Goal: Task Accomplishment & Management: Manage account settings

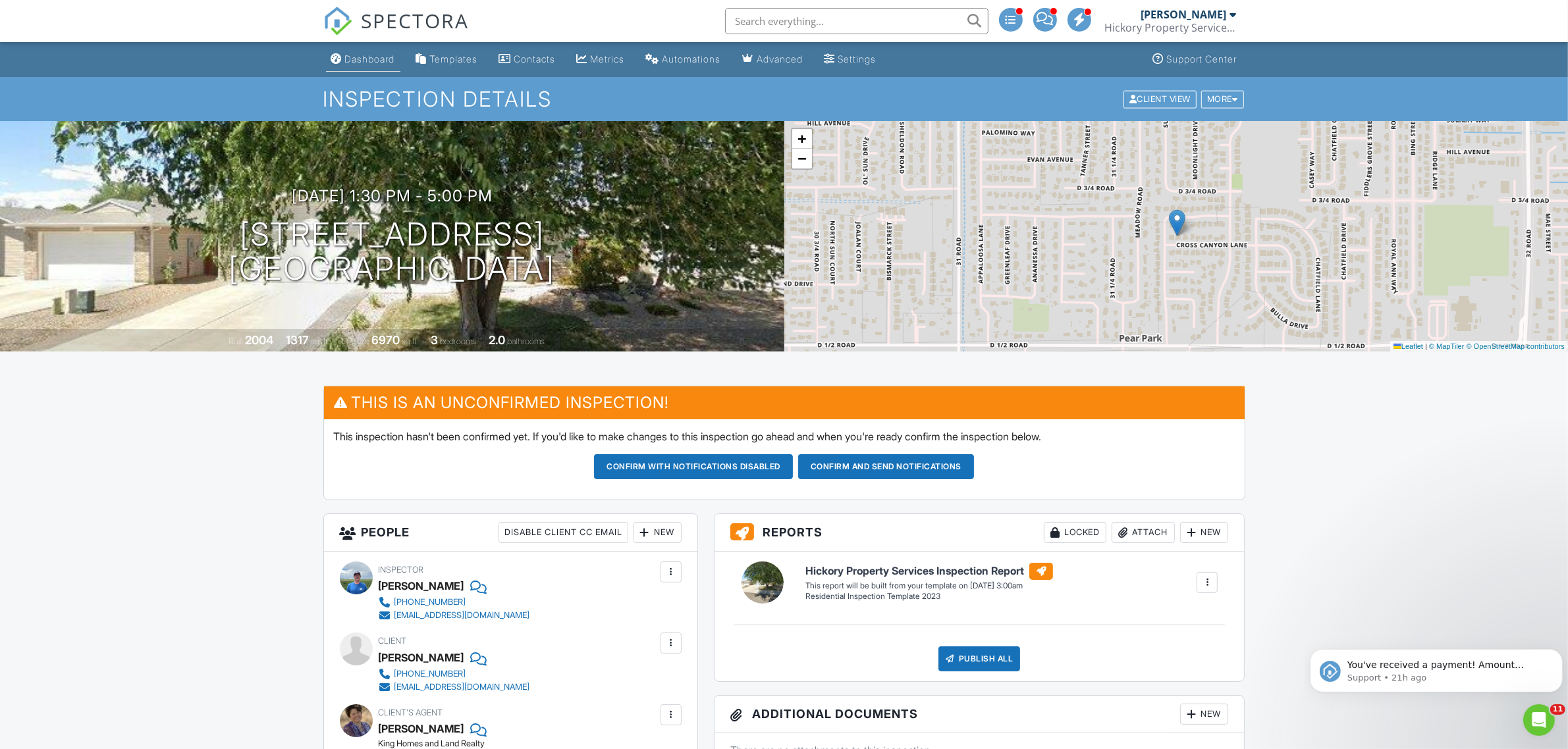
click at [367, 62] on div "Dashboard" at bounding box center [370, 58] width 50 height 11
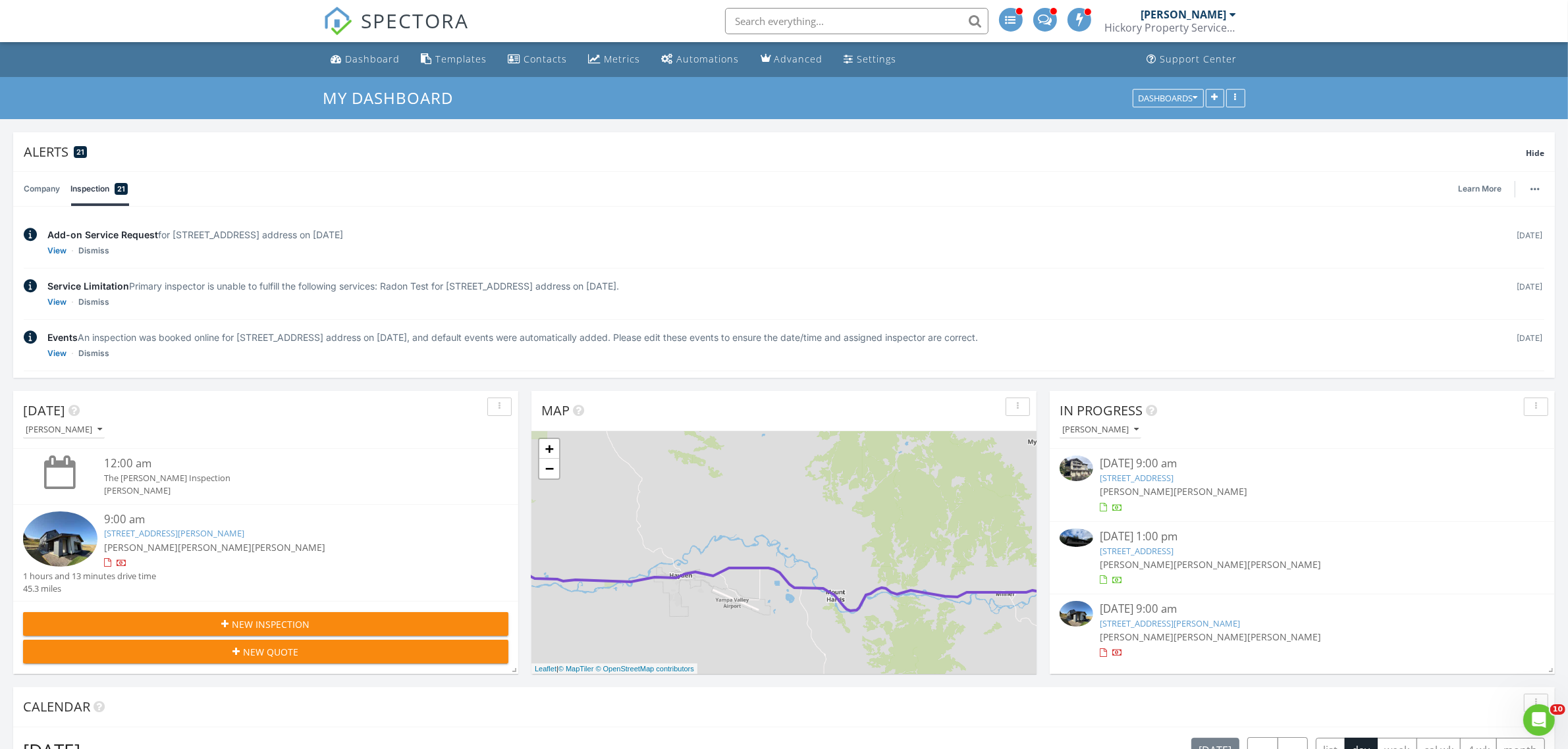
click at [364, 42] on div "SPECTORA" at bounding box center [396, 21] width 146 height 42
click at [357, 58] on div "Dashboard" at bounding box center [373, 58] width 54 height 13
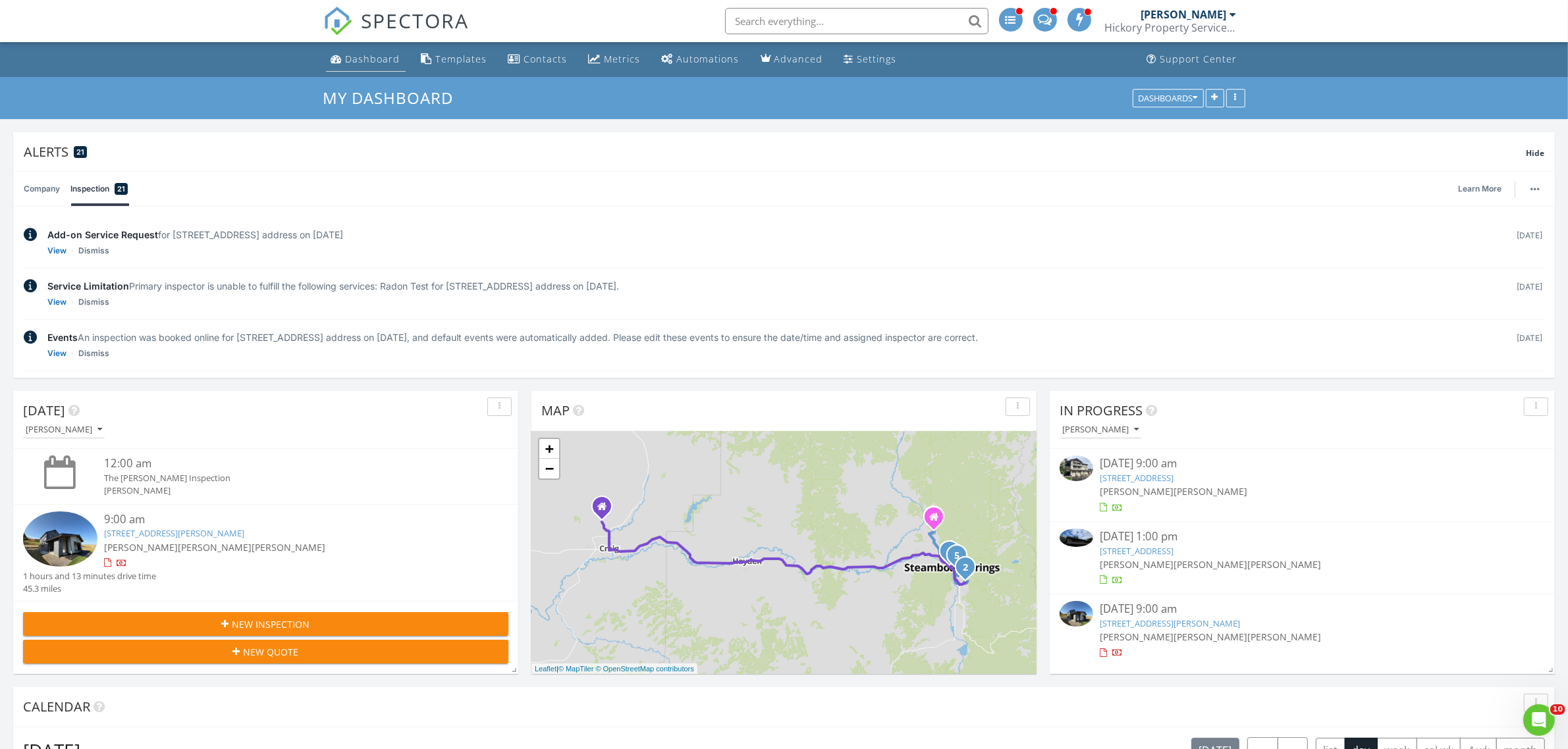
click at [375, 62] on div "Dashboard" at bounding box center [373, 58] width 54 height 13
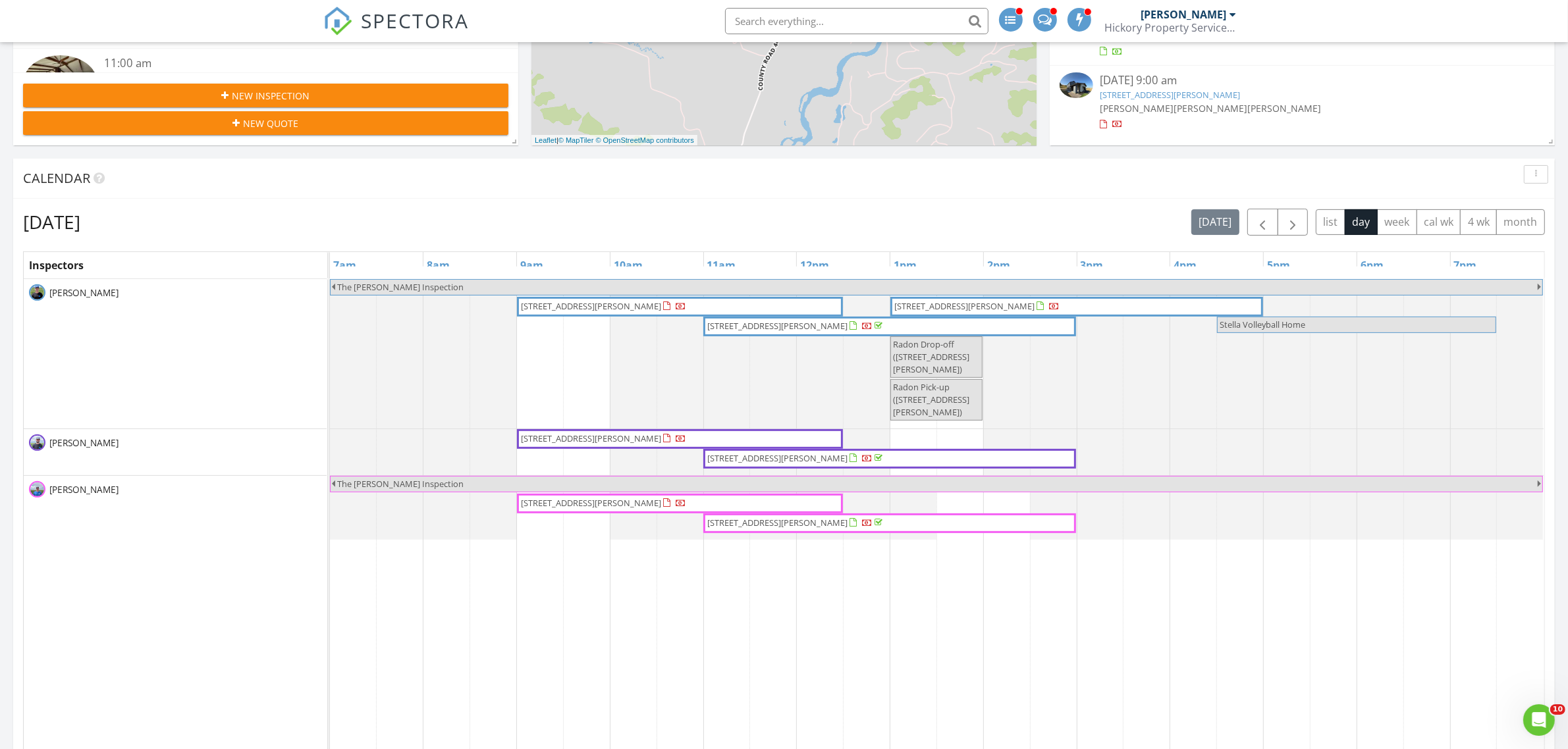
scroll to position [485, 0]
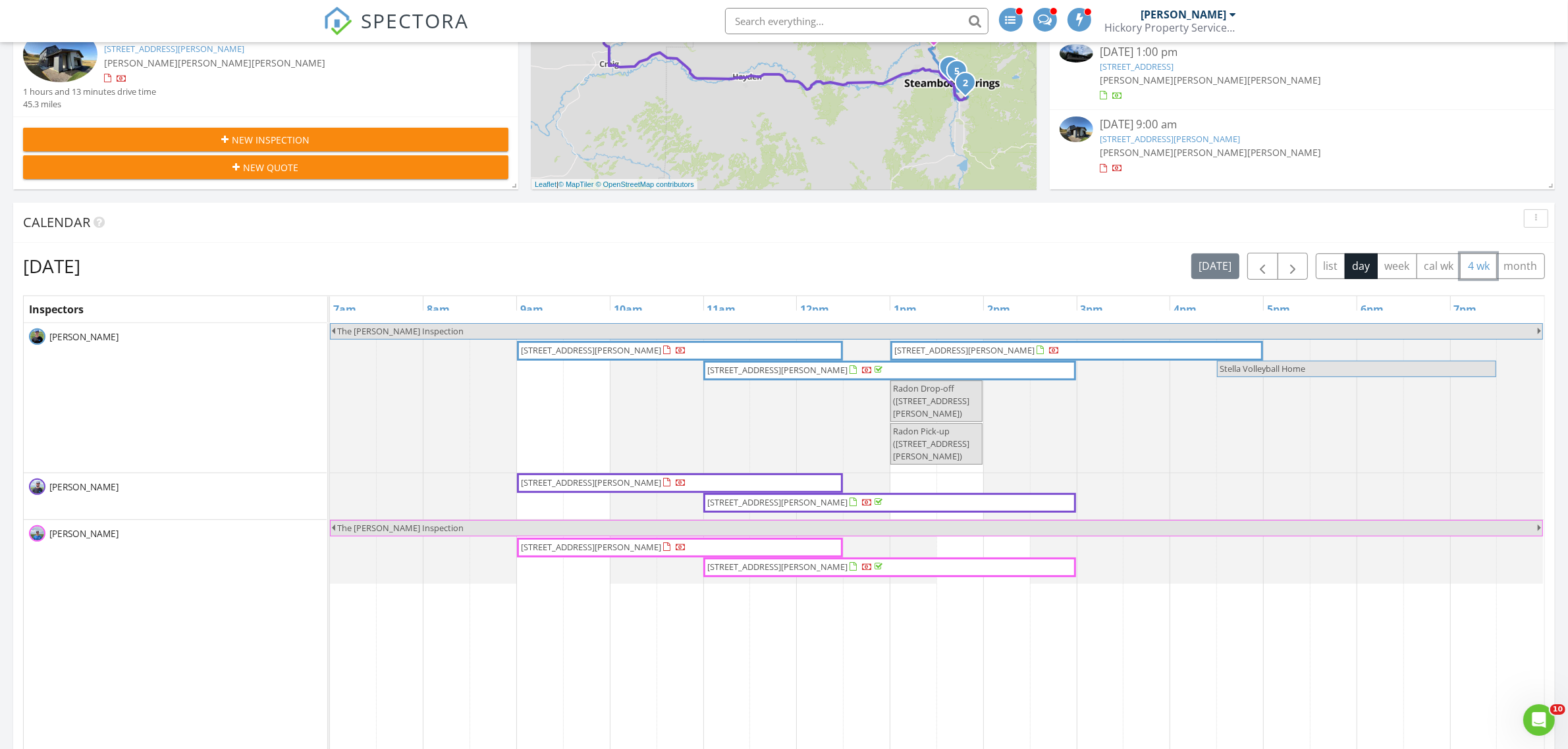
click at [1472, 264] on button "4 wk" at bounding box center [1477, 266] width 36 height 26
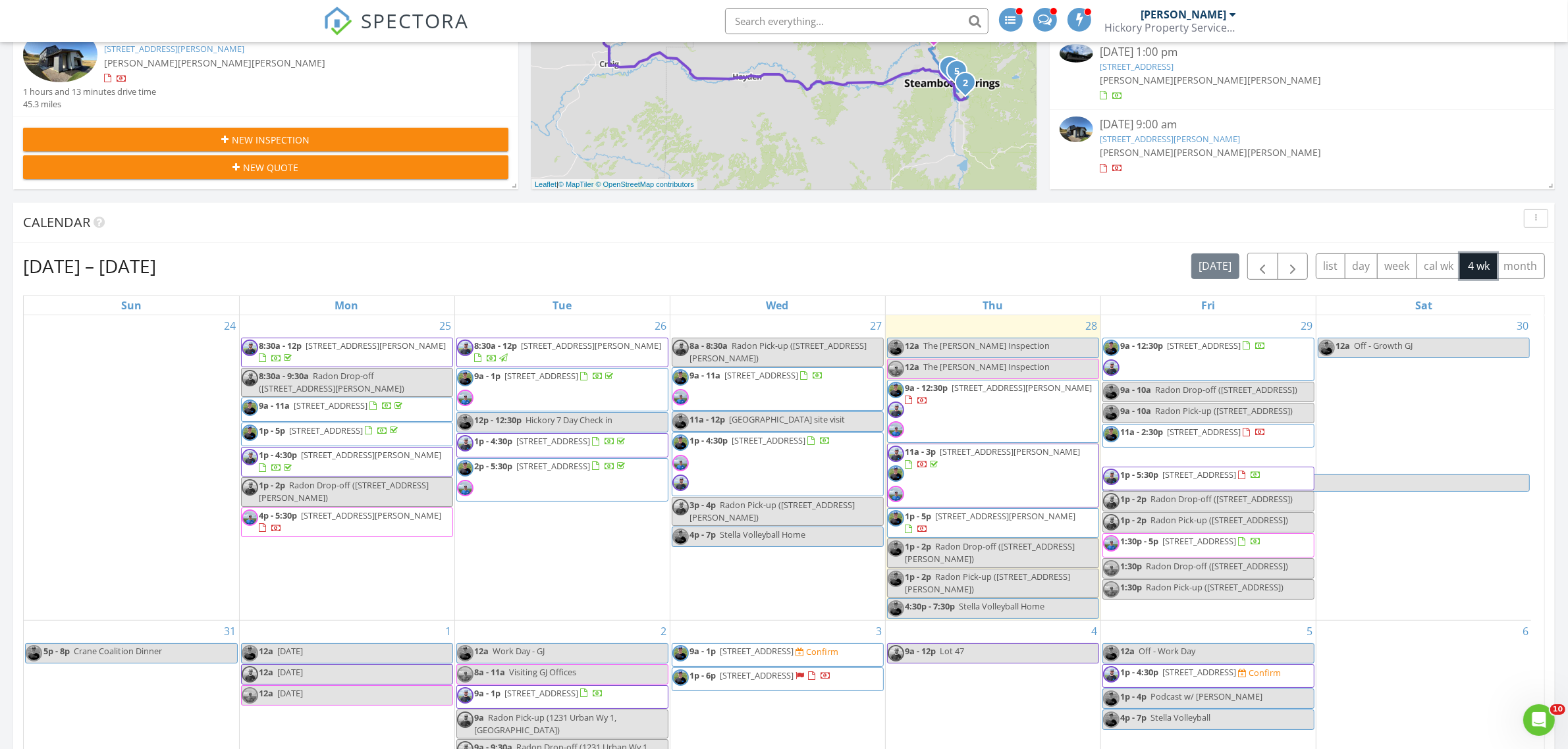
click at [1215, 438] on span "2646 Riverside Dr A, Steamboat Springs 80487" at bounding box center [1203, 432] width 74 height 12
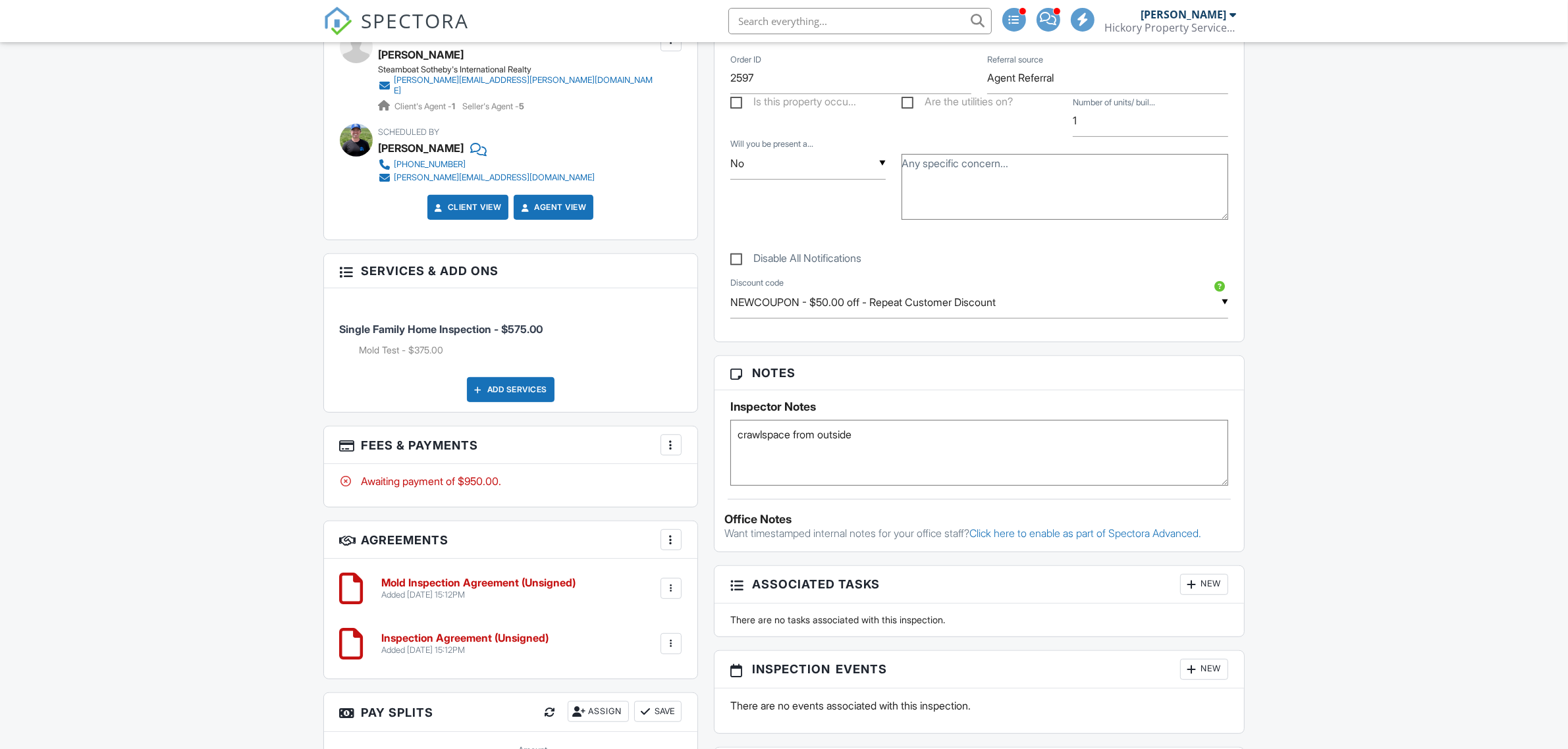
scroll to position [658, 0]
click at [669, 439] on div at bounding box center [670, 444] width 13 height 13
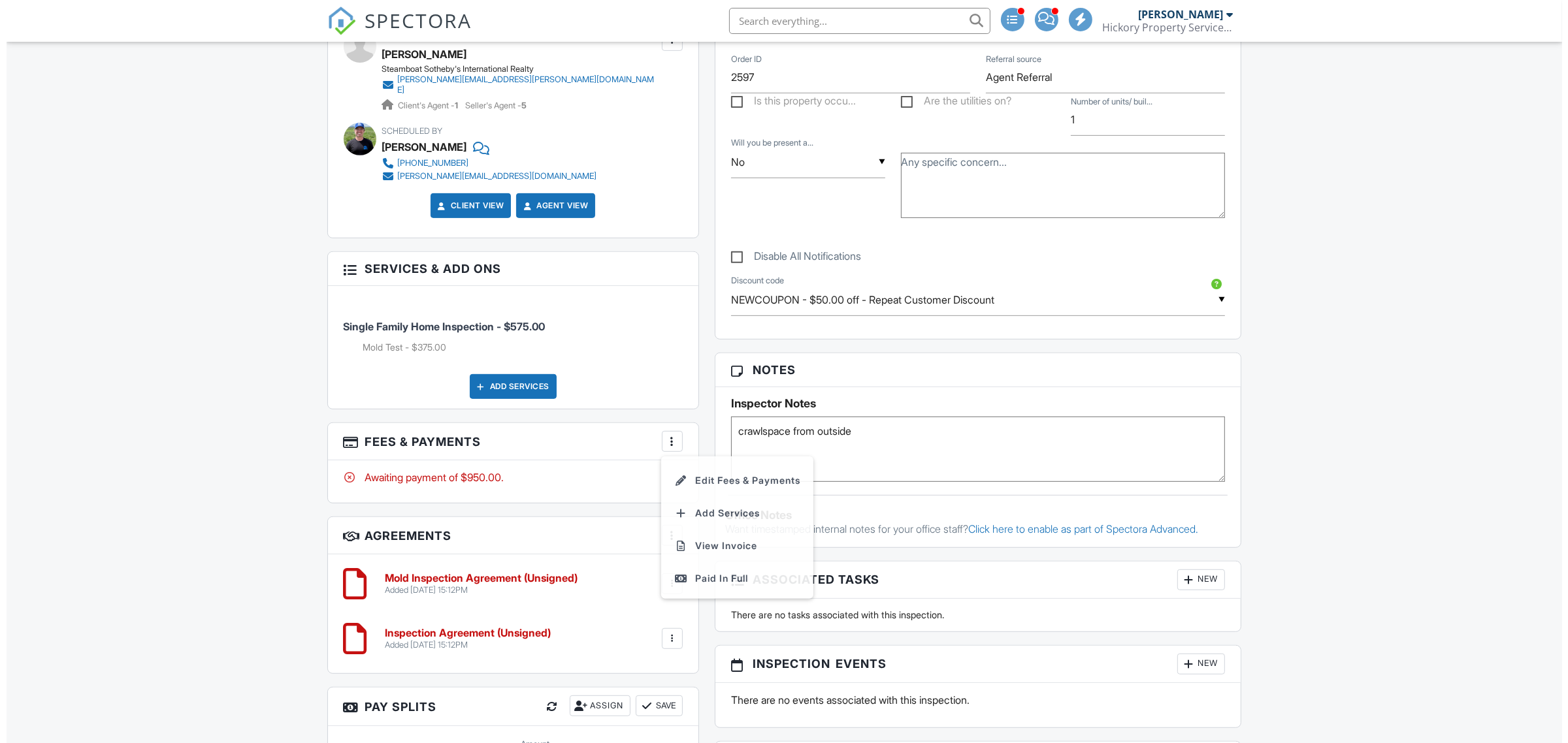
scroll to position [0, 0]
click at [694, 472] on li "Edit Fees & Payments" at bounding box center [731, 481] width 137 height 32
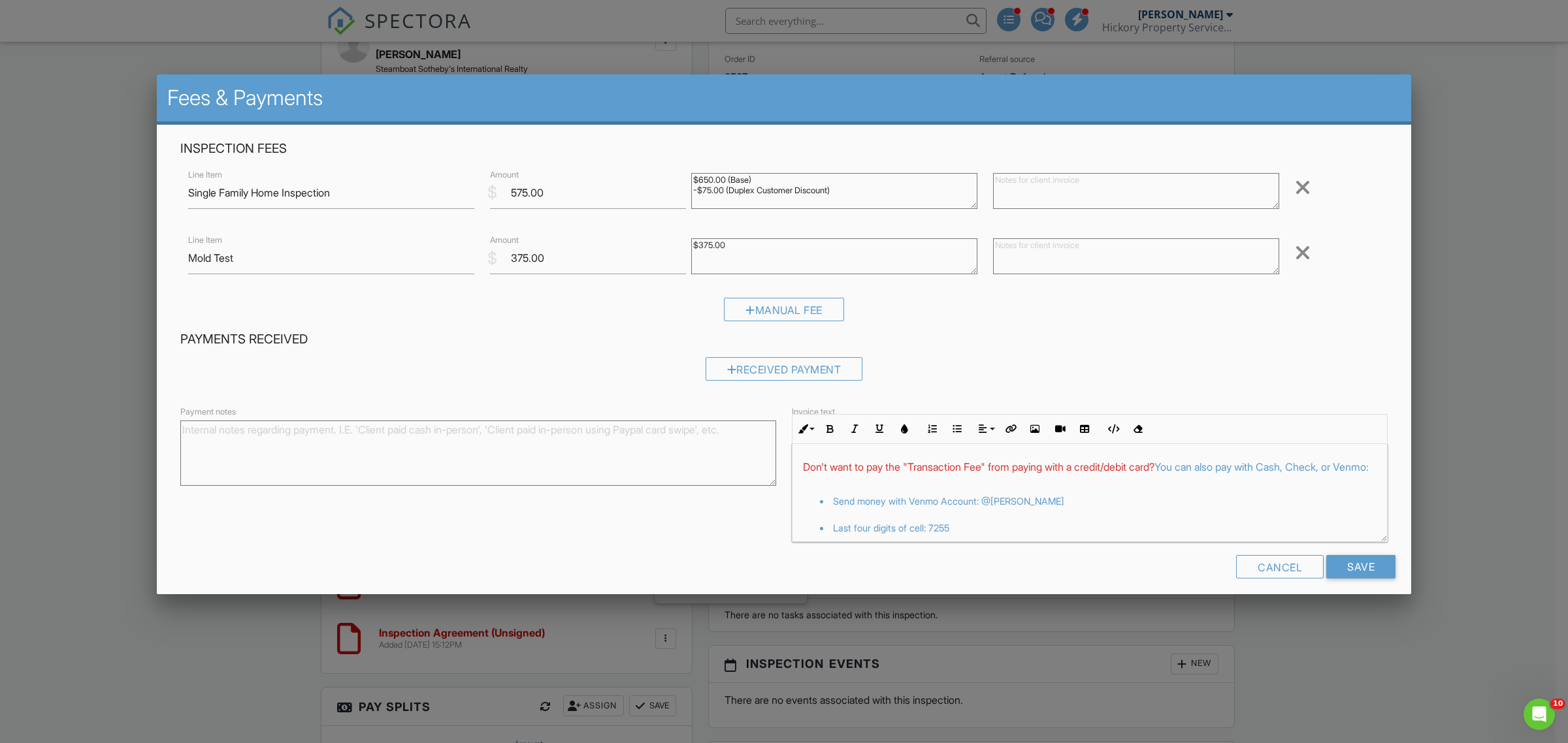
click at [1295, 253] on div at bounding box center [1303, 252] width 16 height 21
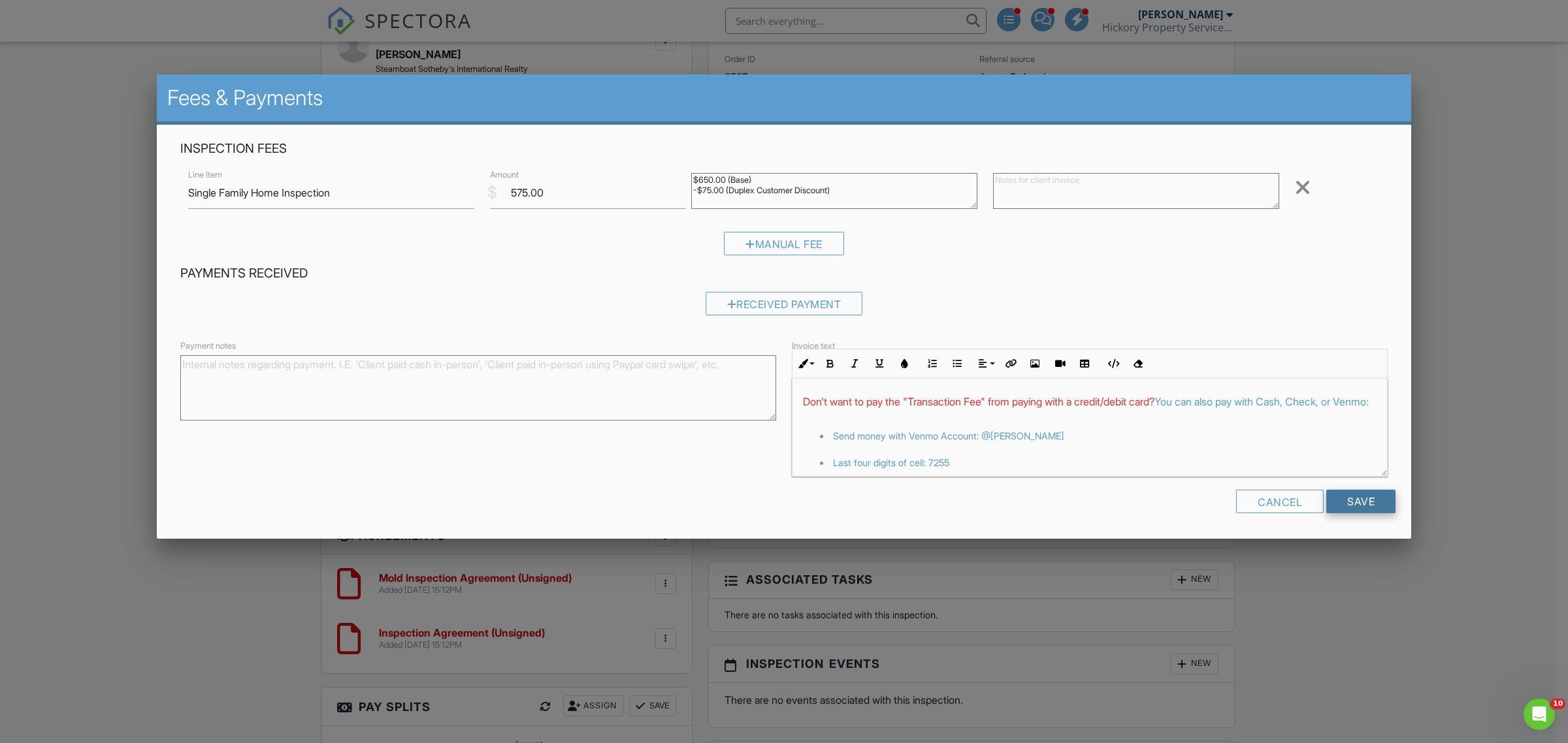
click at [1355, 501] on input "Save" at bounding box center [1361, 502] width 69 height 23
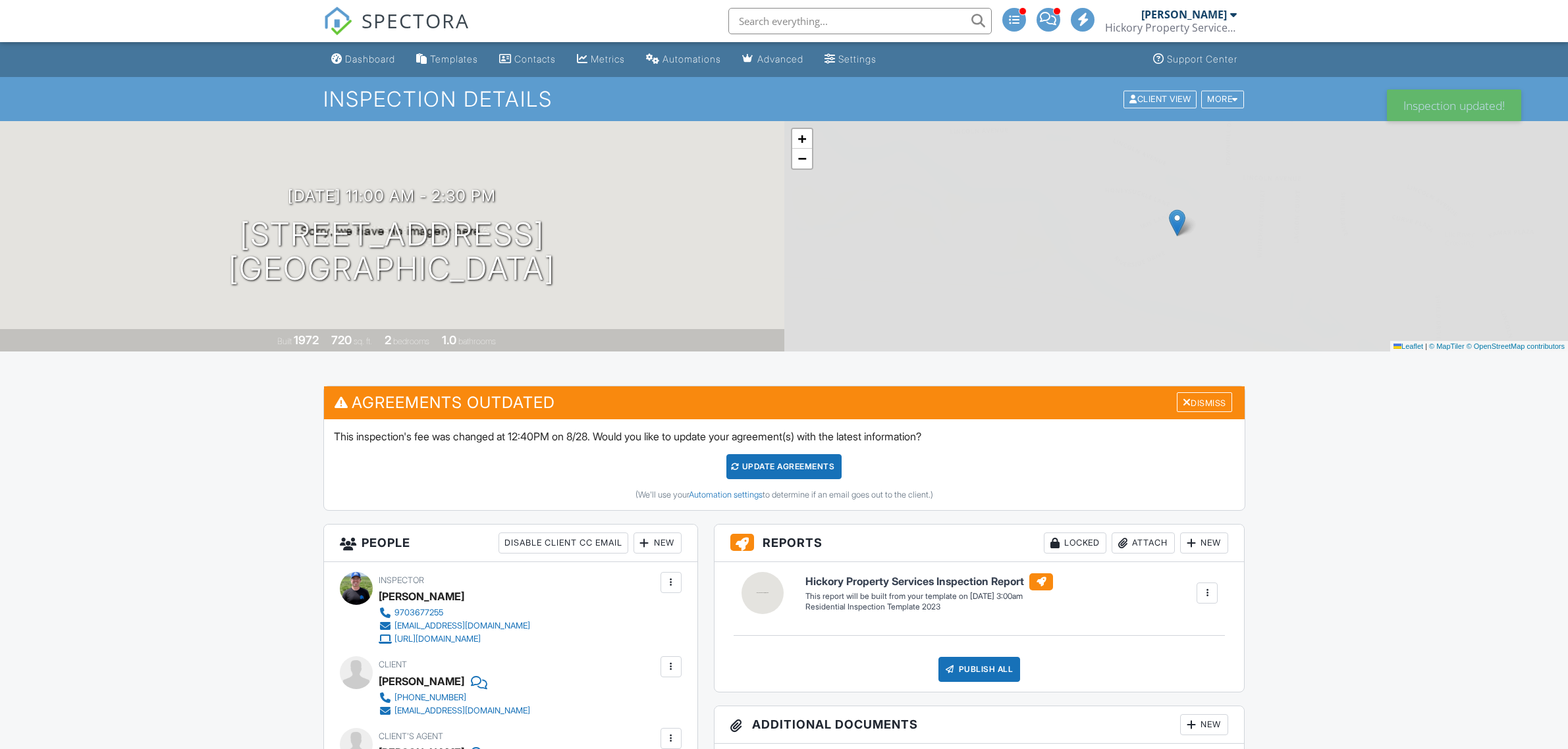
scroll to position [1070, 0]
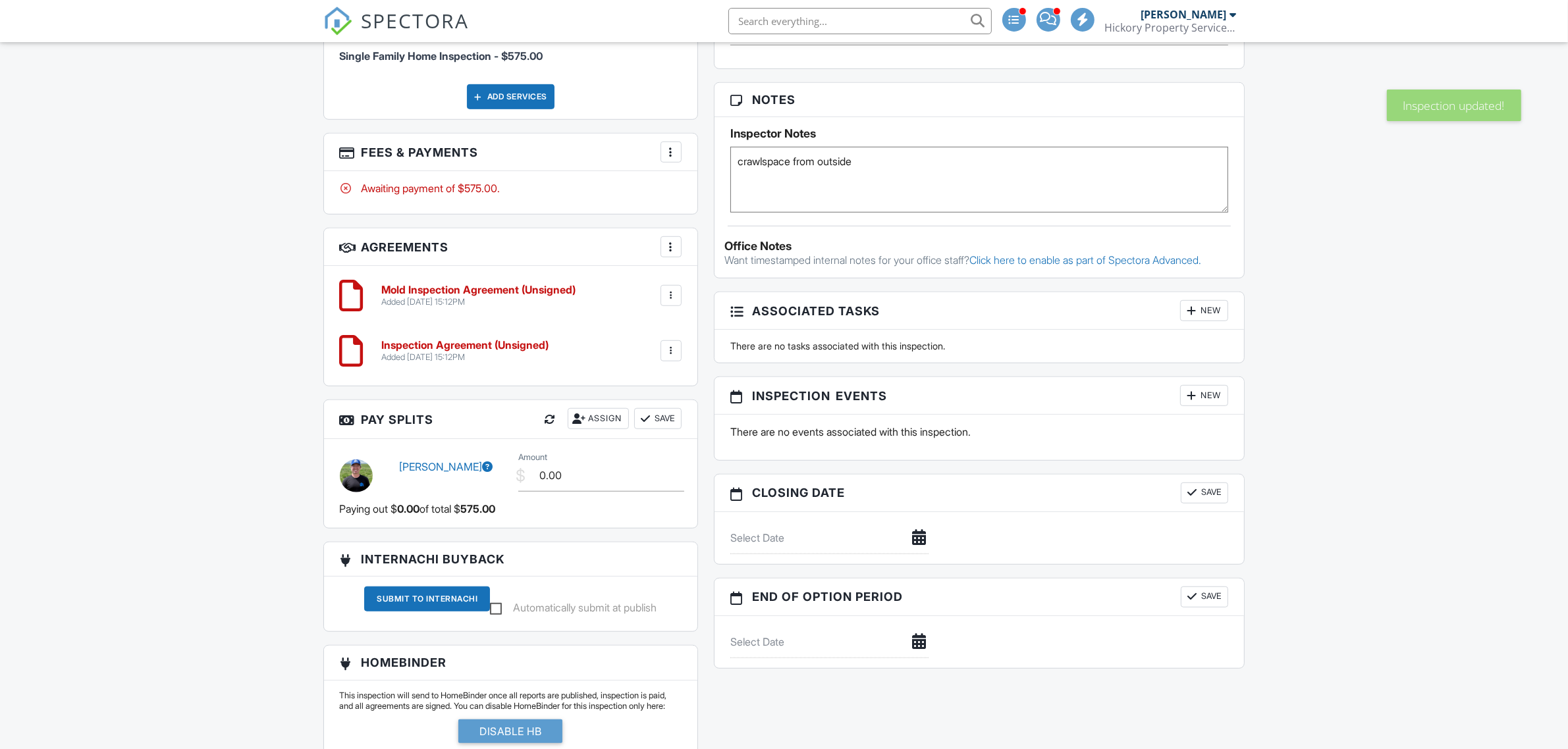
click at [667, 291] on div at bounding box center [670, 295] width 13 height 13
click at [667, 294] on div at bounding box center [670, 295] width 13 height 13
click at [668, 289] on div at bounding box center [670, 295] width 13 height 13
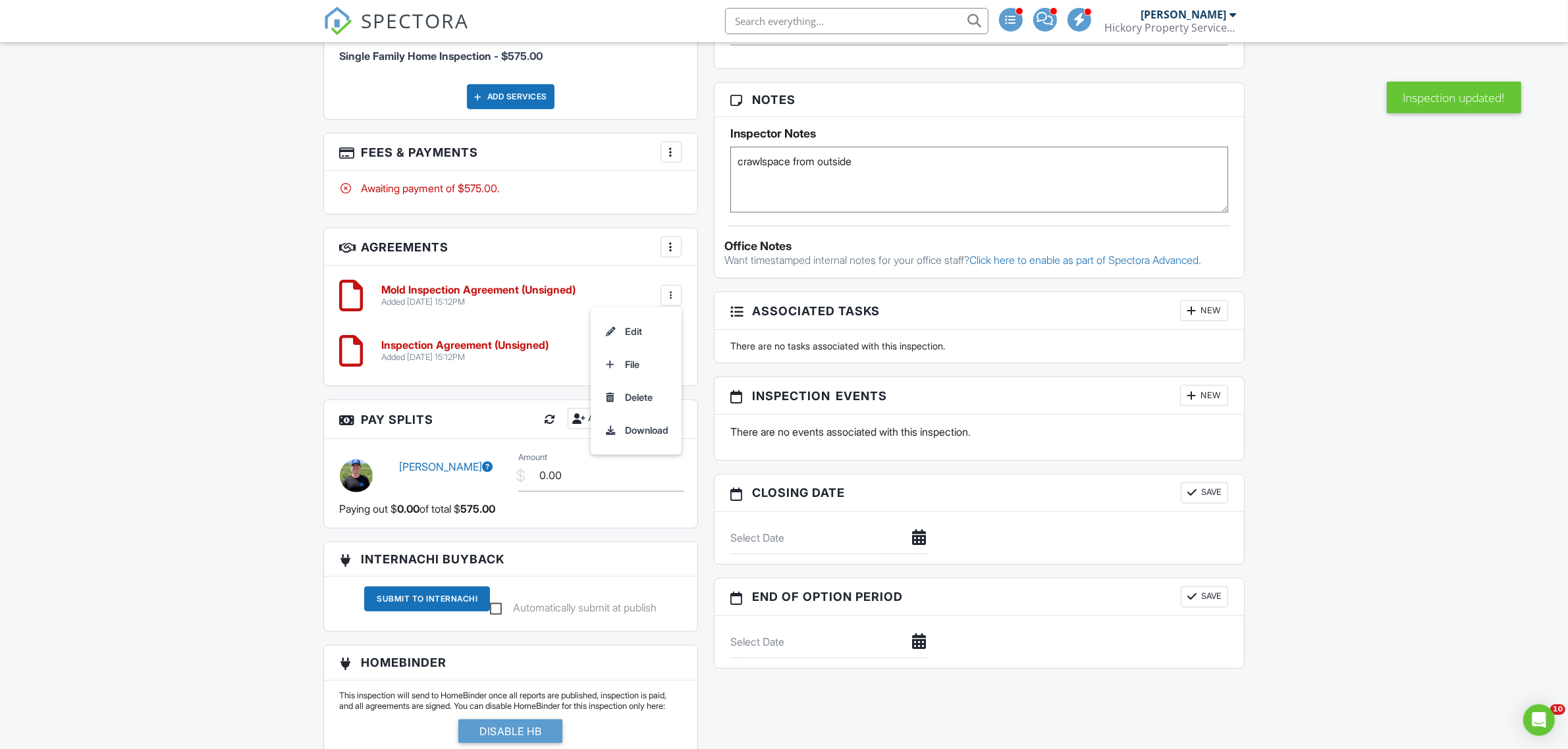
click at [630, 394] on li "Delete" at bounding box center [636, 397] width 75 height 33
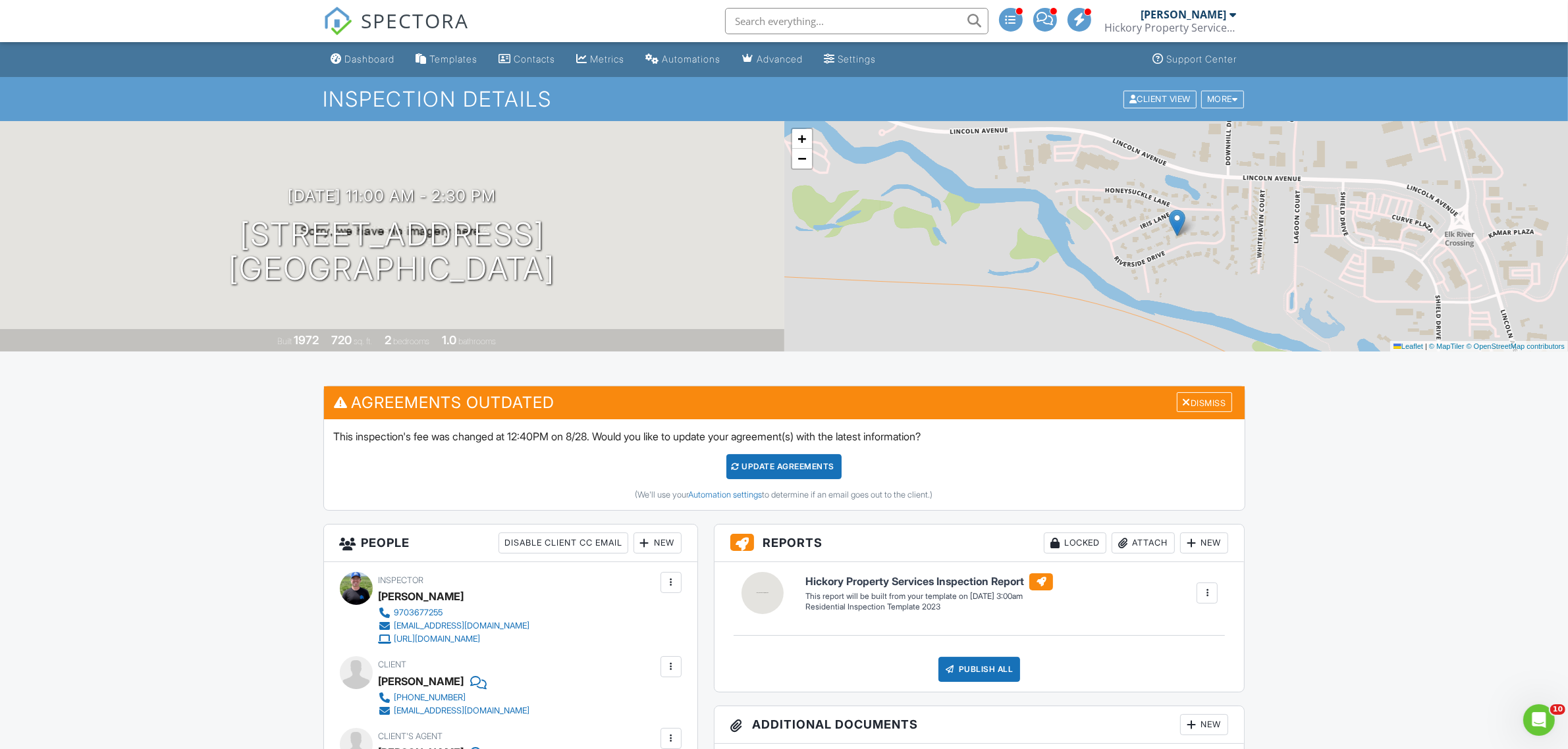
drag, startPoint x: 758, startPoint y: 469, endPoint x: 757, endPoint y: 482, distance: 13.0
click at [758, 469] on div "Update Agreements" at bounding box center [784, 466] width 115 height 25
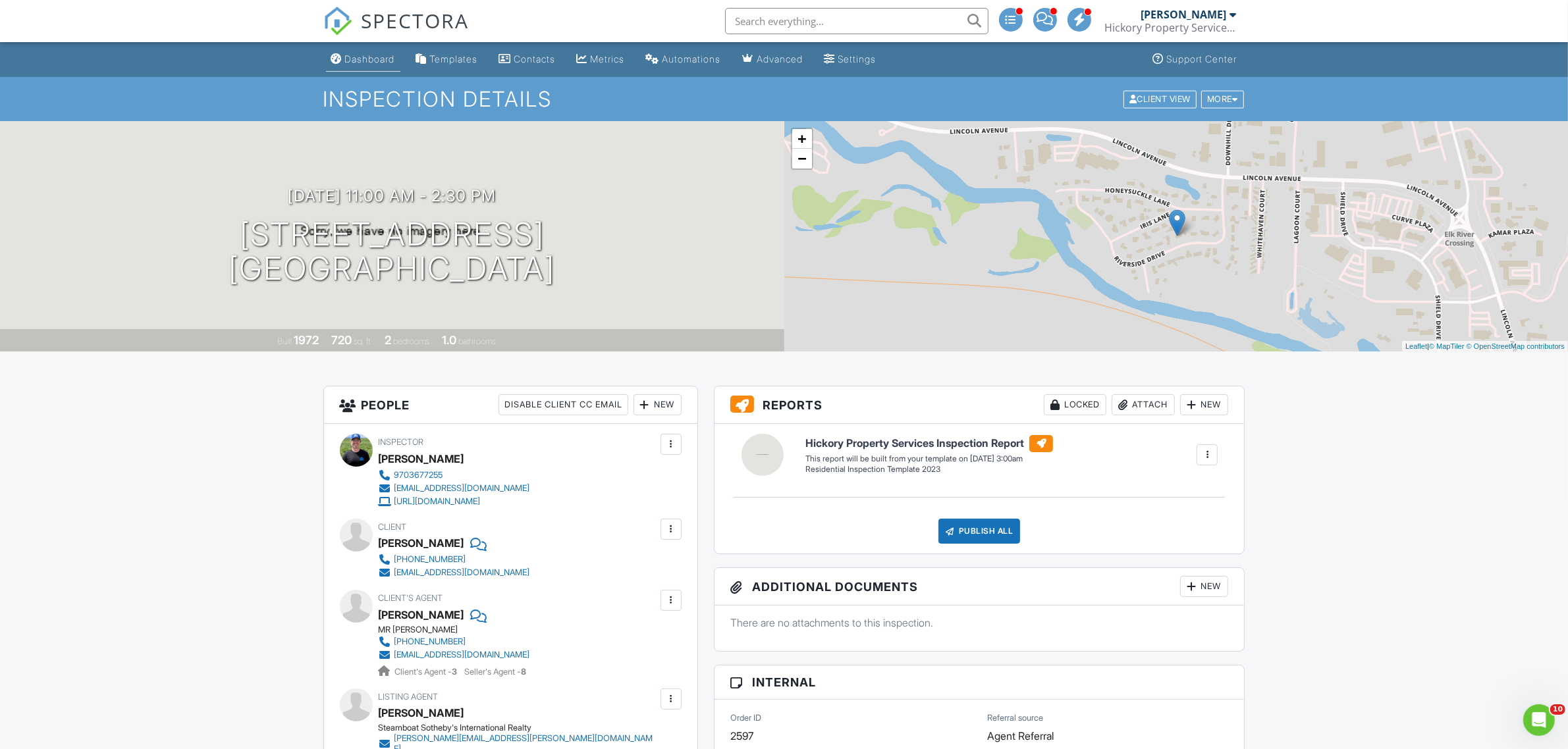
click at [363, 73] on li "Dashboard" at bounding box center [363, 59] width 80 height 34
click at [374, 64] on link "Dashboard" at bounding box center [363, 59] width 74 height 25
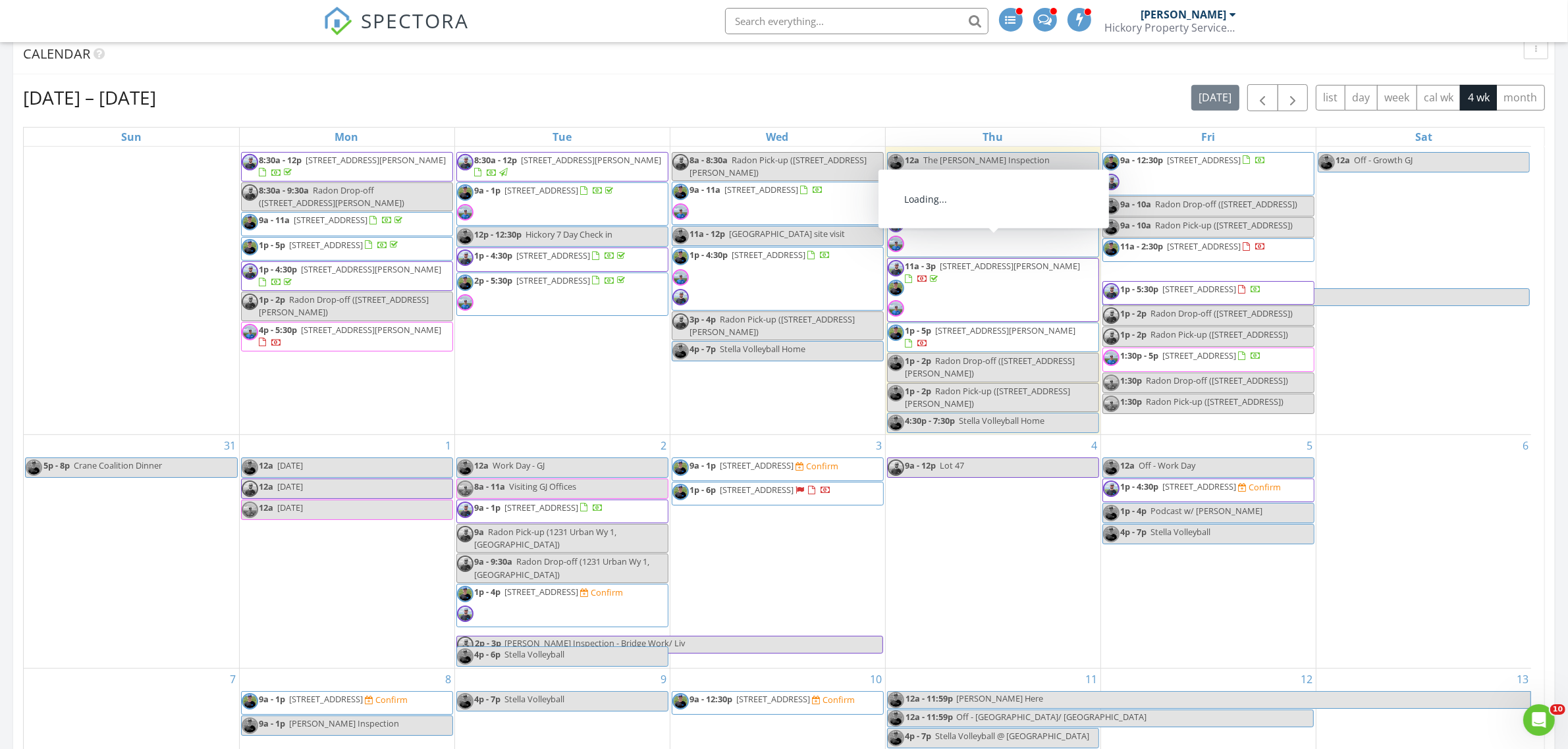
scroll to position [81, 0]
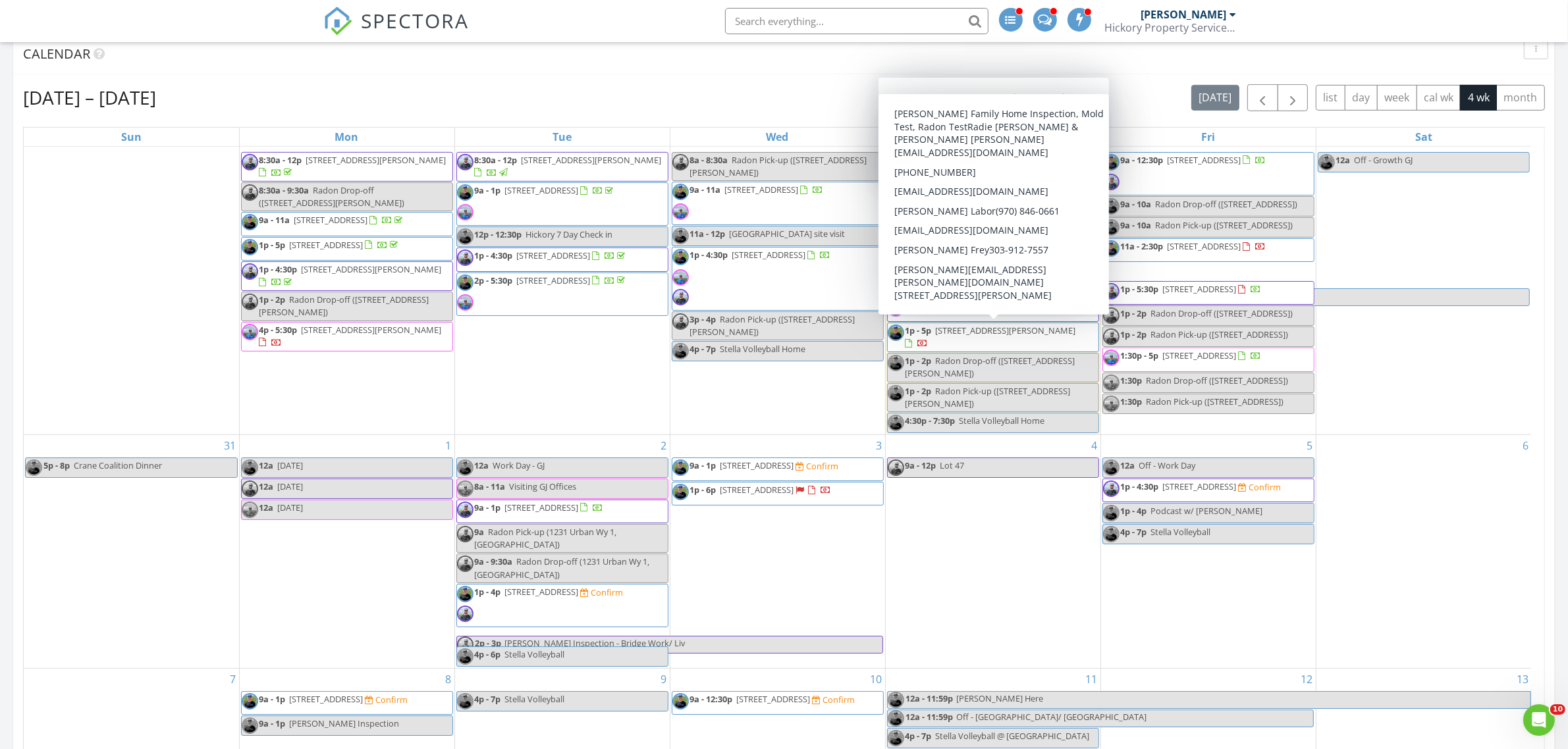
click at [955, 543] on div "4 9a - 12p Lot 47" at bounding box center [993, 552] width 215 height 233
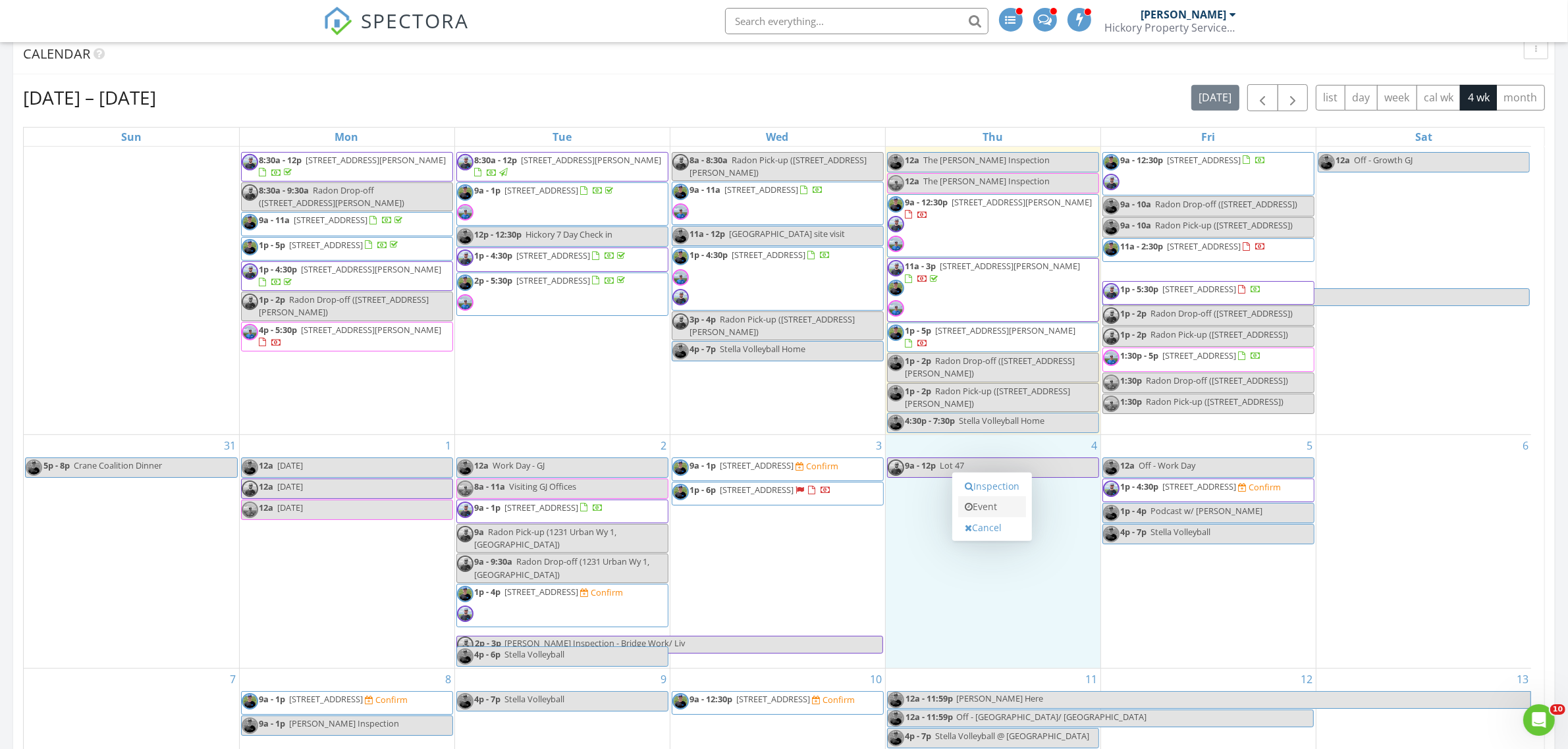
click at [997, 507] on link "Event" at bounding box center [991, 507] width 68 height 21
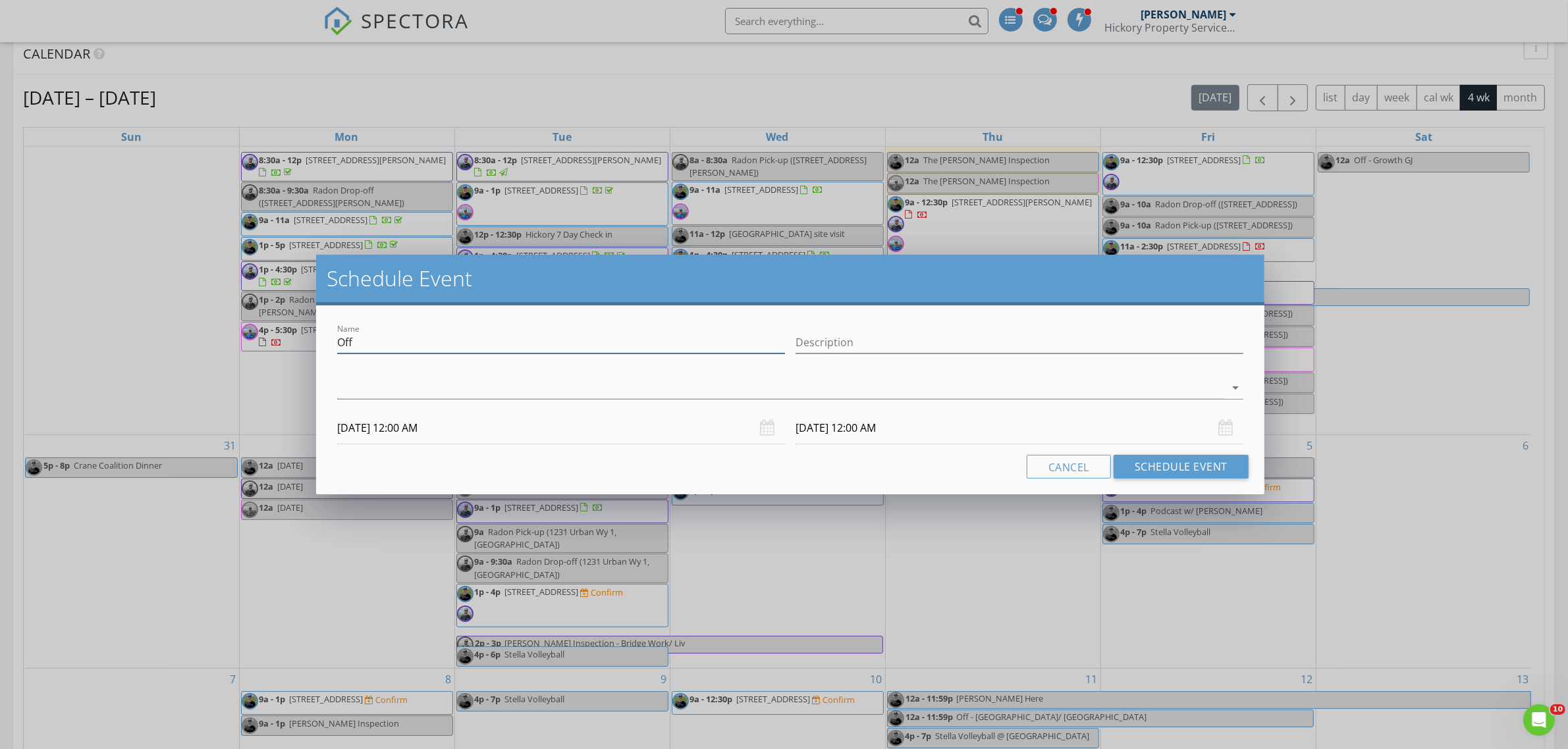
click at [449, 353] on div "Name Off" at bounding box center [561, 343] width 447 height 22
drag, startPoint x: 371, startPoint y: 340, endPoint x: 99, endPoint y: 313, distance: 273.3
click at [99, 313] on div "Schedule Event Name Off Description arrow_drop_down 09/04/2025 12:00 AM 09/05/2…" at bounding box center [784, 374] width 1568 height 749
type input "Chris Paoli Inspection"
click at [725, 380] on div at bounding box center [781, 388] width 888 height 22
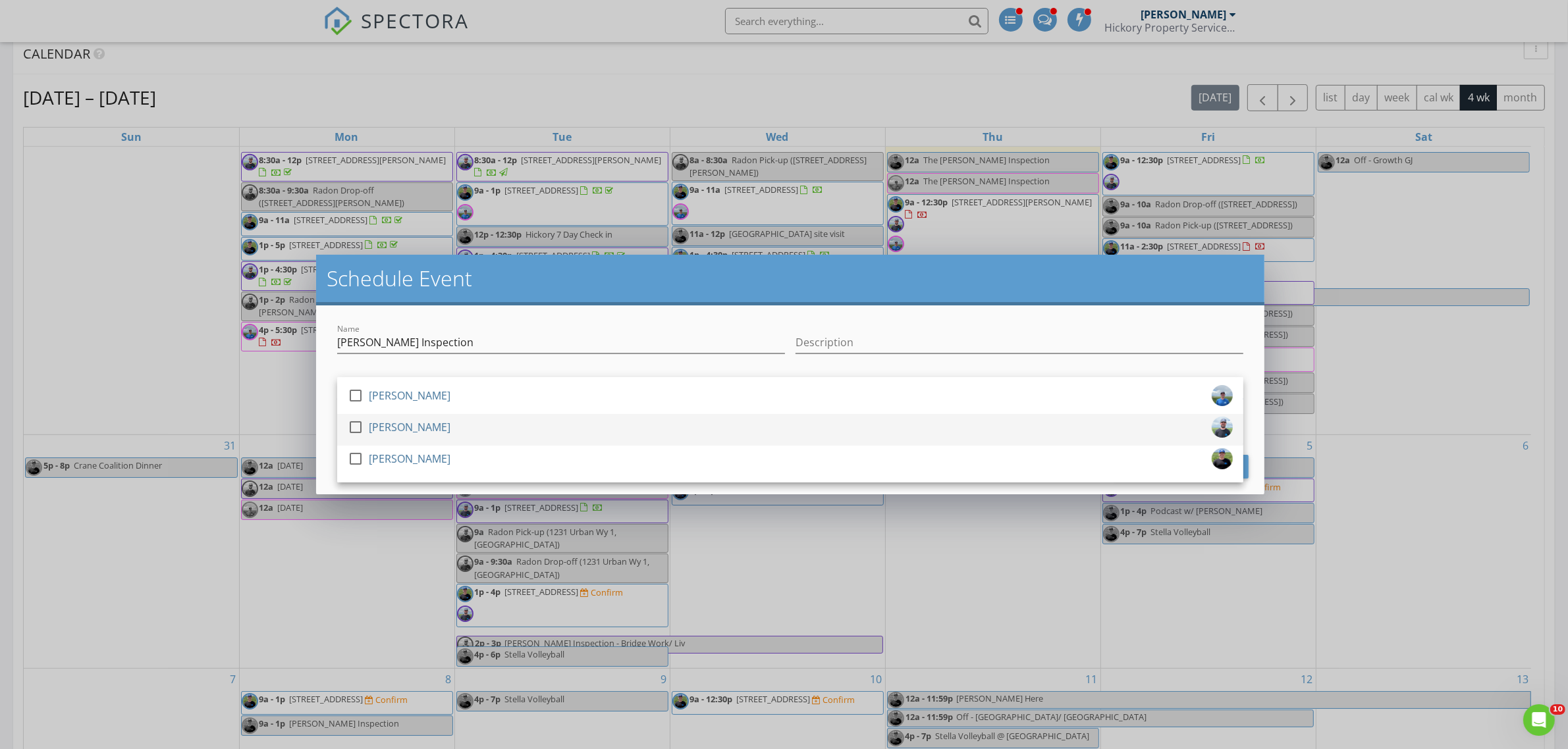
click at [363, 429] on div at bounding box center [355, 427] width 23 height 23
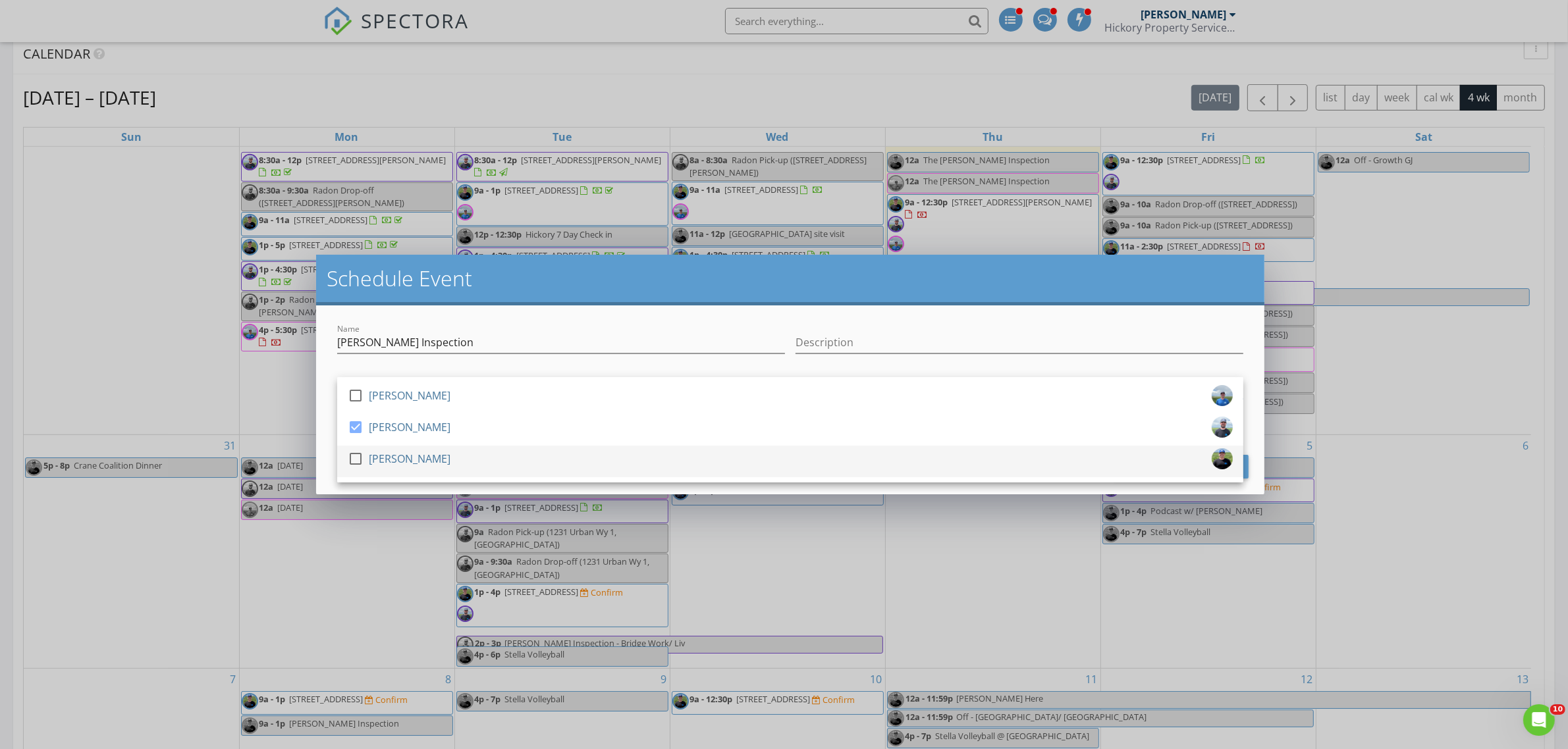
click at [350, 453] on div at bounding box center [355, 458] width 23 height 23
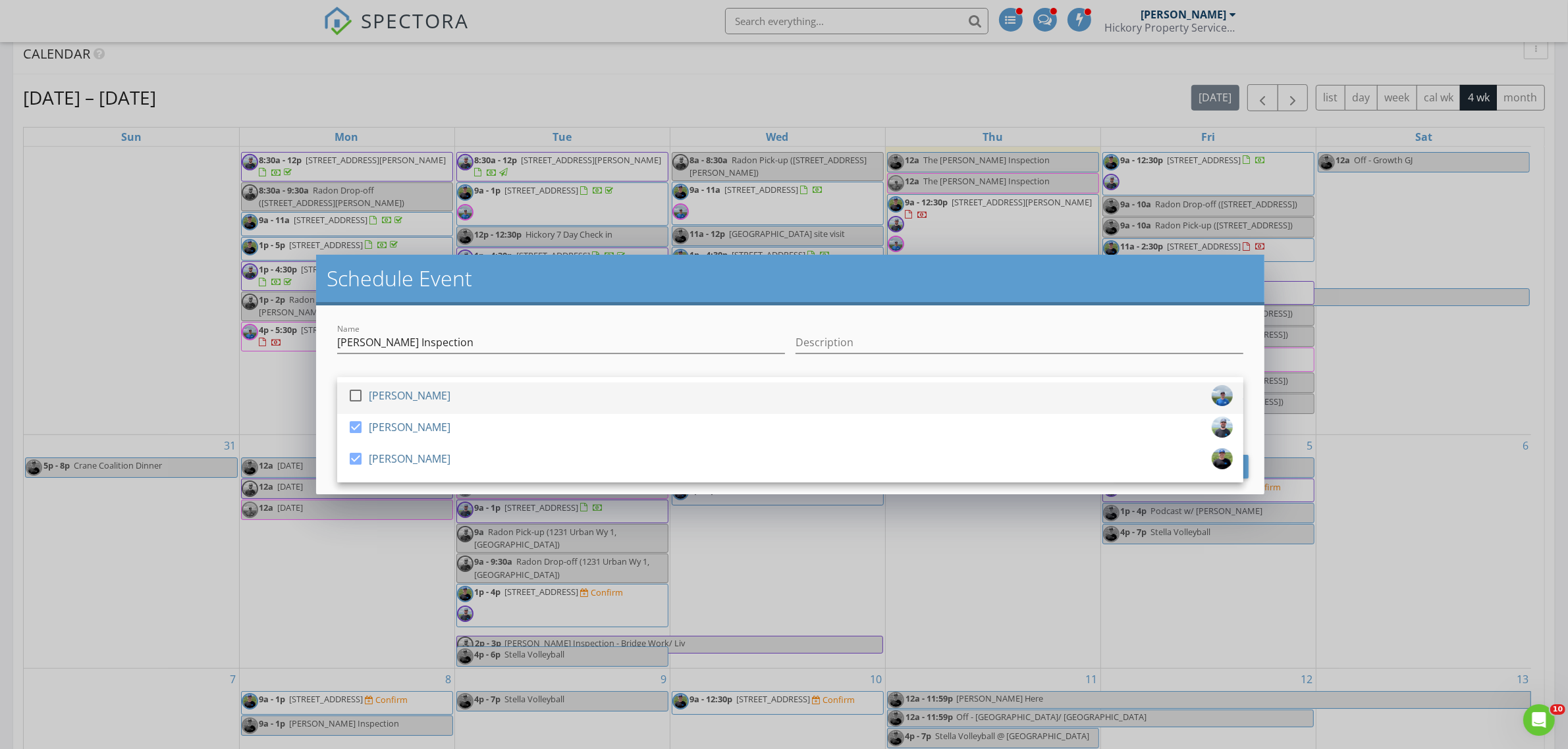
click at [352, 399] on div at bounding box center [355, 395] width 23 height 23
click at [326, 393] on div "Name Chris Paoli Inspection Description check_box Tom Davidson check_box Jeremy…" at bounding box center [790, 400] width 948 height 189
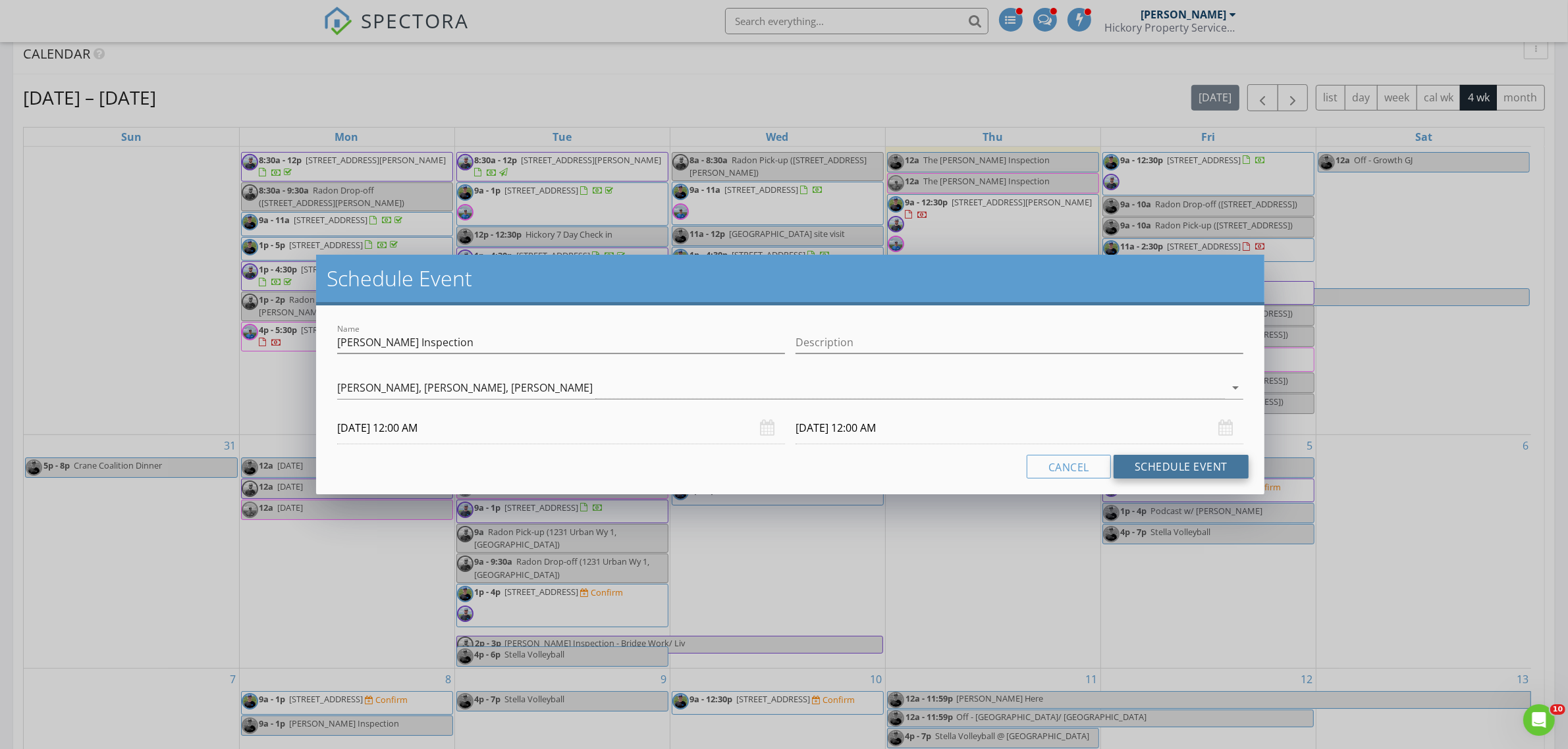
click at [1155, 465] on button "Schedule Event" at bounding box center [1181, 467] width 135 height 24
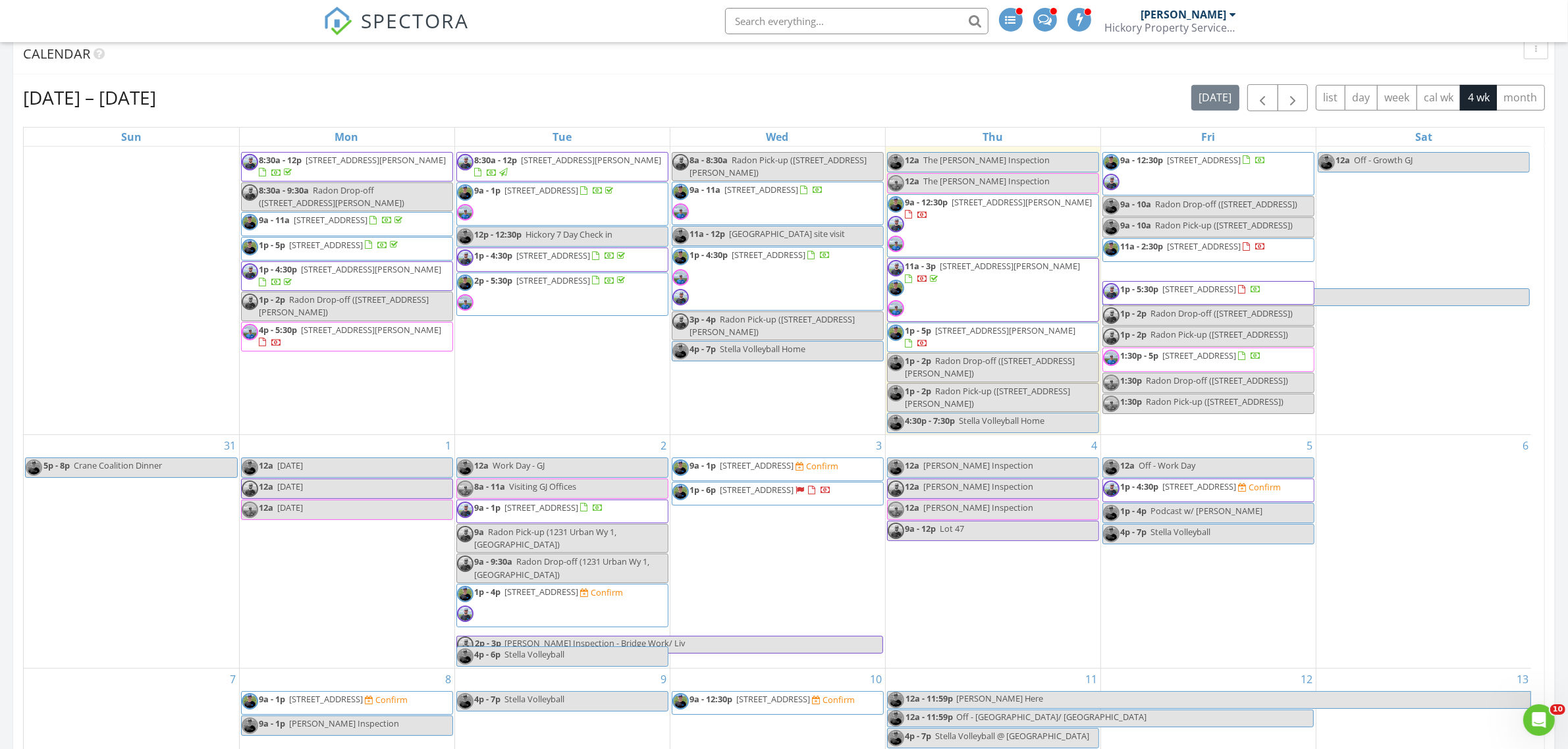
scroll to position [0, 0]
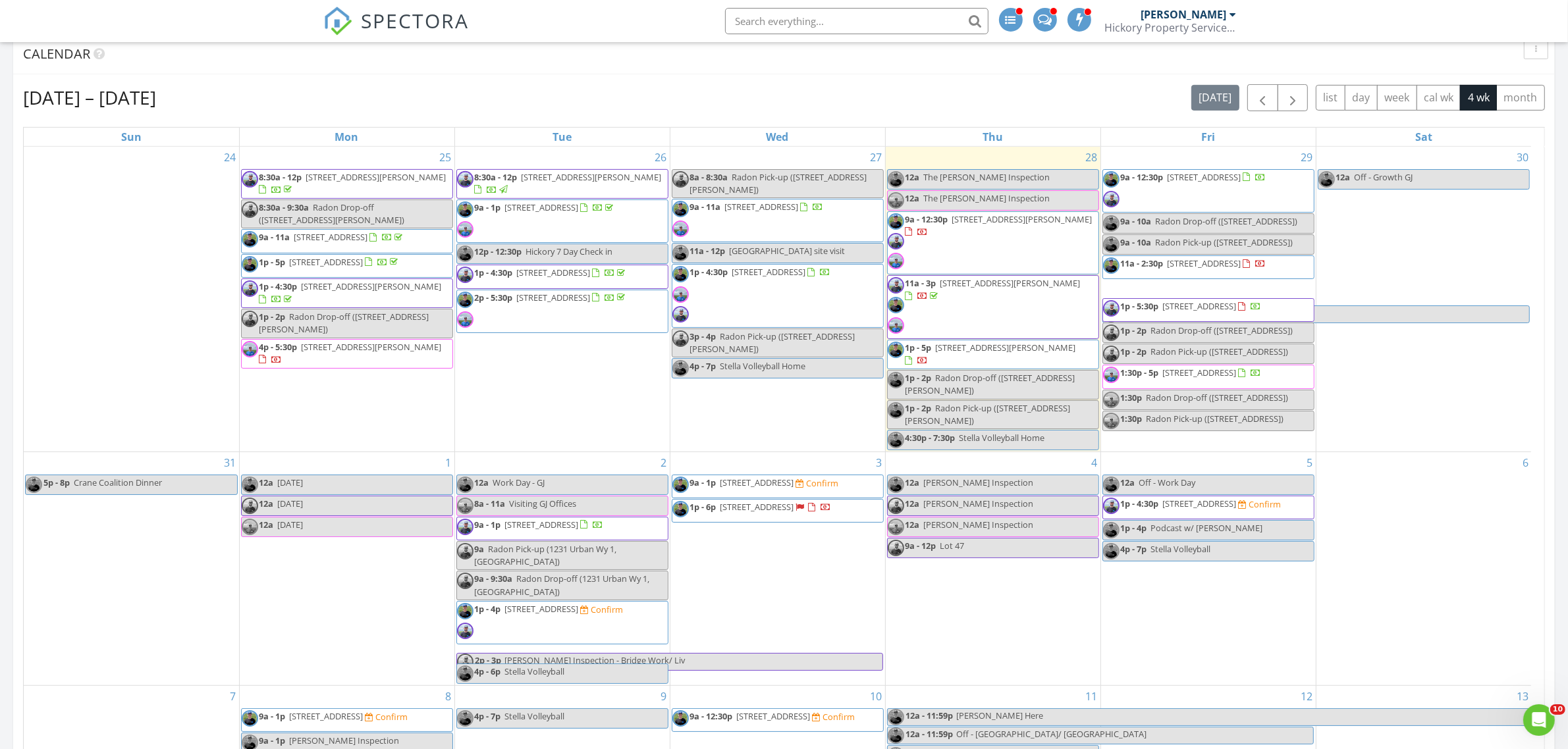
click at [702, 512] on span "1p - 6p" at bounding box center [703, 507] width 27 height 12
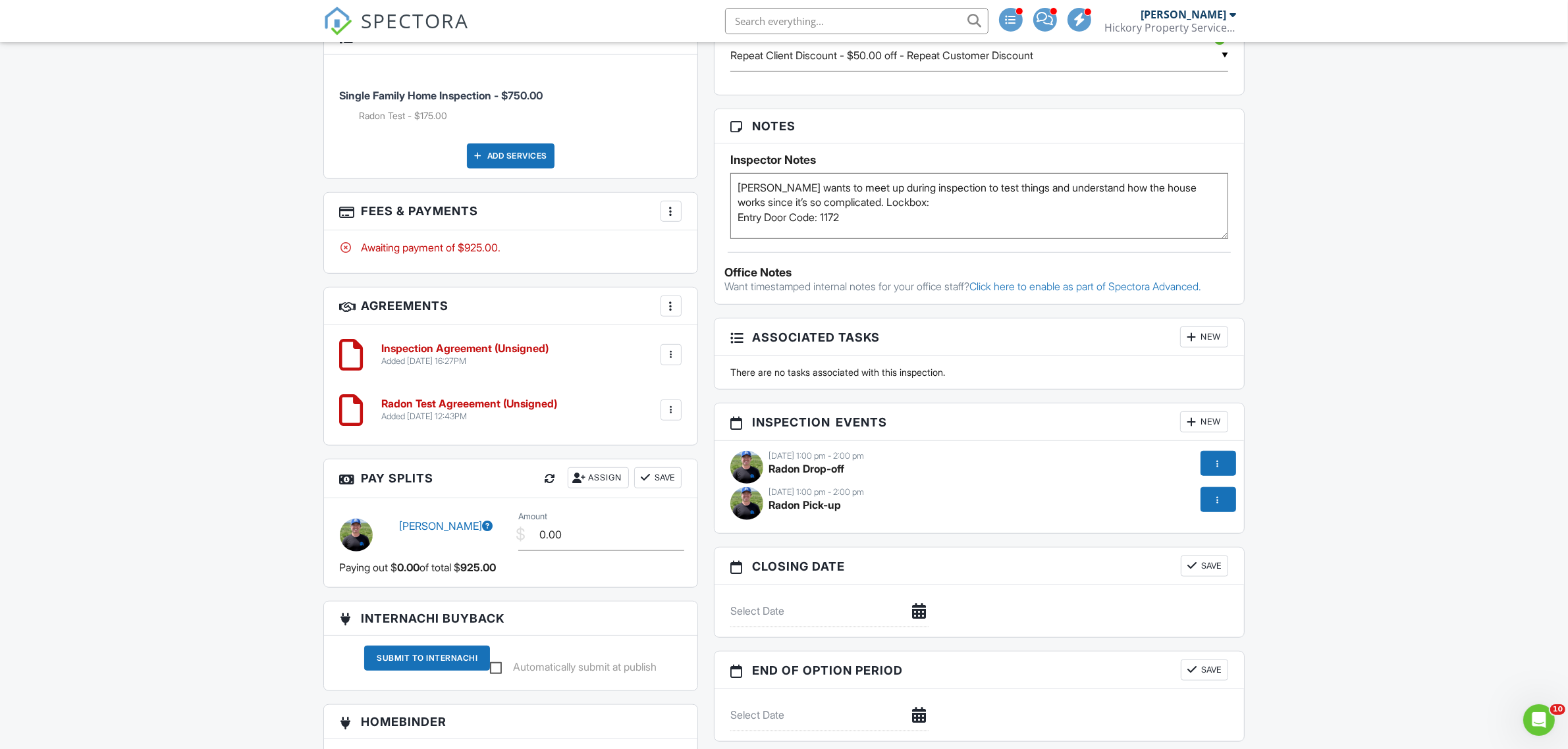
click at [794, 461] on div "[DATE] 1:00 pm - 2:00 pm" at bounding box center [980, 456] width 499 height 11
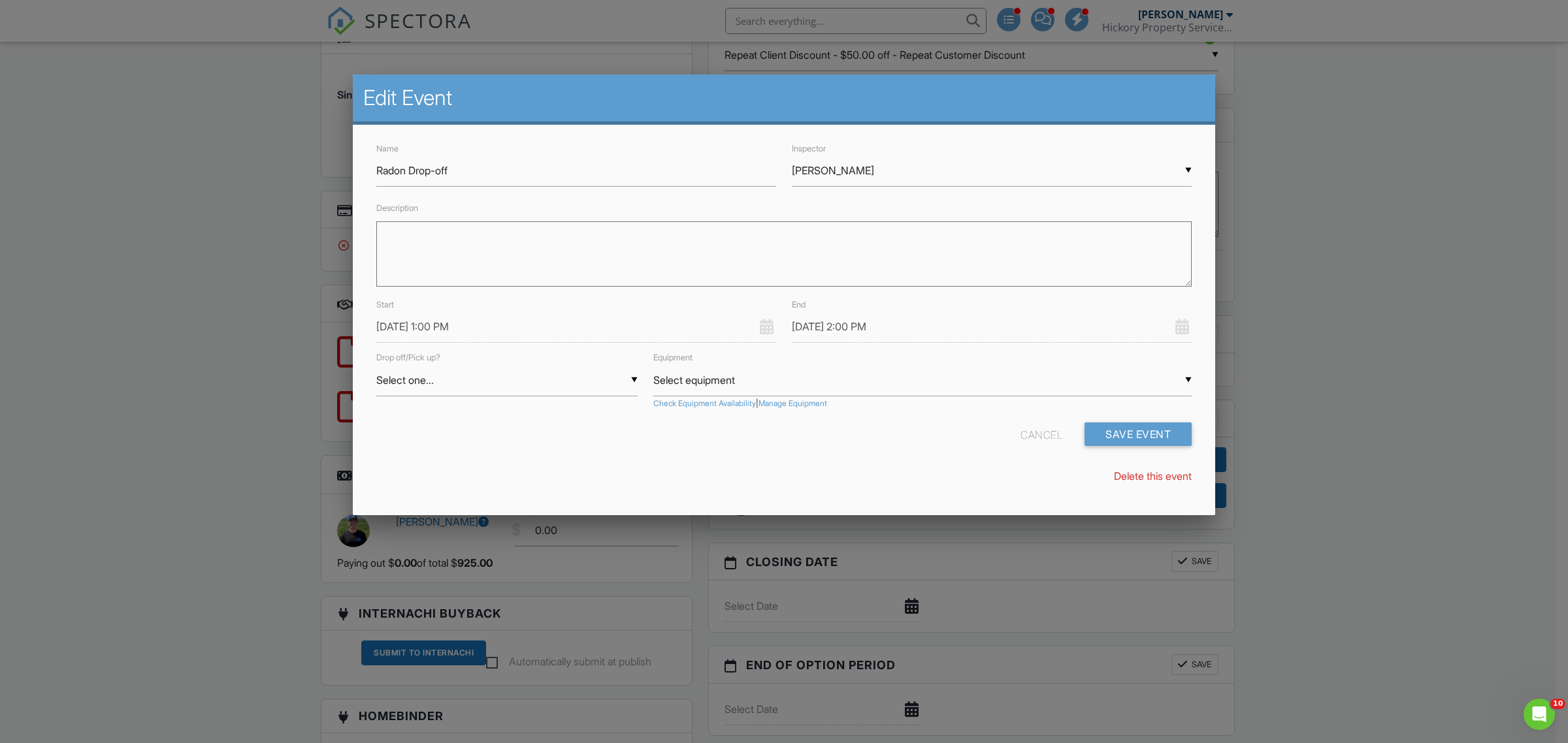
click at [443, 318] on input "09/03/2025 1:00 PM" at bounding box center [576, 327] width 400 height 32
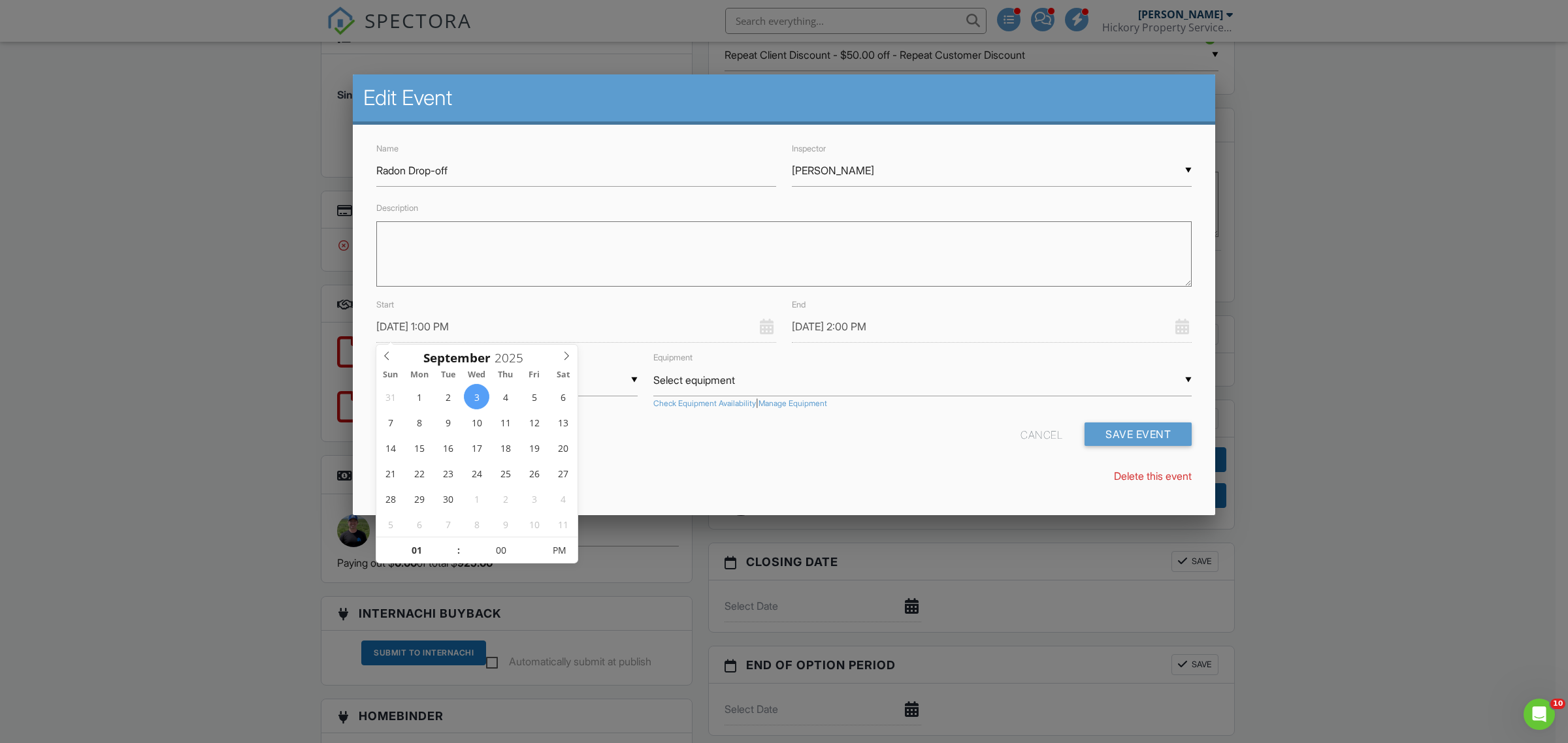
click at [808, 467] on div "Name Radon Drop-off Inspector ▼ Brian Hickory Brian Hickory Jeremy Karschner To…" at bounding box center [784, 319] width 863 height 387
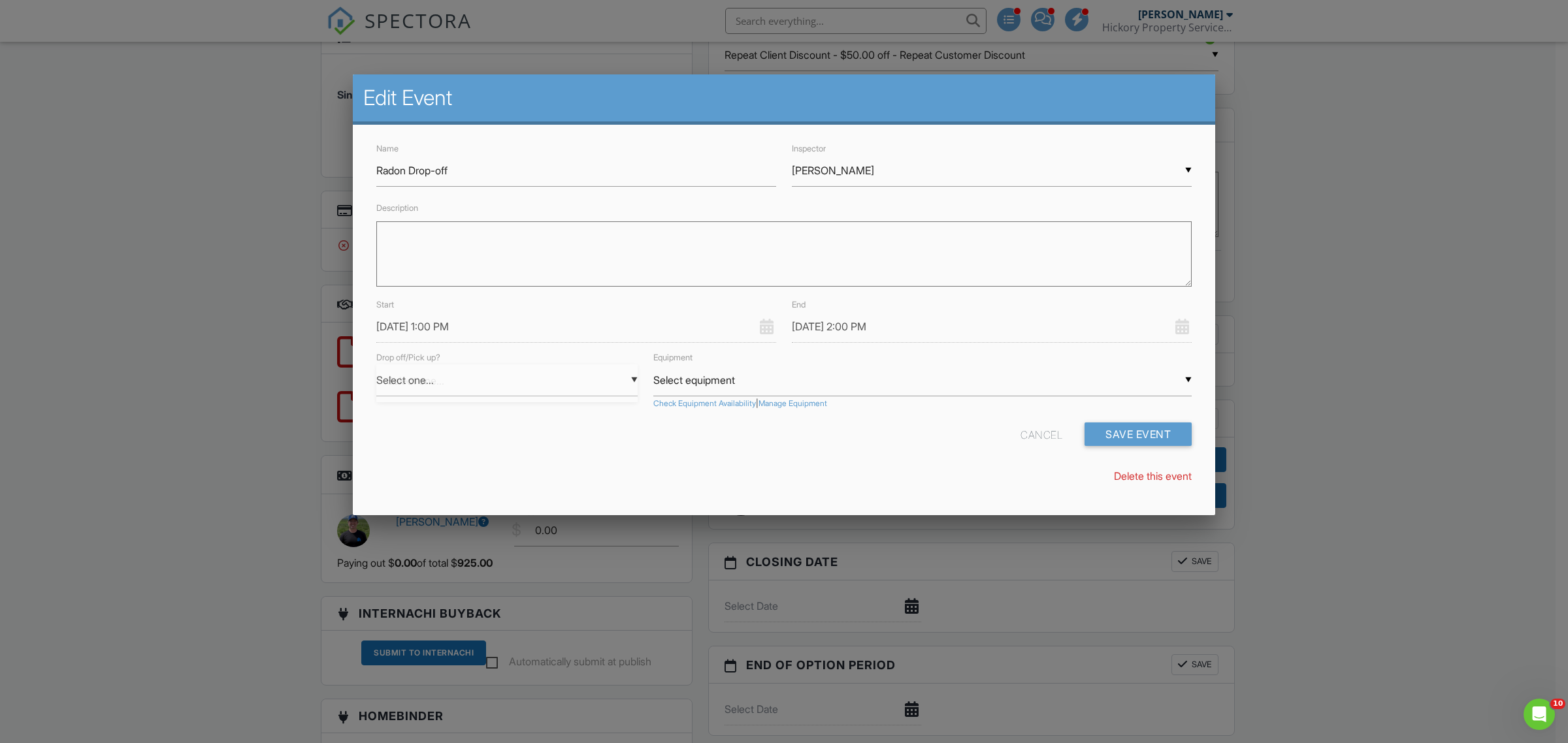
click at [557, 382] on div "▼ Select one... Select one... Drop Pickup Select one... Drop Pickup" at bounding box center [507, 380] width 261 height 32
click at [481, 416] on span "Drop" at bounding box center [507, 413] width 261 height 32
type input "Drop"
click at [704, 377] on div "▼ Select equipment Select equipment Breeze Radon Unit Radon Machine 1028XP #1 (…" at bounding box center [922, 380] width 538 height 32
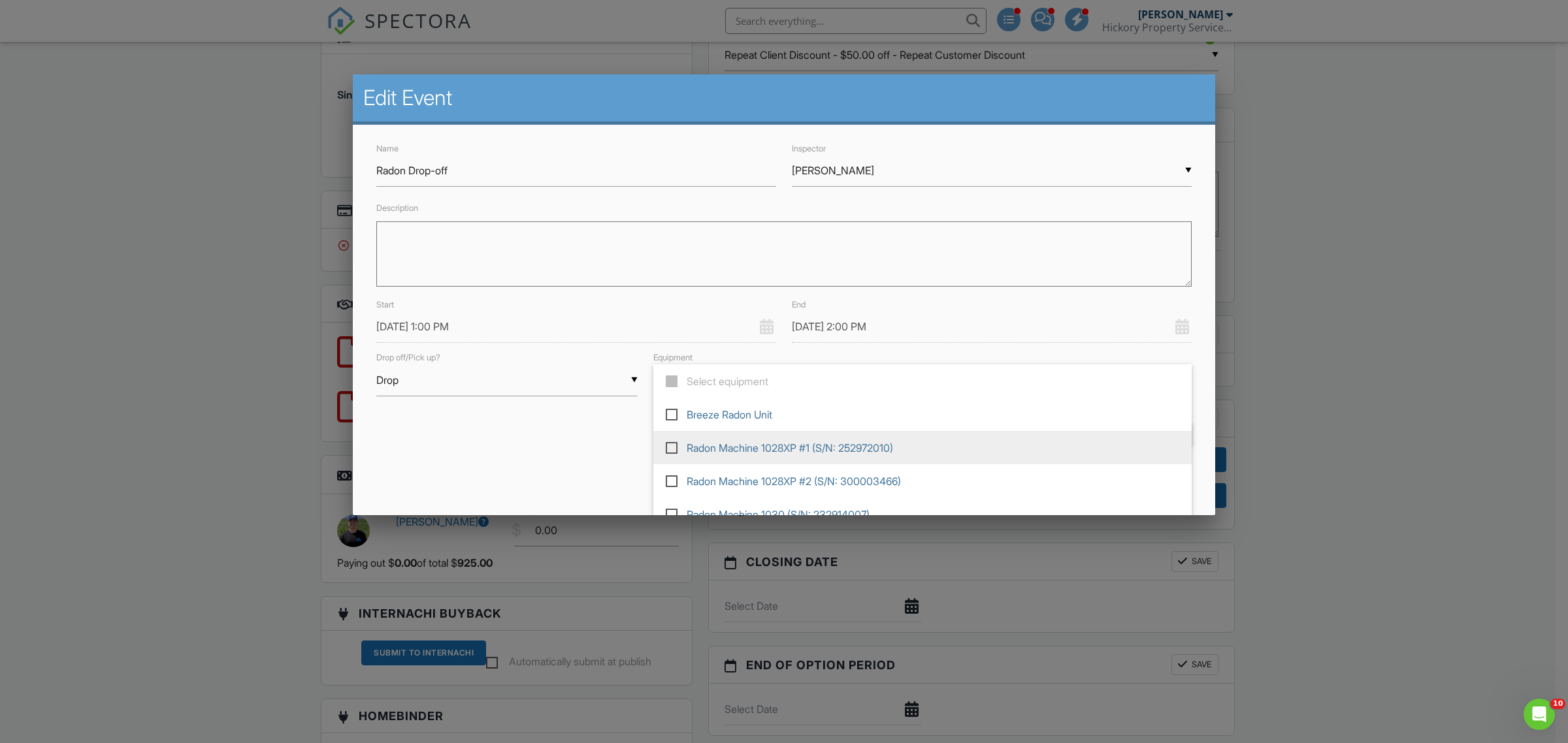
click at [802, 456] on span "Radon Machine 1028XP #1 (S/N: 252972010)" at bounding box center [922, 448] width 538 height 33
type input "Radon Machine 1028XP #1 (S/N: 252972010)"
checkbox input "true"
click at [733, 452] on span "Radon Machine 1028XP #1 (S/N: 252972010)" at bounding box center [922, 448] width 538 height 33
type input "Select equipment"
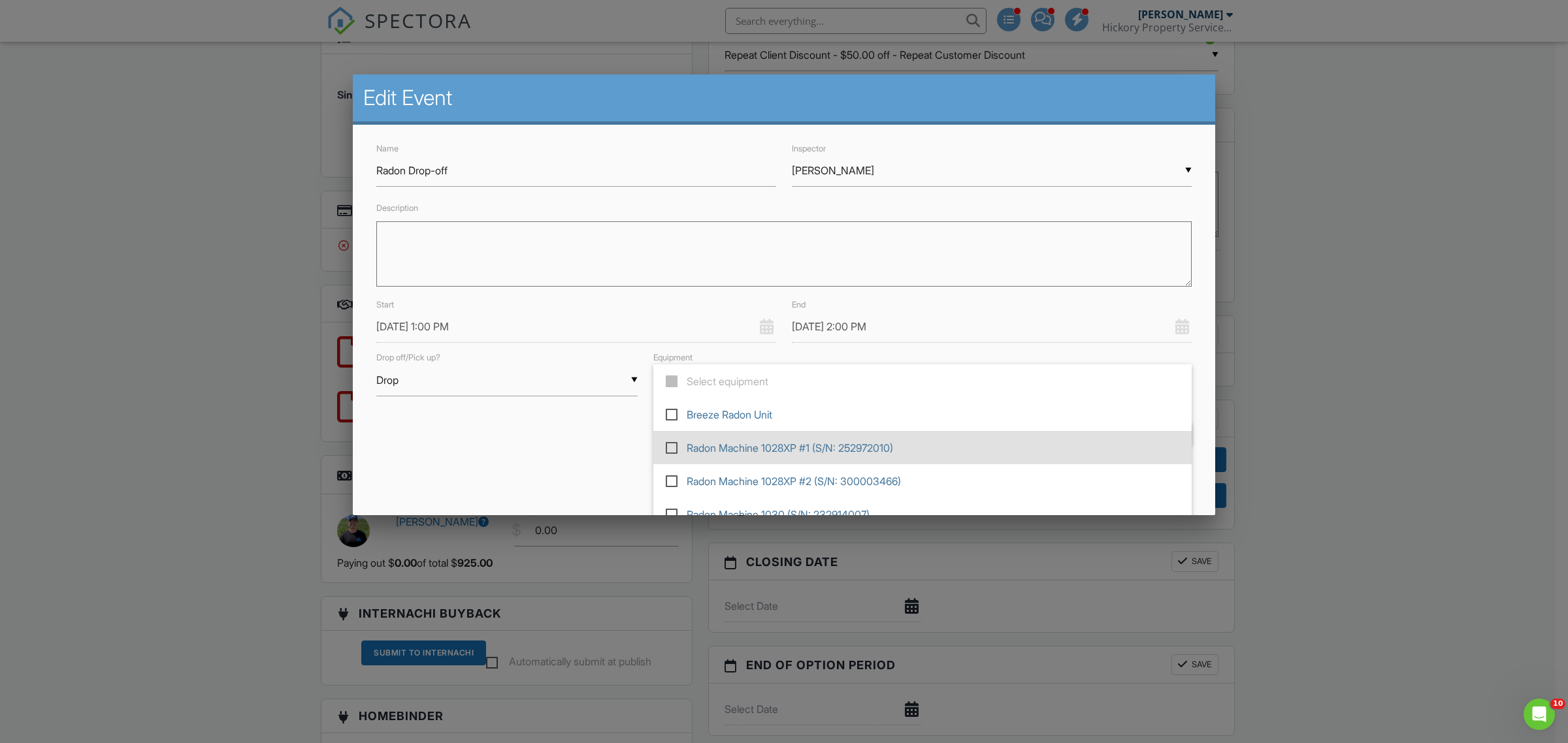
checkbox input "false"
click at [613, 461] on div "Name Radon Drop-off Inspector ▼ Brian Hickory Brian Hickory Jeremy Karschner To…" at bounding box center [784, 319] width 863 height 387
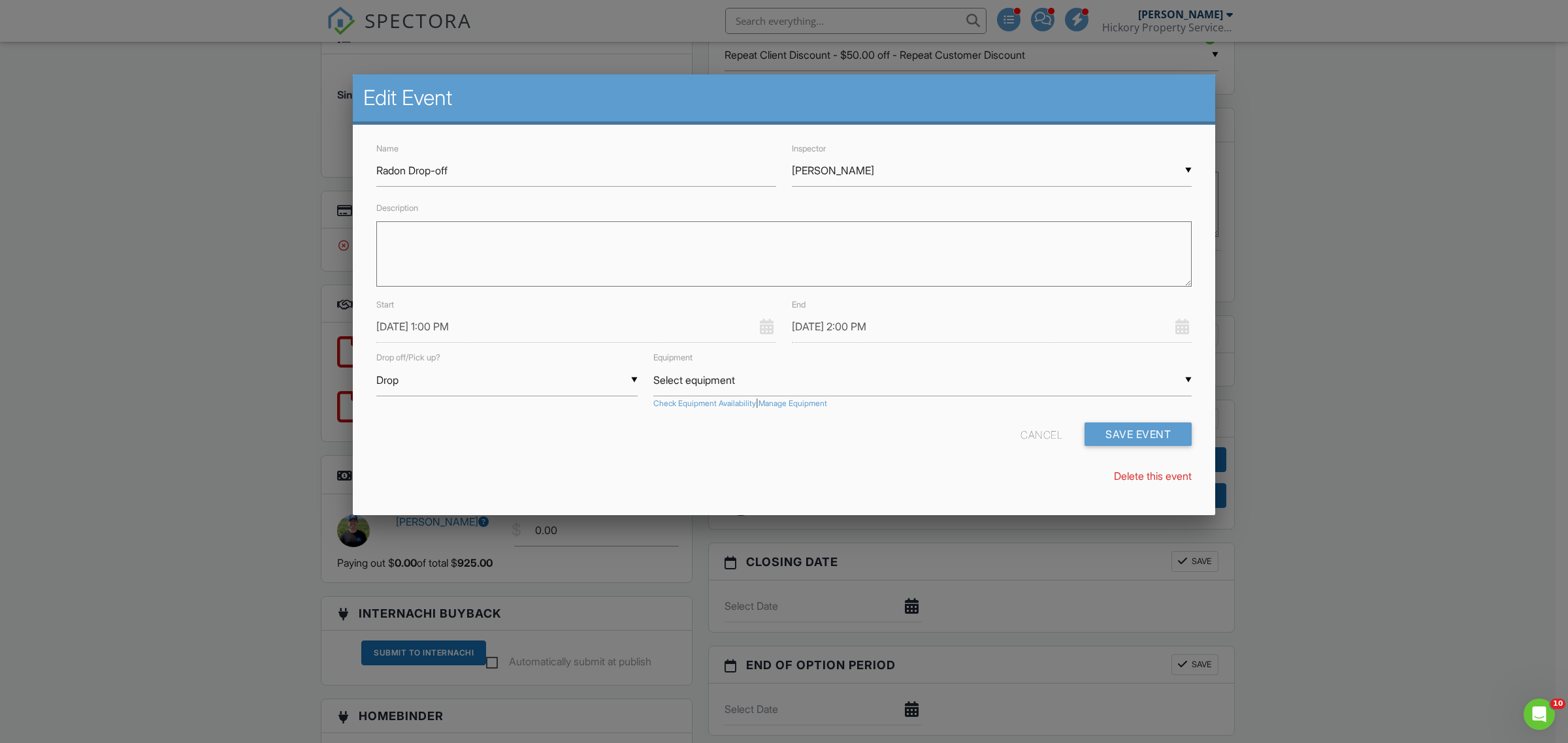
click at [699, 403] on link "Check Equipment Availability" at bounding box center [704, 404] width 103 height 11
click at [704, 385] on div "▼ Select equipment Select equipment Breeze Radon Unit Radon Machine 1028XP #1 (…" at bounding box center [922, 380] width 538 height 32
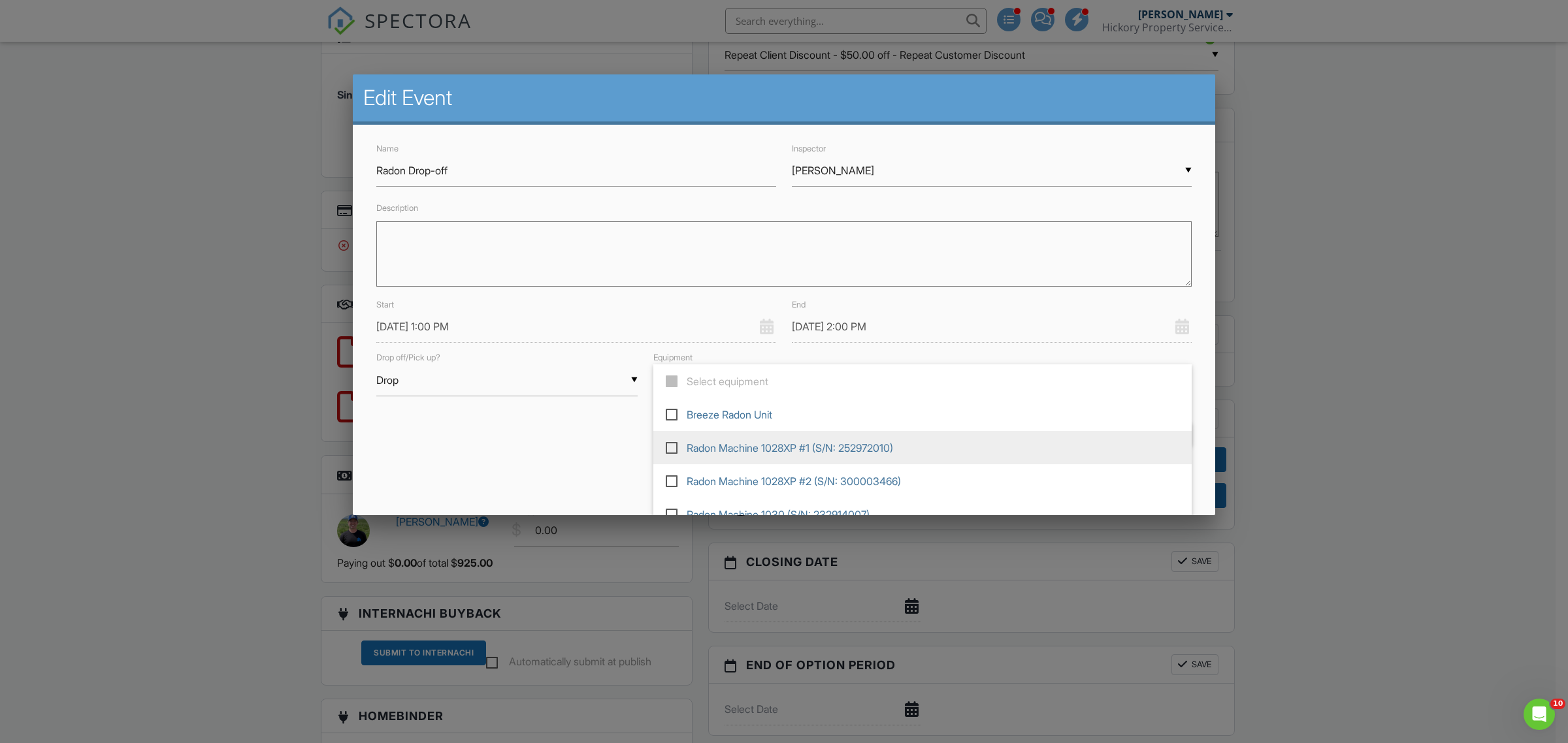
click at [733, 456] on span "Radon Machine 1028XP #1 (S/N: 252972010)" at bounding box center [922, 448] width 538 height 33
type input "Radon Machine 1028XP #1 (S/N: 252972010)"
checkbox input "true"
click at [578, 446] on div "Cancel Save Event" at bounding box center [784, 439] width 831 height 33
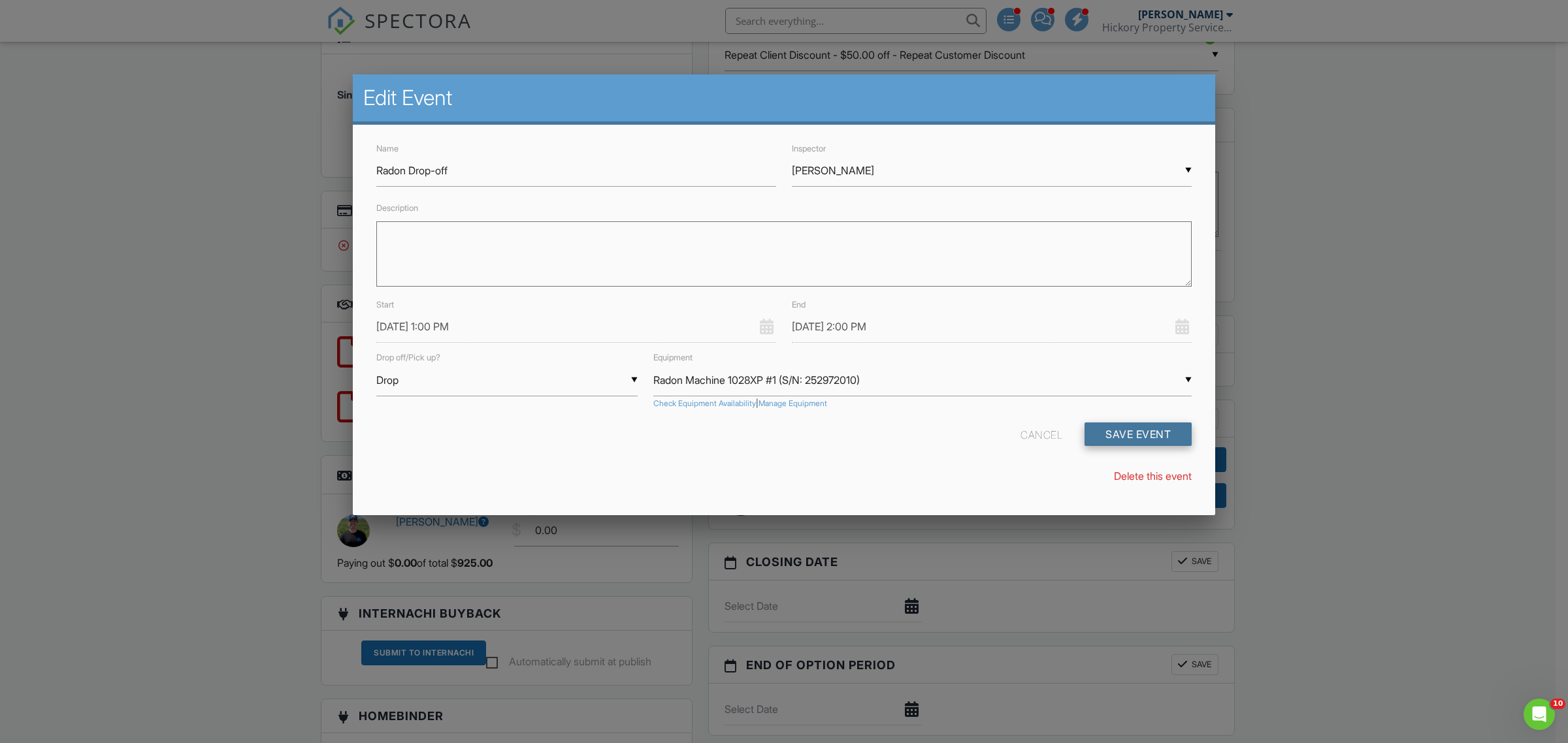
click at [1123, 432] on button "Save Event" at bounding box center [1139, 434] width 108 height 23
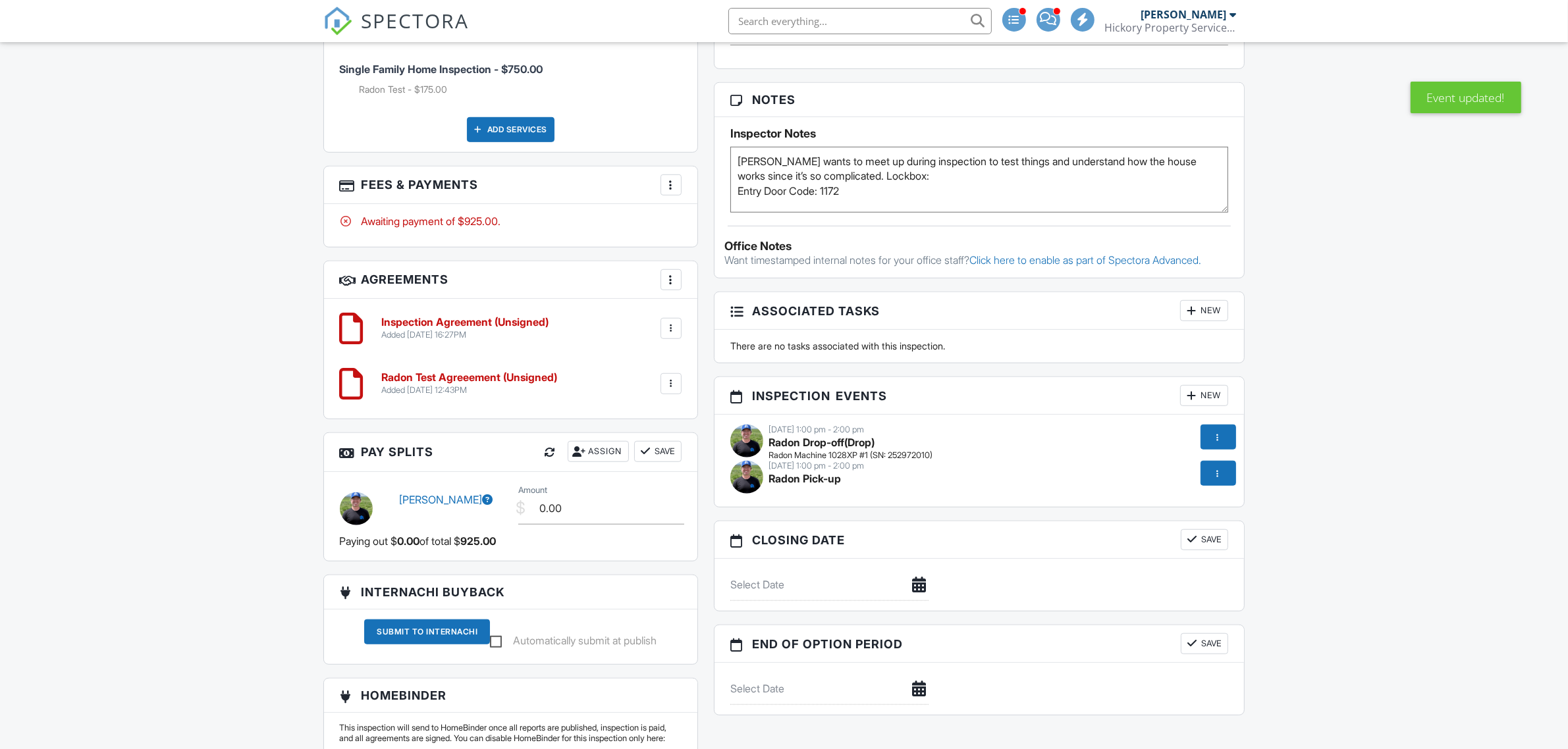
click at [1207, 473] on div at bounding box center [1218, 473] width 35 height 25
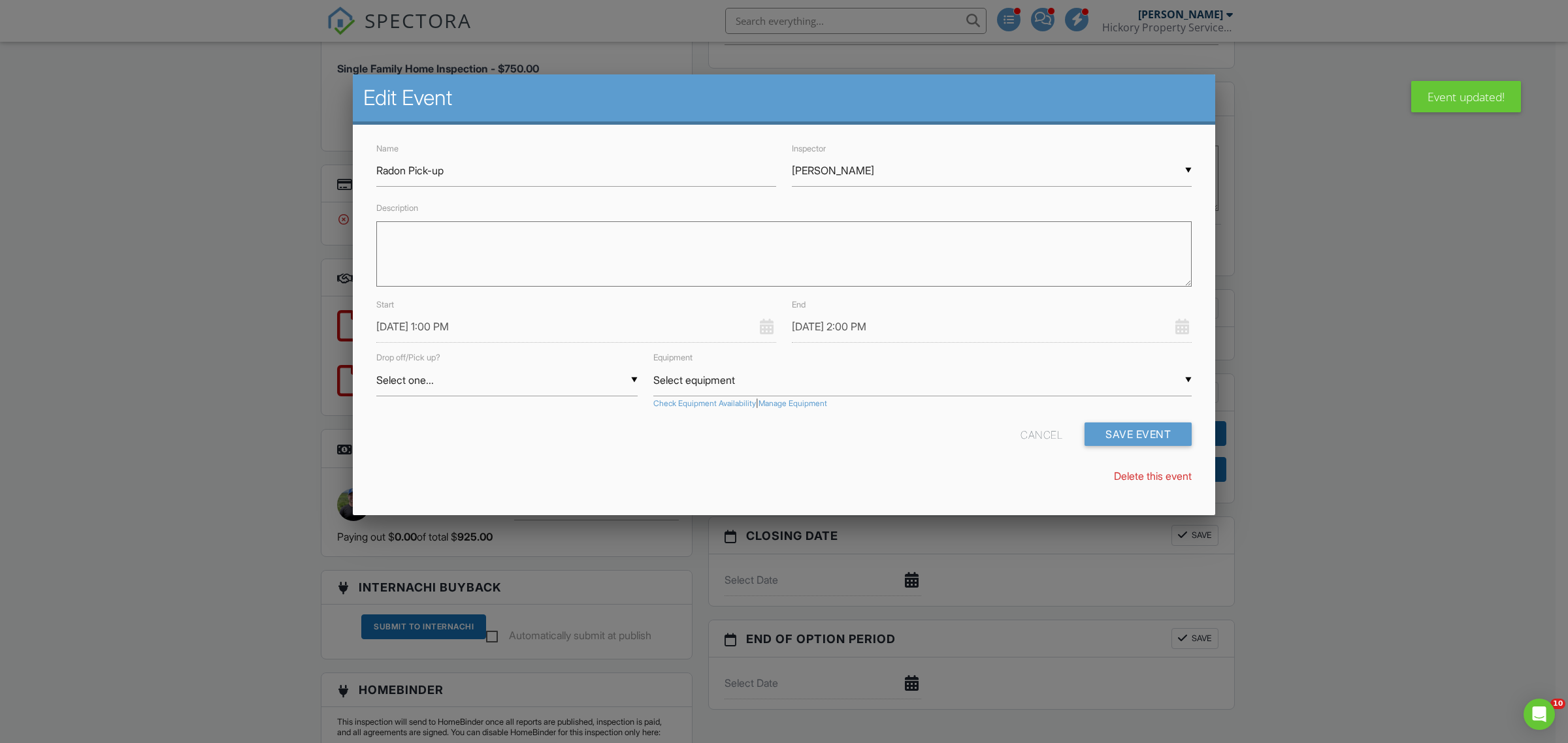
click at [422, 377] on input "Select one..." at bounding box center [507, 380] width 261 height 32
click at [415, 448] on span "Pickup" at bounding box center [507, 446] width 261 height 32
type input "Pickup"
click at [763, 375] on div "▼ Select equipment Select equipment Breeze Radon Unit Radon Machine 1028XP #1 (…" at bounding box center [922, 380] width 538 height 32
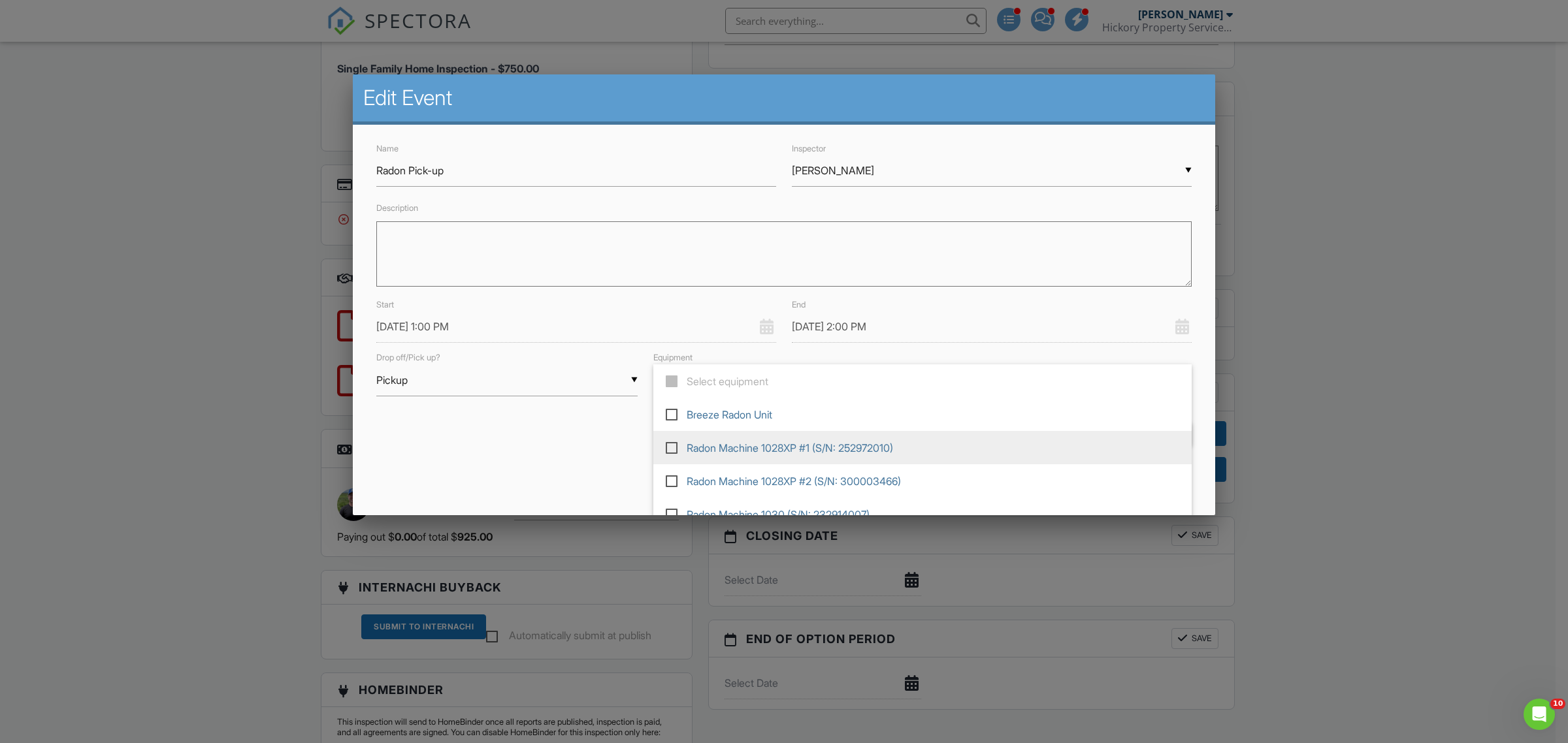
click at [668, 450] on label at bounding box center [677, 447] width 22 height 12
type input "Radon Machine 1028XP #1 (S/N: 252972010)"
checkbox input "true"
click at [587, 446] on div "Cancel Save Event" at bounding box center [784, 439] width 831 height 33
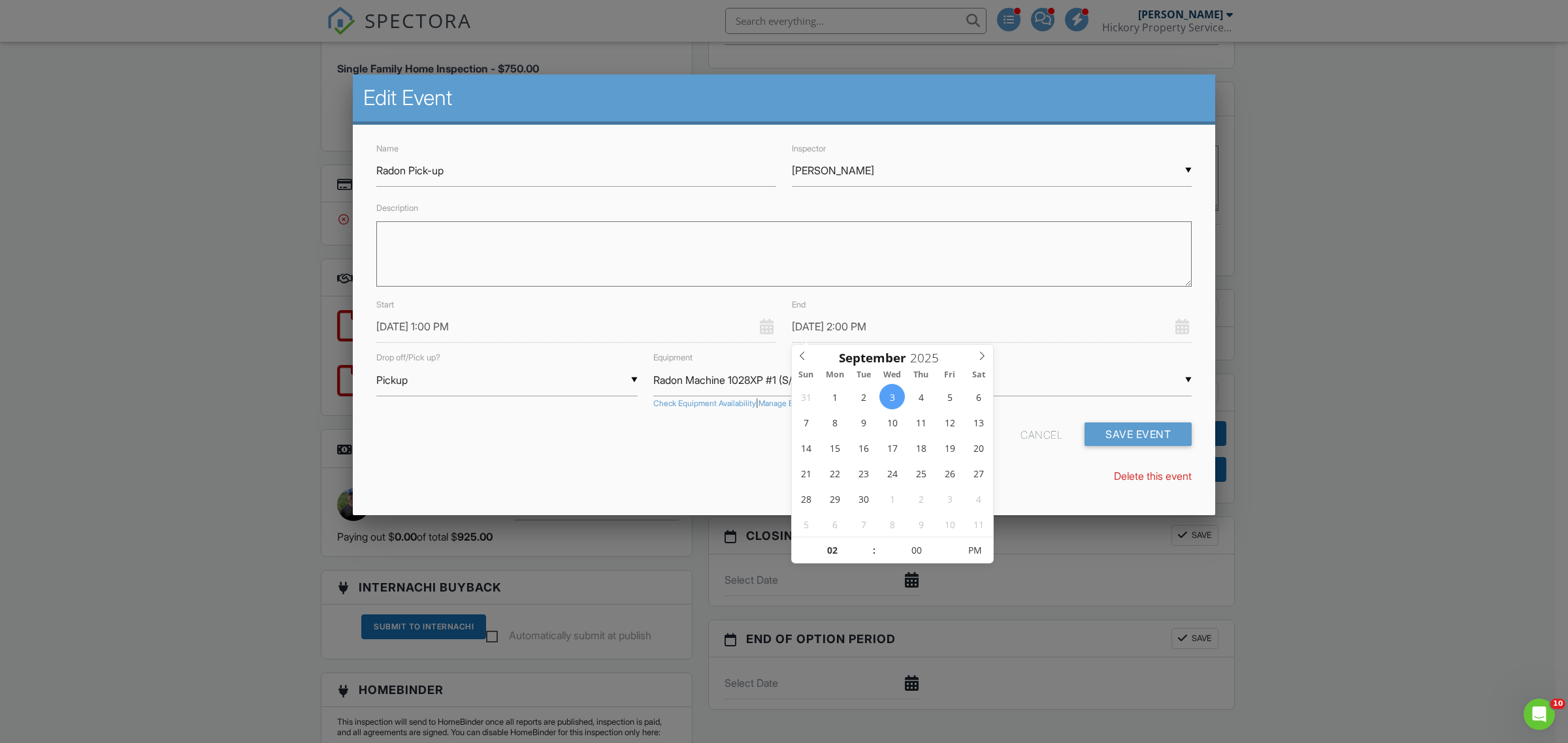
click at [847, 318] on input "09/03/2025 2:00 PM" at bounding box center [992, 327] width 400 height 32
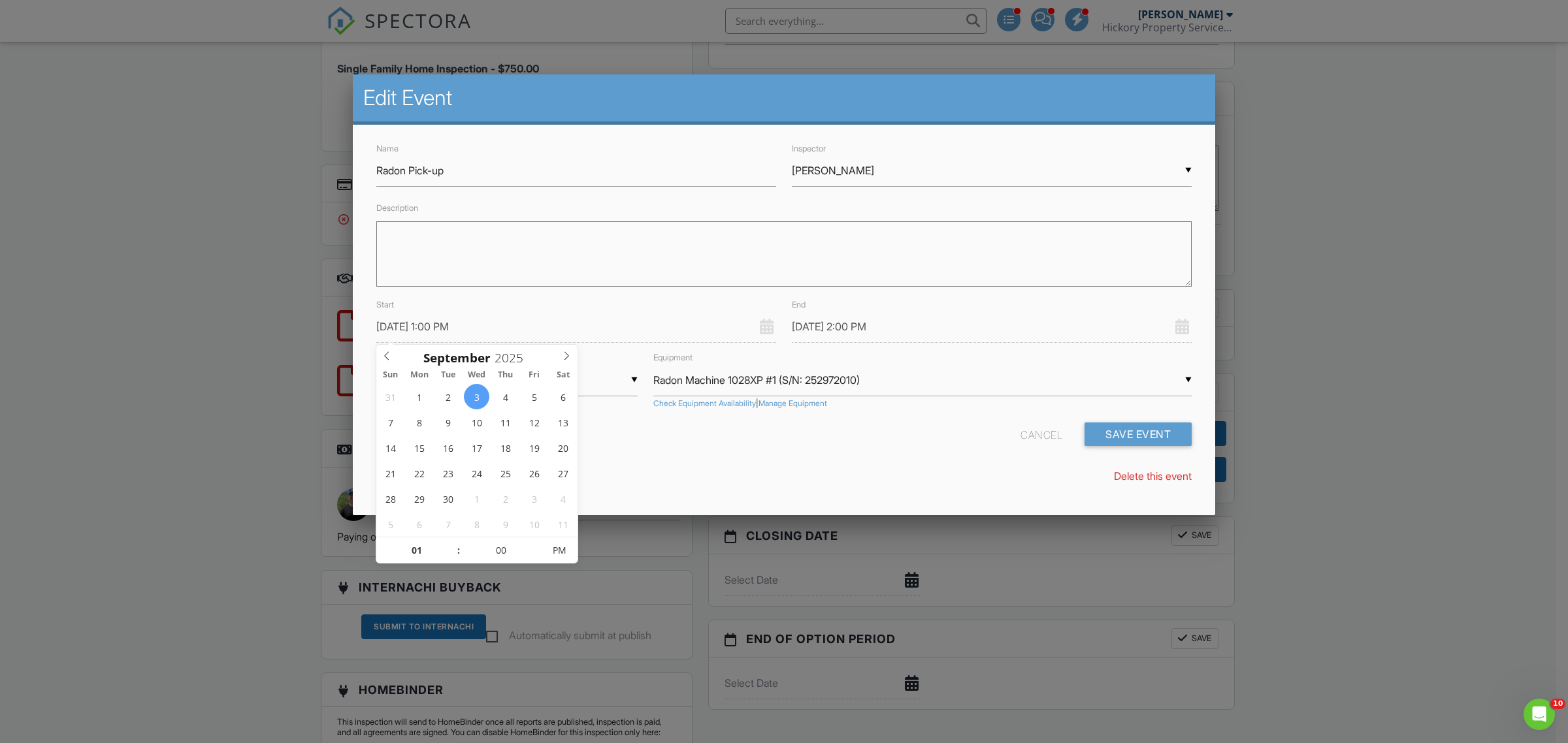
click at [417, 327] on input "09/03/2025 1:00 PM" at bounding box center [576, 327] width 400 height 32
type input "09/05/2025 1:00 PM"
type input "09/05/2025 2:00 PM"
type input "02"
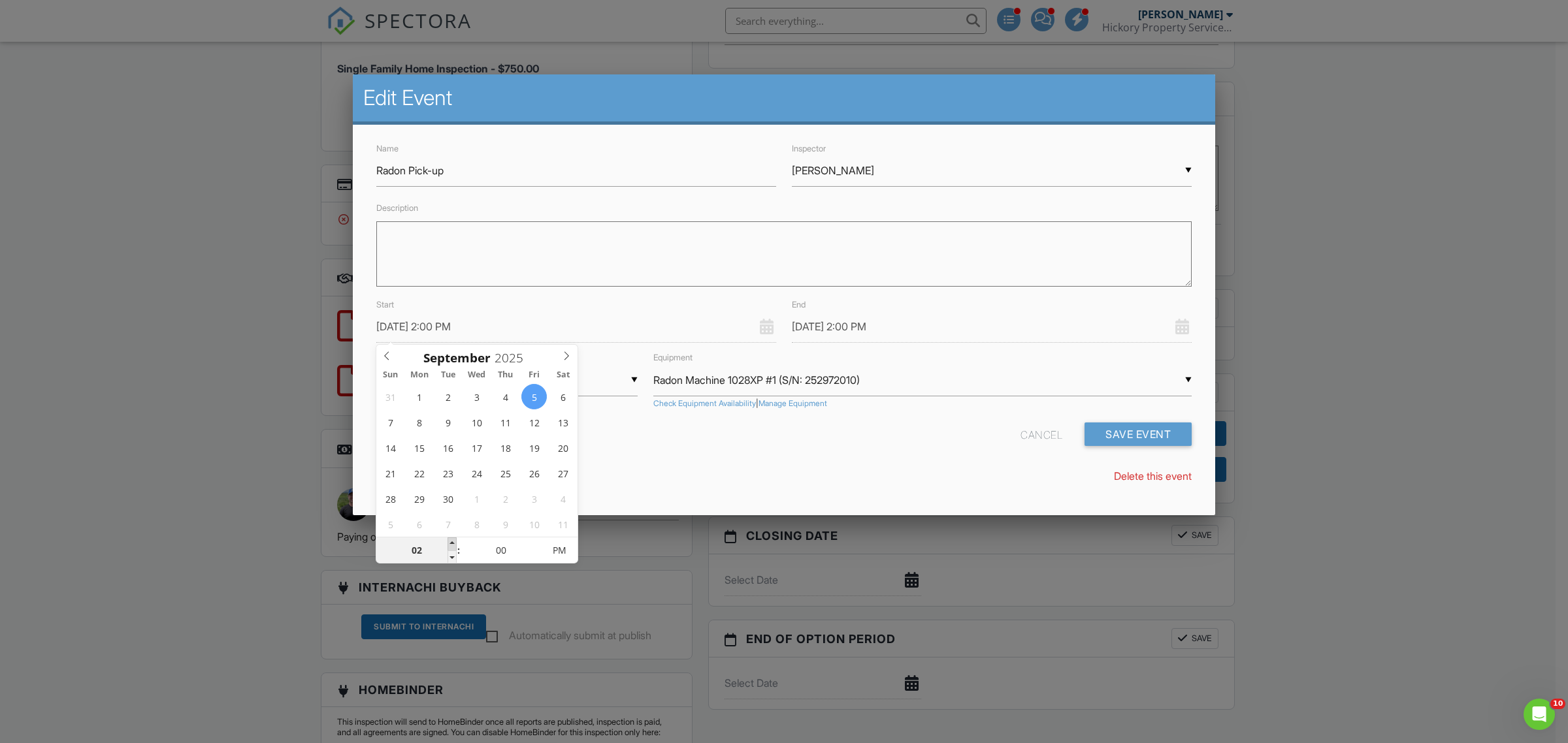
click at [452, 540] on span at bounding box center [452, 544] width 9 height 13
type input "09/05/2025 3:00 PM"
type input "03"
click at [452, 540] on span at bounding box center [452, 544] width 9 height 13
type input "09/05/2025 4:00 PM"
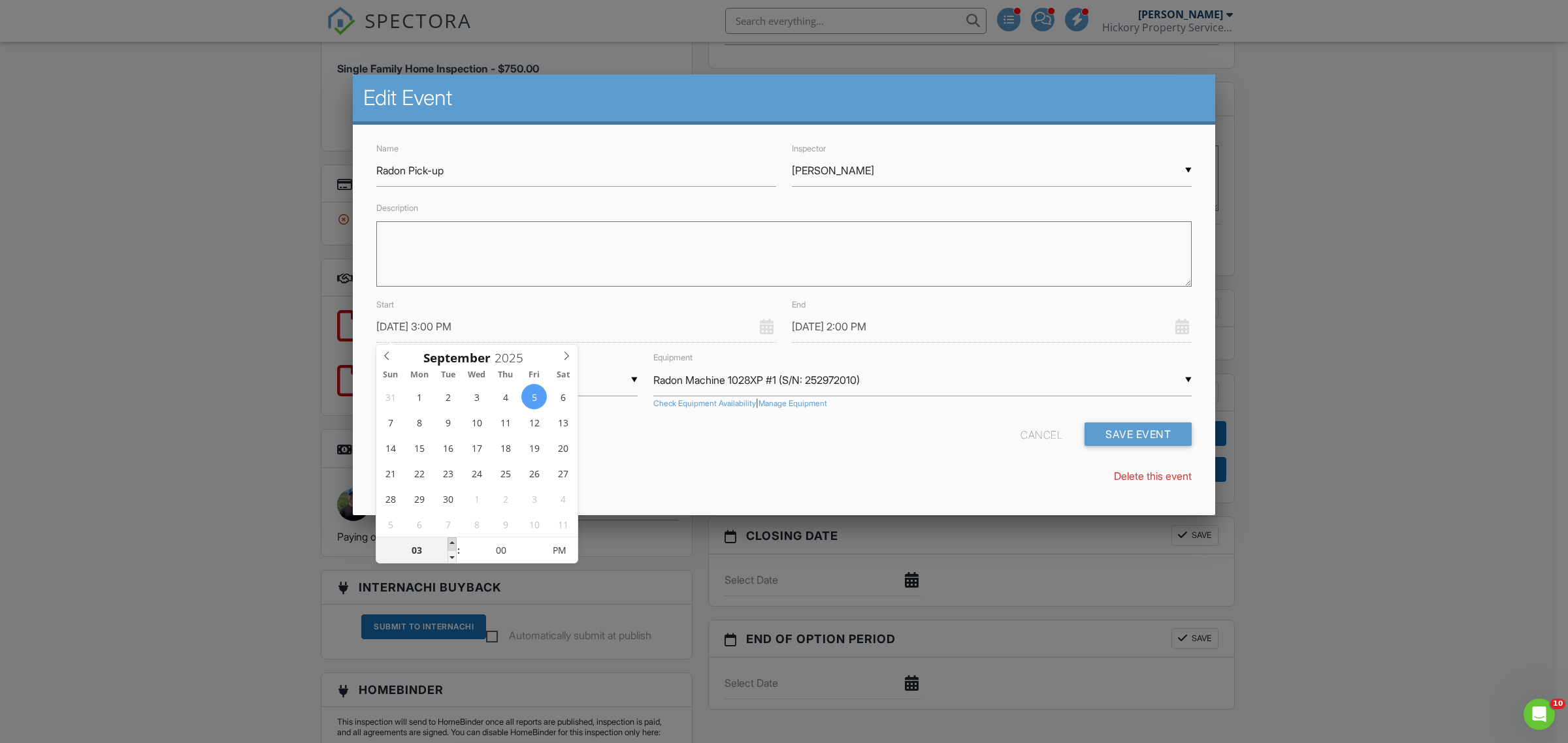
type input "04"
click at [452, 540] on span at bounding box center [452, 544] width 9 height 13
type input "09/05/2025 5:00 PM"
type input "05"
click at [822, 326] on input "09/05/2025 5:00 PM" at bounding box center [992, 327] width 400 height 32
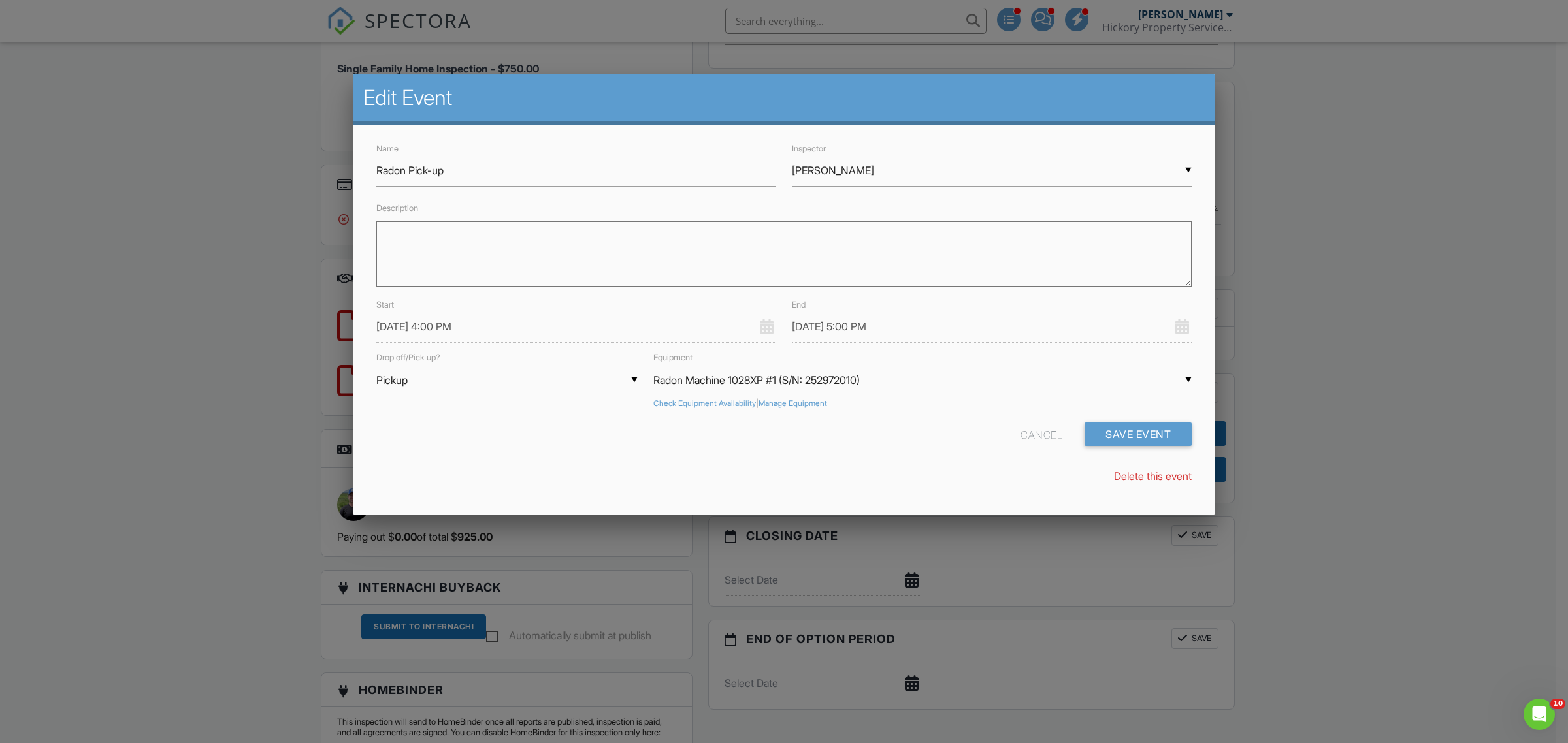
click at [716, 507] on div "Name Radon Pick-up Inspector ▼ Brian Hickory Brian Hickory Jeremy Karschner Tom…" at bounding box center [784, 319] width 863 height 387
click at [1123, 442] on button "Save Event" at bounding box center [1139, 434] width 108 height 23
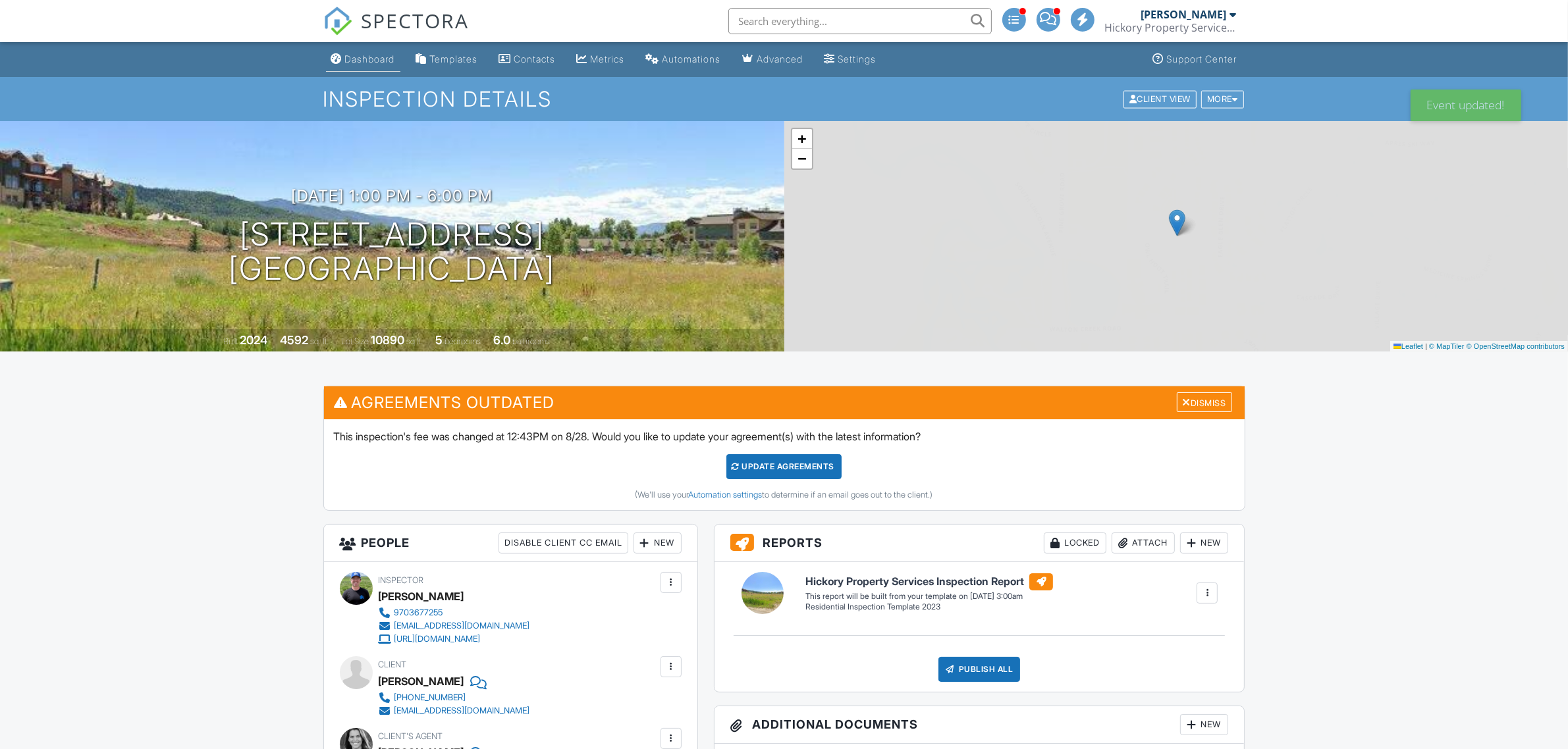
click at [373, 58] on div "Dashboard" at bounding box center [370, 58] width 50 height 11
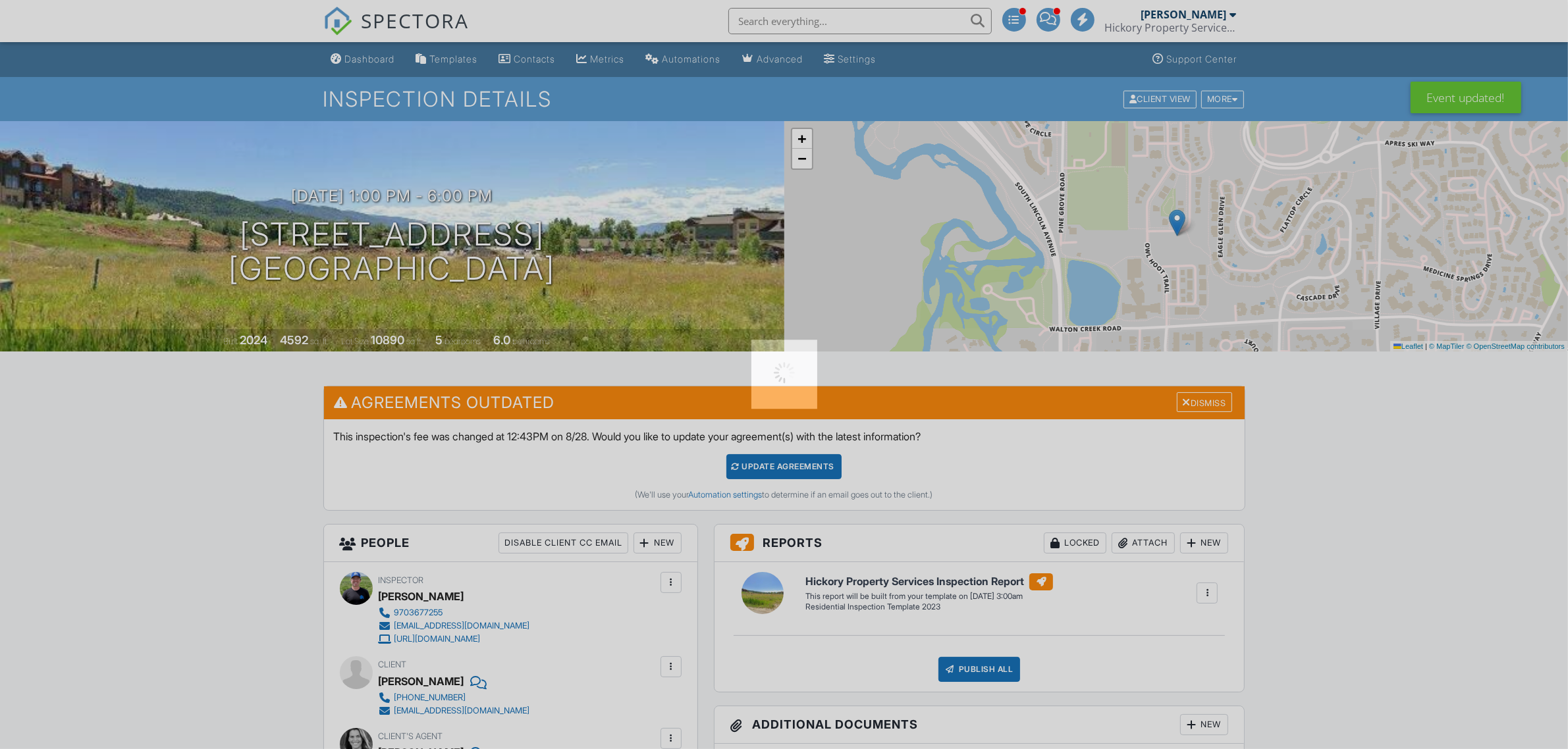
click at [783, 471] on div at bounding box center [784, 374] width 1568 height 749
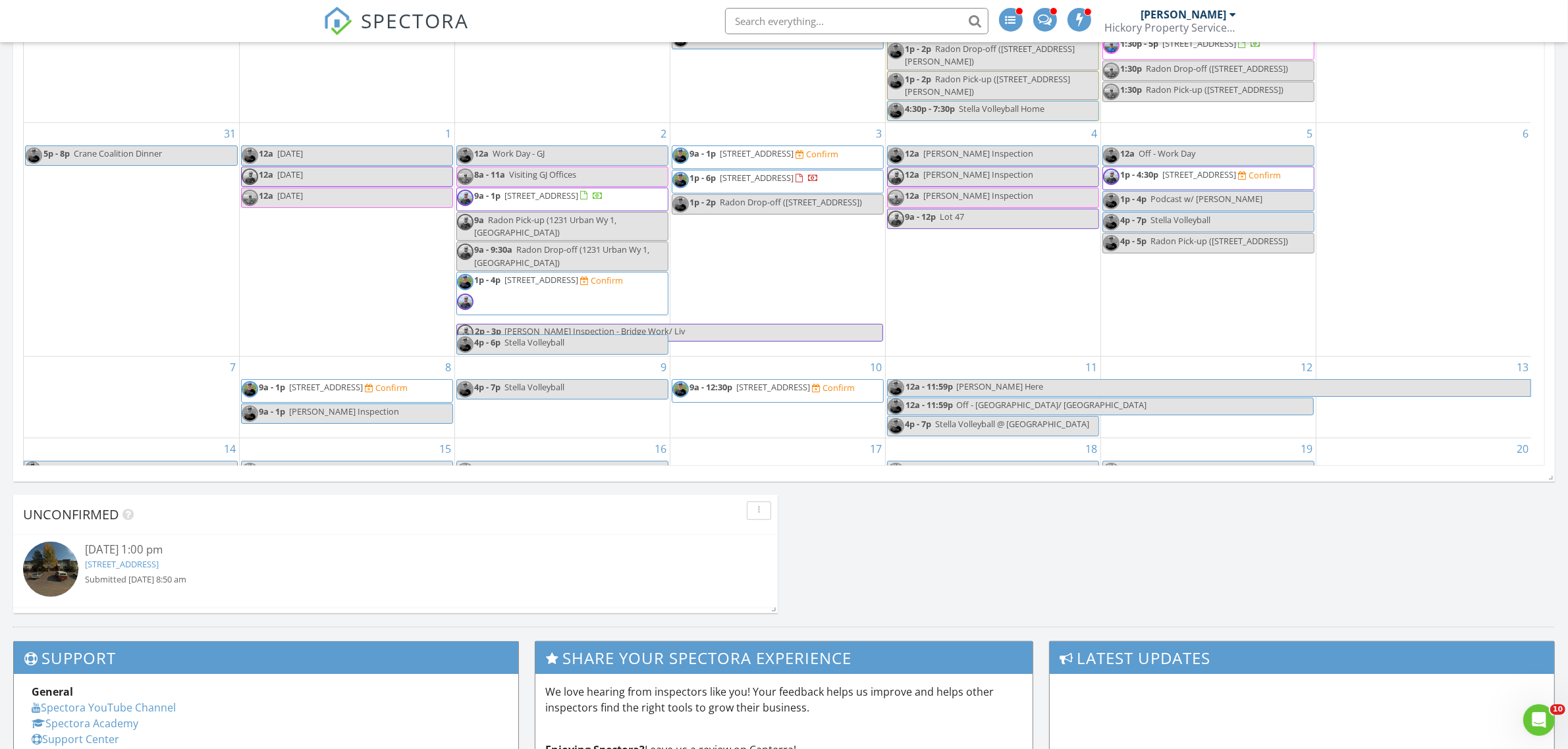
click at [737, 319] on div "3 9a - 1p 578 Retreat Pl, Steamboat Springs 80487 Confirm 1p - 6p 2711 Bronc Bu…" at bounding box center [778, 239] width 215 height 233
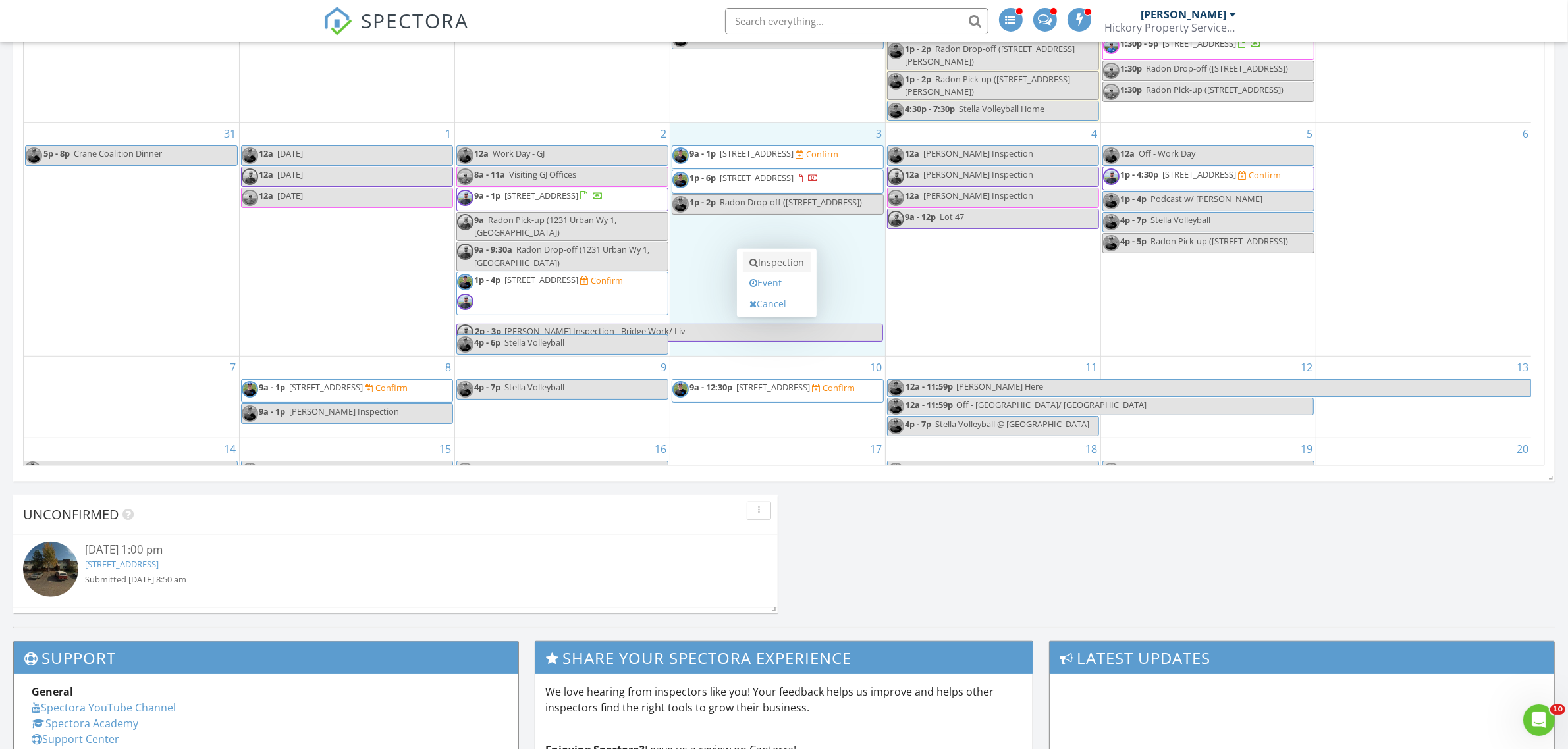
click at [766, 265] on link "Inspection" at bounding box center [777, 262] width 68 height 21
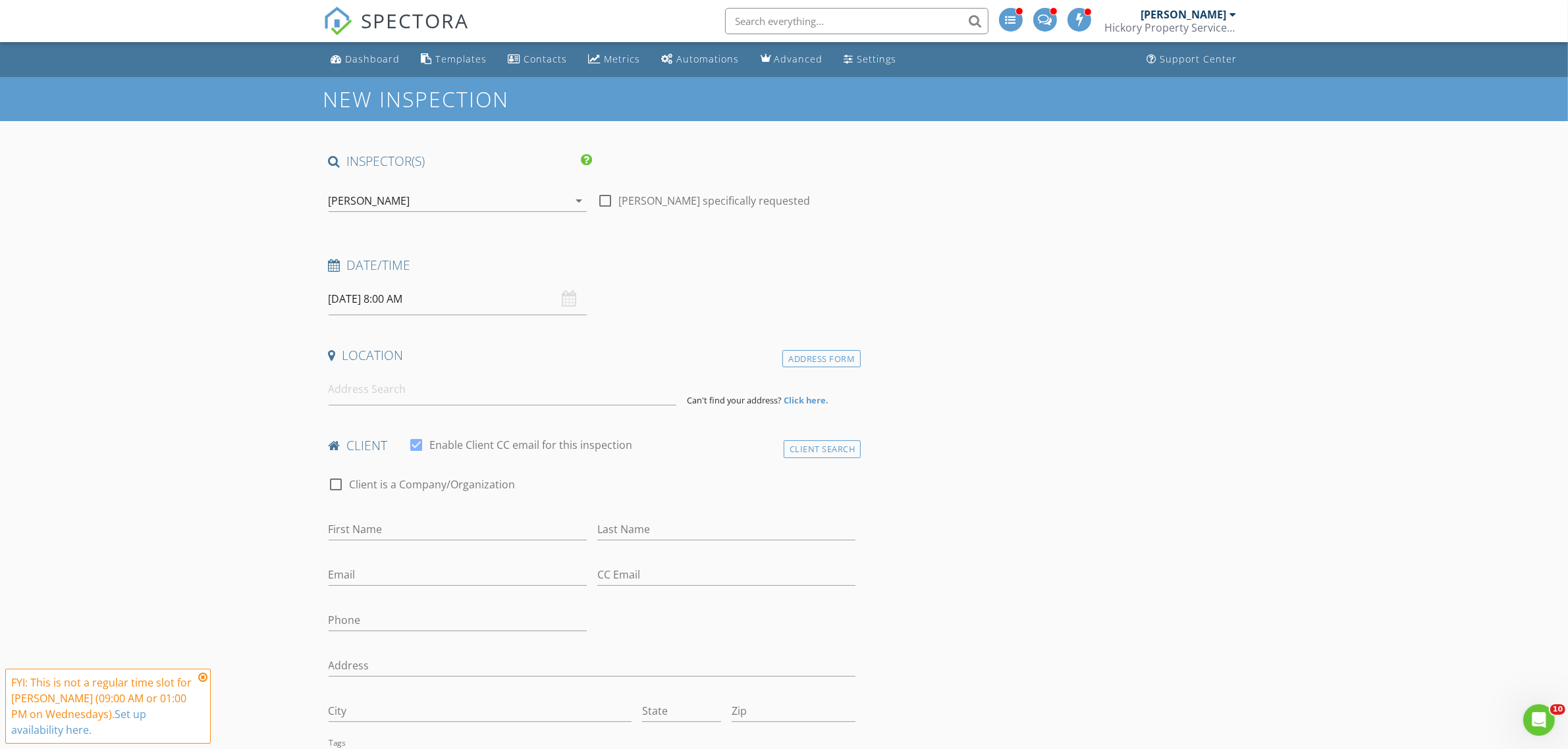
click at [395, 297] on input "[DATE] 8:00 AM" at bounding box center [457, 299] width 258 height 33
click at [395, 388] on input at bounding box center [502, 389] width 348 height 33
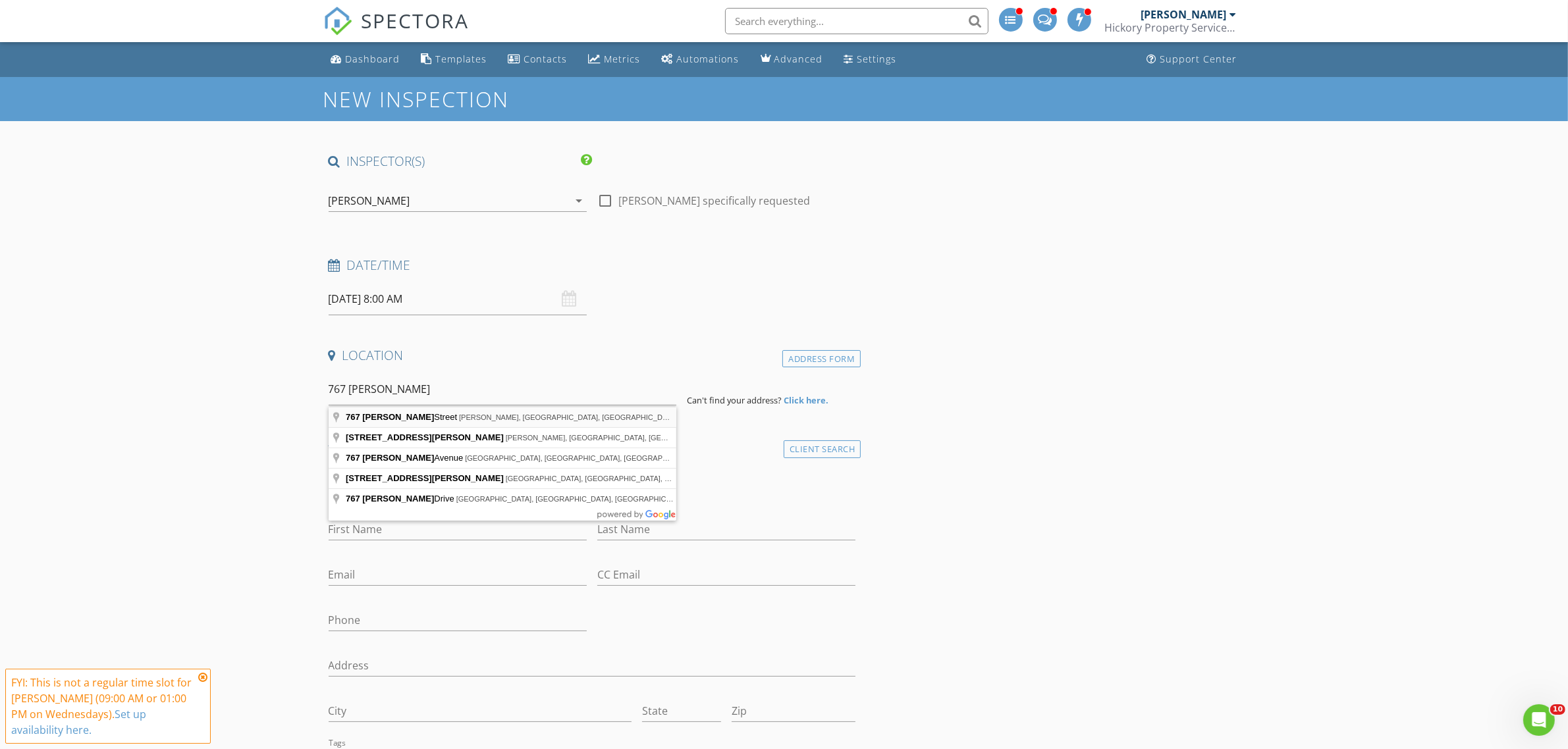
type input "[STREET_ADDRESS][PERSON_NAME][PERSON_NAME]"
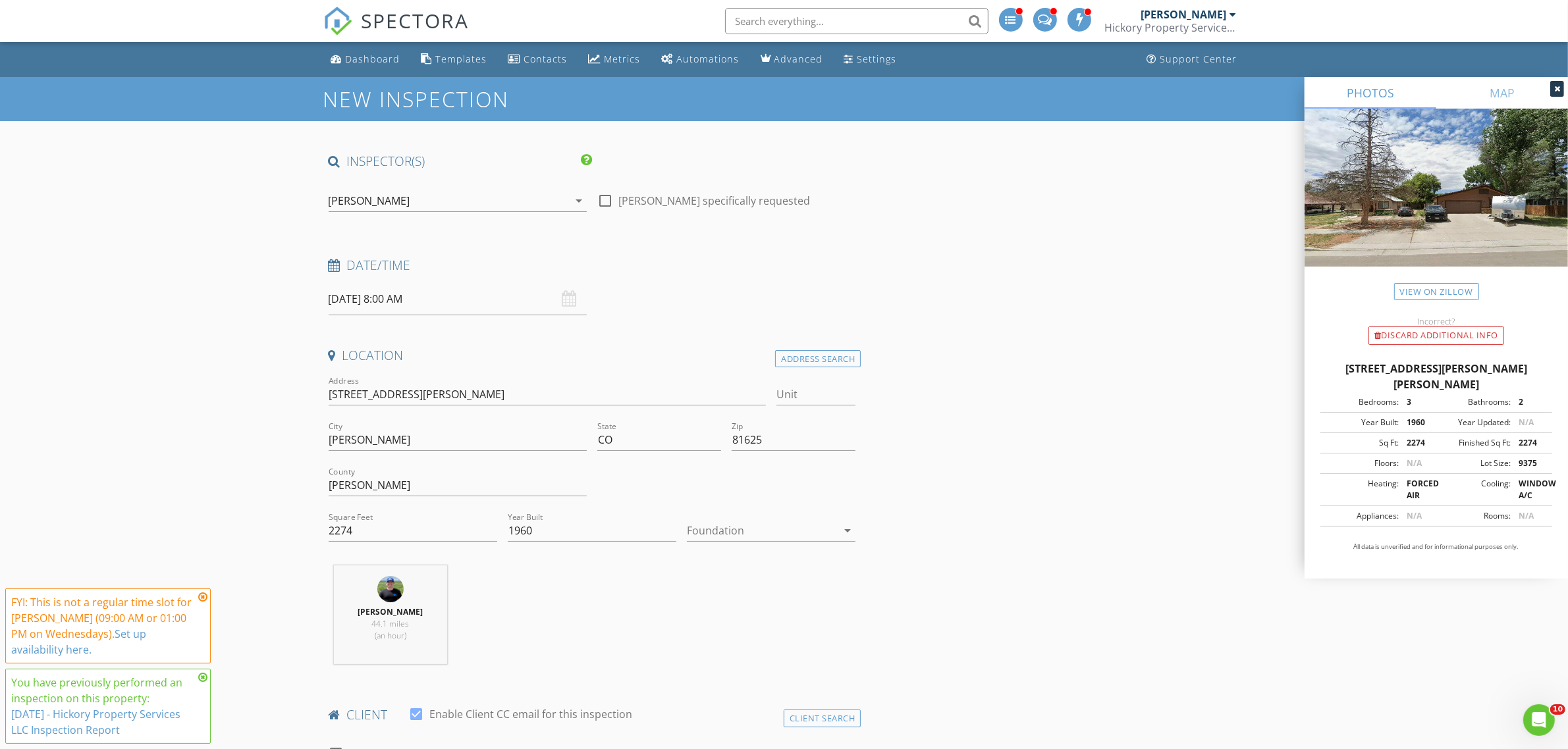
click at [201, 675] on icon at bounding box center [202, 677] width 9 height 11
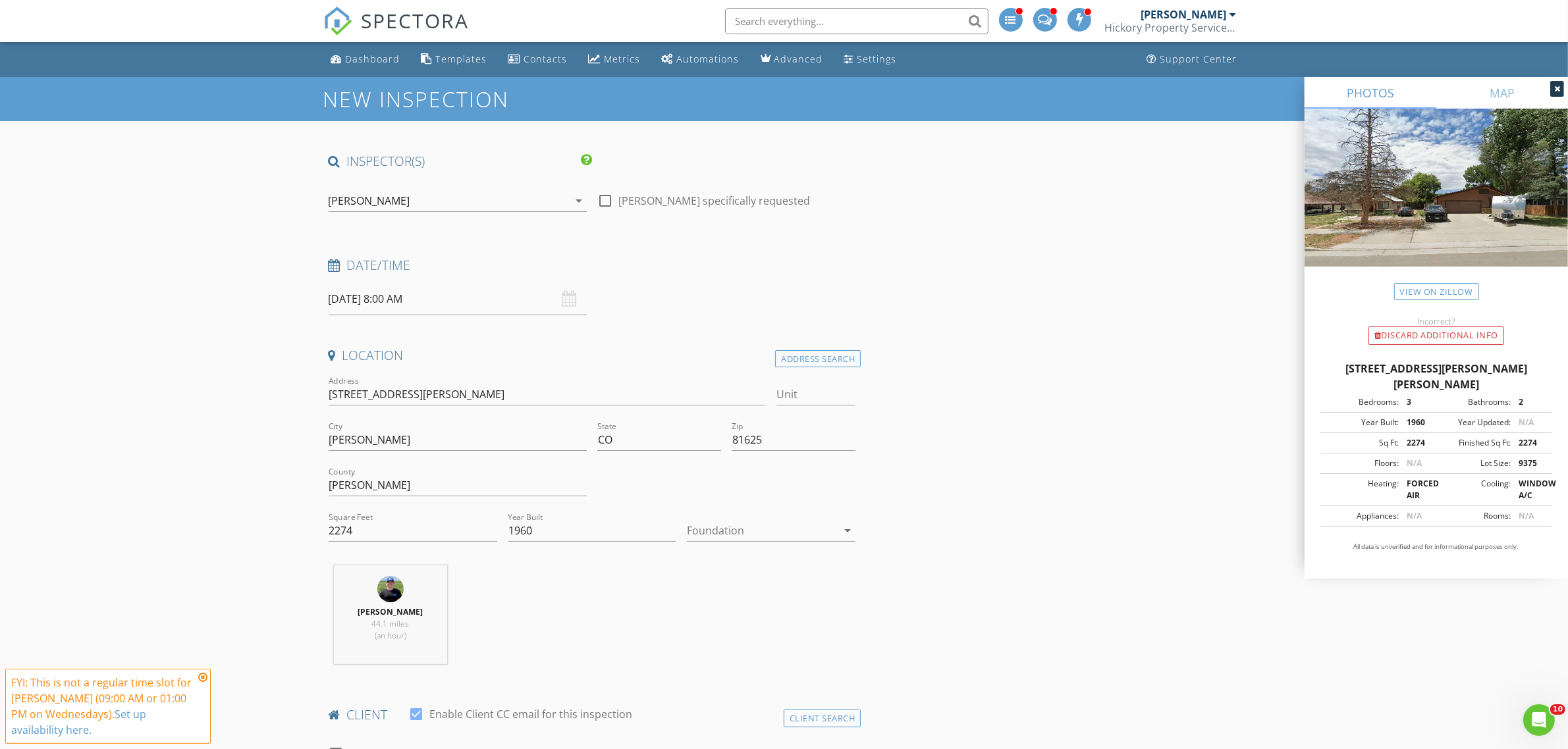
click at [205, 675] on icon at bounding box center [202, 677] width 9 height 11
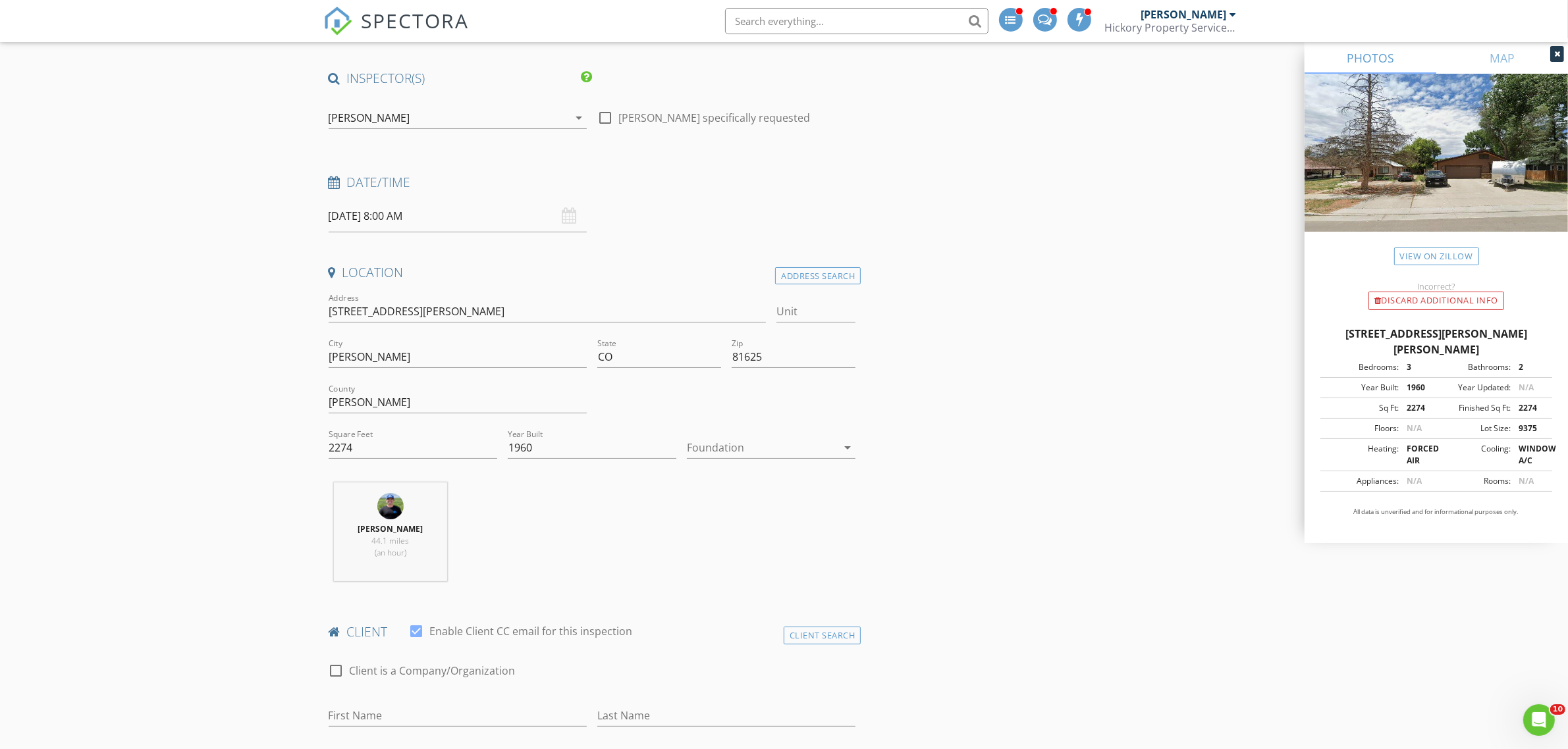
scroll to position [83, 0]
click at [418, 116] on div "[PERSON_NAME]" at bounding box center [447, 118] width 239 height 21
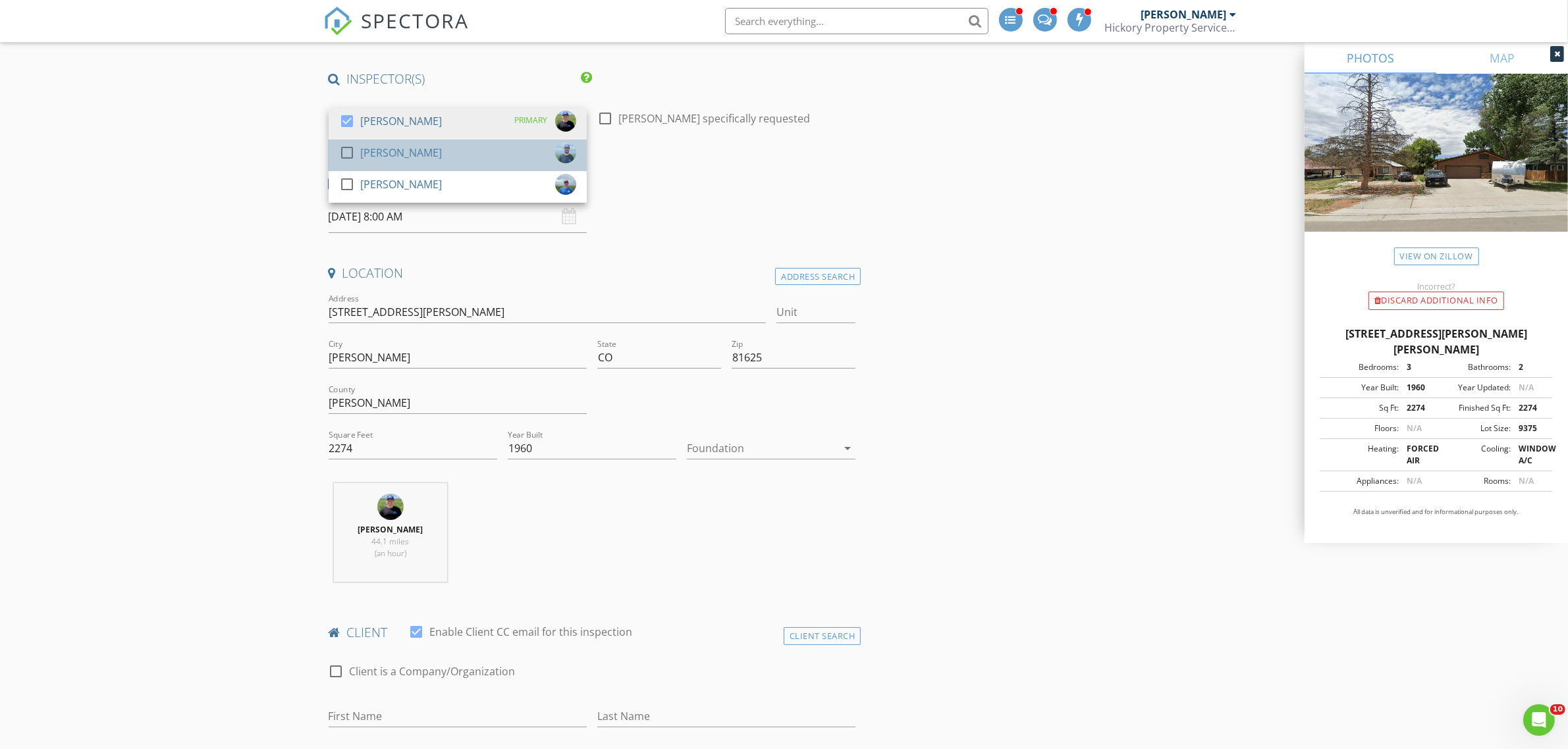
click at [386, 162] on div "[PERSON_NAME]" at bounding box center [400, 152] width 82 height 21
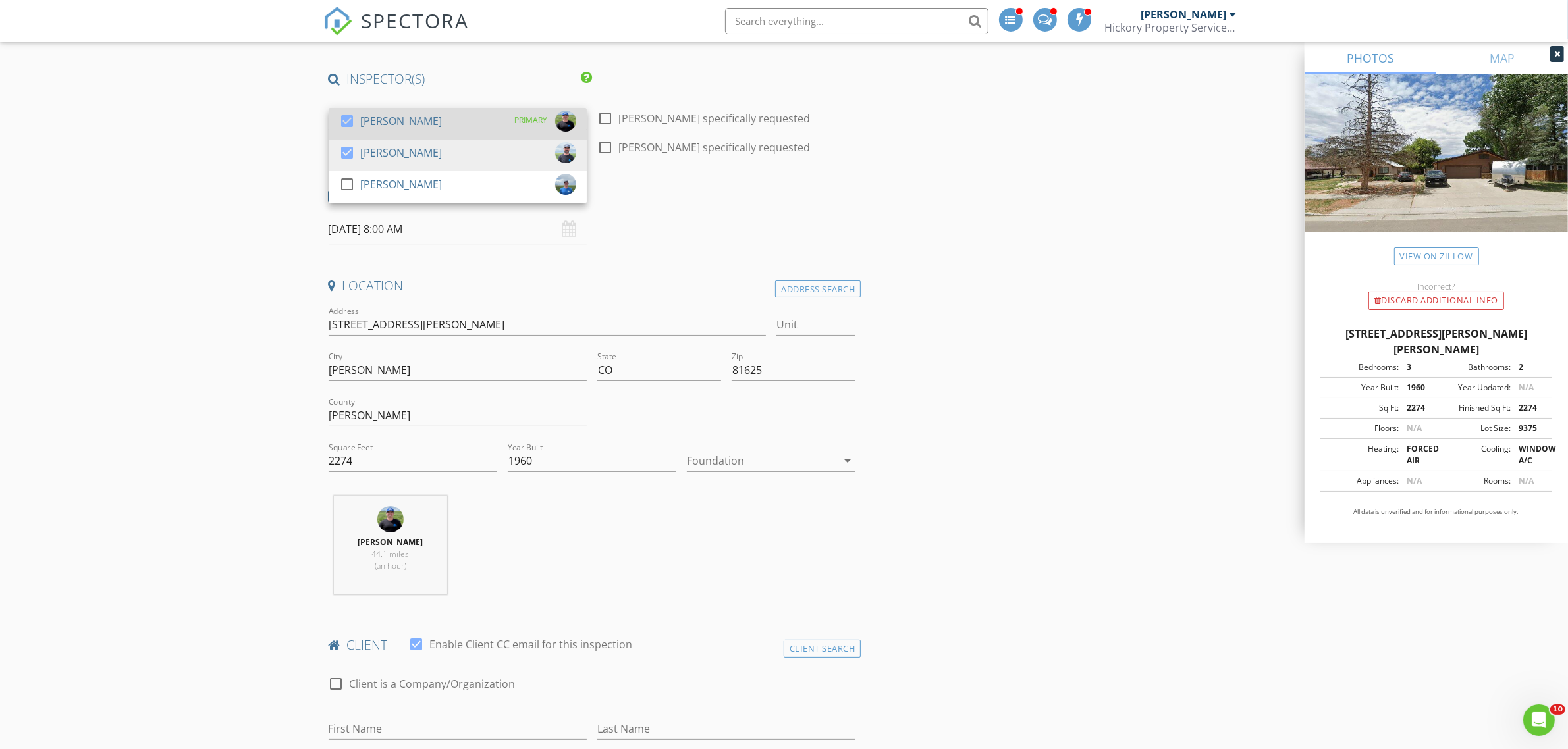
click at [370, 120] on div "[PERSON_NAME]" at bounding box center [400, 120] width 82 height 21
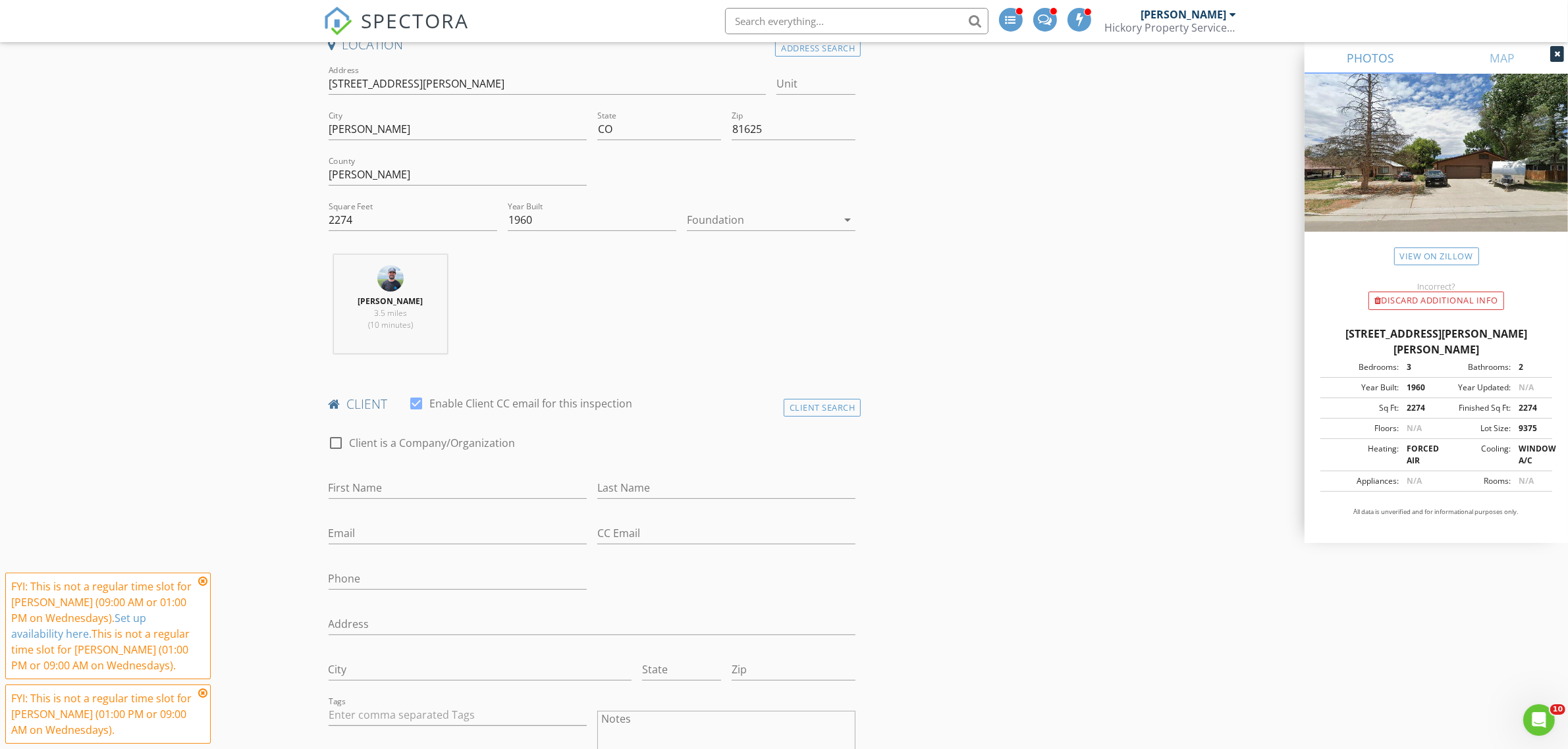
scroll to position [329, 0]
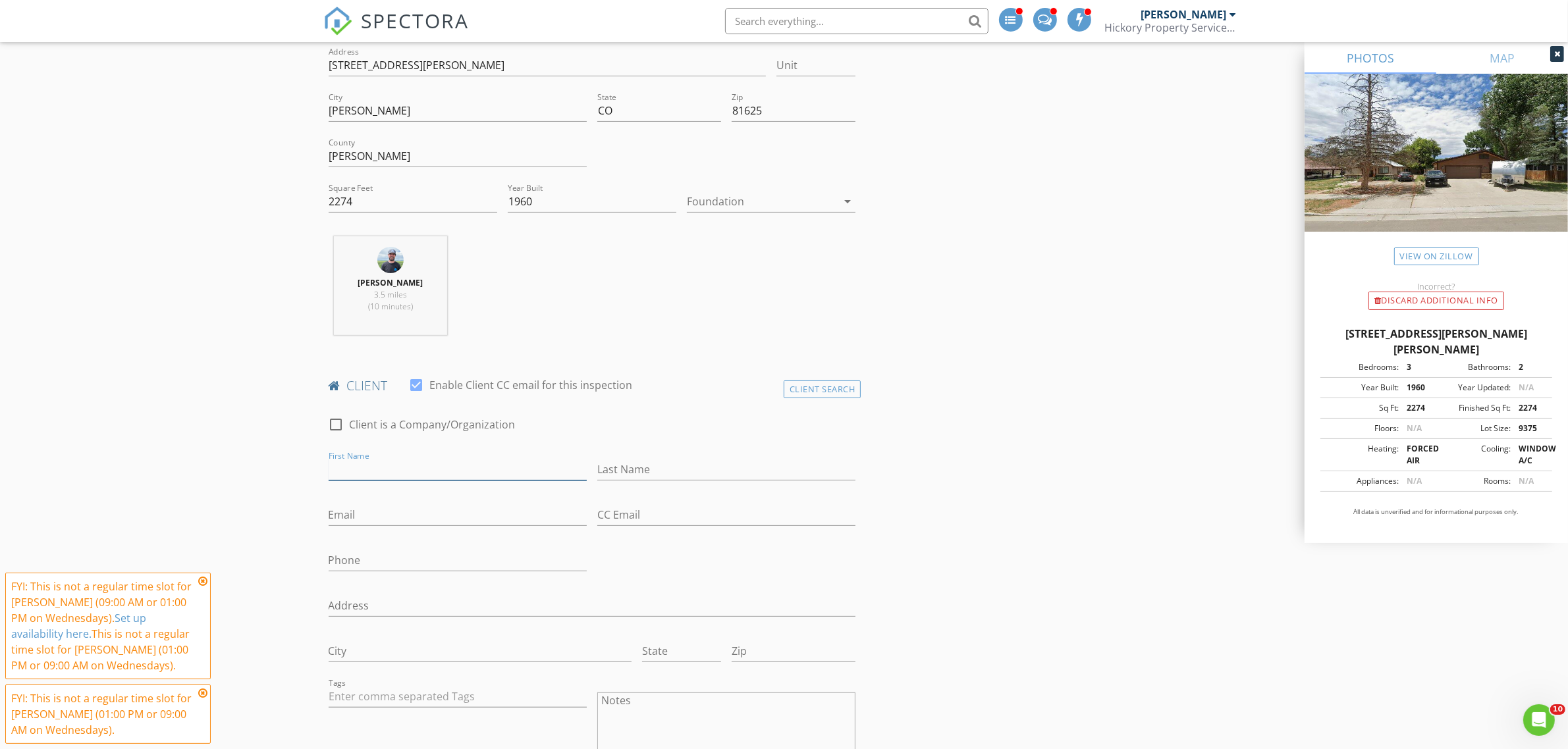
click at [429, 475] on input "First Name" at bounding box center [457, 470] width 258 height 22
type input "Matthew"
type input "Hunt"
paste input "lilmathyou@gmail.com"
type input "lilmathyou@gmail.com"
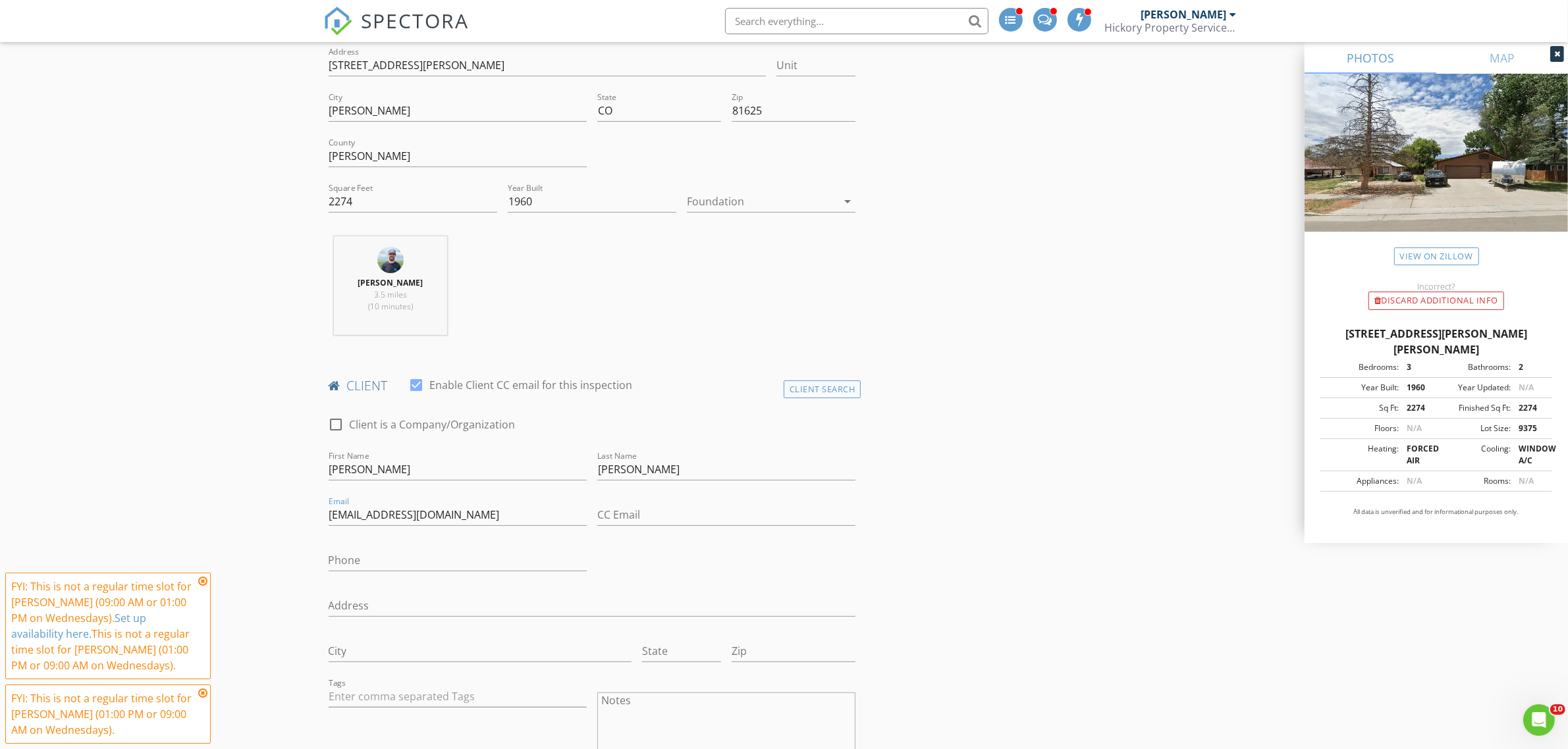
click at [199, 692] on icon at bounding box center [202, 693] width 9 height 11
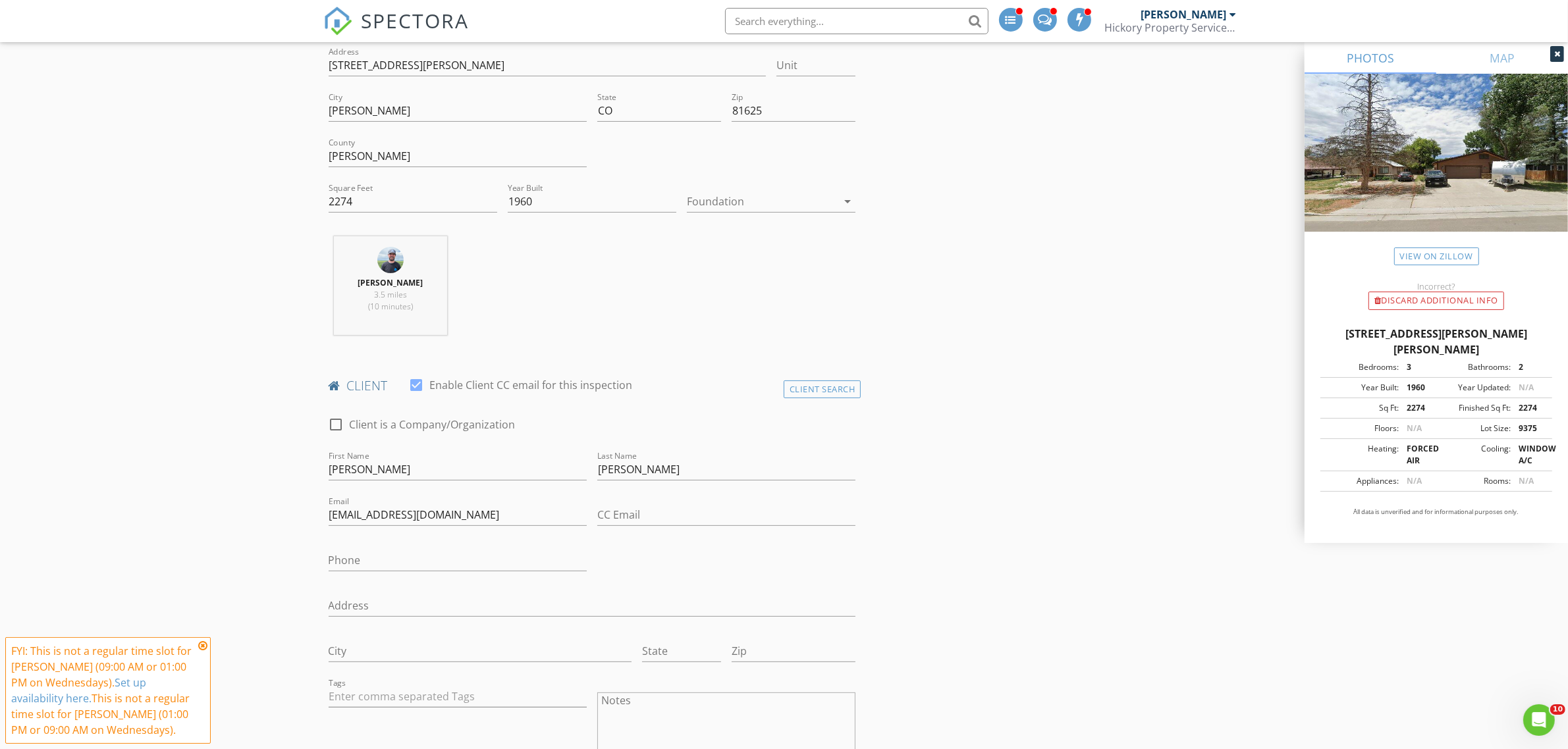
click at [199, 647] on icon at bounding box center [202, 646] width 9 height 11
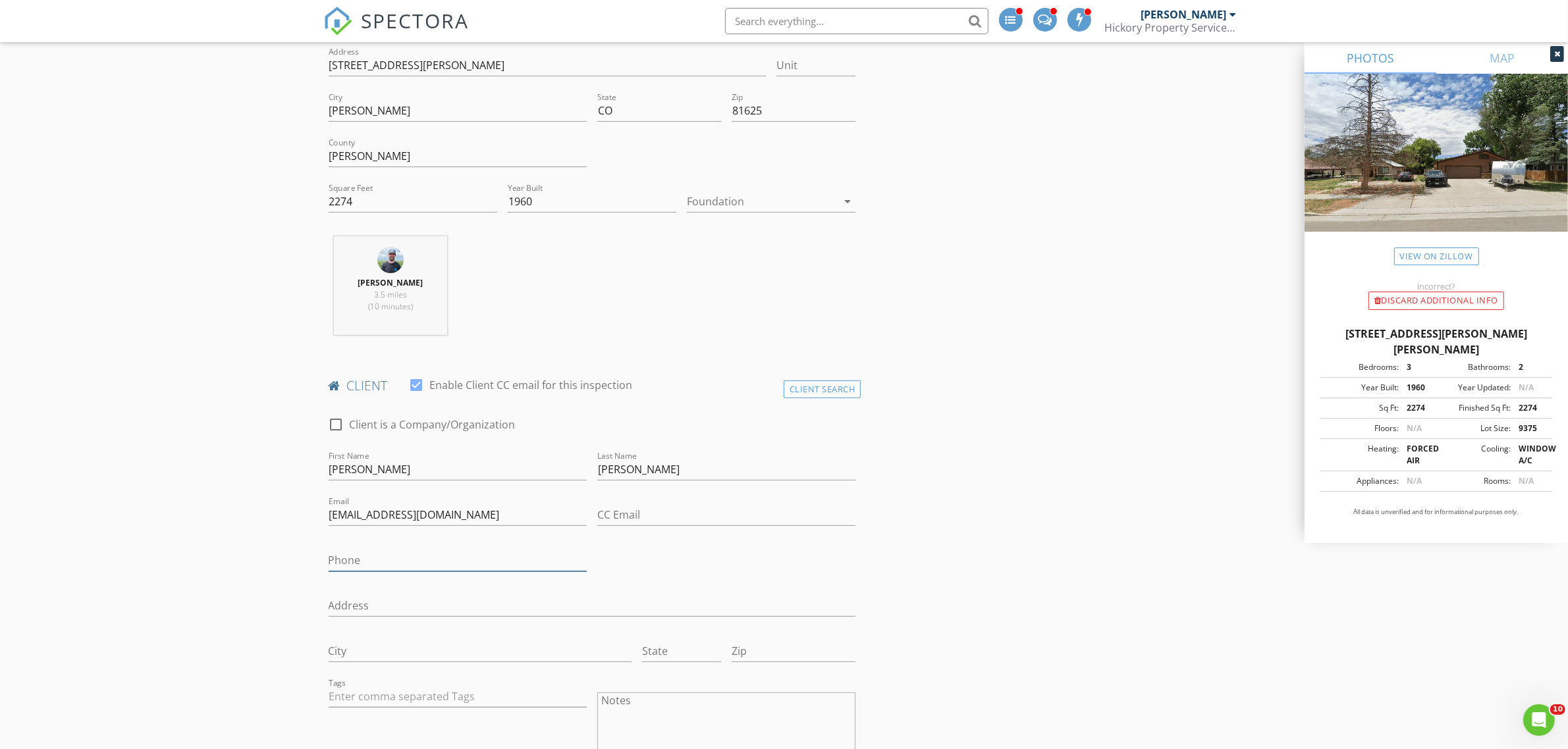
click at [393, 551] on input "Phone" at bounding box center [457, 561] width 258 height 22
click at [414, 572] on input "Phone" at bounding box center [457, 561] width 258 height 22
paste input "303-916-0754"
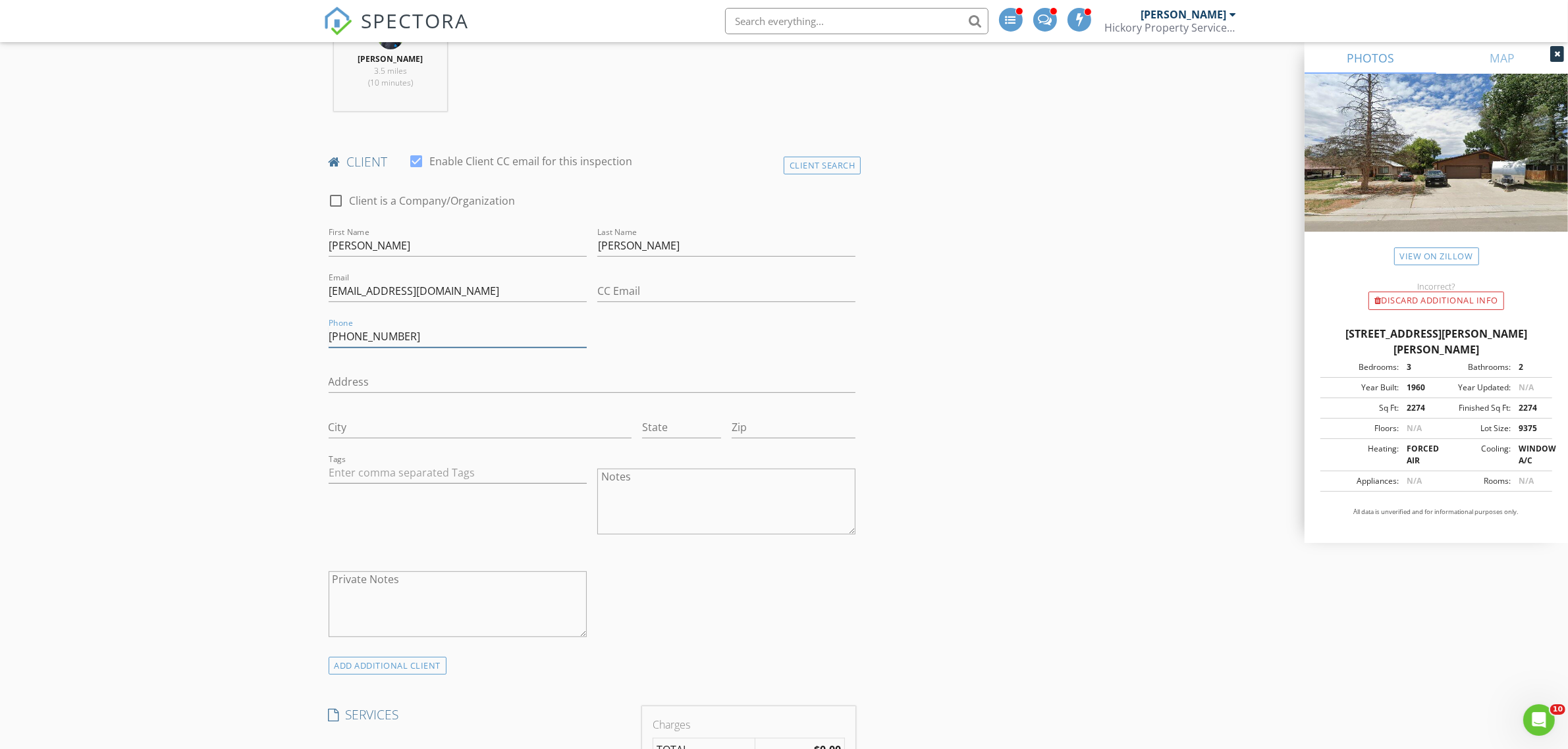
scroll to position [577, 0]
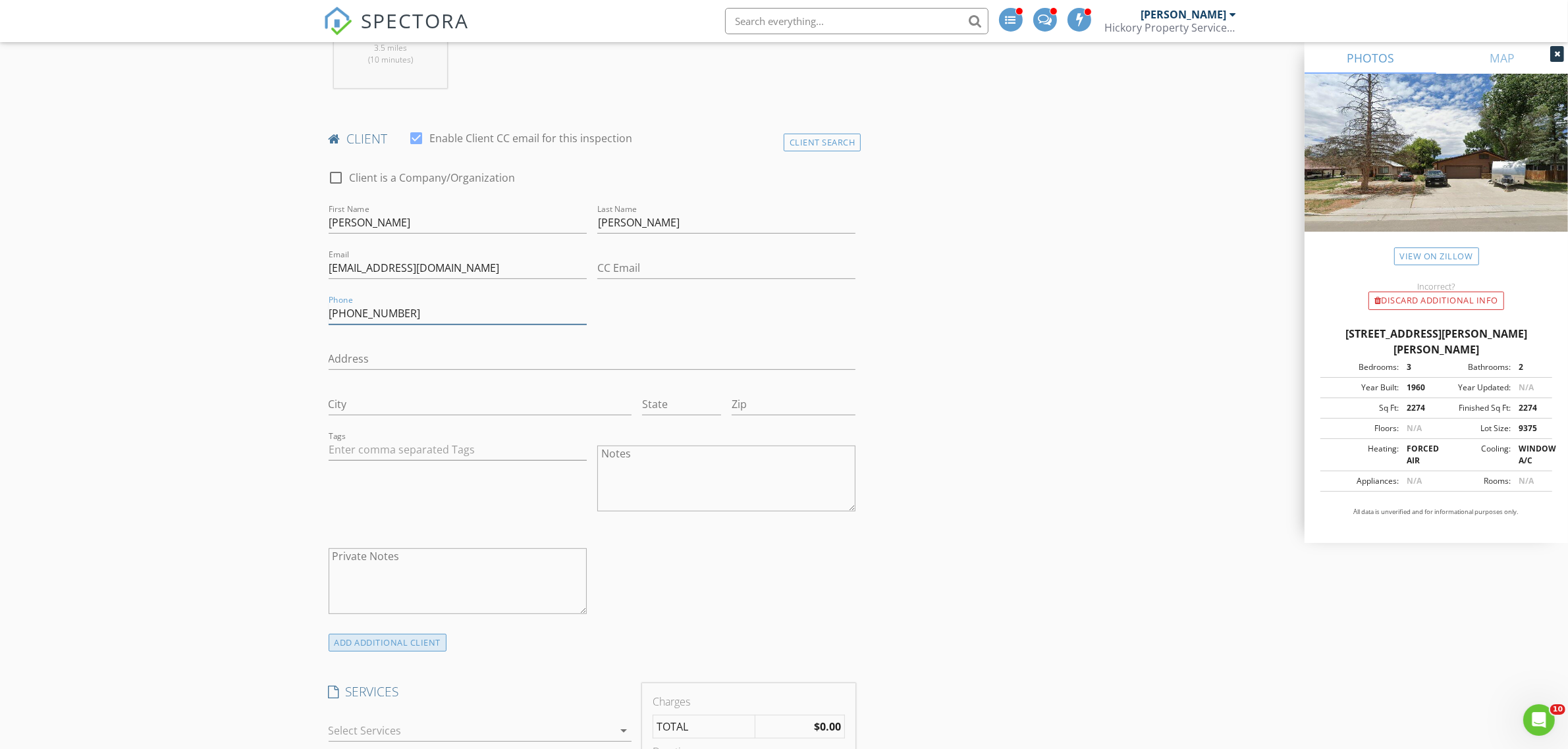
type input "303-916-0754"
click at [389, 649] on div "ADD ADDITIONAL client" at bounding box center [387, 643] width 118 height 18
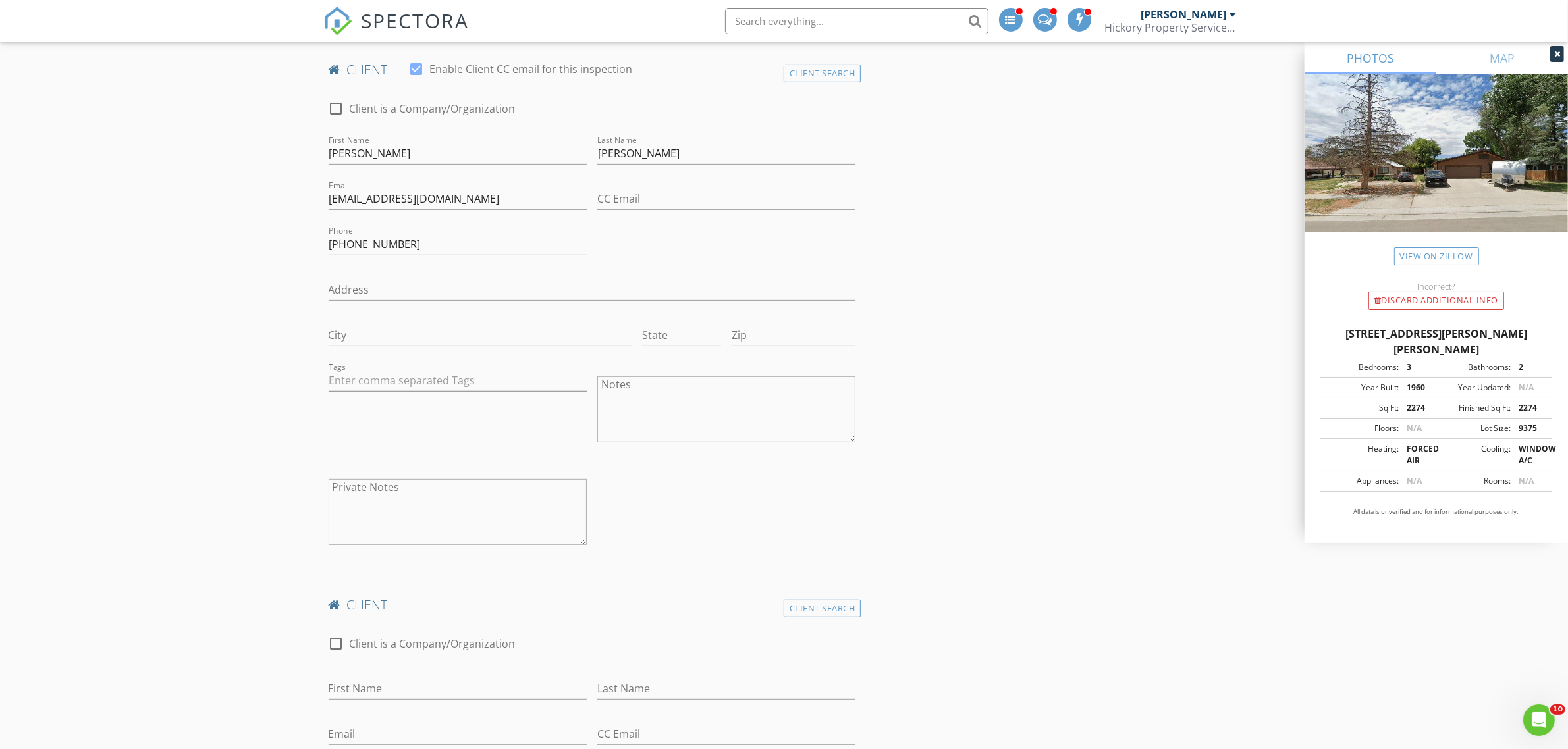
scroll to position [741, 0]
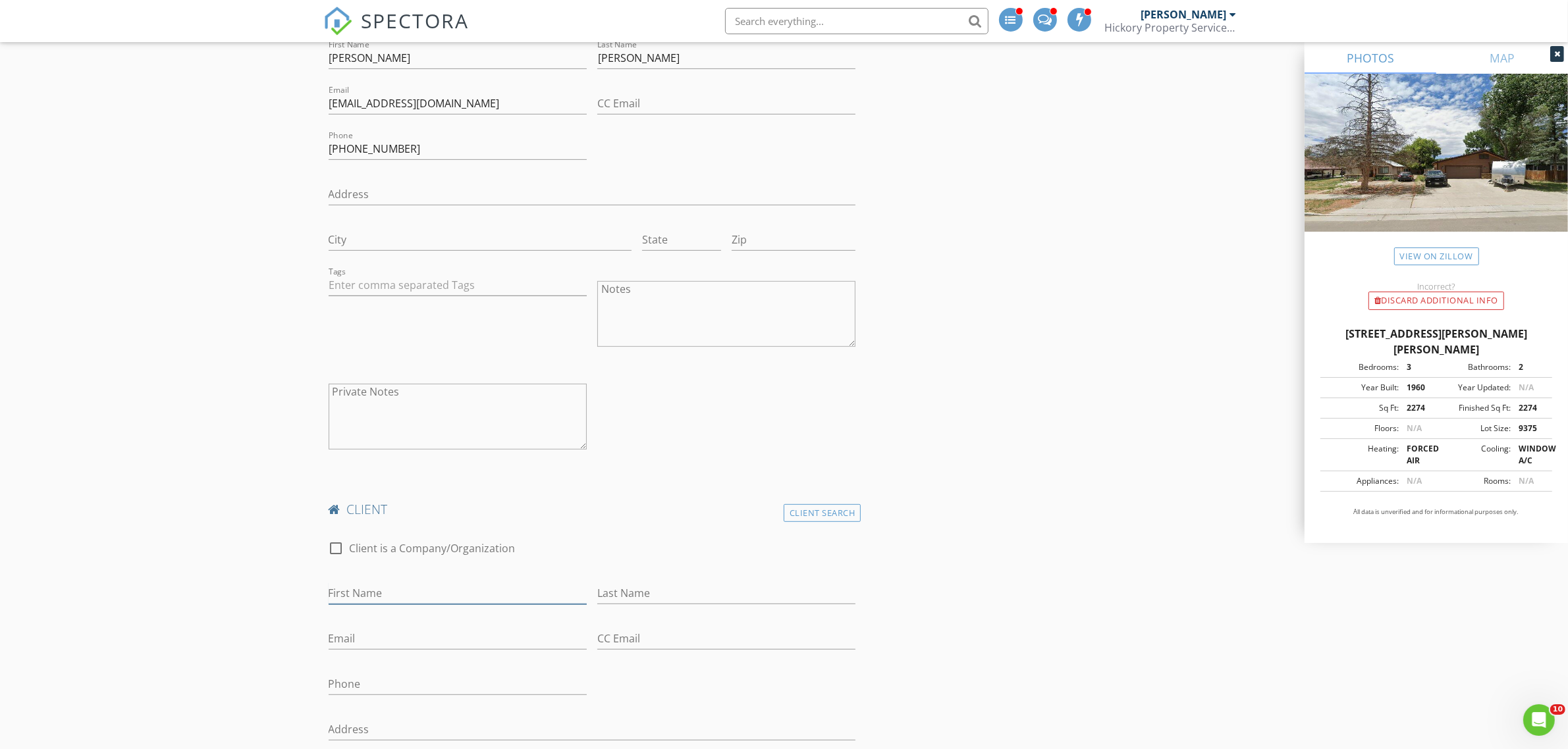
click at [375, 599] on input "First Name" at bounding box center [457, 593] width 258 height 22
type input "Alicia"
type input "Bermudez"
click at [410, 640] on input "Email" at bounding box center [457, 639] width 258 height 22
paste input "ambermudez17@gmail.com"
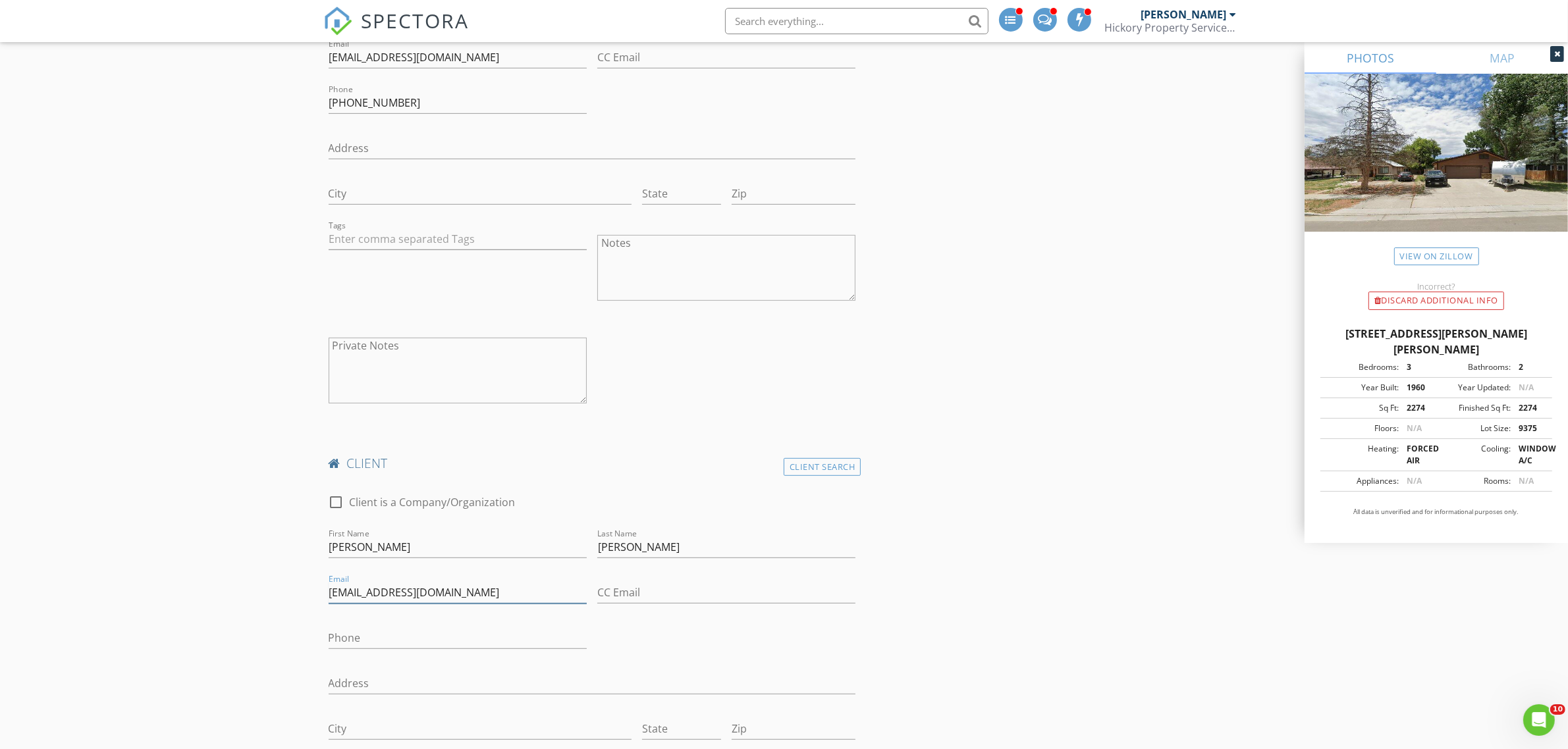
scroll to position [823, 0]
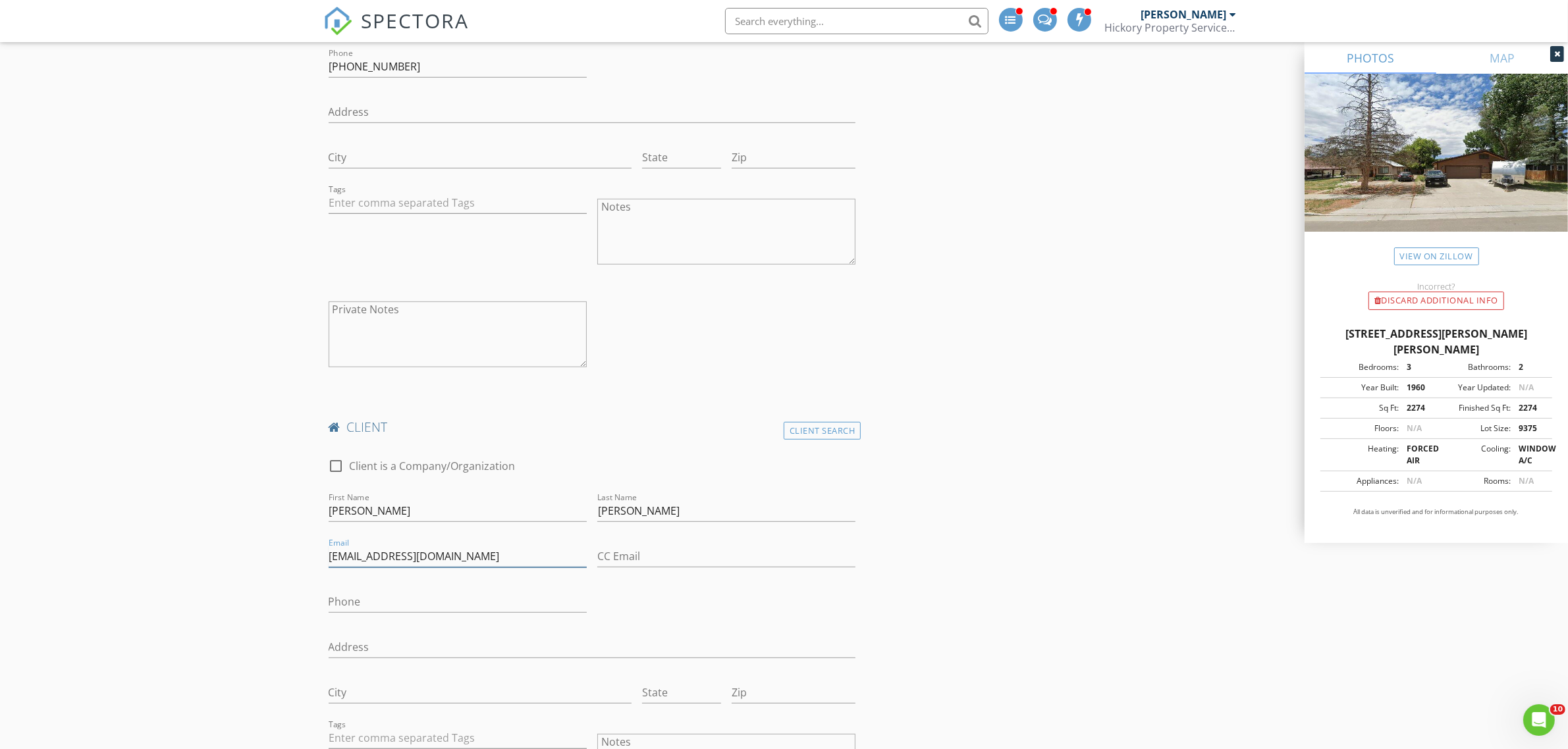
type input "ambermudez17@gmail.com"
click at [426, 608] on input "Phone" at bounding box center [457, 602] width 258 height 22
paste input "[PHONE_NUMBER]"
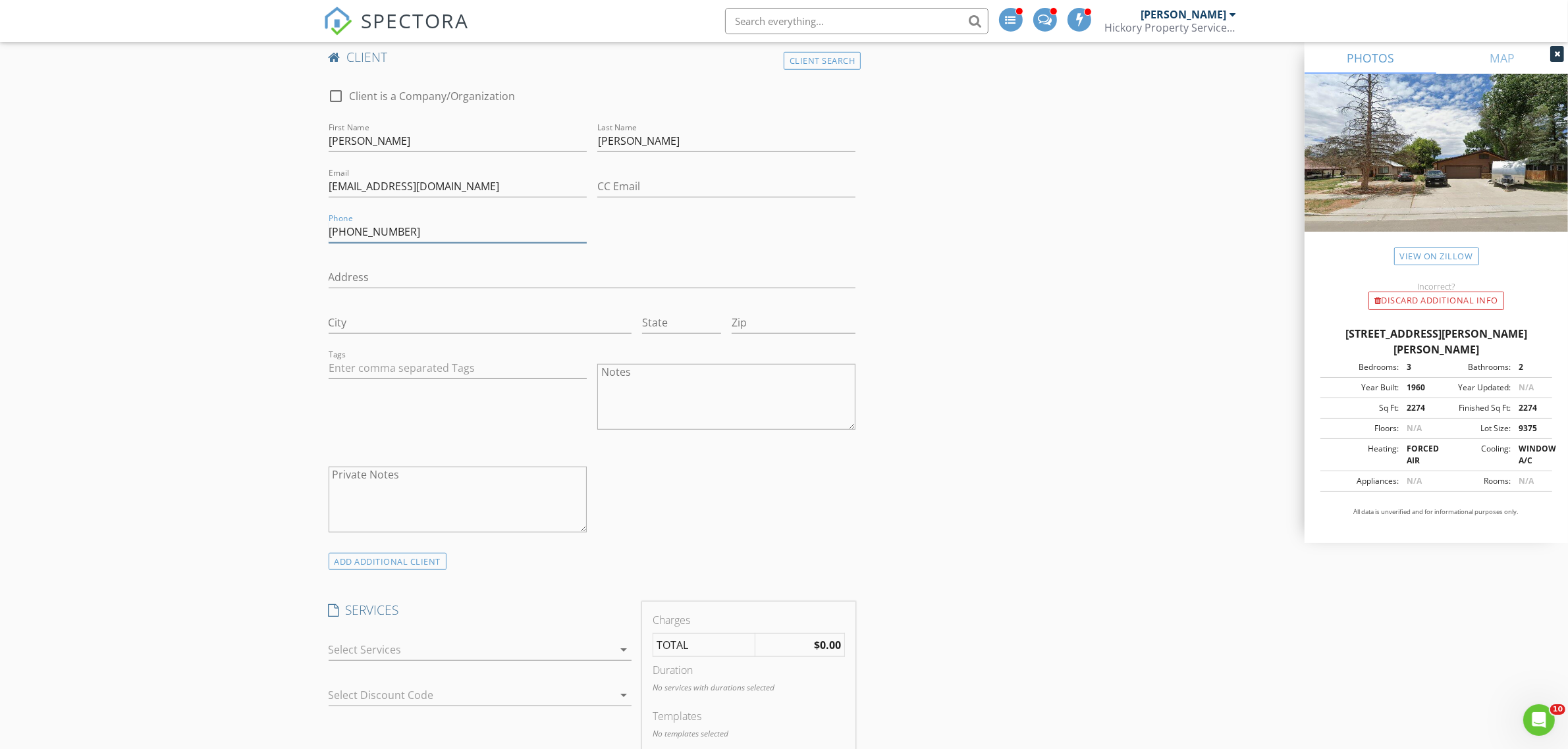
scroll to position [1235, 0]
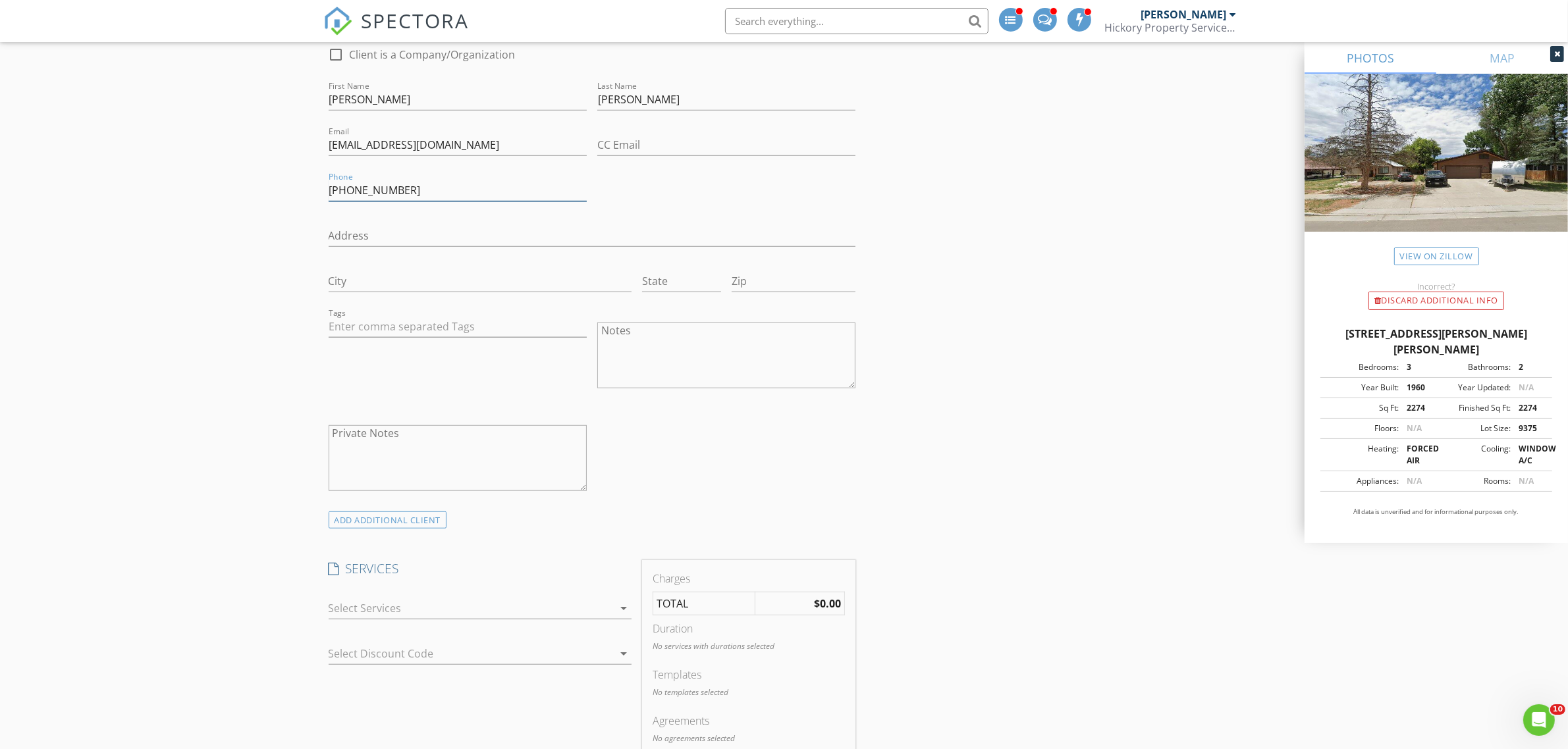
type input "720-560-4934"
click at [528, 617] on div at bounding box center [470, 608] width 285 height 21
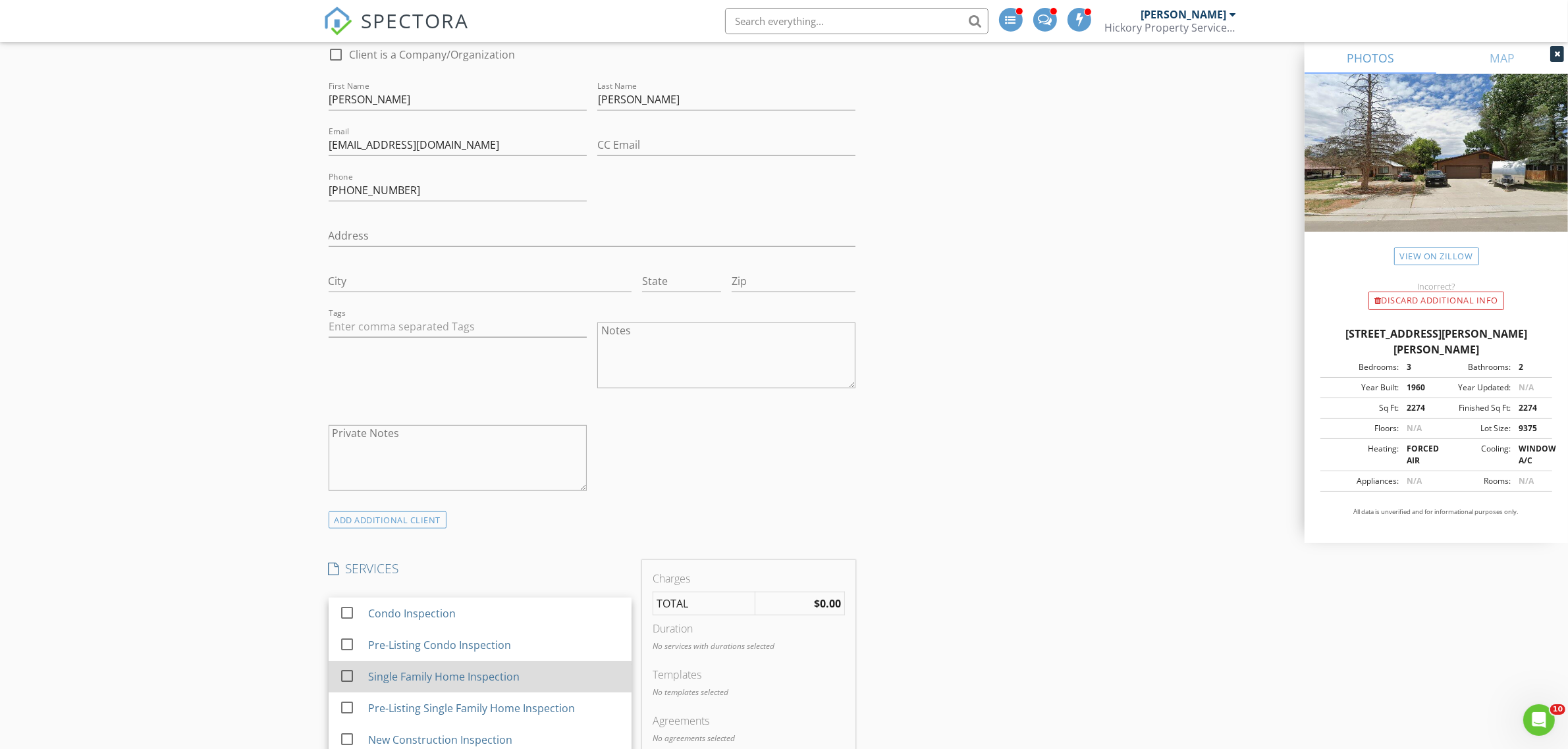
click at [417, 673] on div "Single Family Home Inspection" at bounding box center [443, 677] width 152 height 16
checkbox input "true"
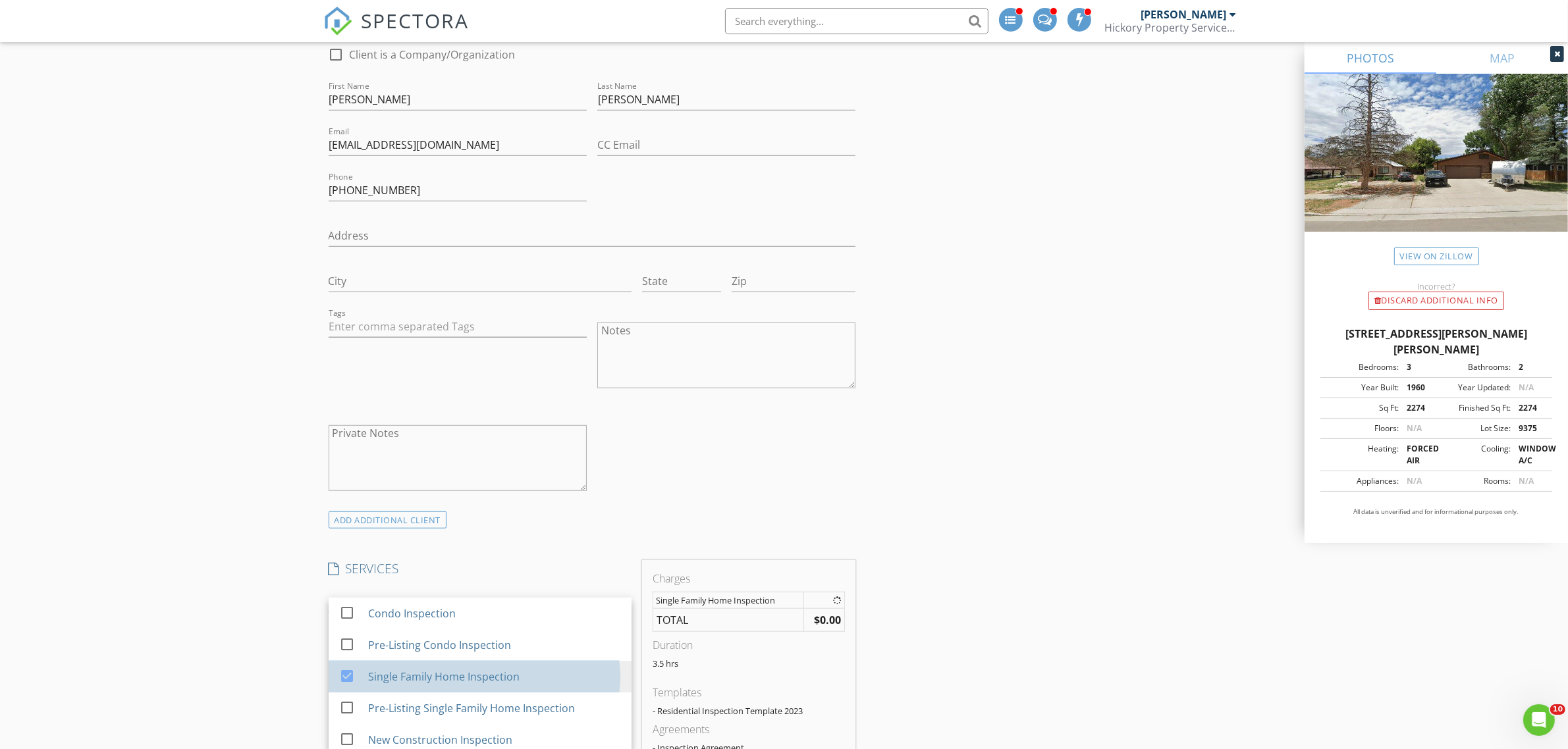
click at [267, 630] on div "New Inspection INSPECTOR(S) check_box_outline_blank Brian Hickory check_box Jer…" at bounding box center [784, 566] width 1568 height 3446
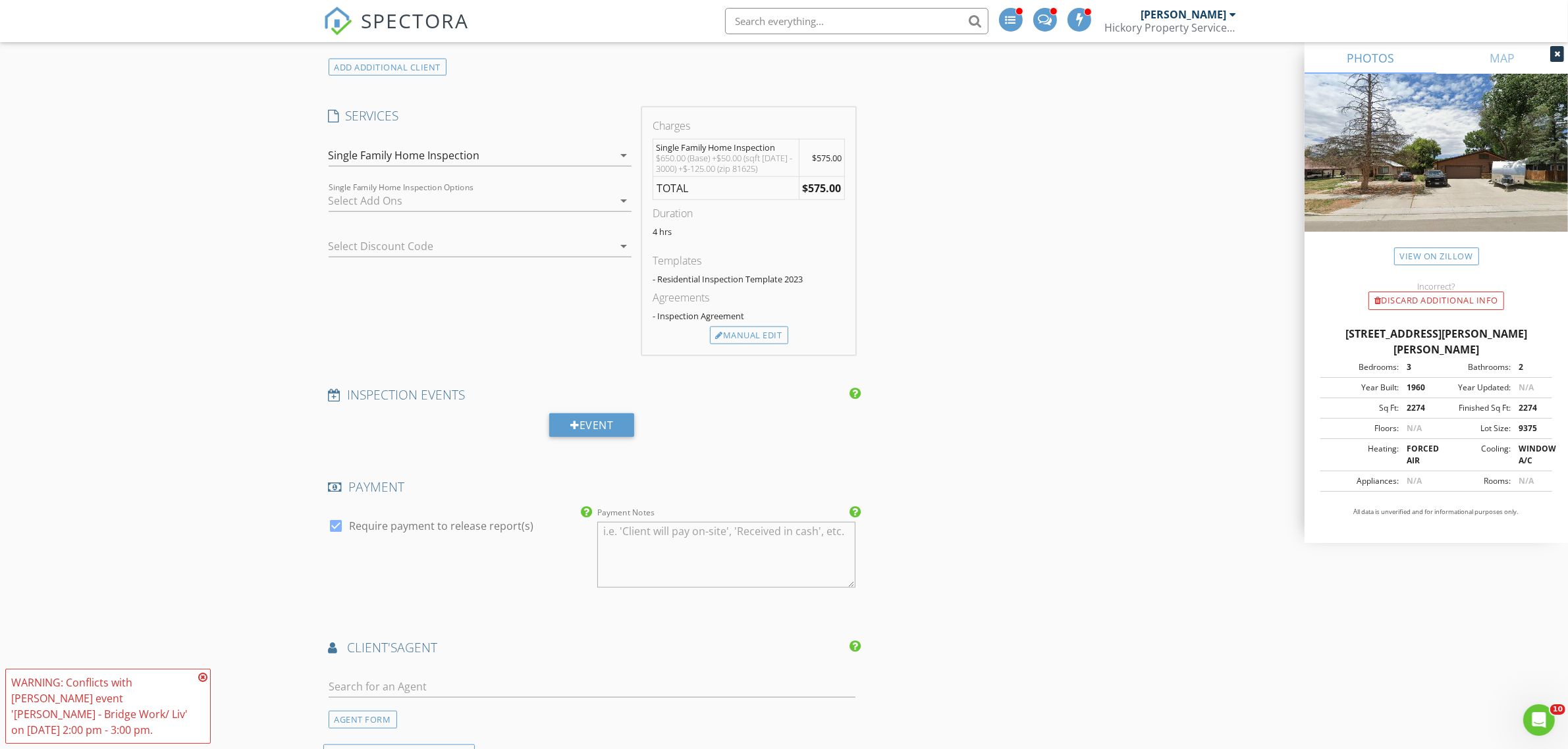
scroll to position [1975, 0]
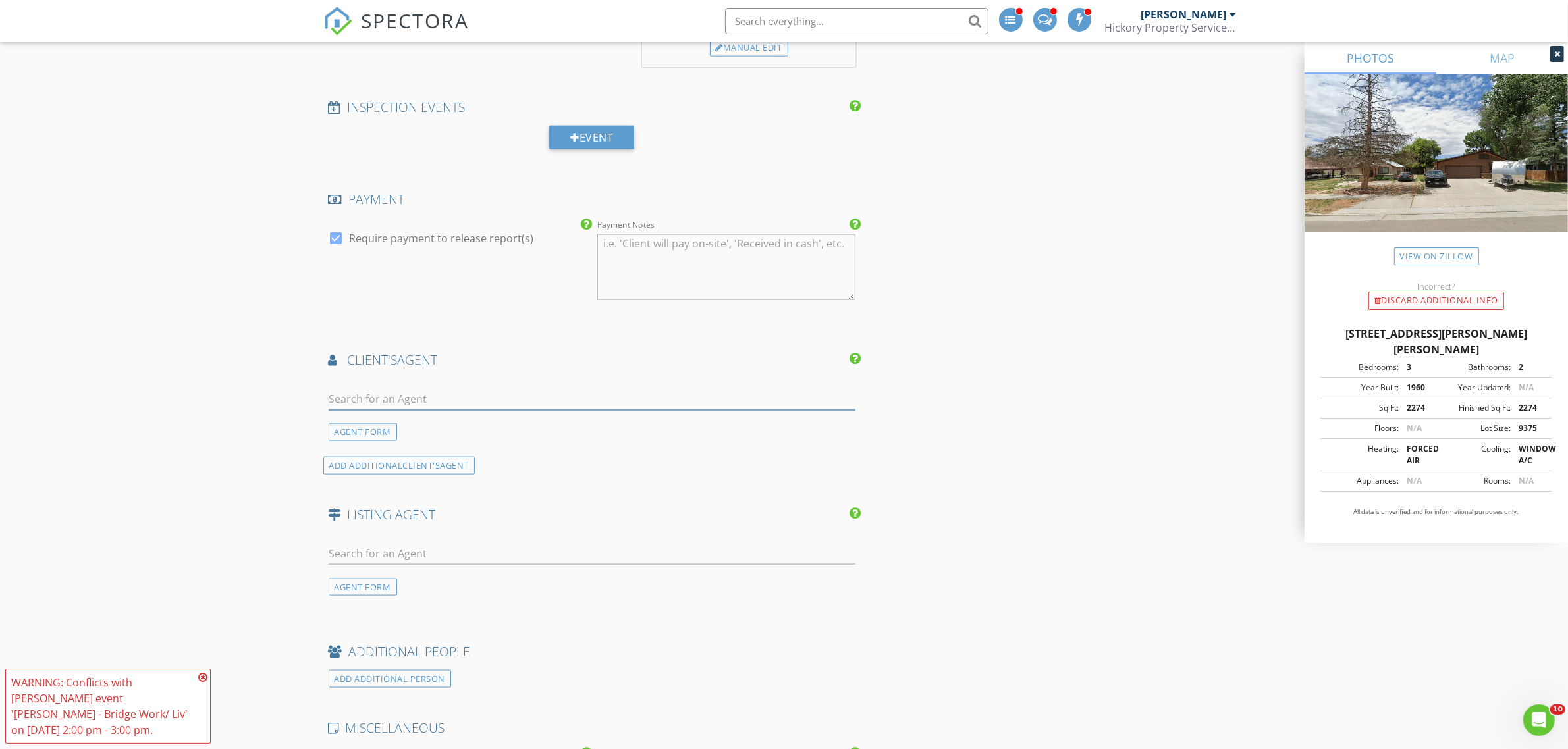
click at [458, 408] on input "text" at bounding box center [591, 399] width 527 height 22
type input "Josie"
click at [366, 424] on div "Josie Tolan" at bounding box center [443, 423] width 157 height 16
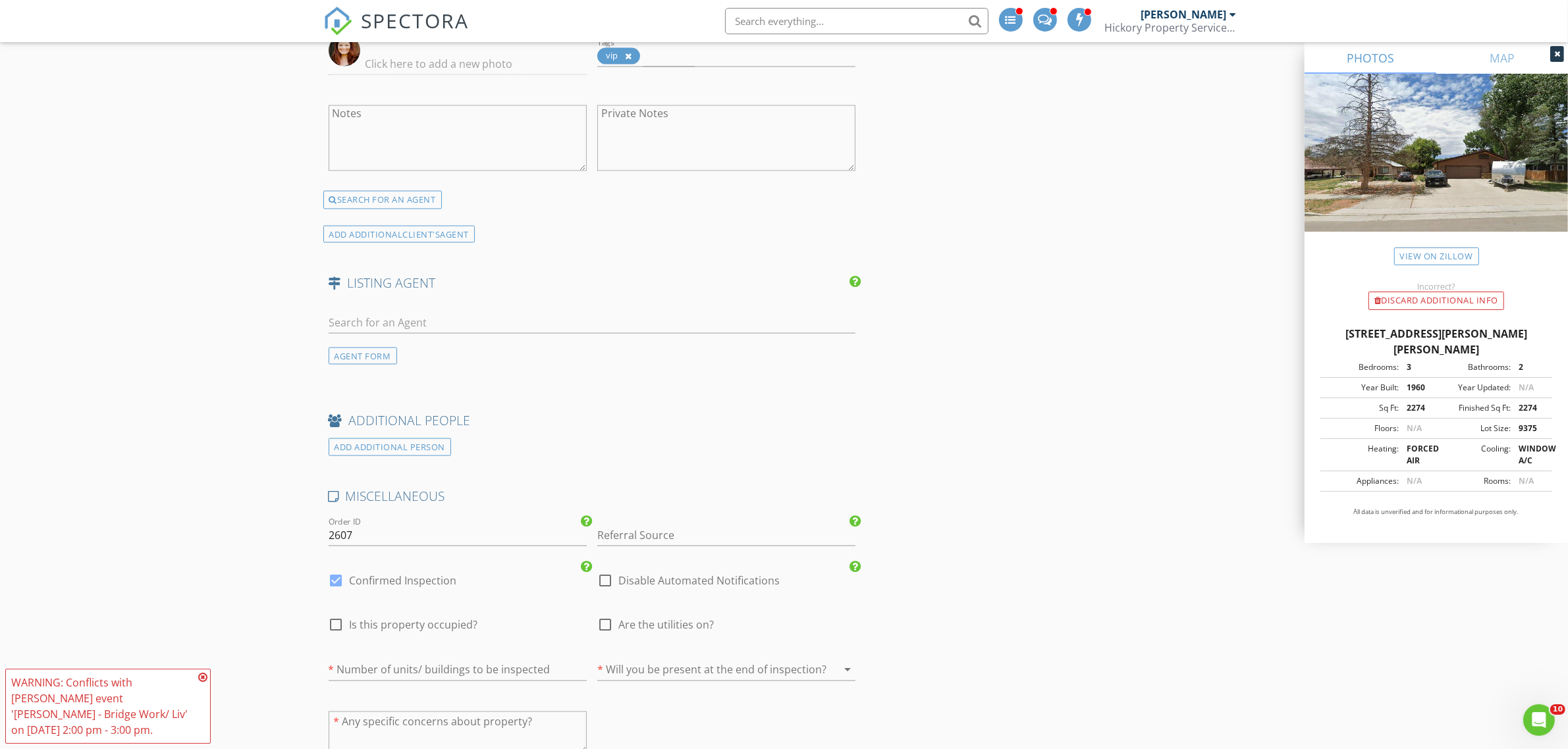
scroll to position [2552, 0]
click at [385, 326] on input "text" at bounding box center [591, 319] width 527 height 22
type input "Sari"
click at [379, 350] on div "Sari Cobb" at bounding box center [406, 343] width 82 height 16
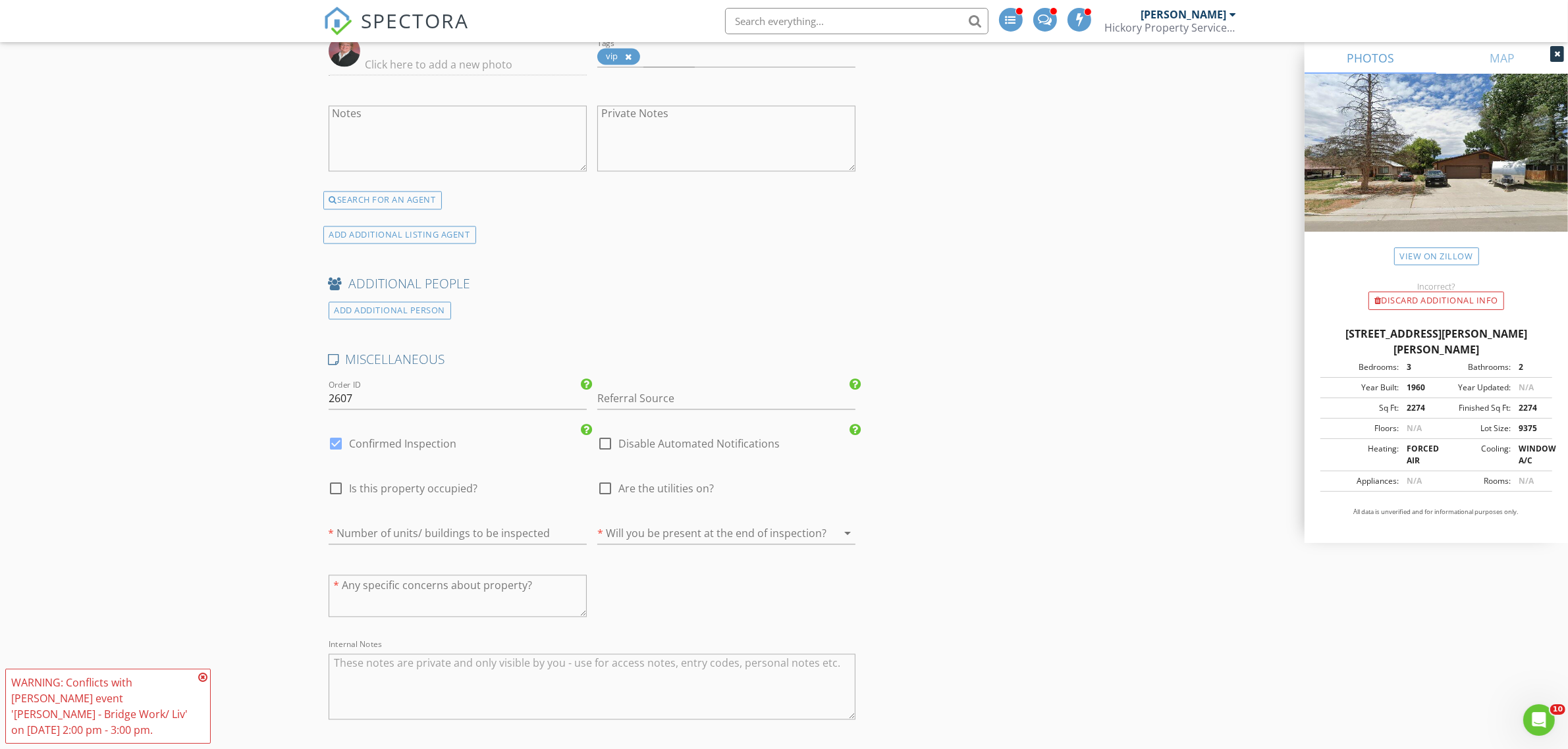
scroll to position [3127, 0]
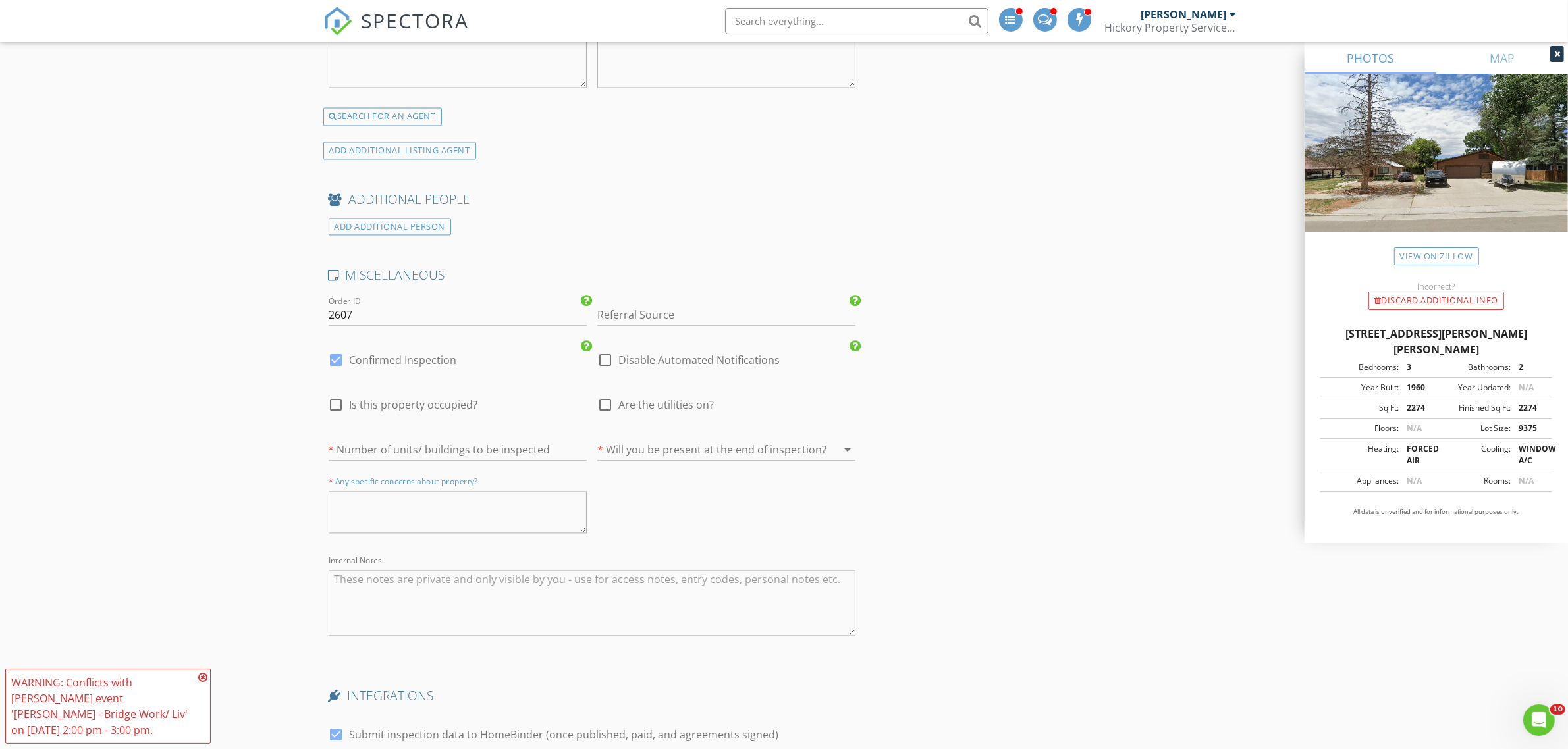
click at [418, 520] on textarea at bounding box center [457, 512] width 258 height 42
click at [402, 438] on div "* Number of units/ buildings to be inspected" at bounding box center [457, 452] width 258 height 42
click at [398, 452] on input "number" at bounding box center [457, 450] width 258 height 22
type input "1"
click at [638, 455] on div at bounding box center [708, 449] width 221 height 21
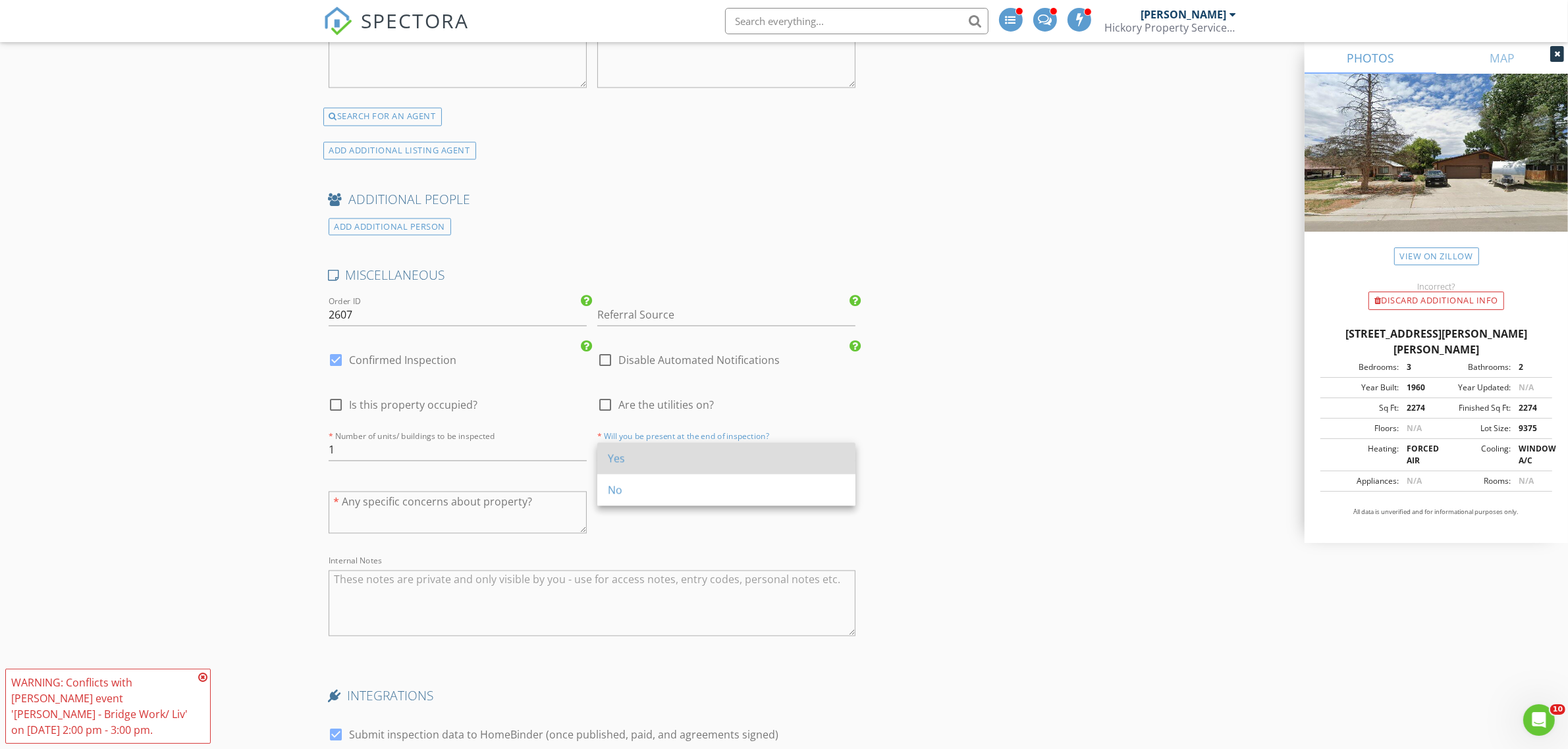
click at [627, 461] on div "Yes" at bounding box center [726, 459] width 238 height 16
click at [628, 318] on input "Referral Source" at bounding box center [726, 315] width 258 height 22
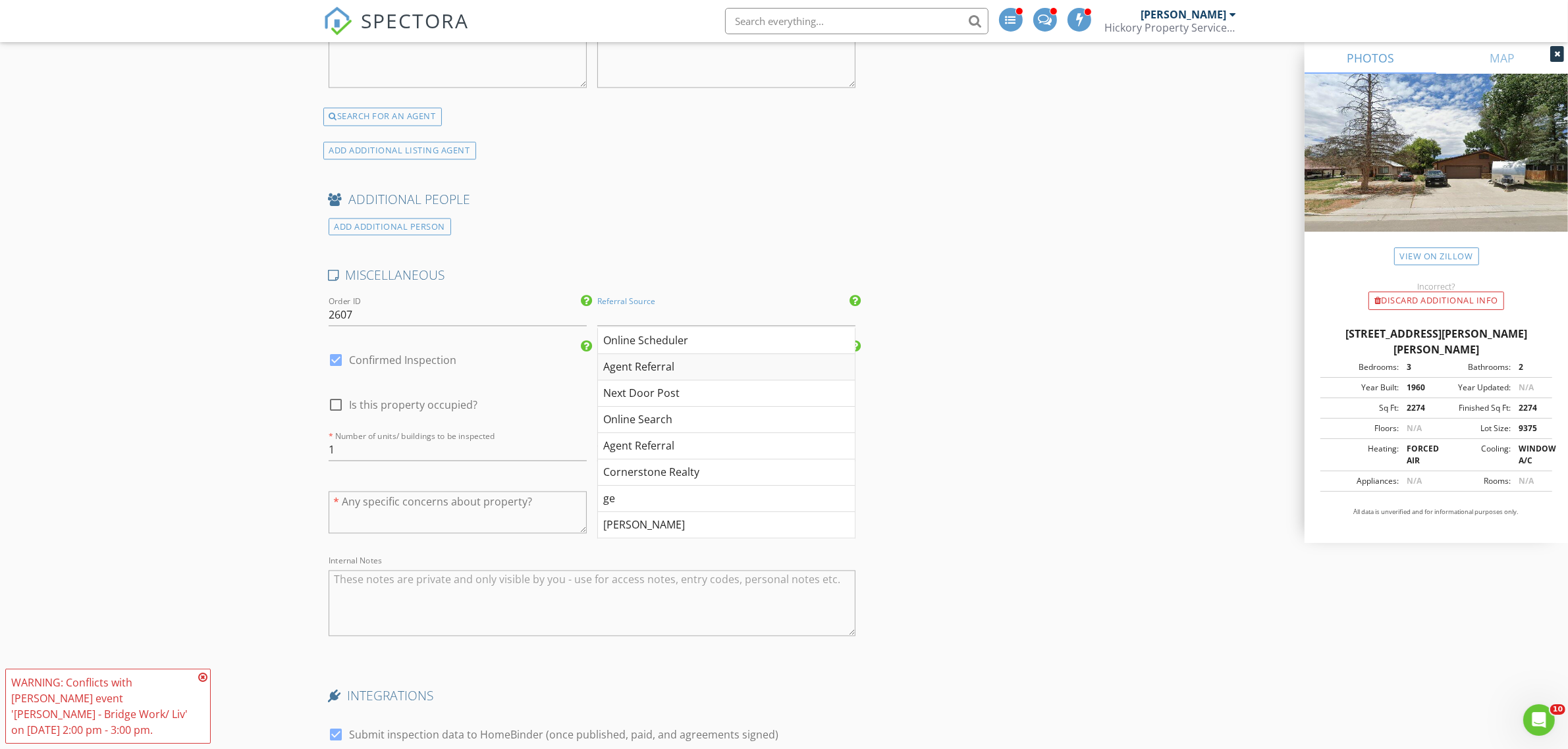
click at [653, 379] on div "Agent Referral" at bounding box center [726, 368] width 257 height 27
type input "Agent Referral"
click at [528, 580] on textarea "Internal Notes" at bounding box center [591, 603] width 527 height 66
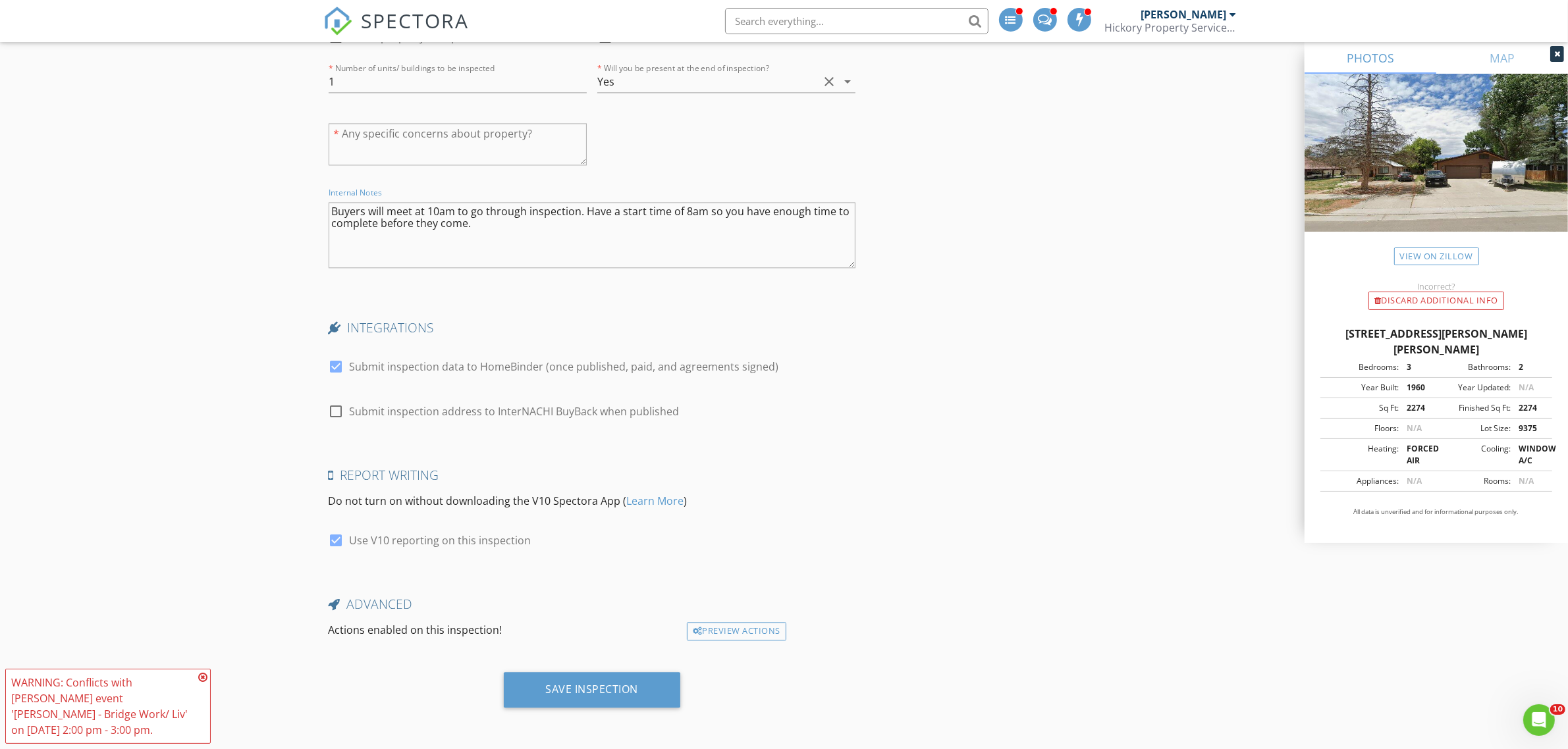
scroll to position [3416, 0]
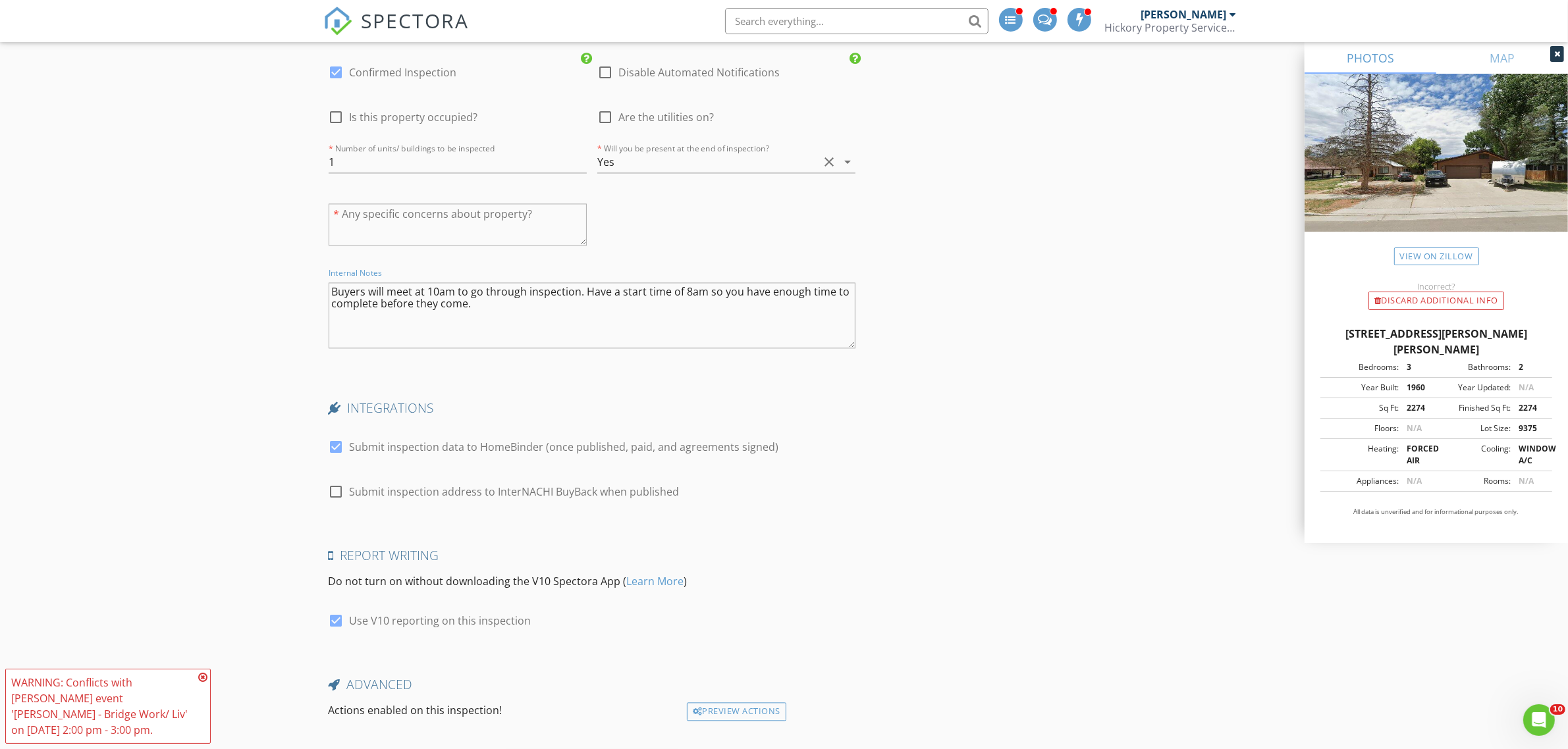
type textarea "Buyers will meet at 10am to go through inspection. Have a start time of 8am so …"
click at [419, 218] on textarea at bounding box center [457, 224] width 258 height 42
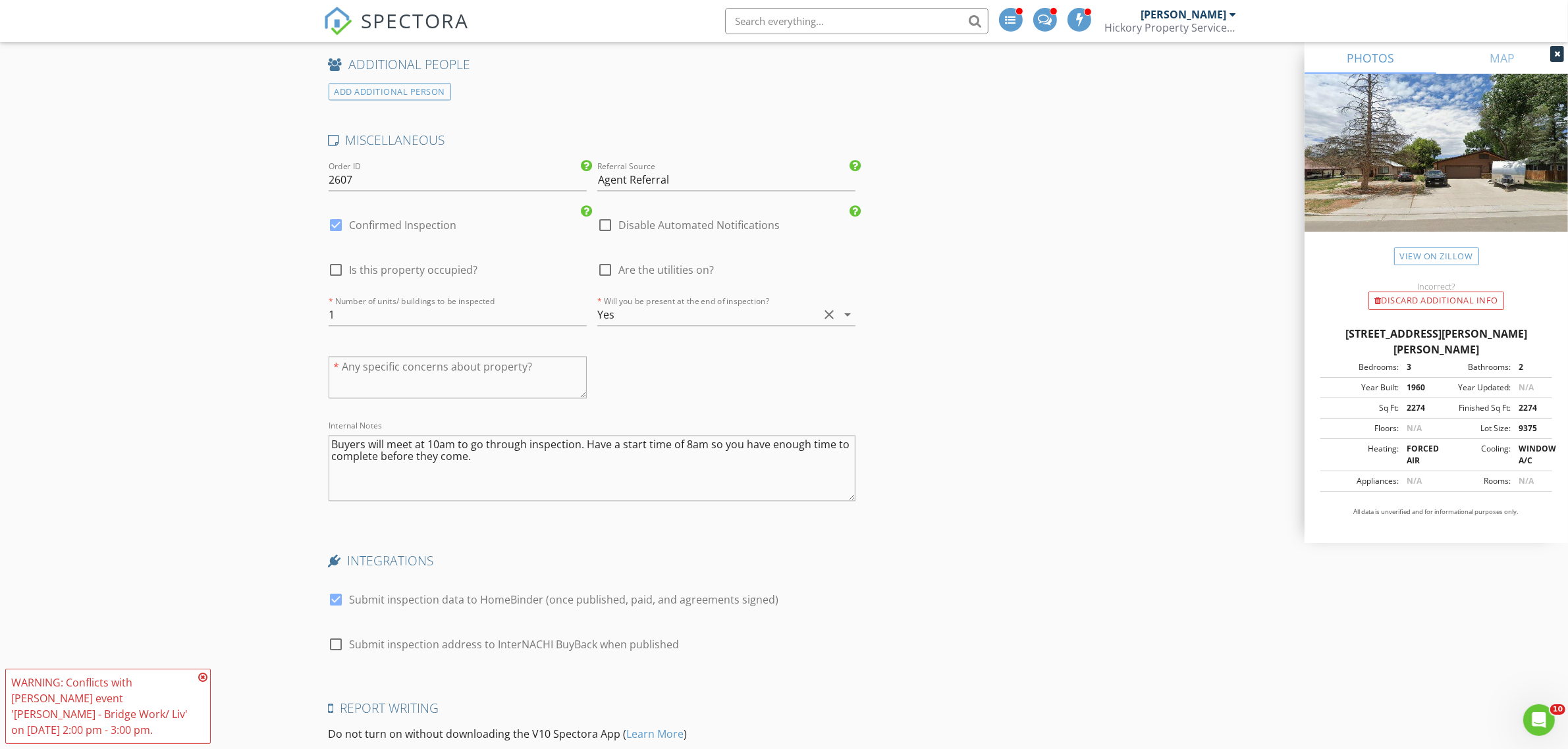
scroll to position [3004, 0]
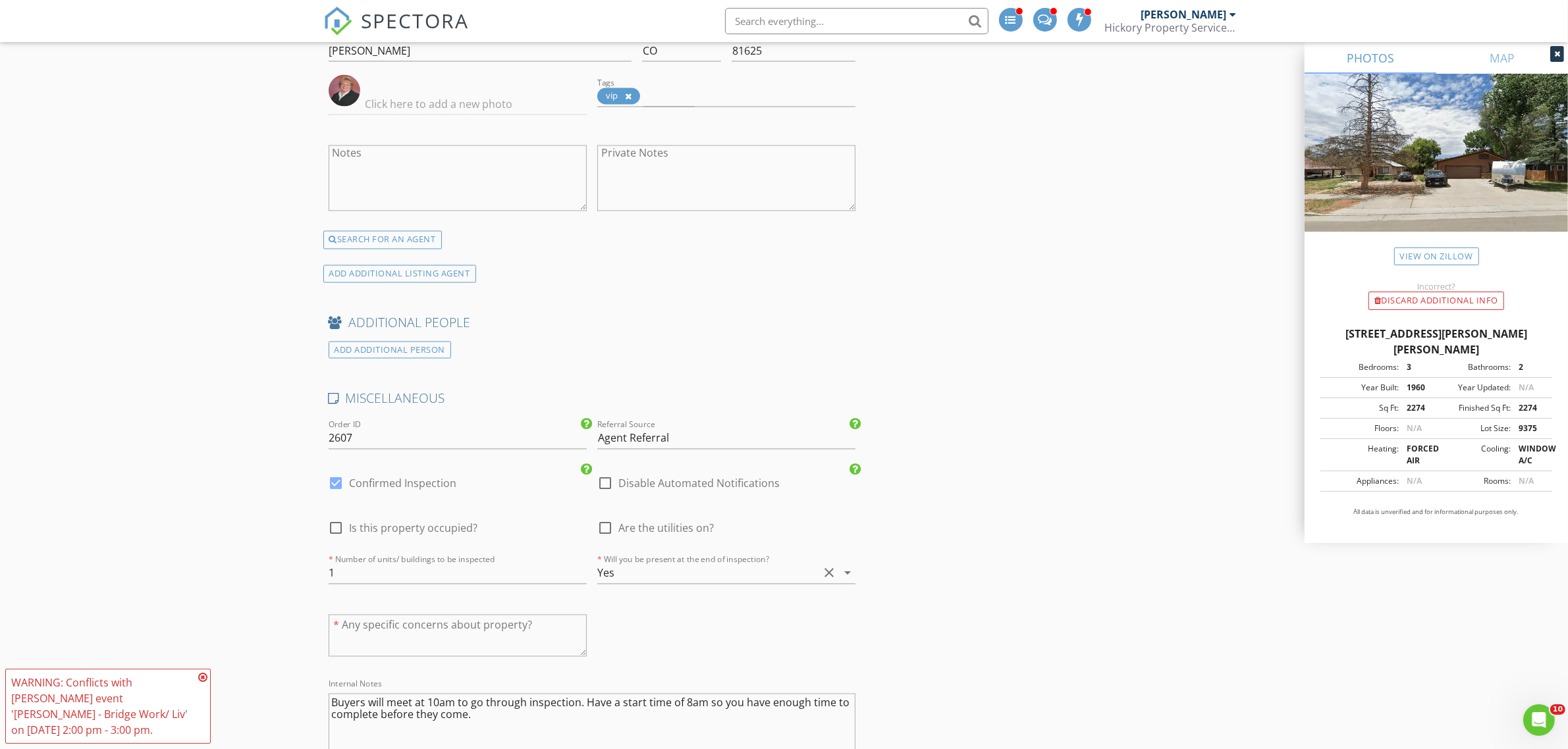
click at [378, 491] on label "Confirmed Inspection" at bounding box center [403, 483] width 107 height 13
checkbox input "false"
checkbox input "true"
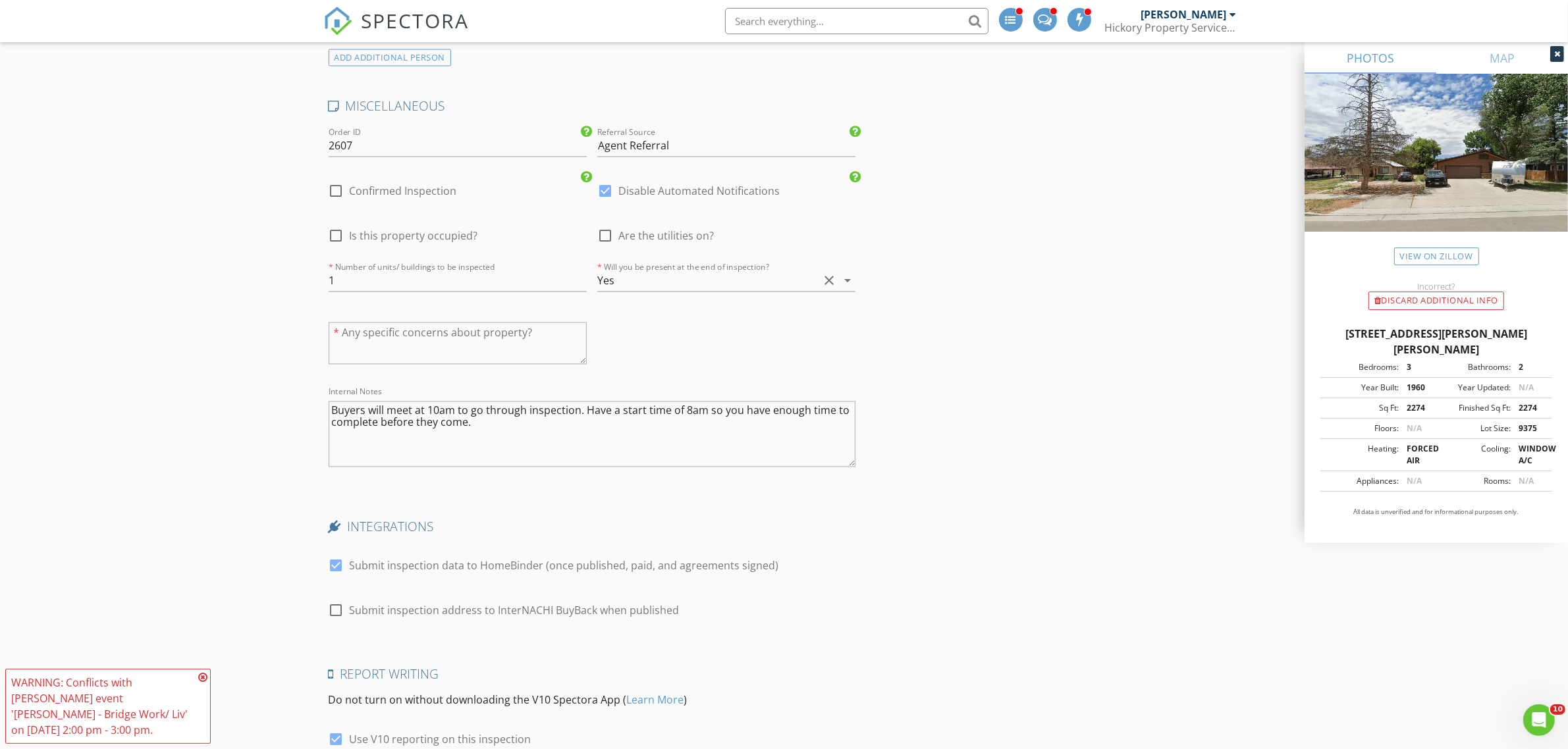
scroll to position [3498, 0]
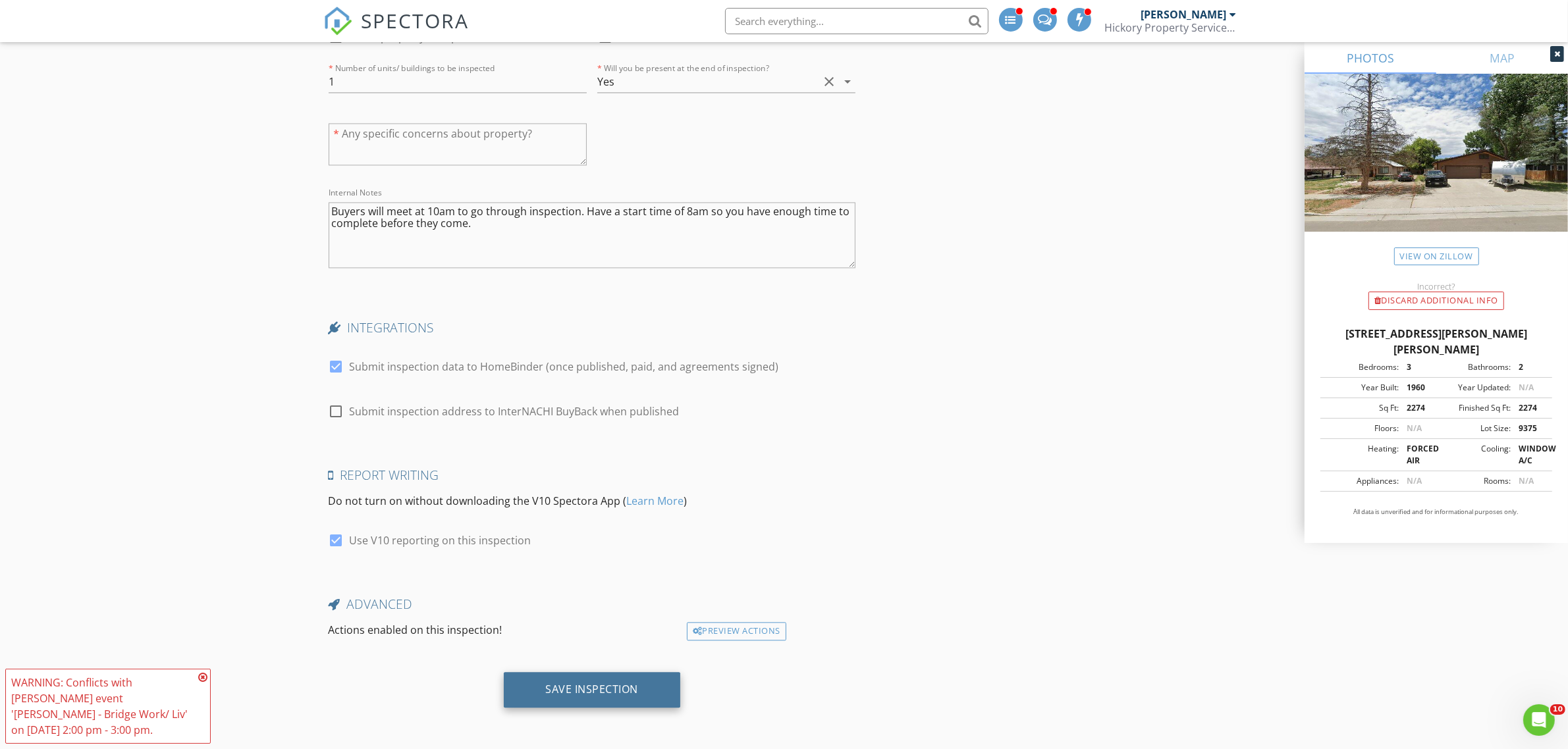
click at [575, 687] on div "Save Inspection" at bounding box center [592, 689] width 93 height 13
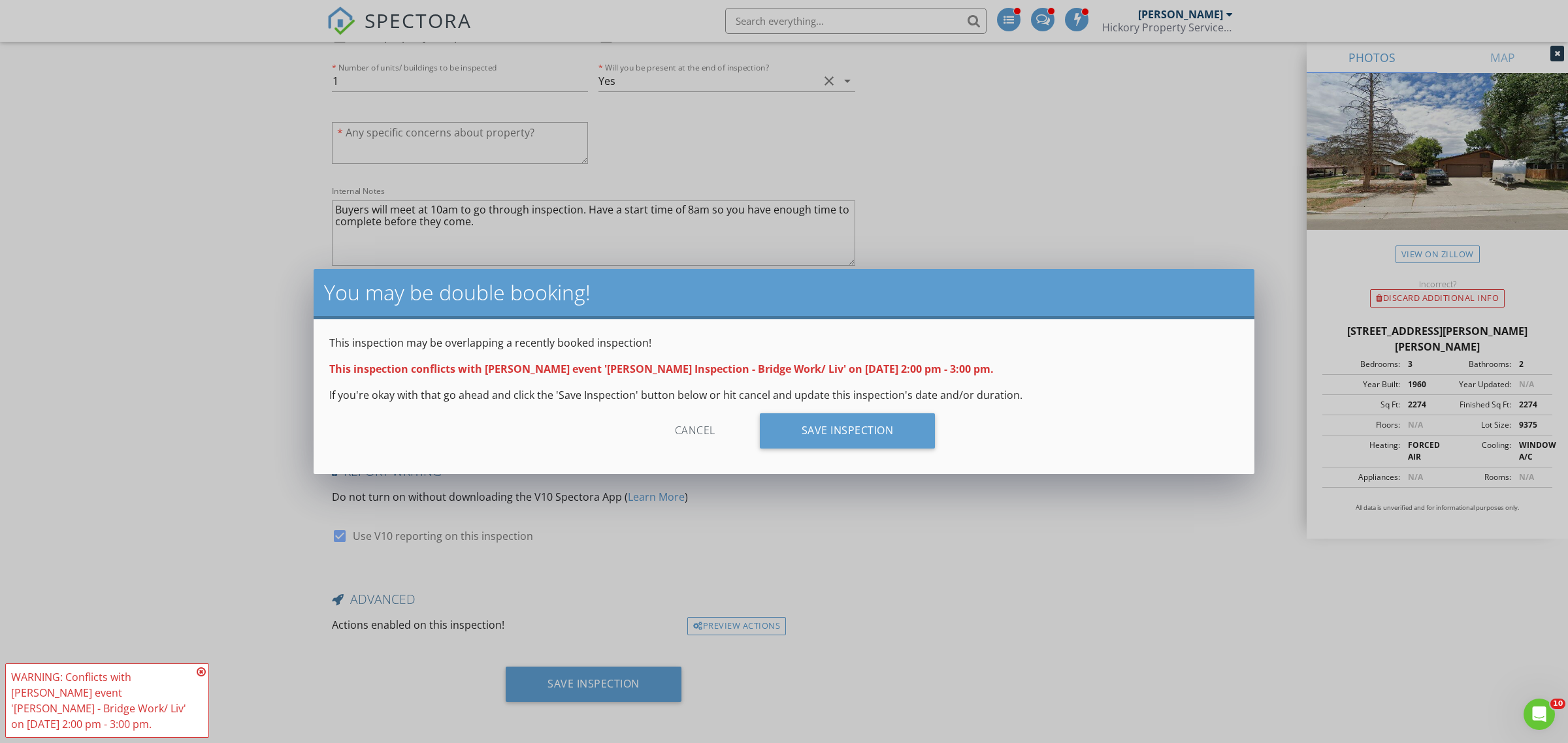
click at [703, 434] on div "Cancel" at bounding box center [694, 431] width 124 height 35
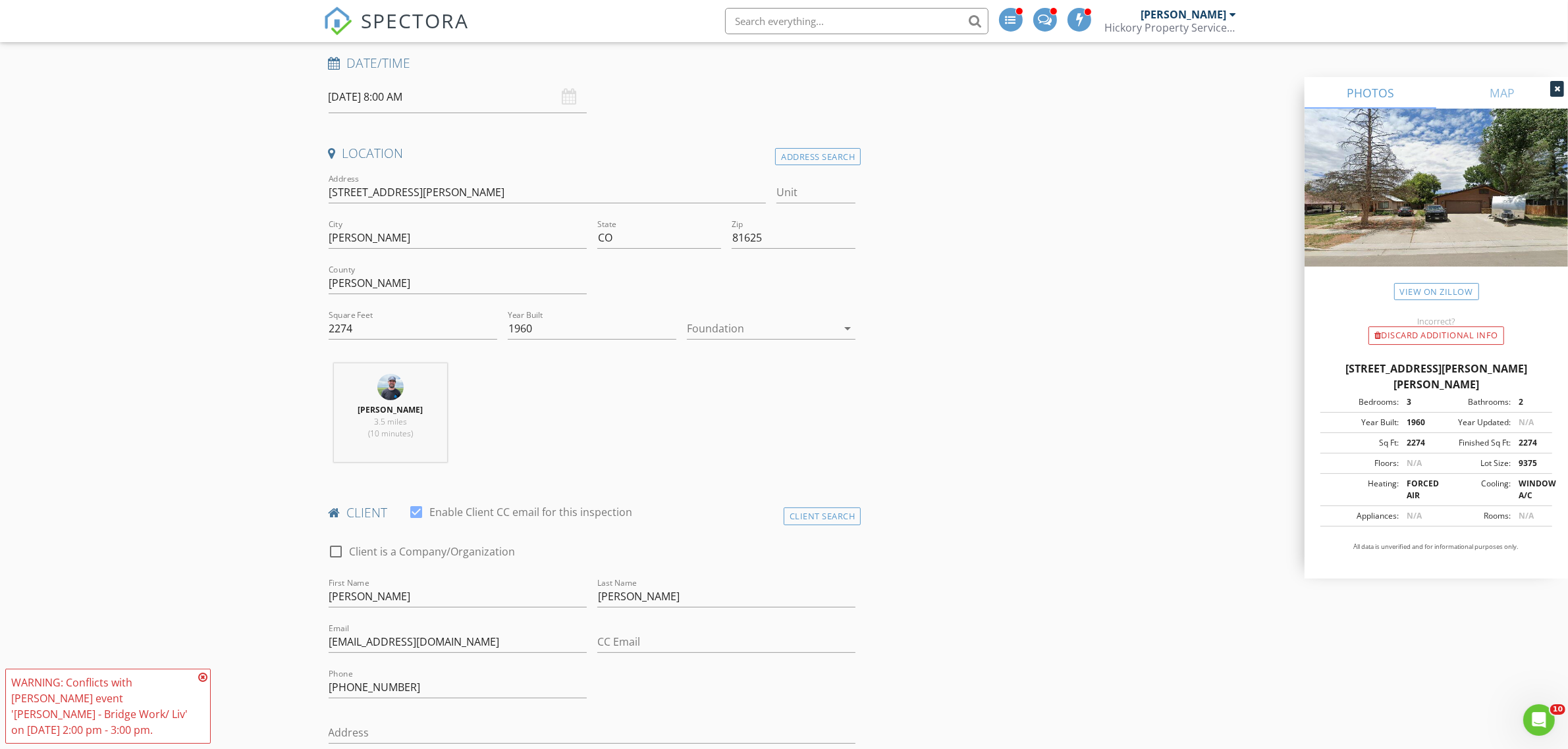
scroll to position [0, 0]
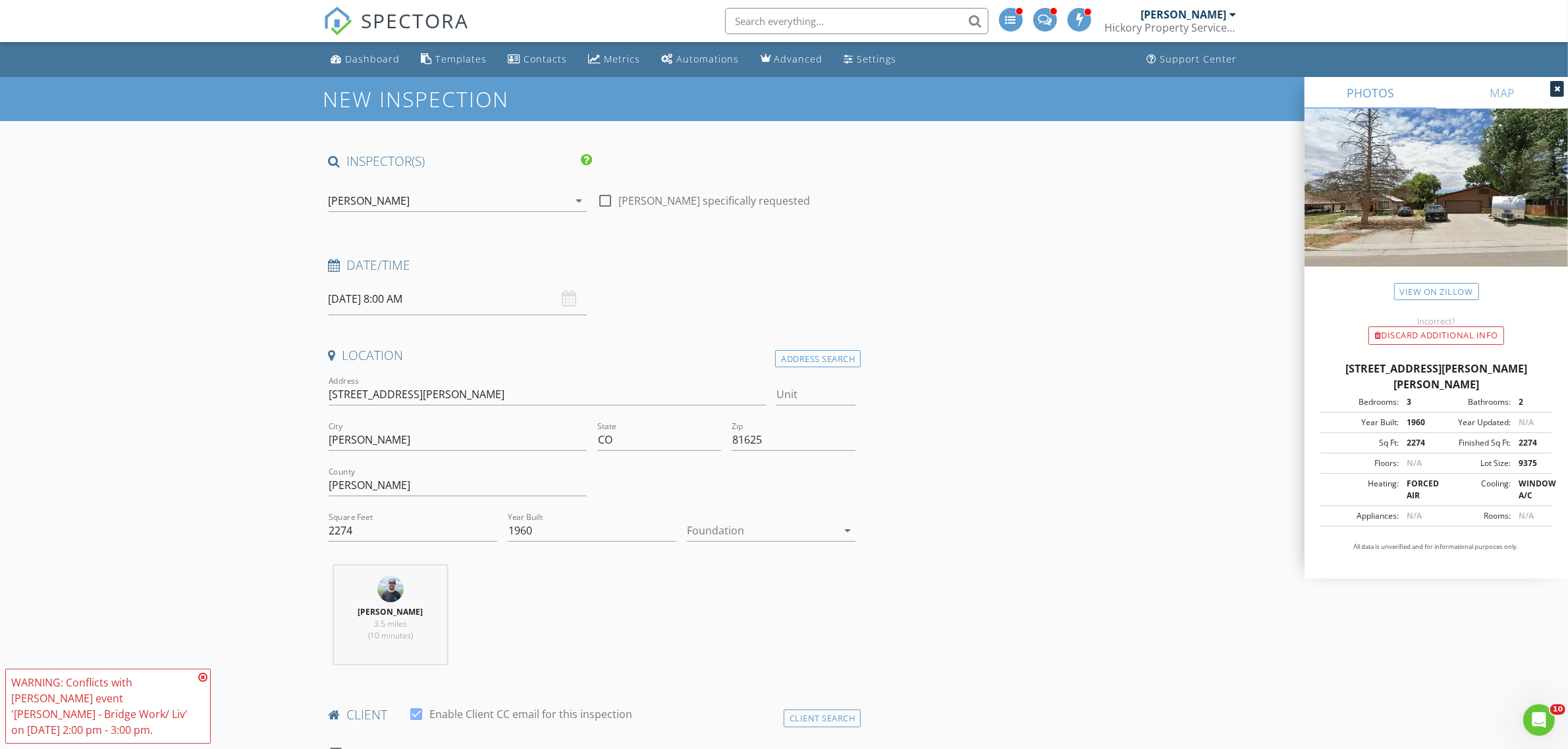
click at [374, 293] on input "09/03/2025 8:00 AM" at bounding box center [457, 299] width 258 height 33
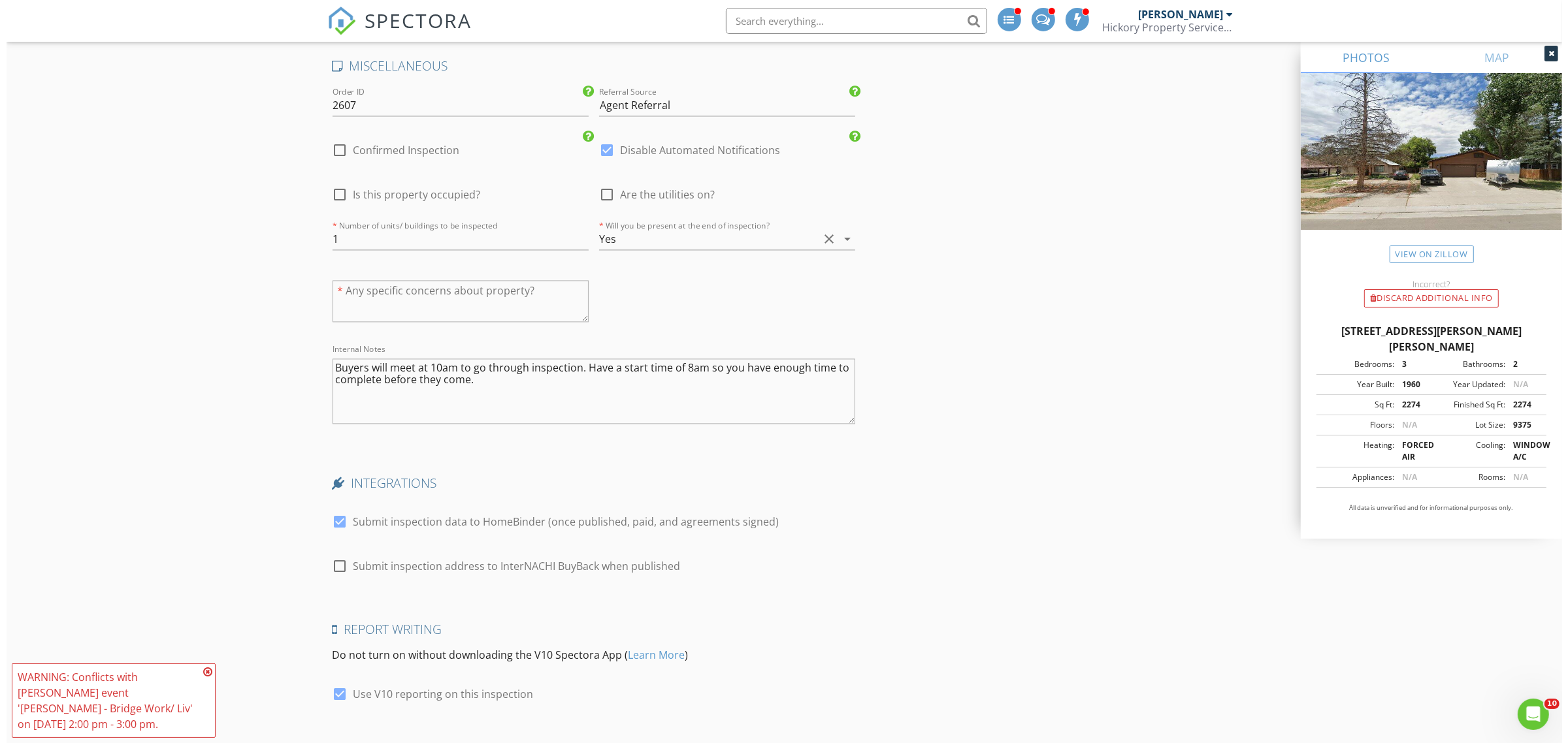
scroll to position [3470, 0]
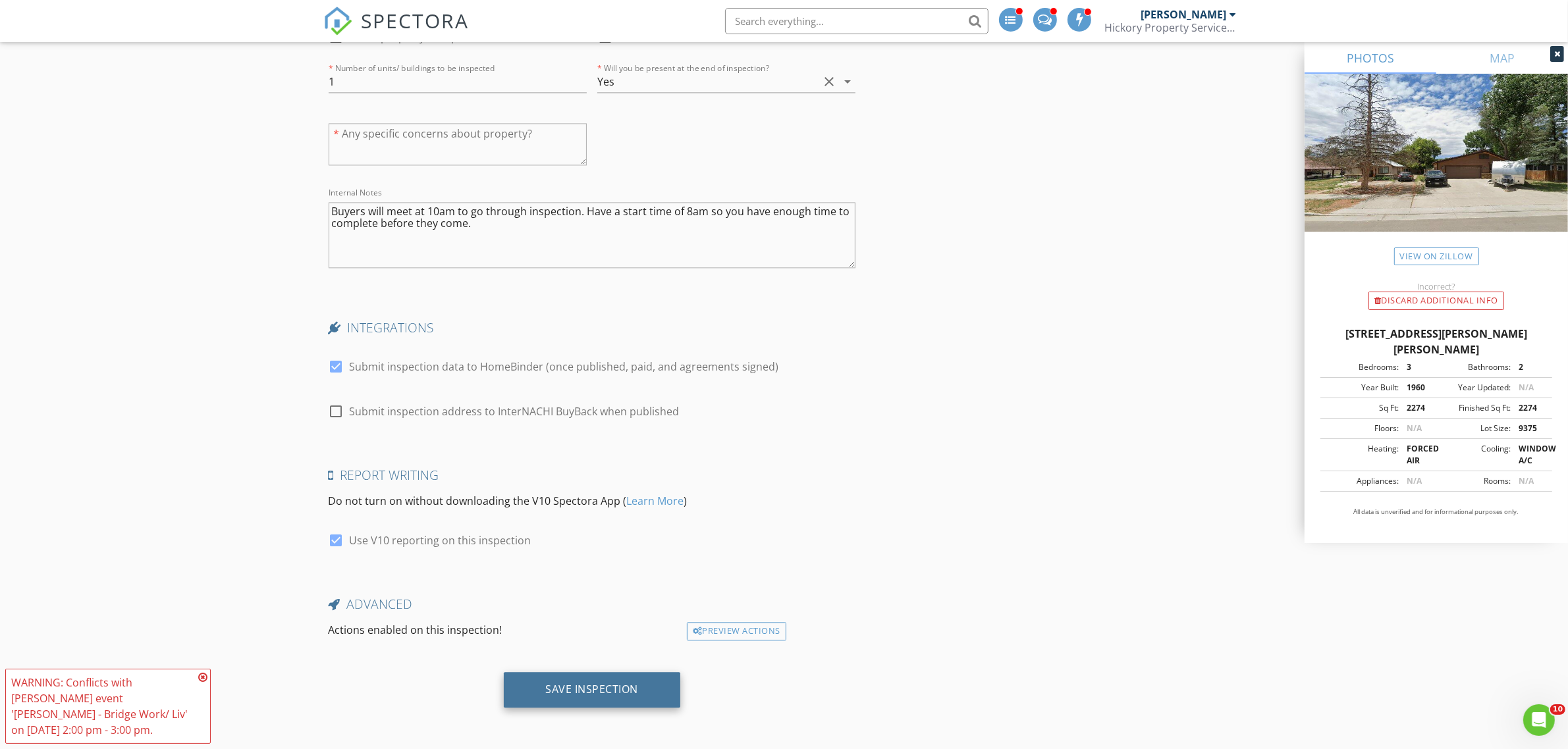
click at [588, 692] on div "Save Inspection" at bounding box center [592, 689] width 93 height 13
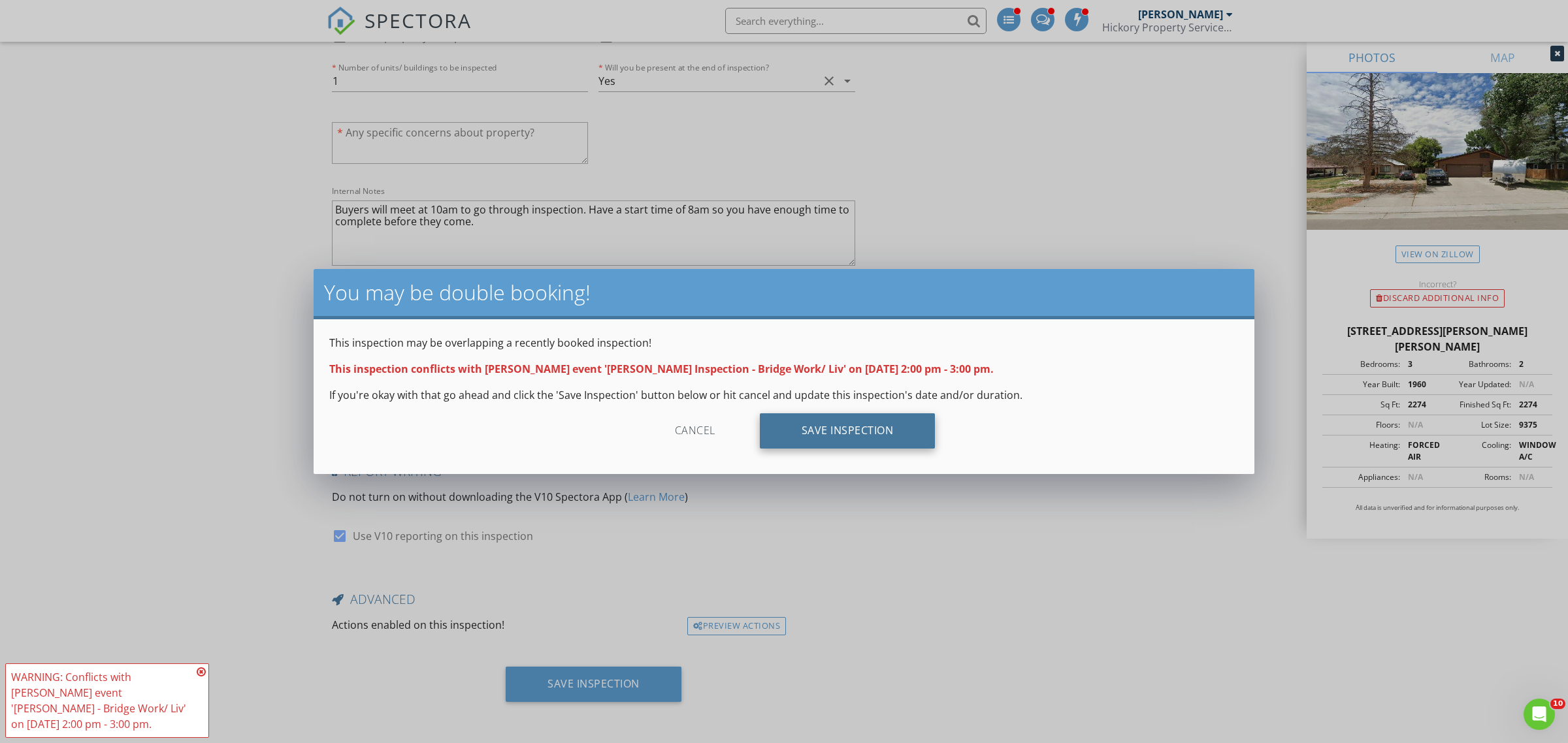
click at [841, 415] on div "Save Inspection" at bounding box center [848, 431] width 176 height 35
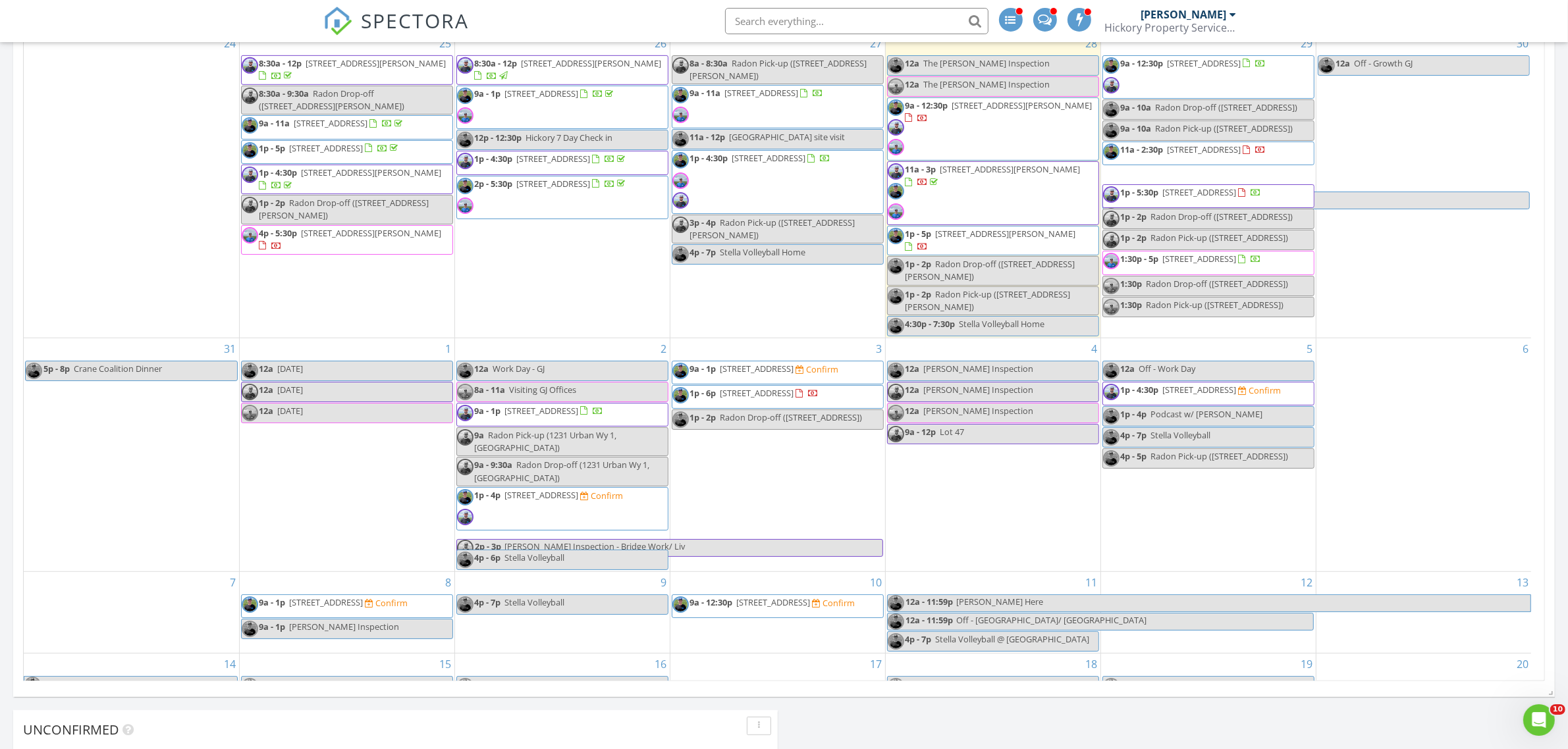
scroll to position [741, 0]
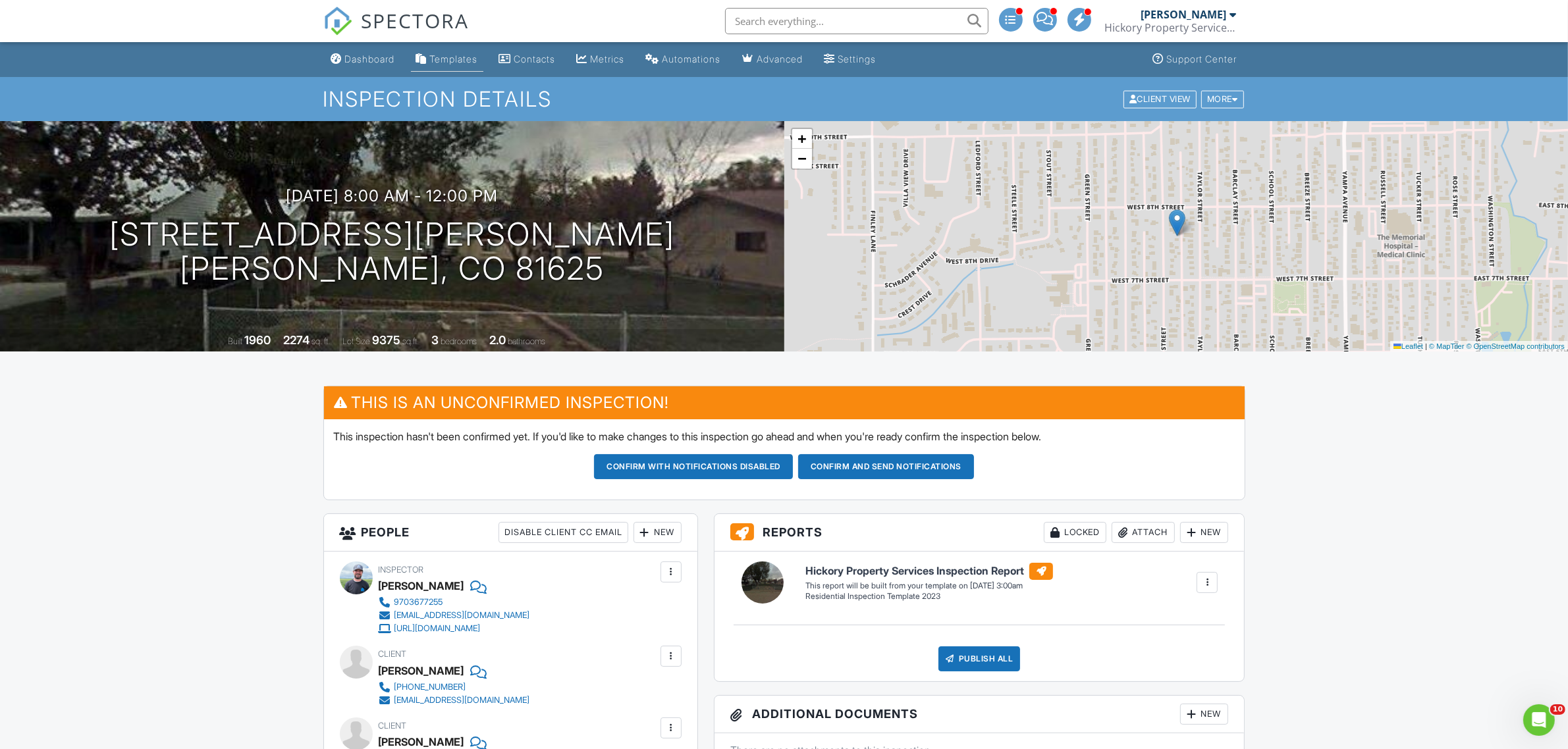
click at [478, 54] on div "Templates" at bounding box center [453, 58] width 48 height 11
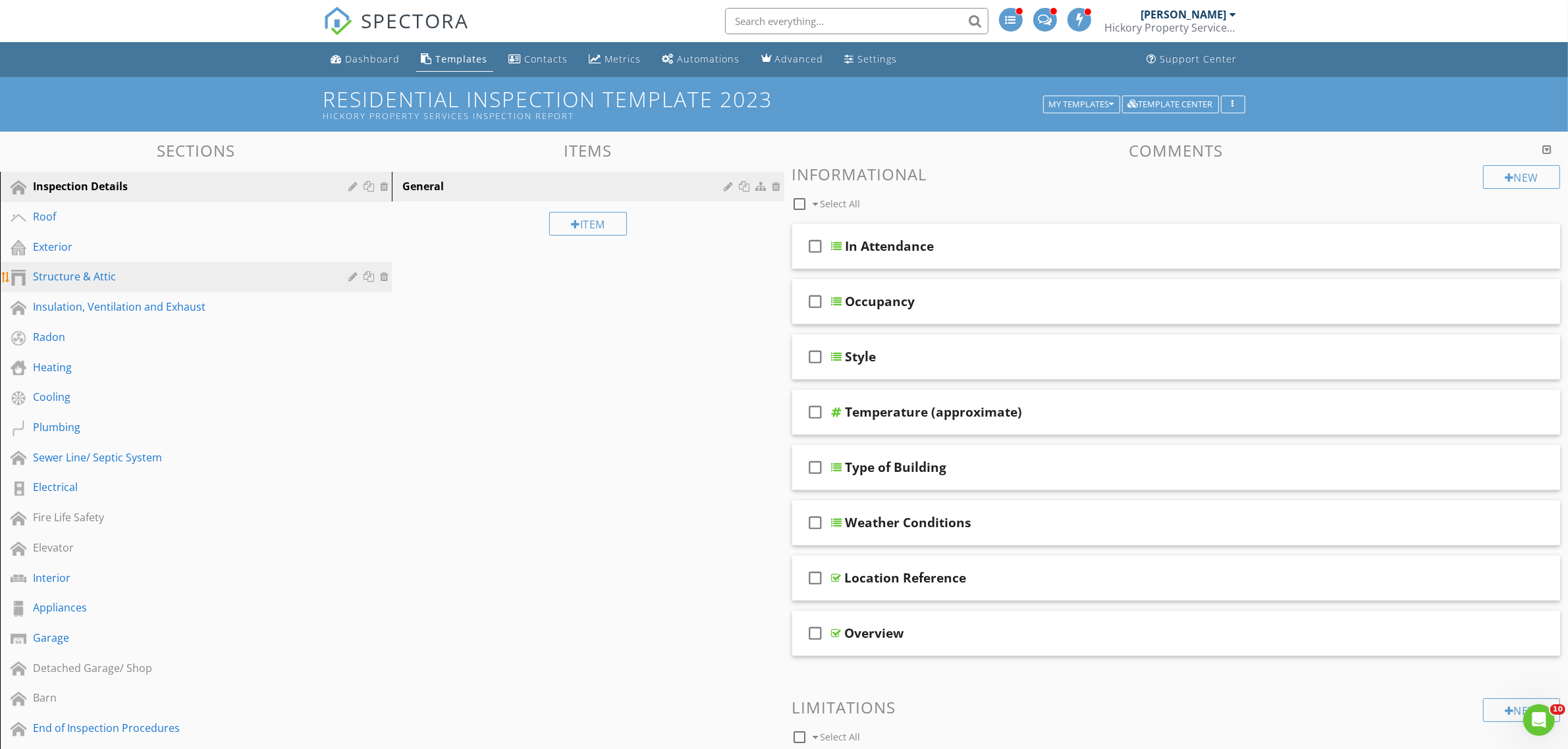
click at [101, 285] on link "Structure & Attic" at bounding box center [197, 277] width 387 height 31
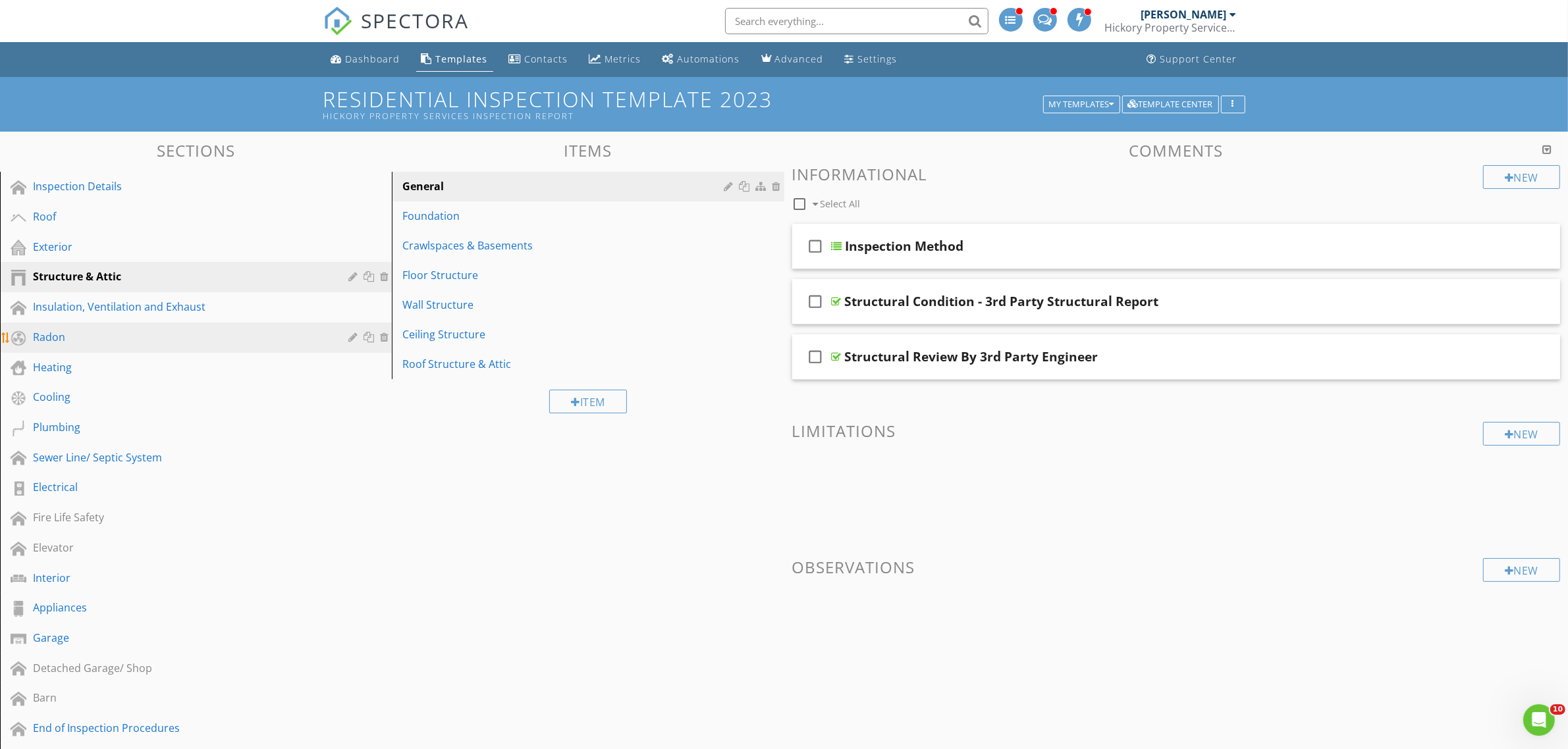
click at [90, 322] on link "Radon" at bounding box center [197, 337] width 387 height 31
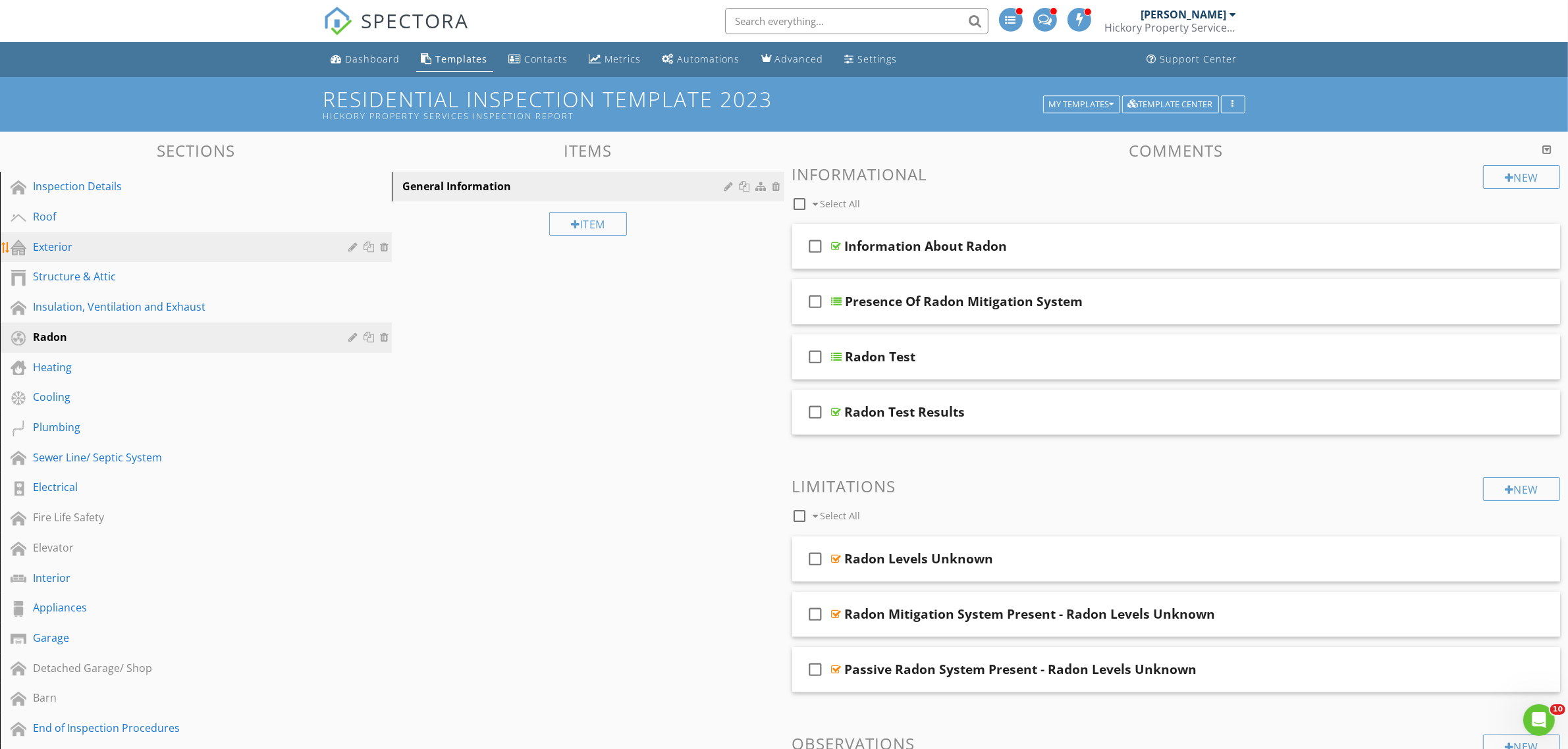
click at [73, 243] on div "Exterior" at bounding box center [180, 247] width 297 height 16
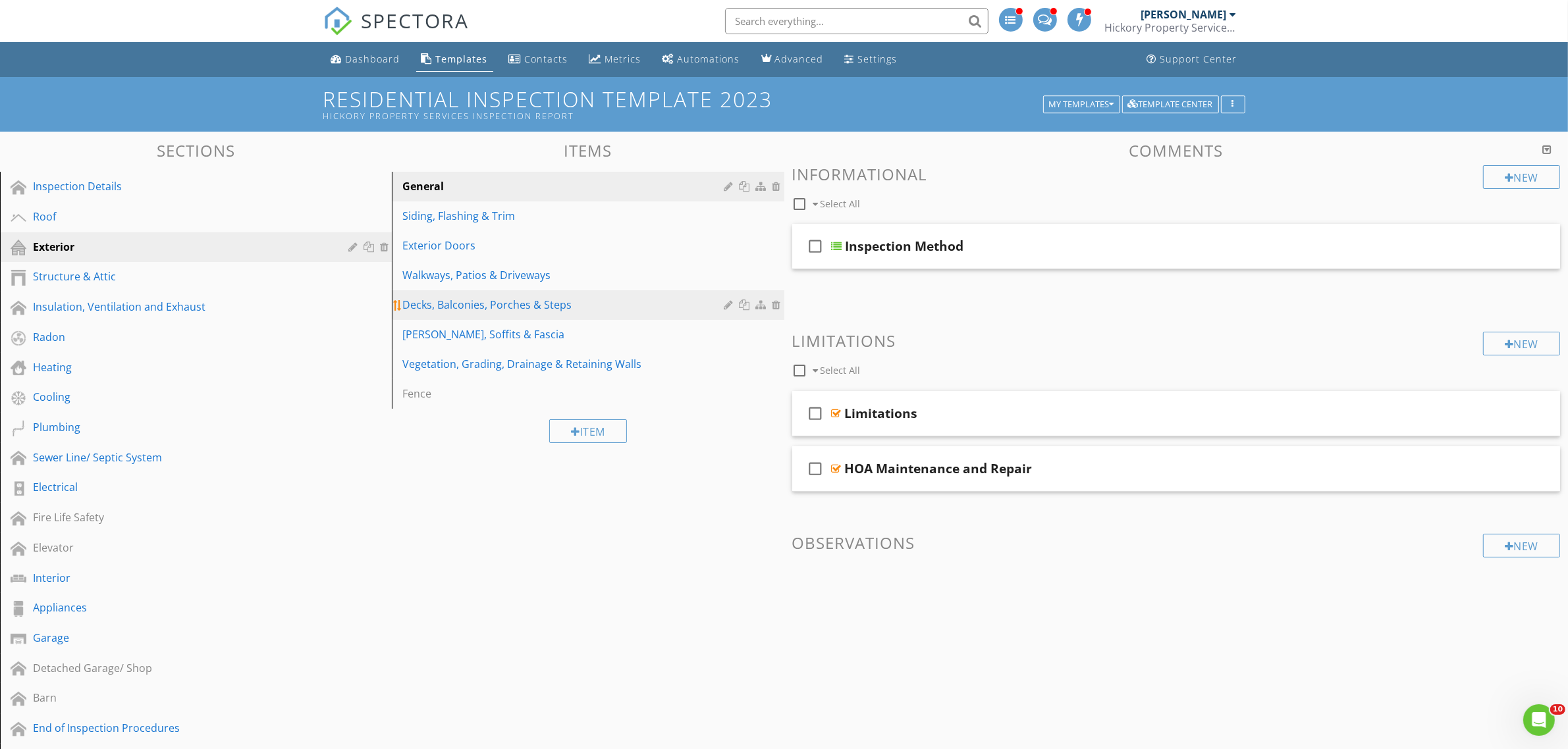
click at [440, 295] on link "Decks, Balconies, Porches & Steps" at bounding box center [589, 305] width 387 height 29
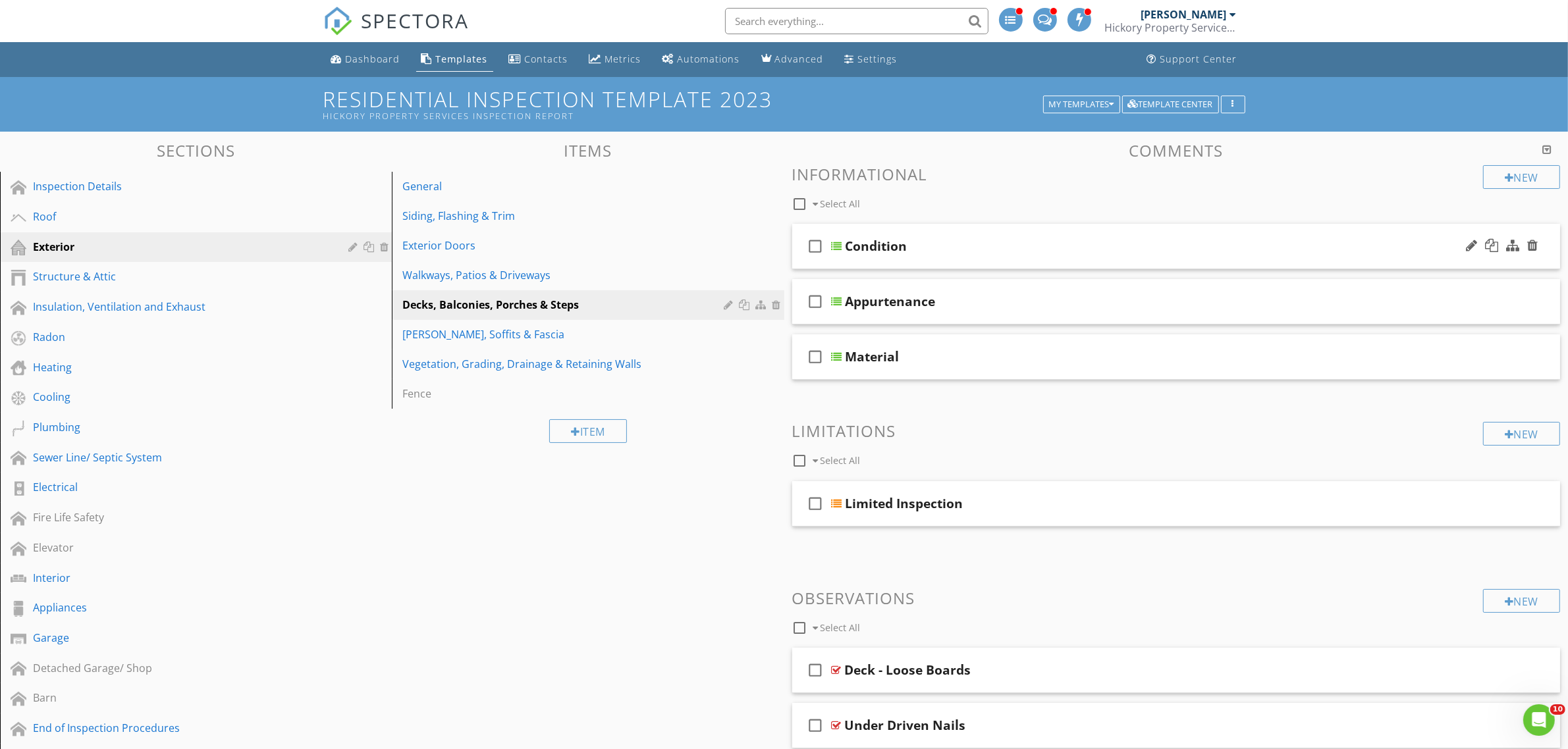
click at [991, 264] on div "check_box_outline_blank Condition" at bounding box center [1177, 246] width 769 height 45
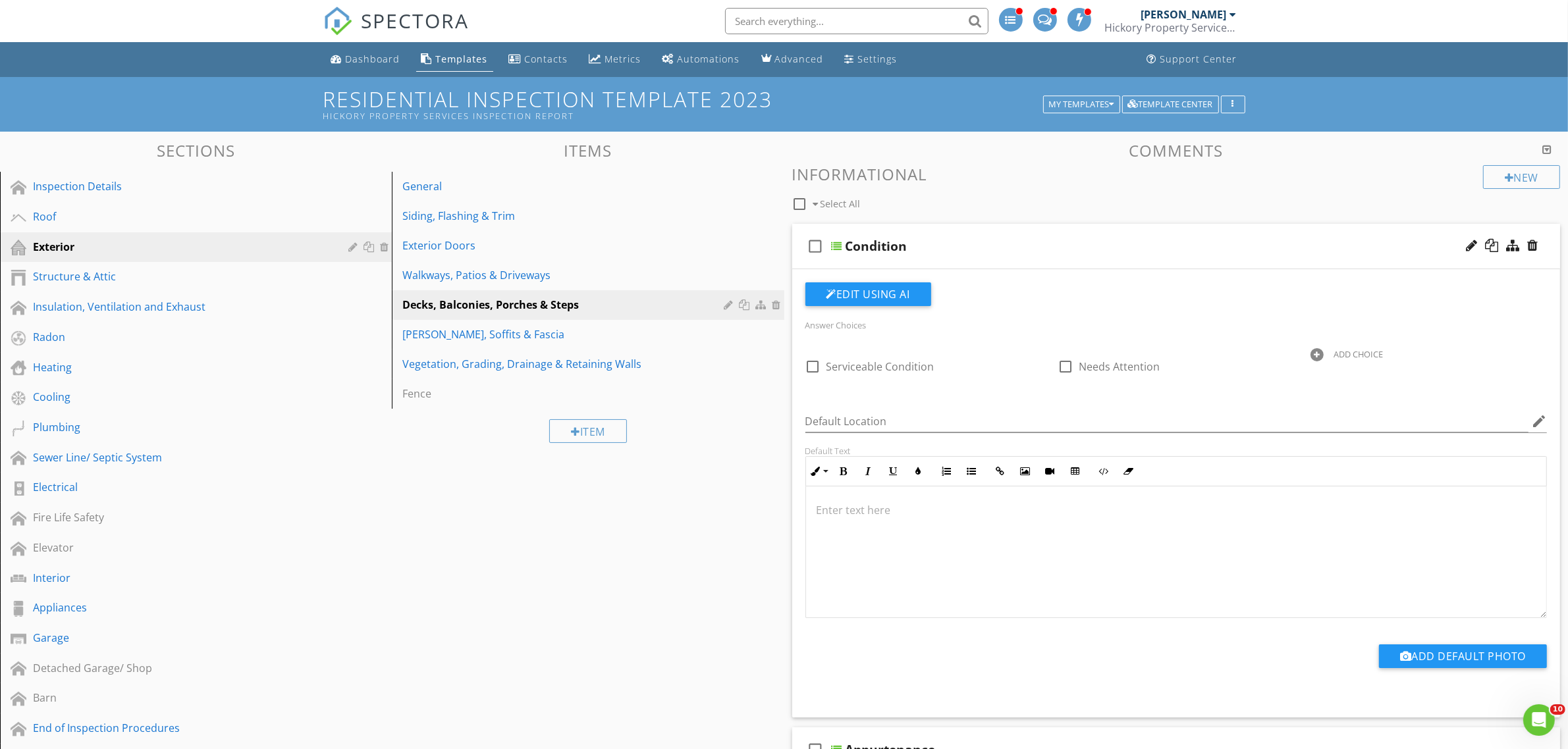
click at [991, 255] on div "check_box_outline_blank Condition" at bounding box center [1177, 246] width 769 height 45
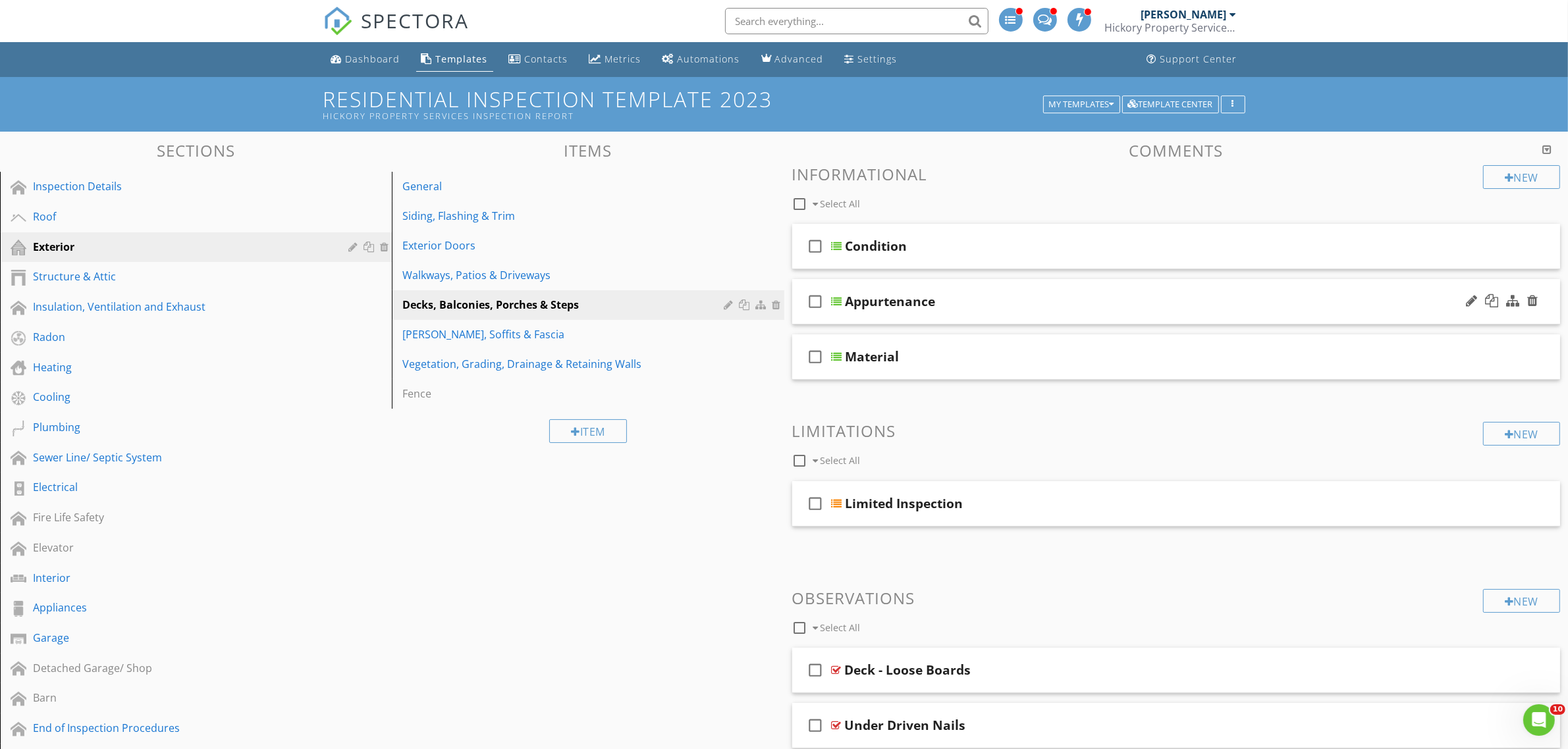
click at [985, 306] on div "Appurtenance" at bounding box center [1124, 302] width 557 height 16
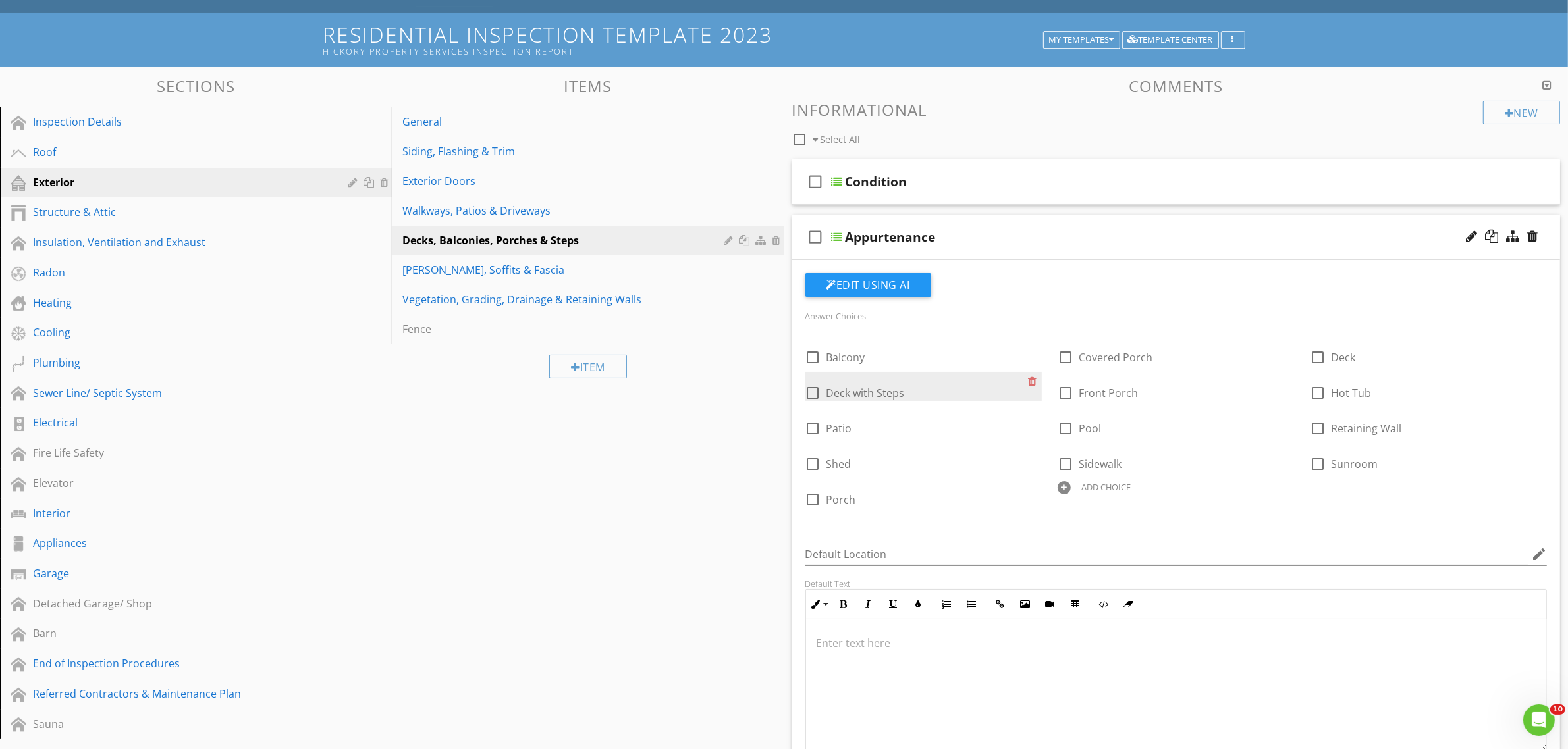
scroll to position [83, 0]
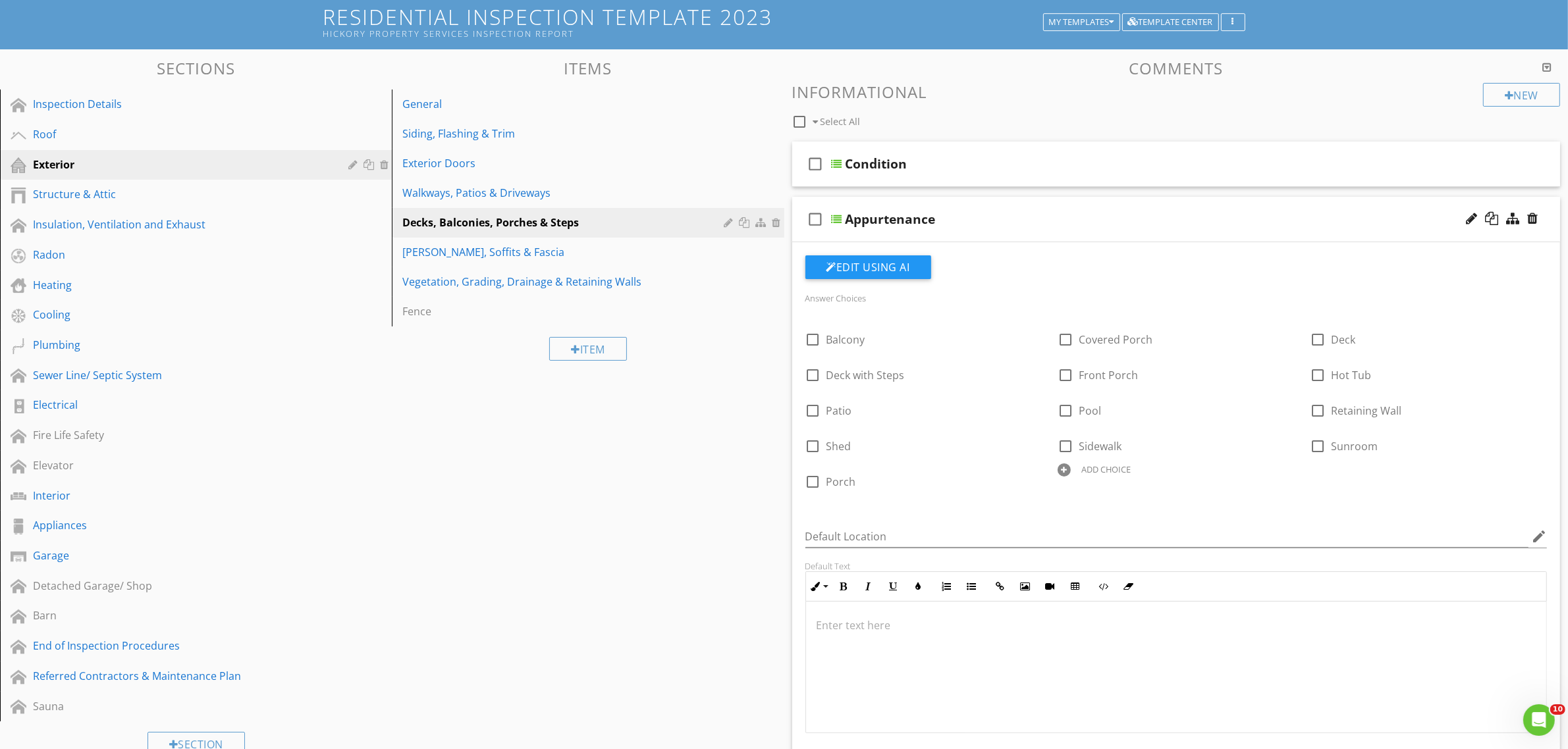
click at [1066, 475] on div at bounding box center [1063, 469] width 13 height 13
type input "Detached Deck"
click at [1287, 479] on icon at bounding box center [1286, 482] width 9 height 11
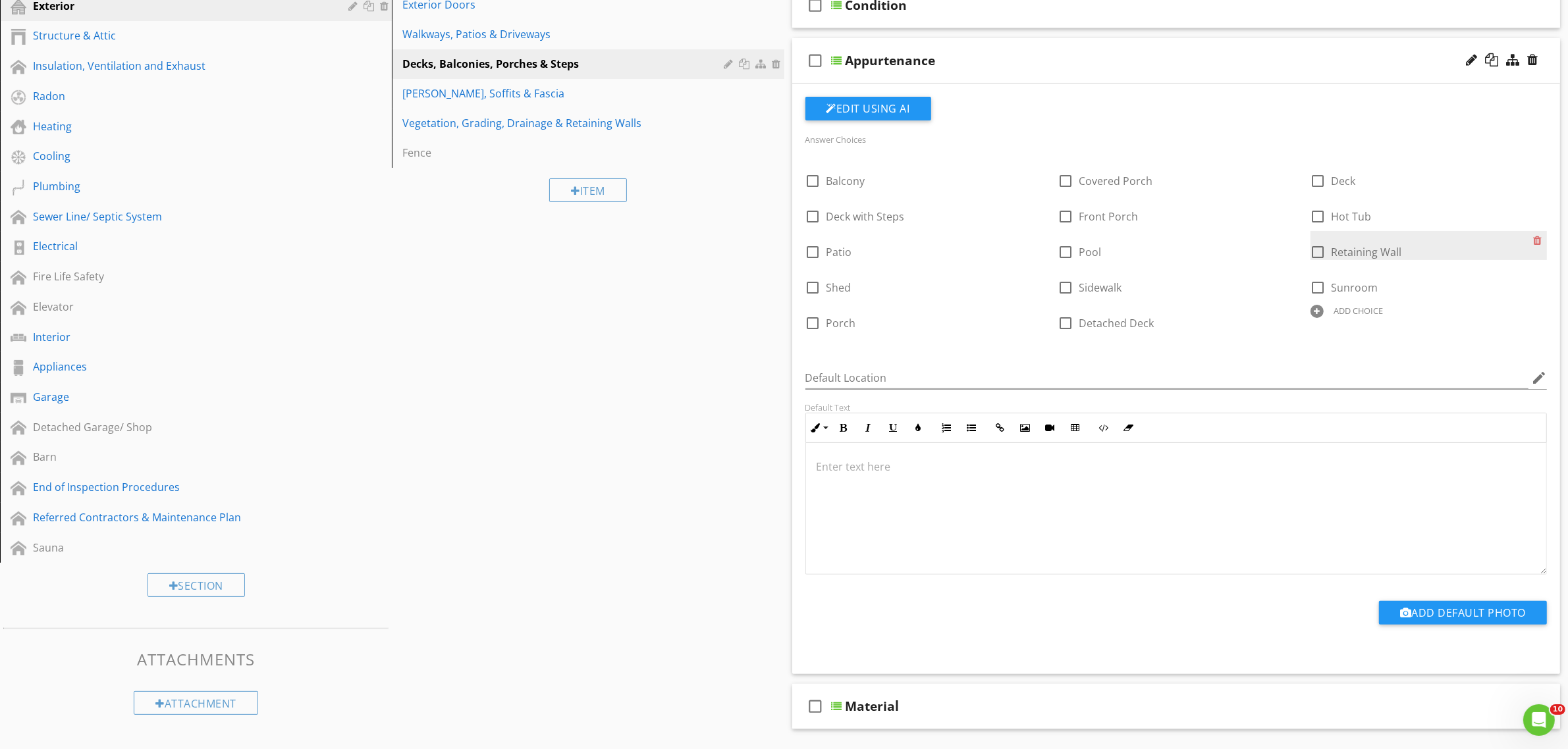
scroll to position [0, 0]
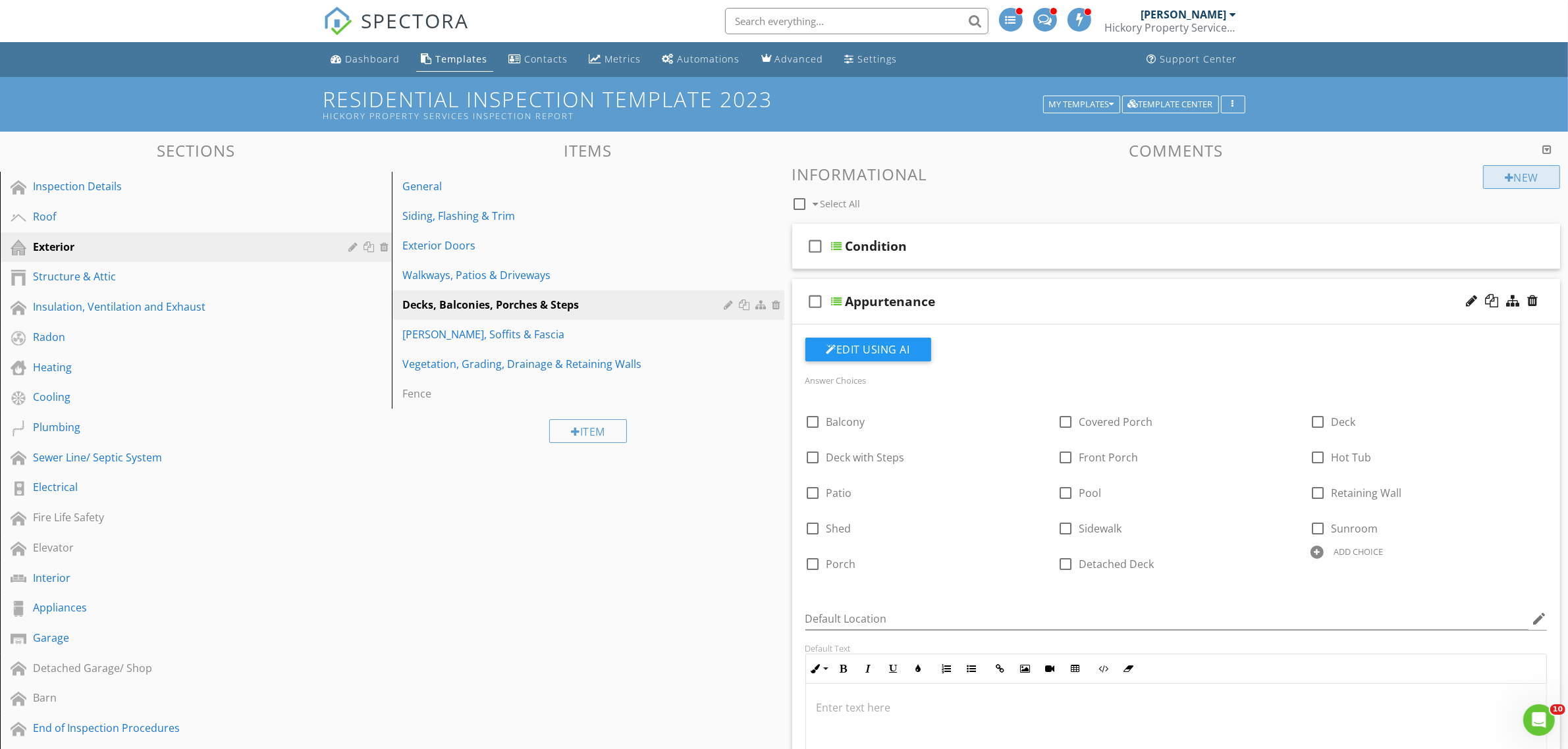
click at [1528, 178] on div "New" at bounding box center [1522, 177] width 77 height 24
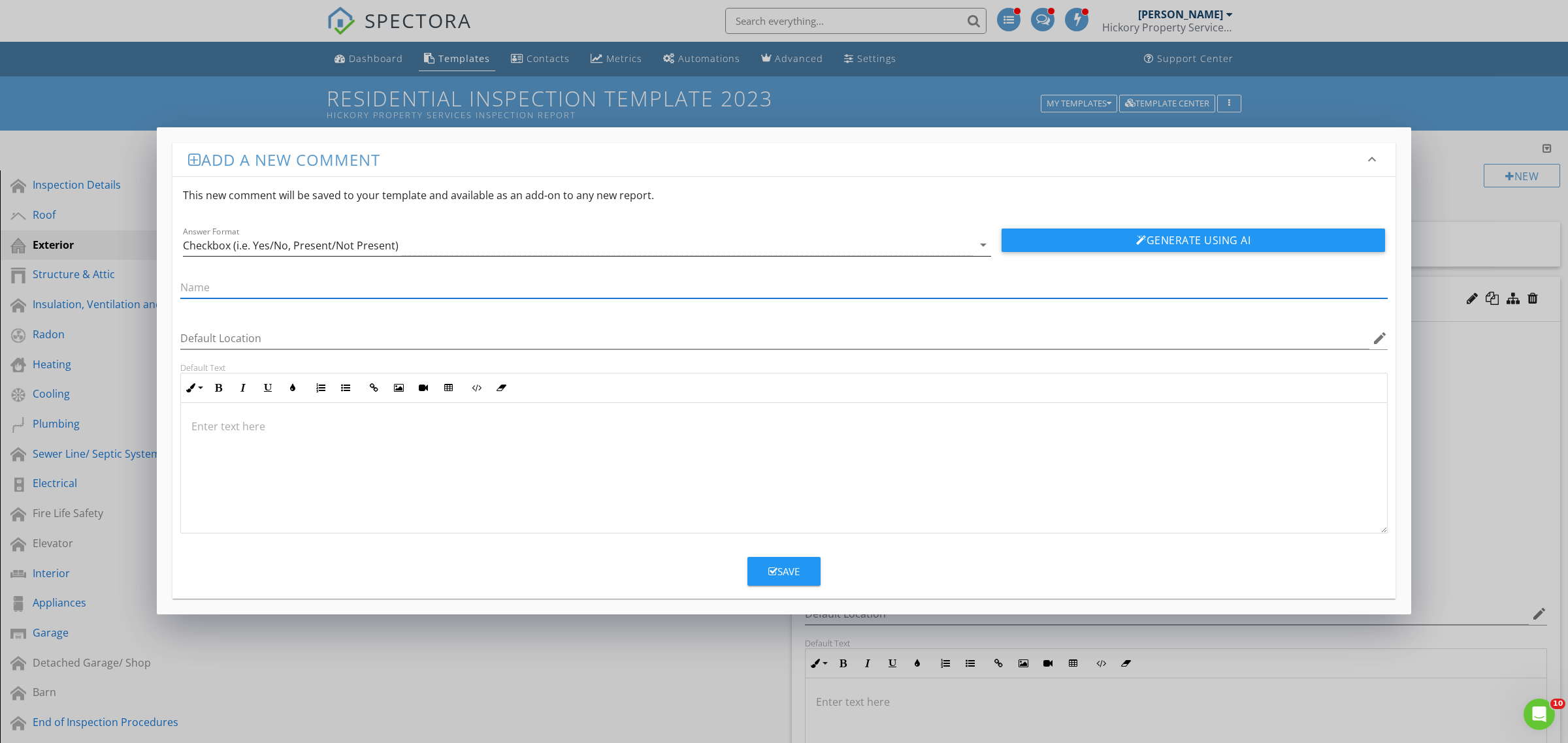
click at [925, 250] on div "Checkbox (i.e. Yes/No, Present/Not Present)" at bounding box center [578, 245] width 790 height 22
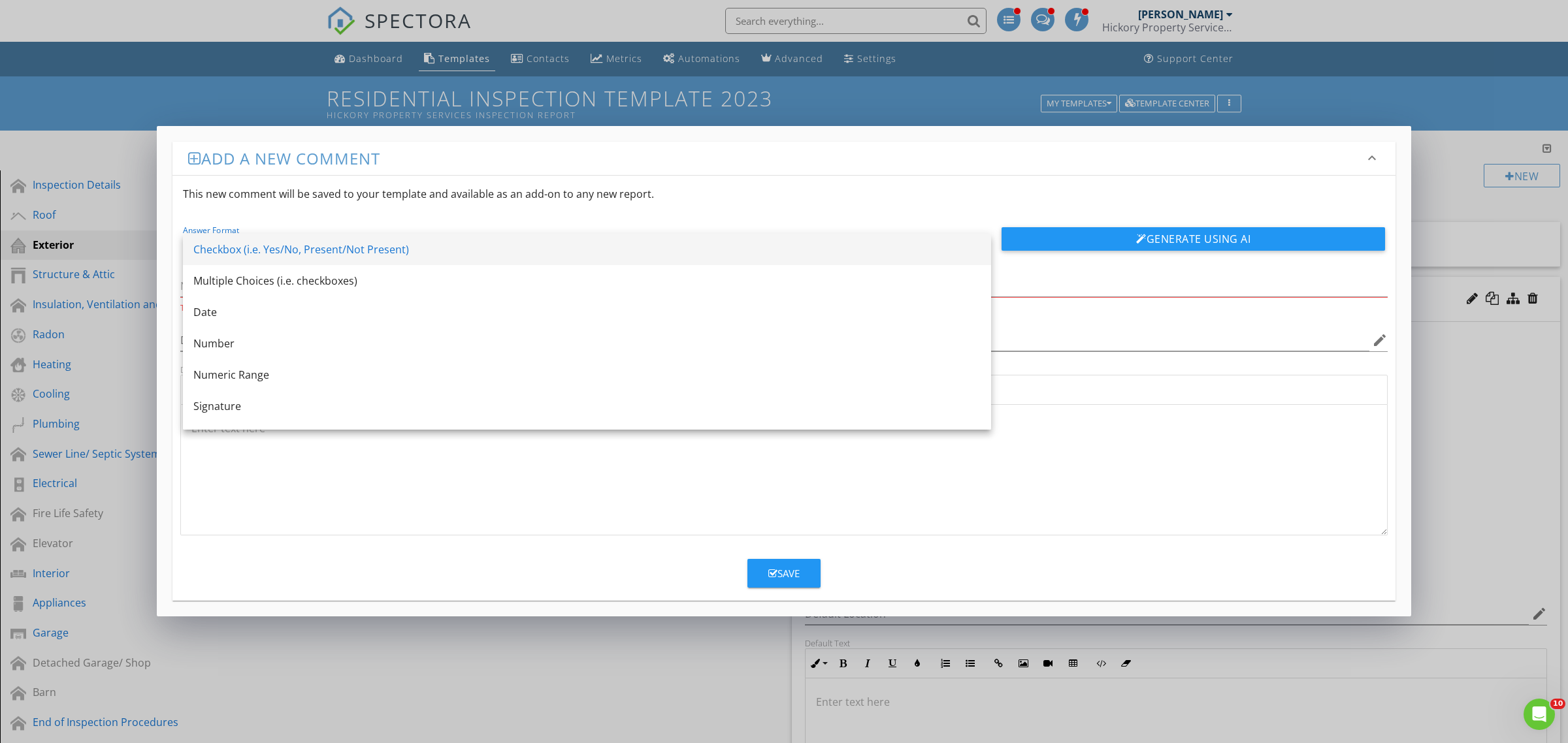
click at [315, 252] on div "Checkbox (i.e. Yes/No, Present/Not Present)" at bounding box center [587, 249] width 787 height 16
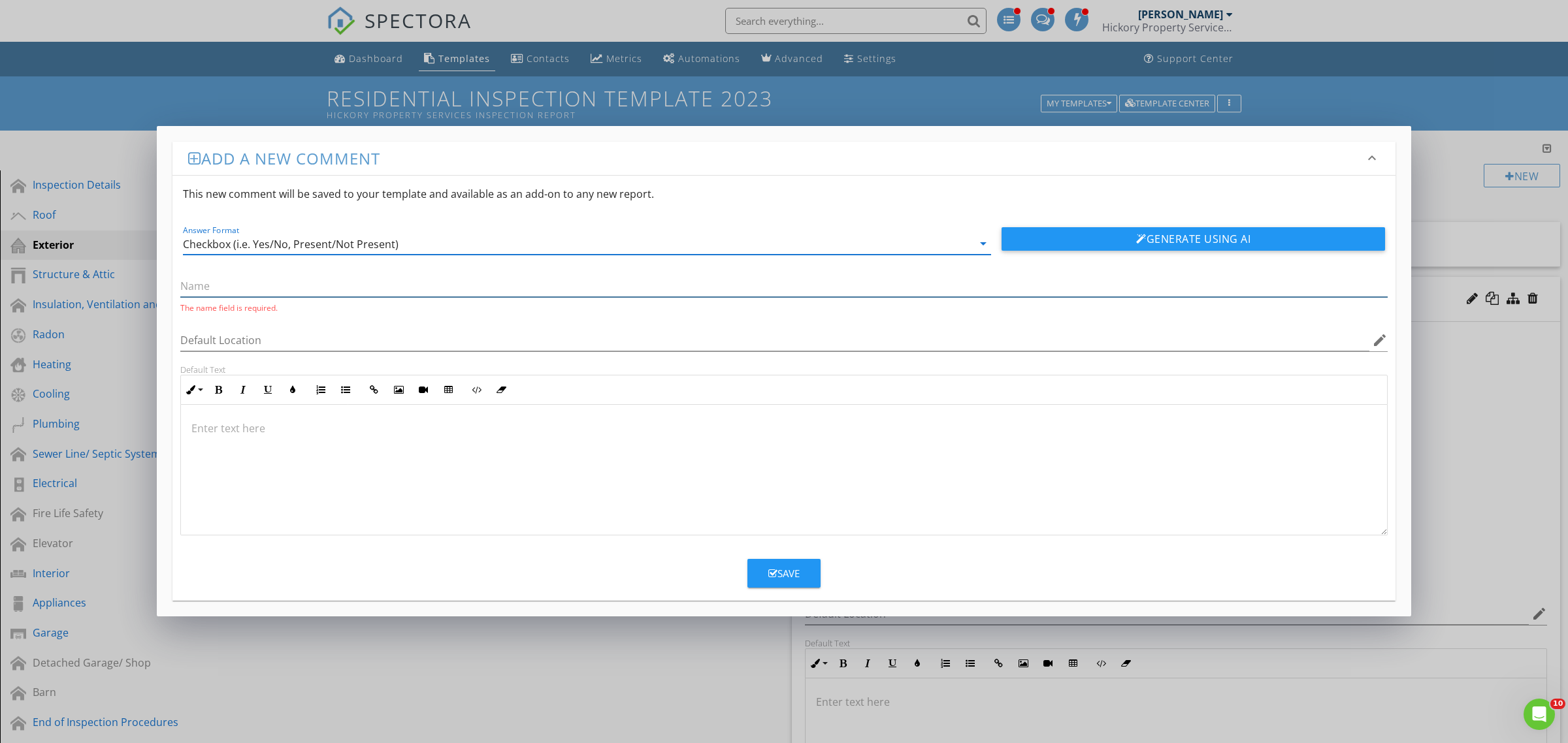
click at [834, 297] on div at bounding box center [784, 286] width 1208 height 22
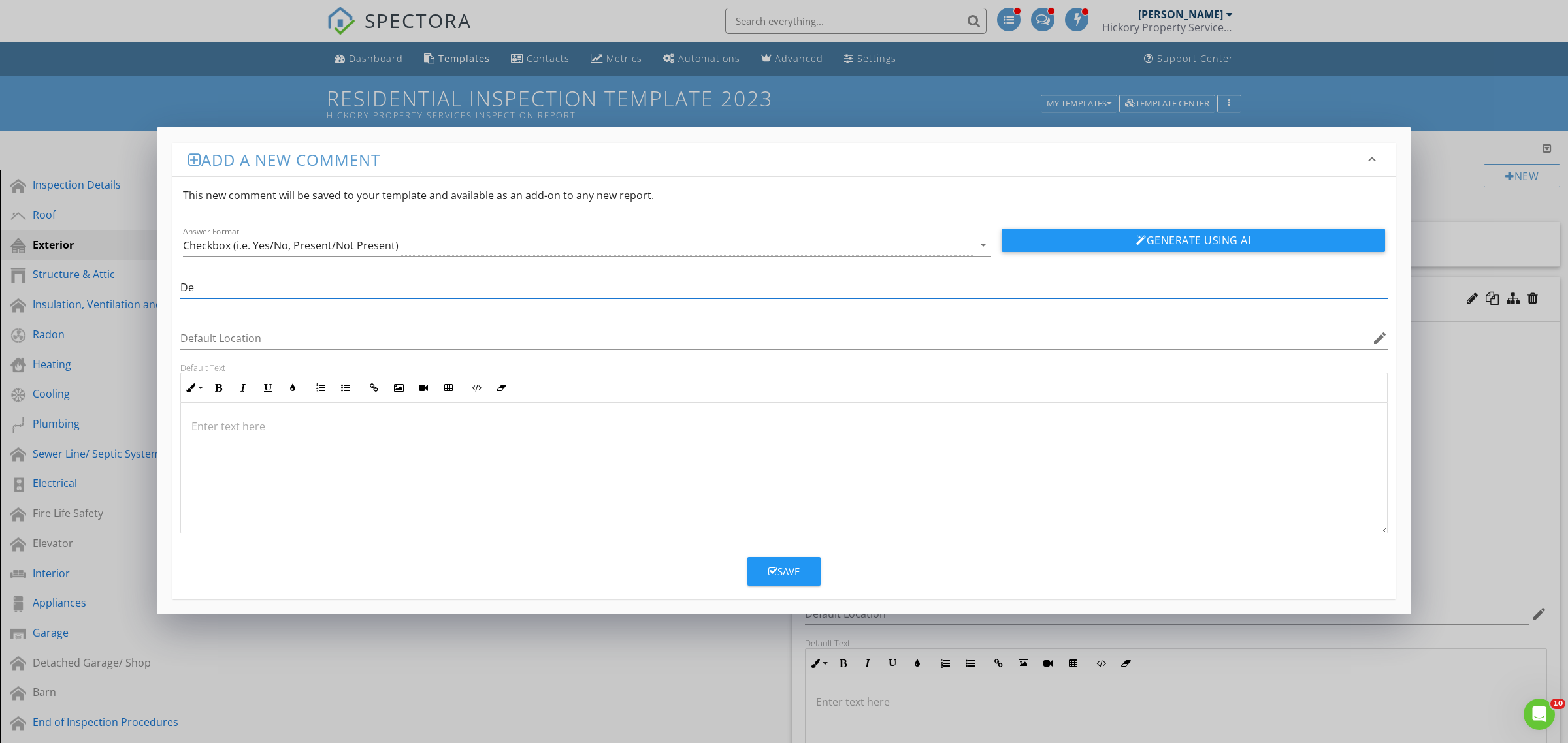
click at [271, 294] on input "De" at bounding box center [784, 287] width 1208 height 22
type input "Detached Deck - Manufactured Home"
click at [1137, 240] on div at bounding box center [1142, 240] width 11 height 11
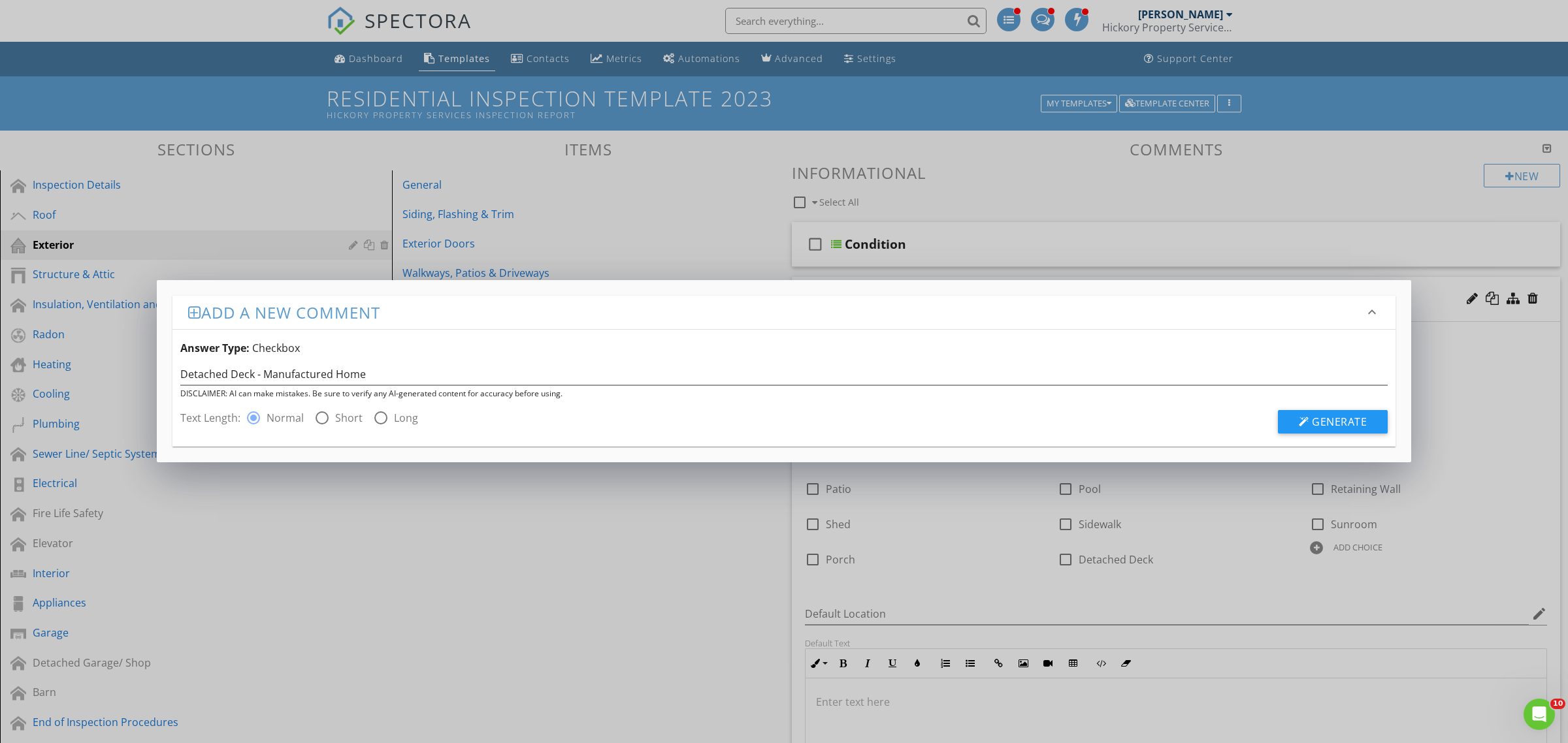
click at [330, 418] on div at bounding box center [322, 417] width 22 height 22
radio input "false"
radio input "true"
click at [1369, 415] on button "Generate" at bounding box center [1333, 422] width 110 height 23
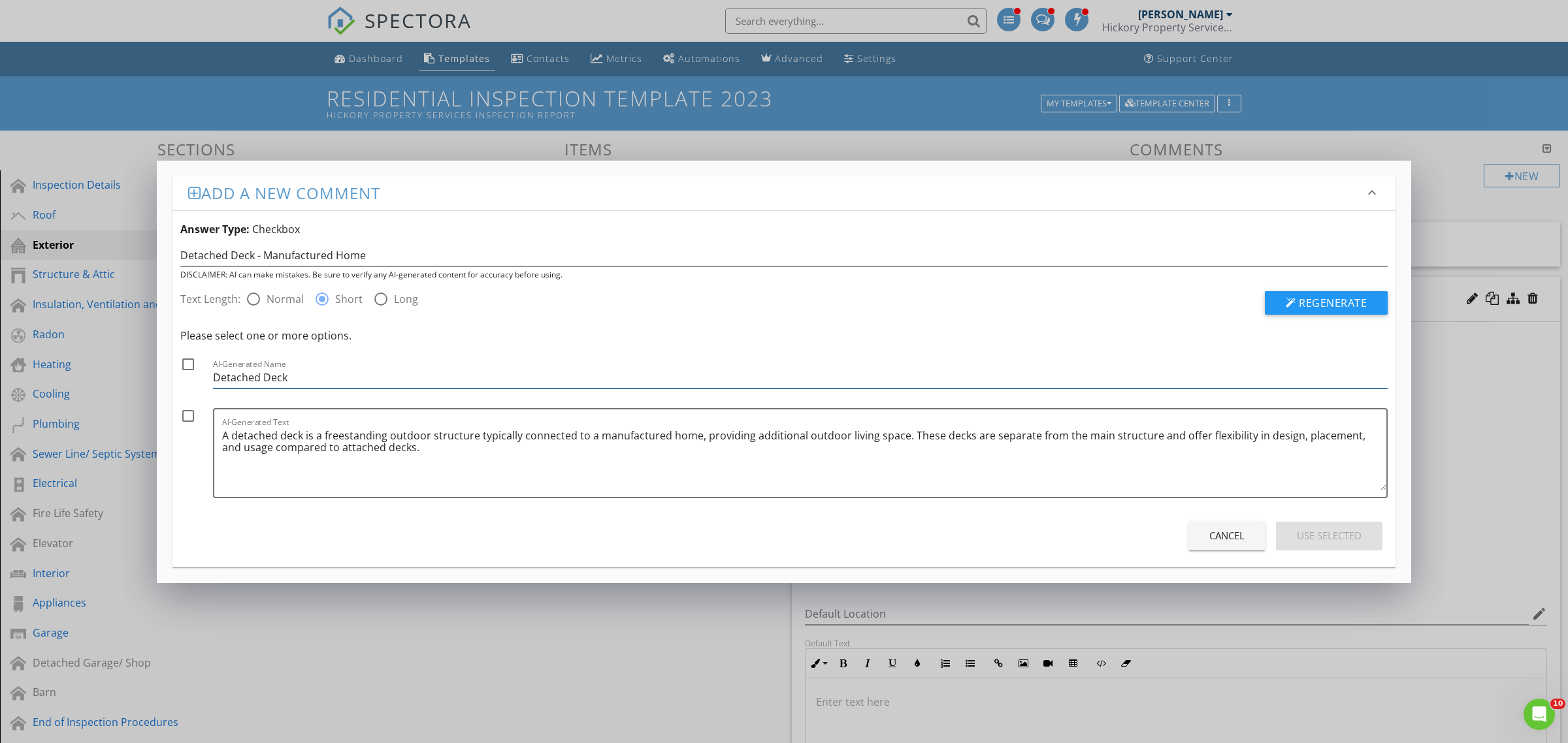
click at [292, 382] on input "Detached Deck" at bounding box center [800, 377] width 1175 height 22
type input "Detached Deck (Manufactured Home)"
click at [1302, 304] on span "Regenerate" at bounding box center [1332, 303] width 67 height 15
click at [1212, 545] on button "Cancel" at bounding box center [1227, 536] width 77 height 28
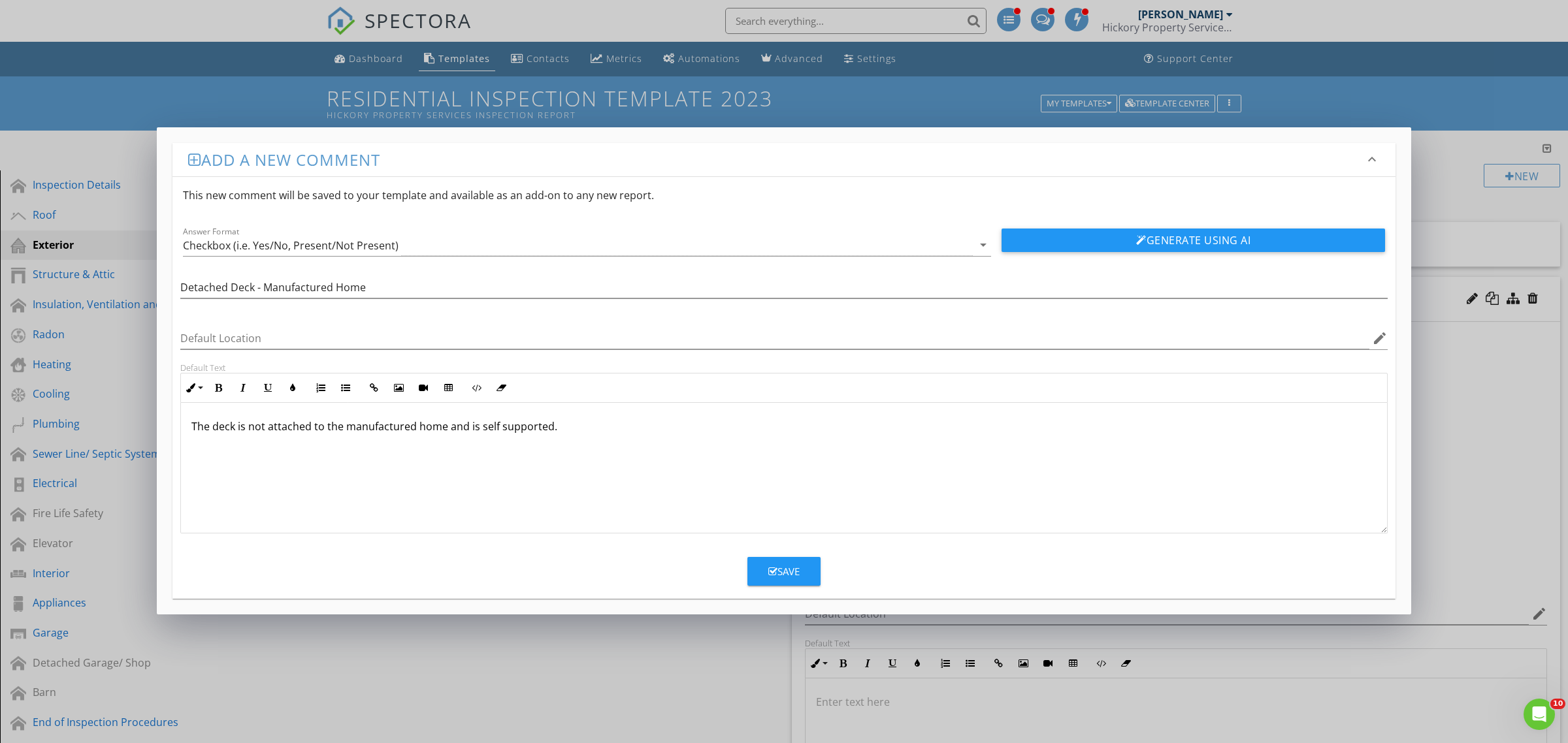
click at [212, 429] on p "The deck is not attached to the manufactured home and is self supported." at bounding box center [784, 426] width 1186 height 16
drag, startPoint x: 248, startPoint y: 425, endPoint x: 344, endPoint y: 435, distance: 96.5
click at [344, 434] on p "The deck is not attached to the manufactured home and is self supported." at bounding box center [784, 426] width 1186 height 16
click at [597, 453] on div "The deck is not attached to the manufactured home and is self supported." at bounding box center [784, 468] width 1206 height 131
click at [1153, 245] on button "Generate Using AI" at bounding box center [1193, 240] width 383 height 23
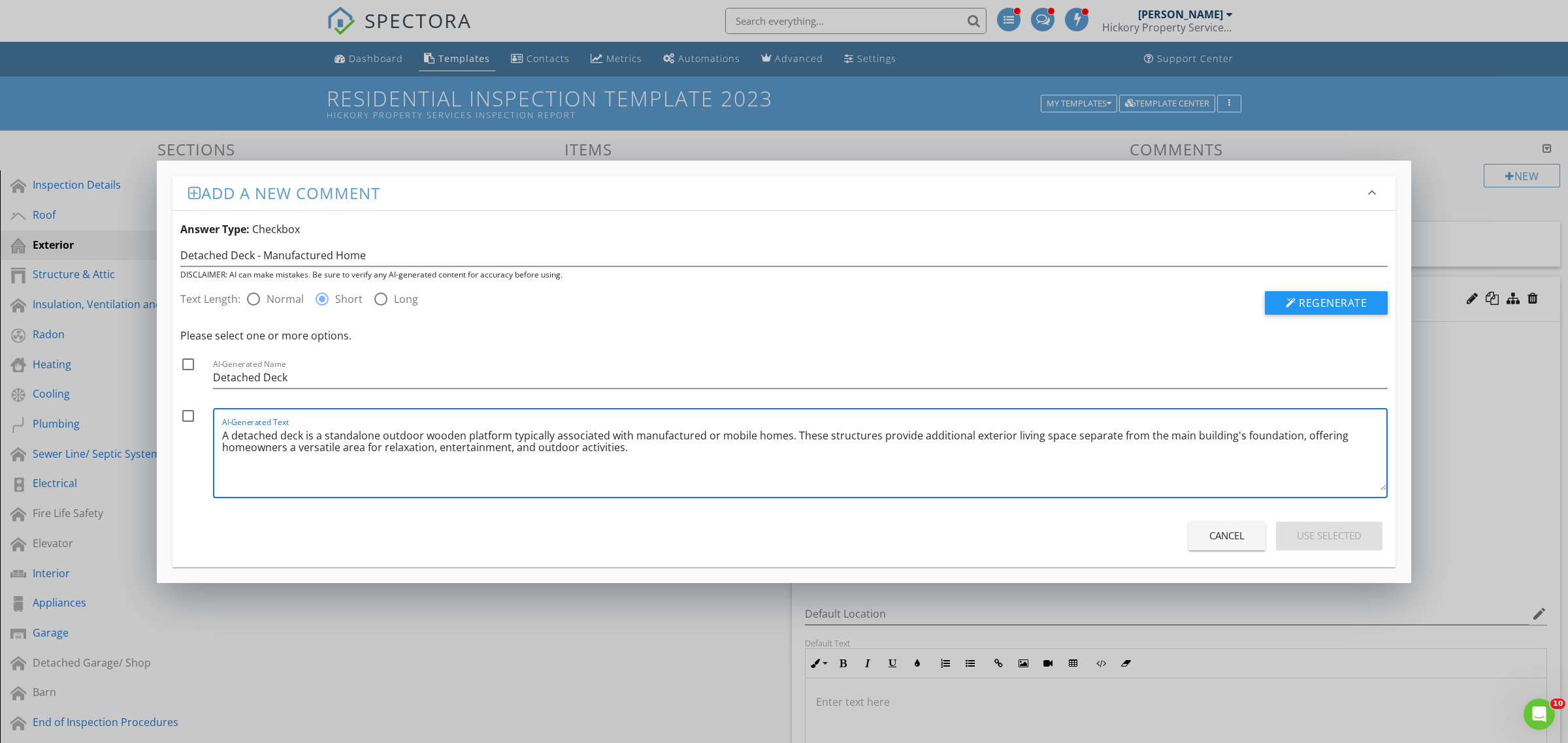
drag, startPoint x: 658, startPoint y: 458, endPoint x: 792, endPoint y: 432, distance: 136.5
click at [792, 432] on textarea "A detached deck is a standalone outdoor wooden platform typically associated wi…" at bounding box center [804, 458] width 1165 height 66
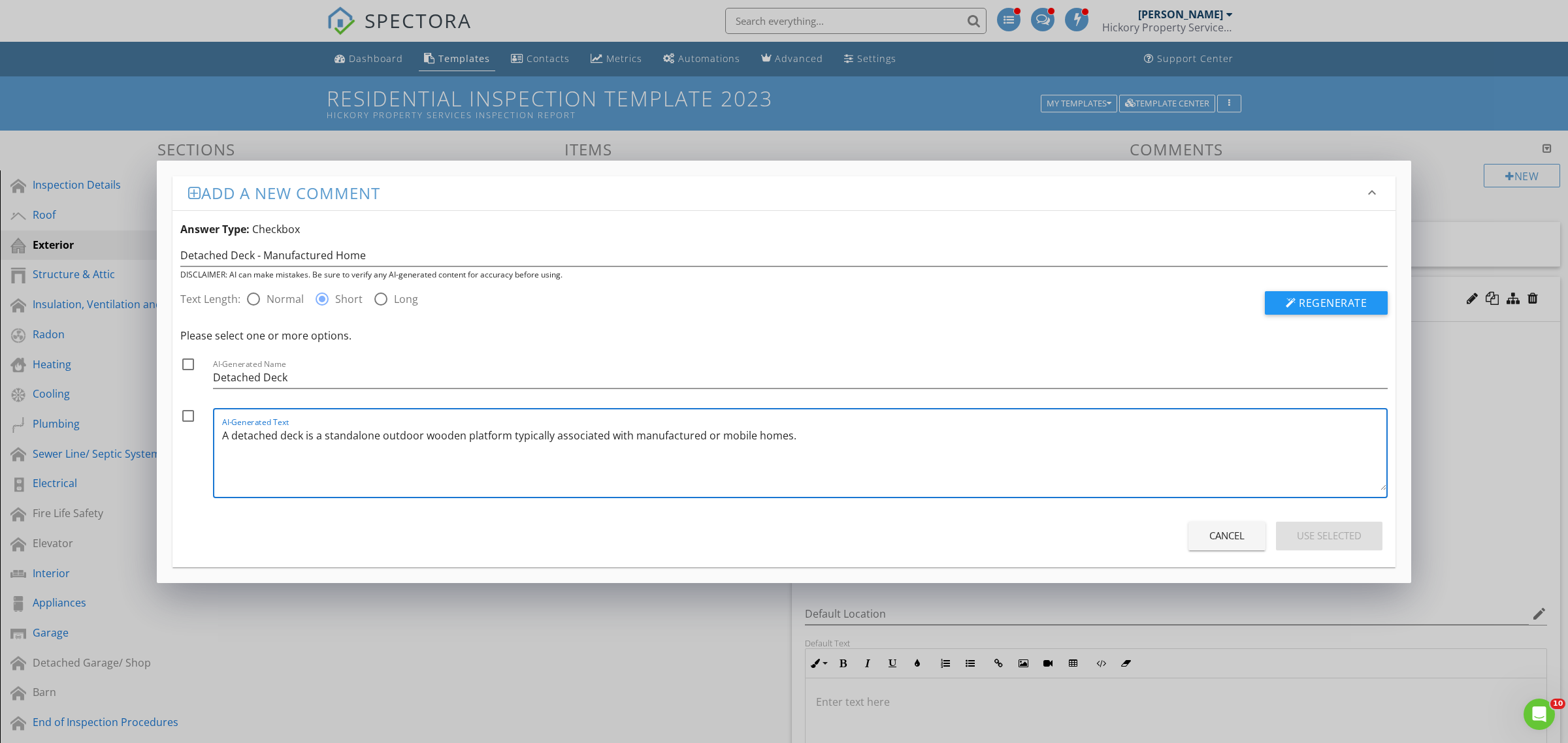
click at [236, 436] on textarea "A detached deck is a standalone outdoor wooden platform typically associated wi…" at bounding box center [804, 458] width 1165 height 66
drag, startPoint x: 232, startPoint y: 438, endPoint x: 193, endPoint y: 438, distance: 39.0
click at [193, 438] on div "check_box_outline_blank AI-Generated Text A detached deck is a standalone outdo…" at bounding box center [784, 457] width 1208 height 97
drag, startPoint x: 240, startPoint y: 438, endPoint x: 287, endPoint y: 434, distance: 47.2
click at [287, 434] on textarea "The detached deck is a standalone outdoor wooden platform typically associated …" at bounding box center [804, 458] width 1165 height 66
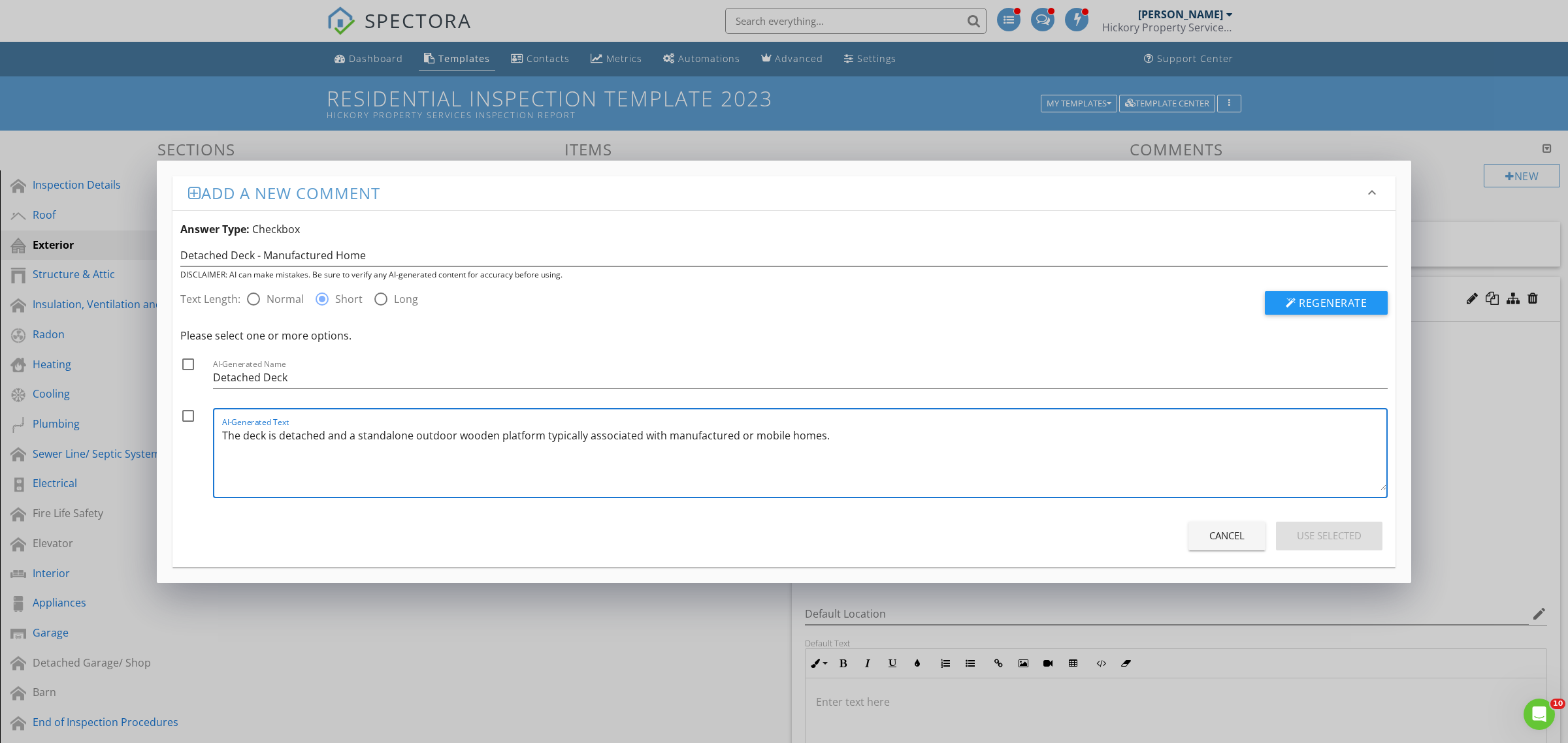
drag, startPoint x: 543, startPoint y: 438, endPoint x: 668, endPoint y: 435, distance: 125.0
click at [668, 435] on textarea "The deck is detached and a standalone outdoor wooden platform typically associa…" at bounding box center [804, 458] width 1165 height 66
type textarea "The deck is detached and a standalone outdoor wooden platform typically associa…"
click at [1216, 540] on div "Cancel" at bounding box center [1228, 535] width 35 height 15
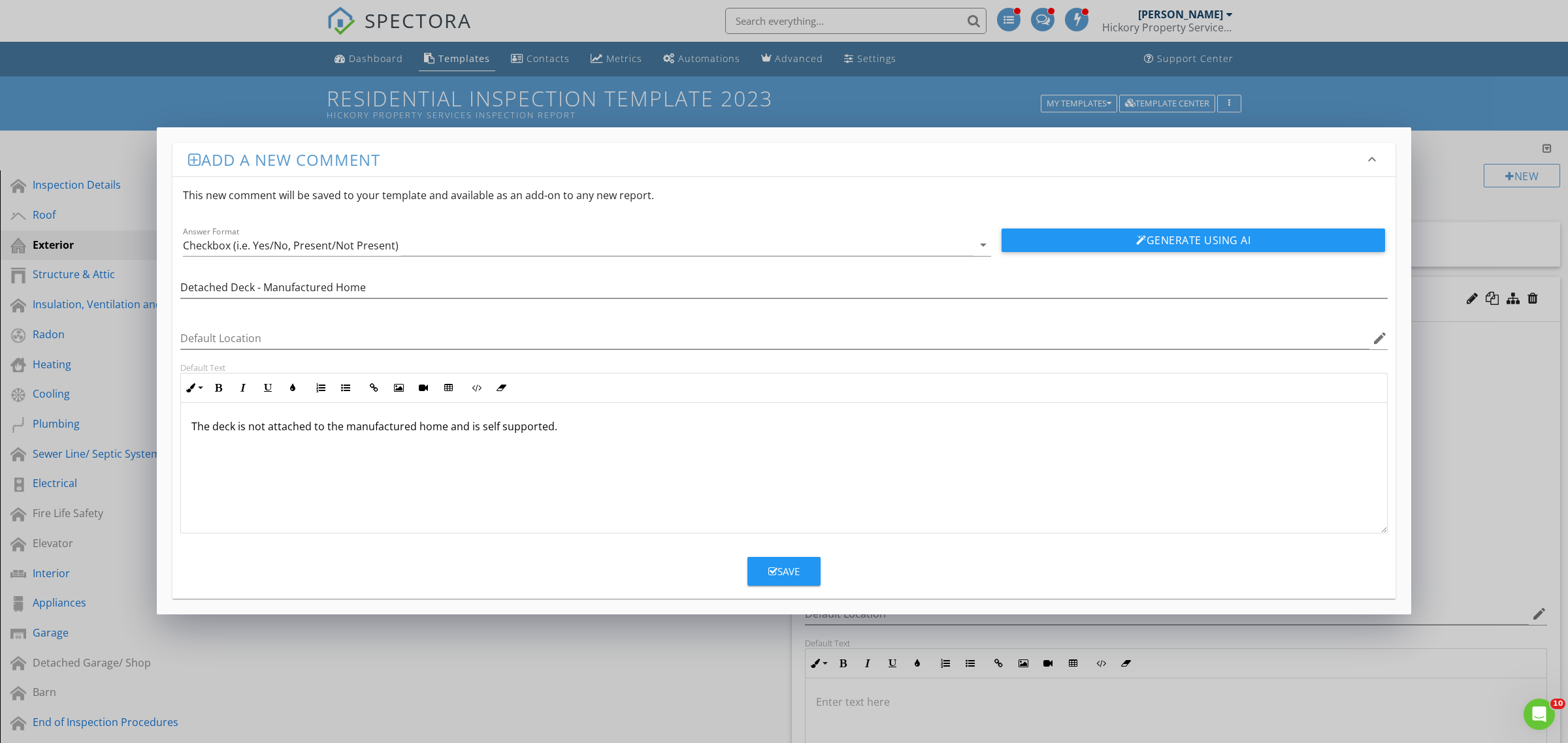
click at [271, 436] on div "The deck is not attached to the manufactured home and is self supported." at bounding box center [784, 468] width 1206 height 131
drag, startPoint x: 247, startPoint y: 428, endPoint x: 468, endPoint y: 424, distance: 221.0
click at [468, 424] on p "The deck is not attached to the manufactured home and is self supported." at bounding box center [784, 426] width 1186 height 16
click at [415, 672] on div "Add a new comment keyboard_arrow_down This new comment will be saved to your te…" at bounding box center [784, 372] width 1568 height 743
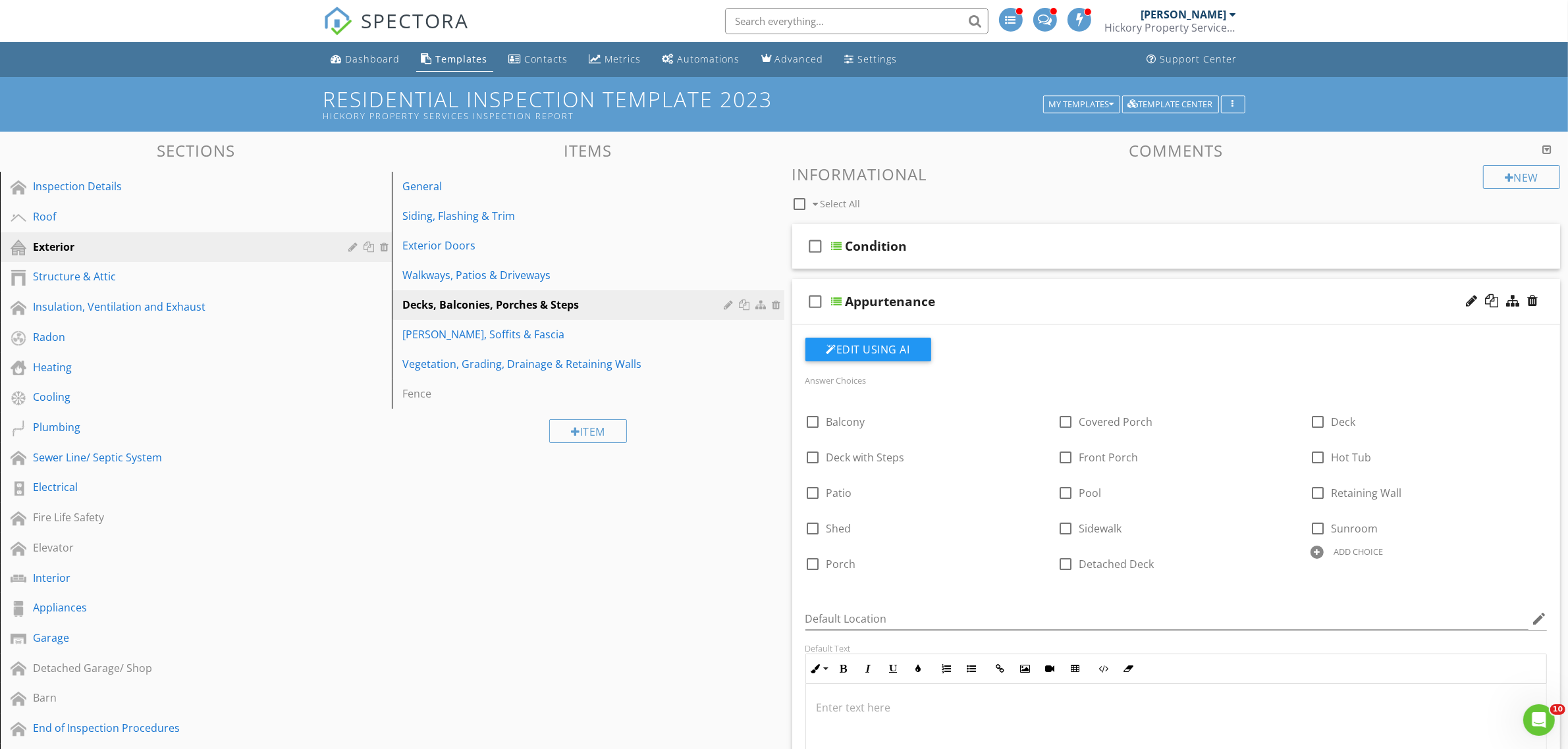
click at [1396, 301] on div "Appurtenance" at bounding box center [1124, 302] width 557 height 16
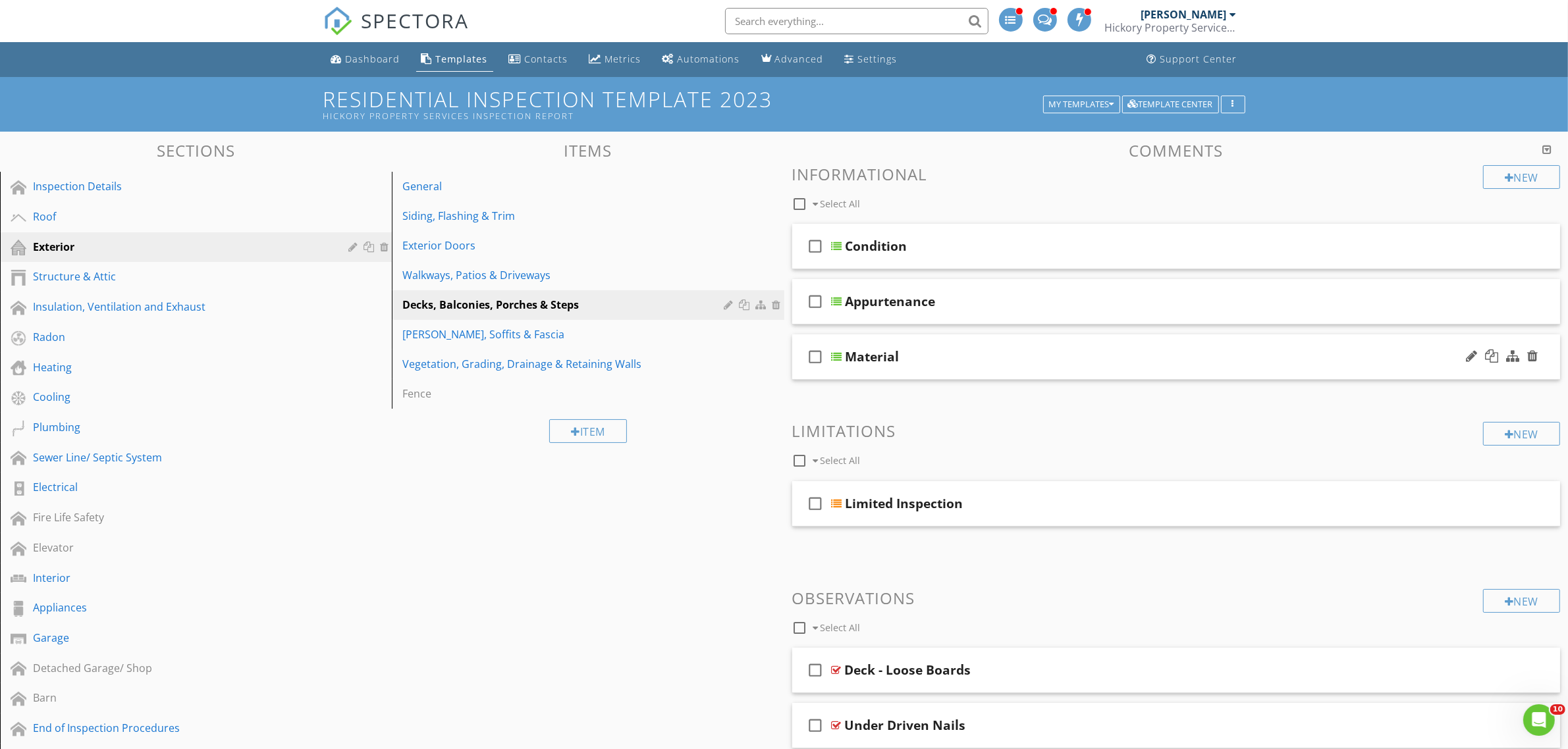
click at [1025, 357] on div "Material" at bounding box center [1124, 357] width 557 height 16
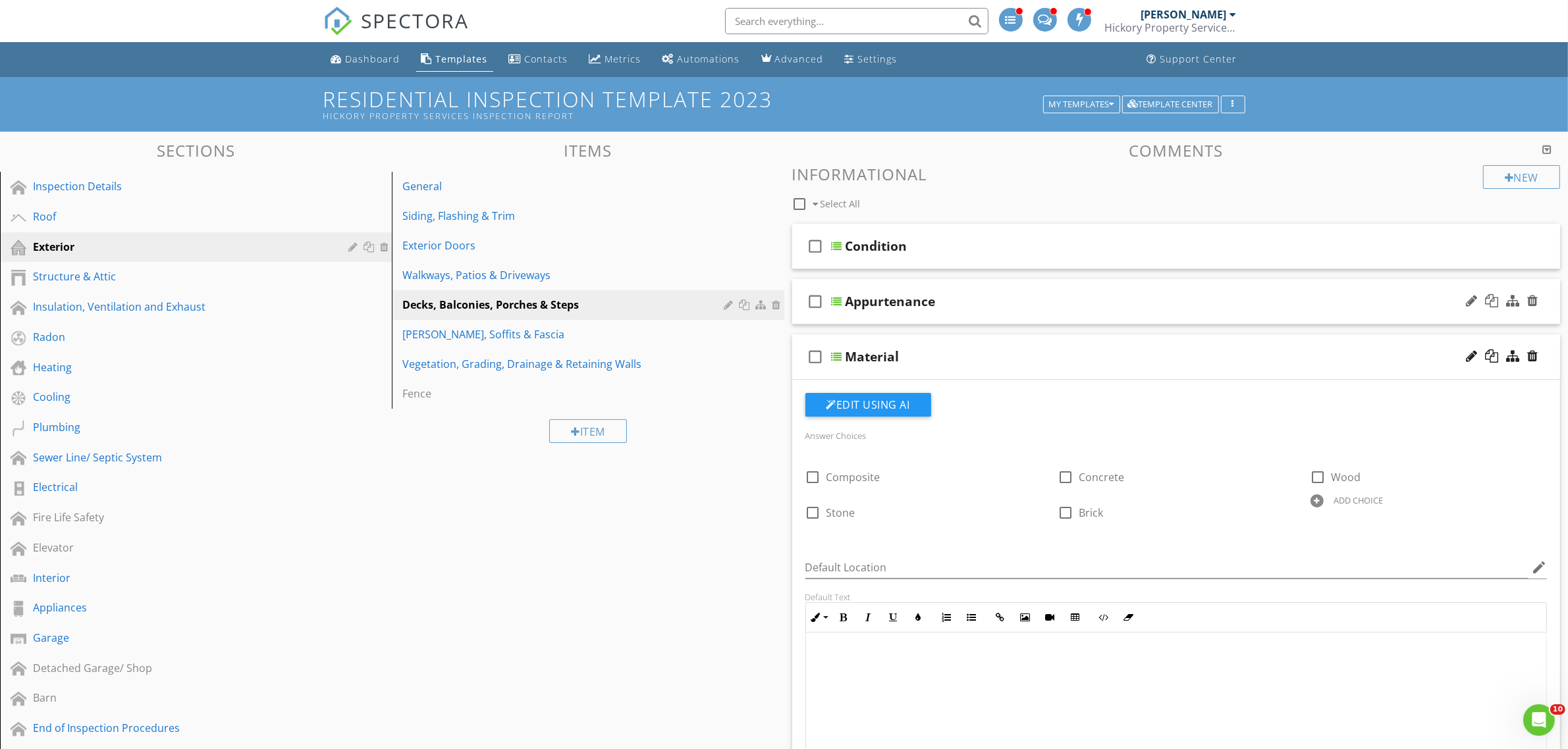
click at [1062, 295] on div "Appurtenance" at bounding box center [1124, 302] width 557 height 16
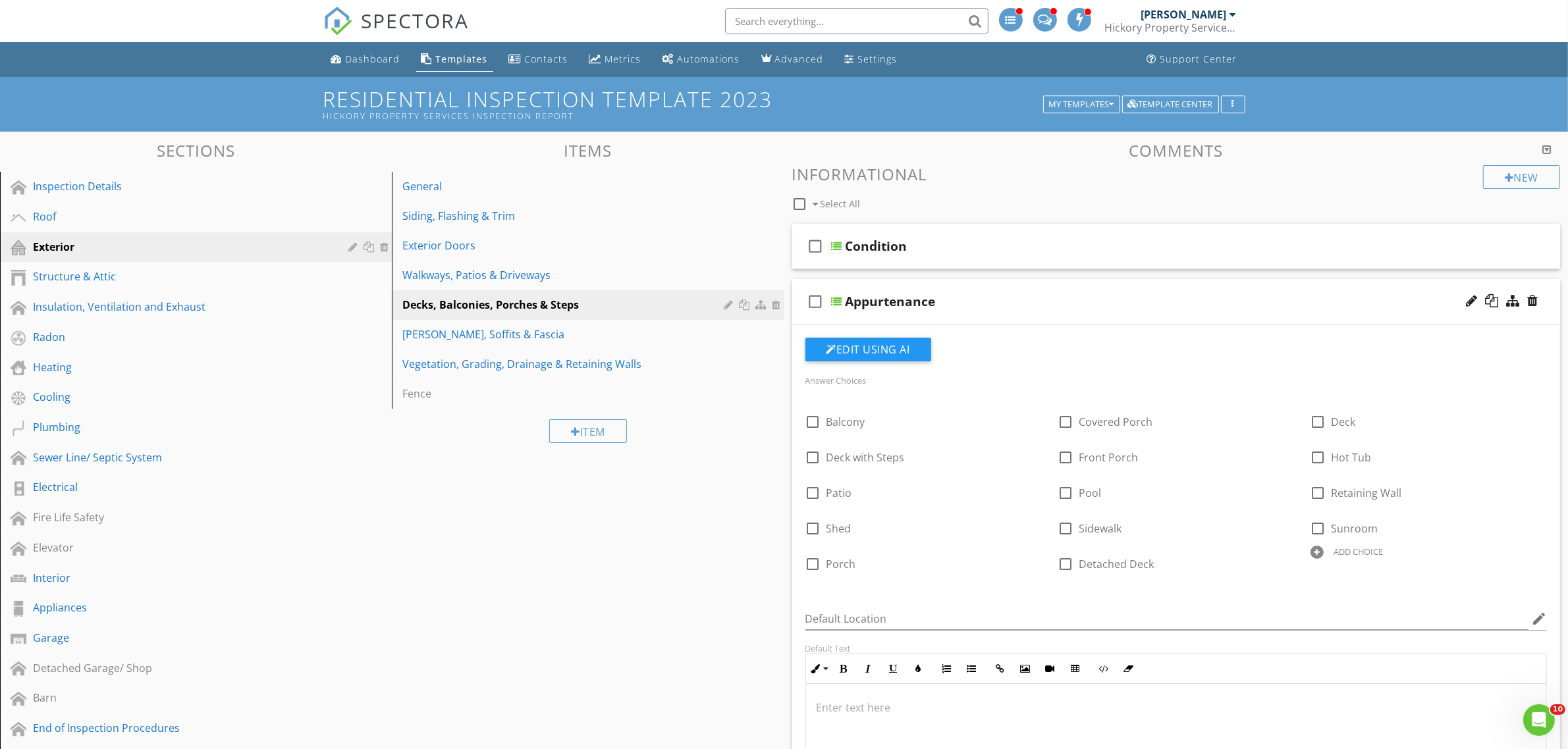
click at [814, 18] on input "text" at bounding box center [856, 21] width 263 height 27
click at [874, 21] on input "text" at bounding box center [856, 21] width 263 height 27
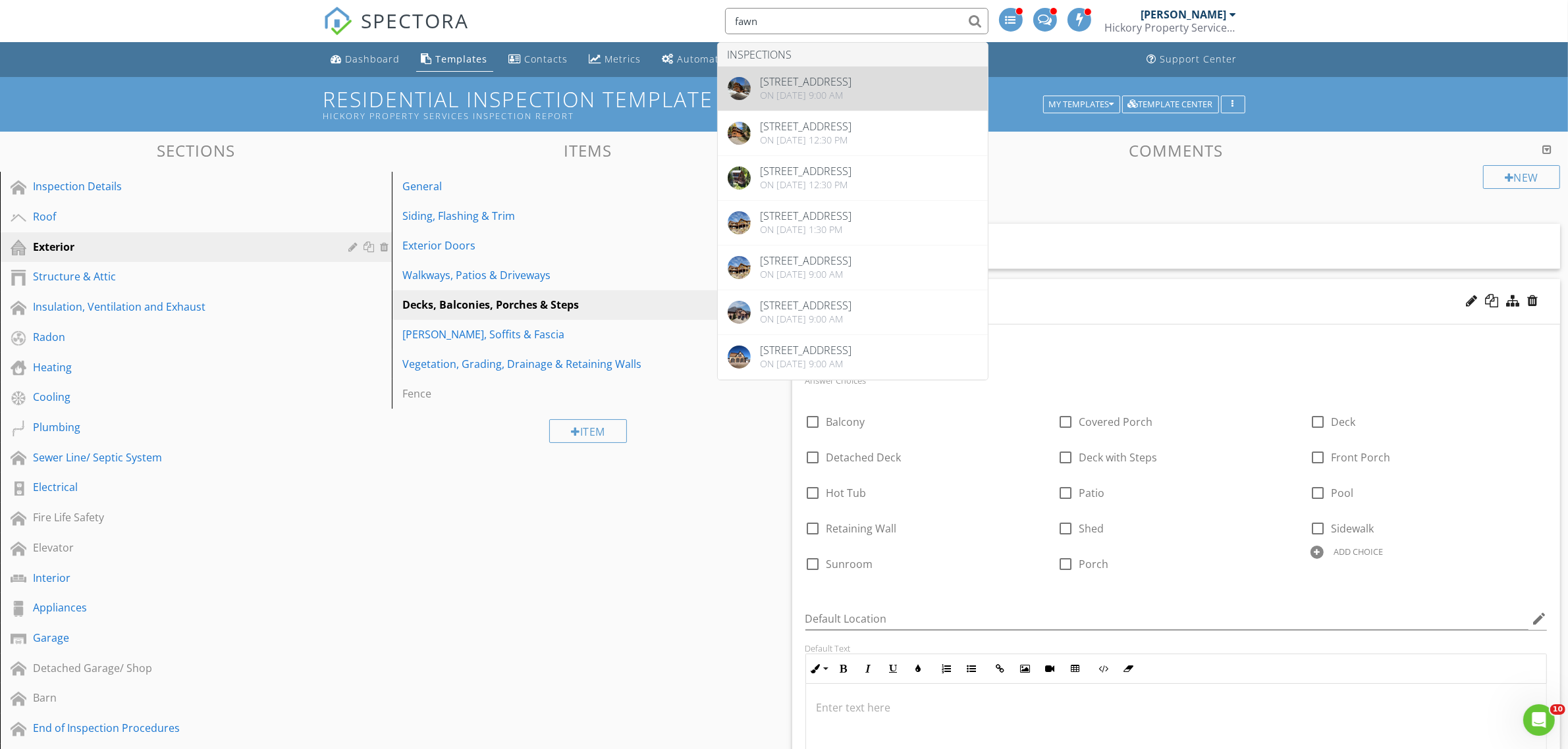
type input "fawn"
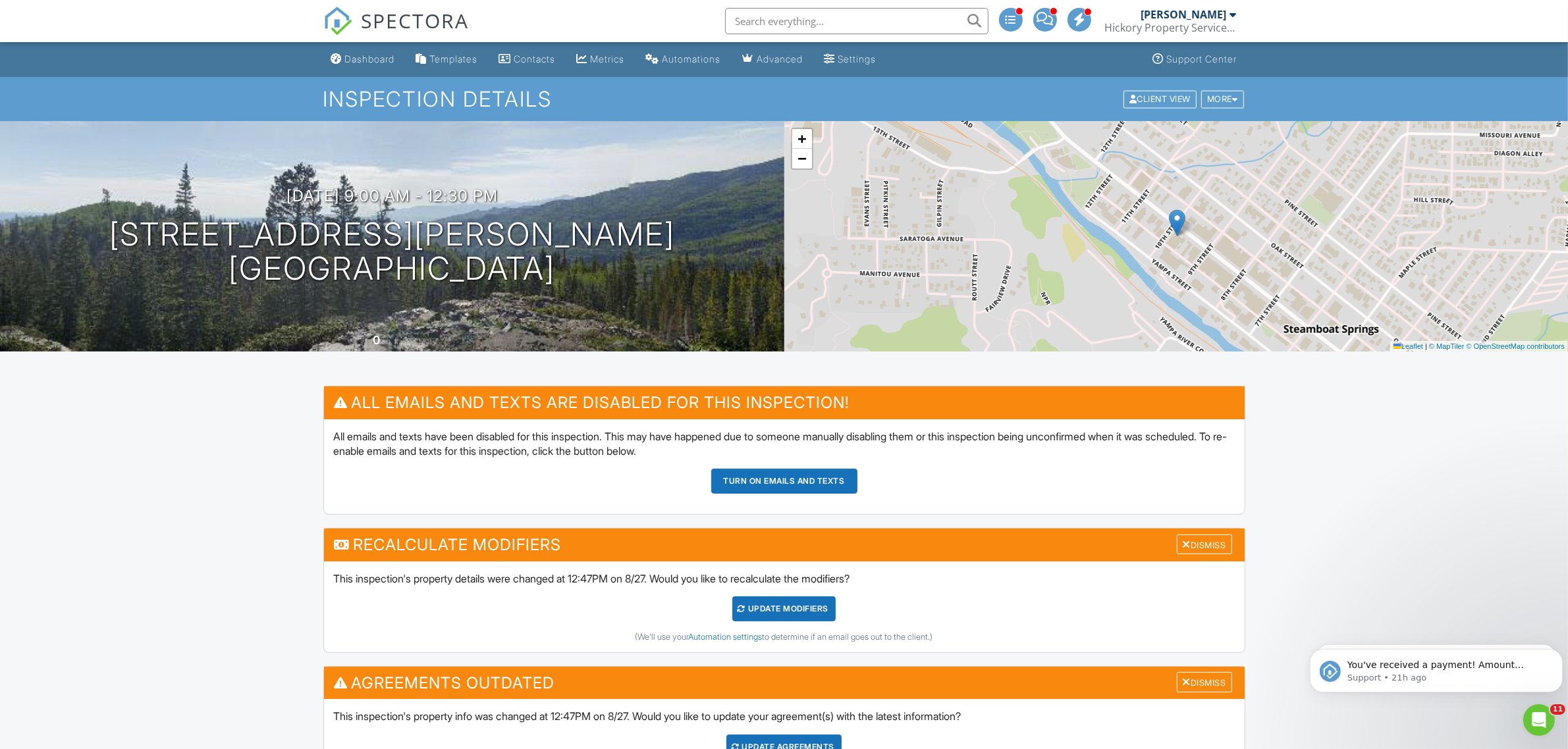
click at [360, 56] on div "Dashboard" at bounding box center [370, 58] width 50 height 11
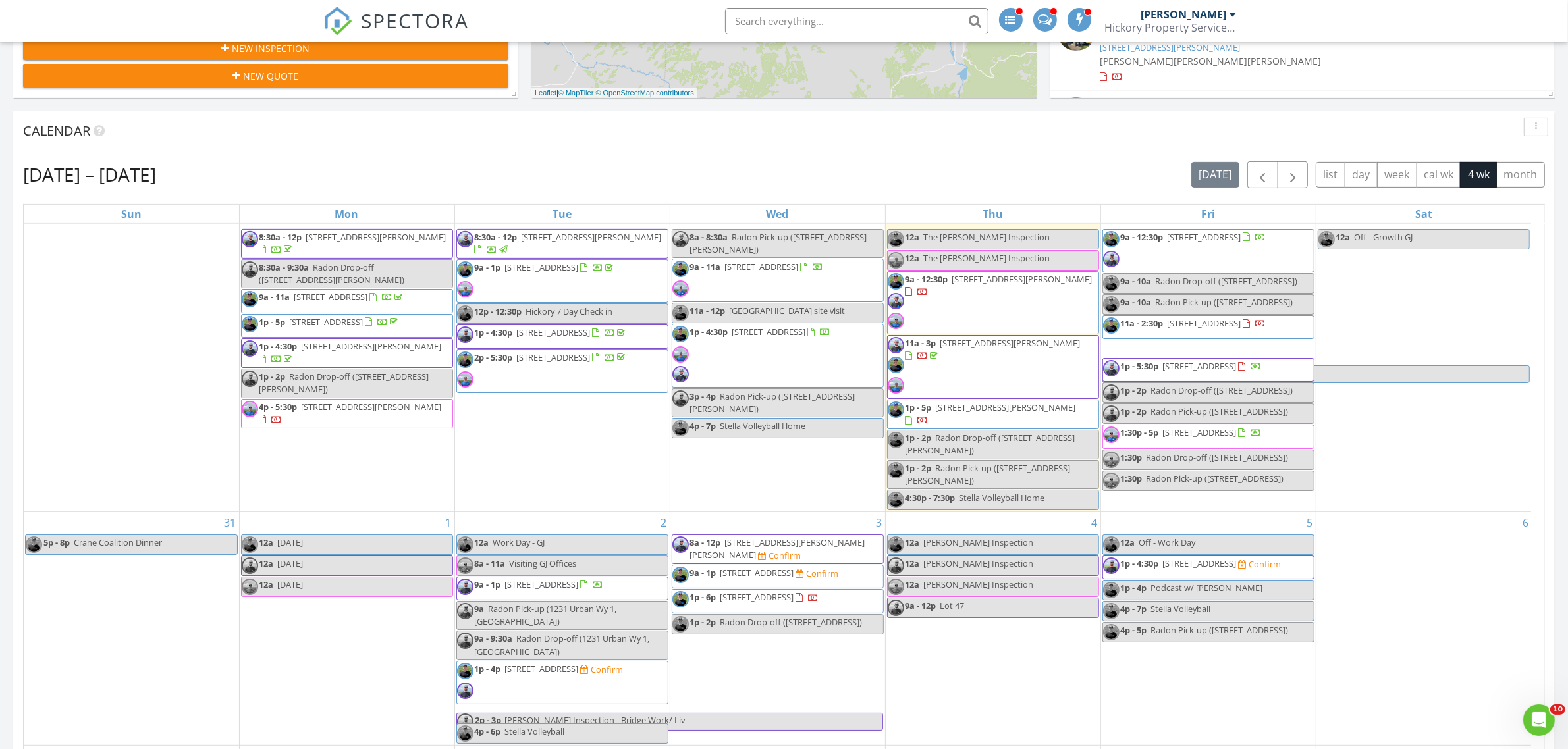
scroll to position [81, 0]
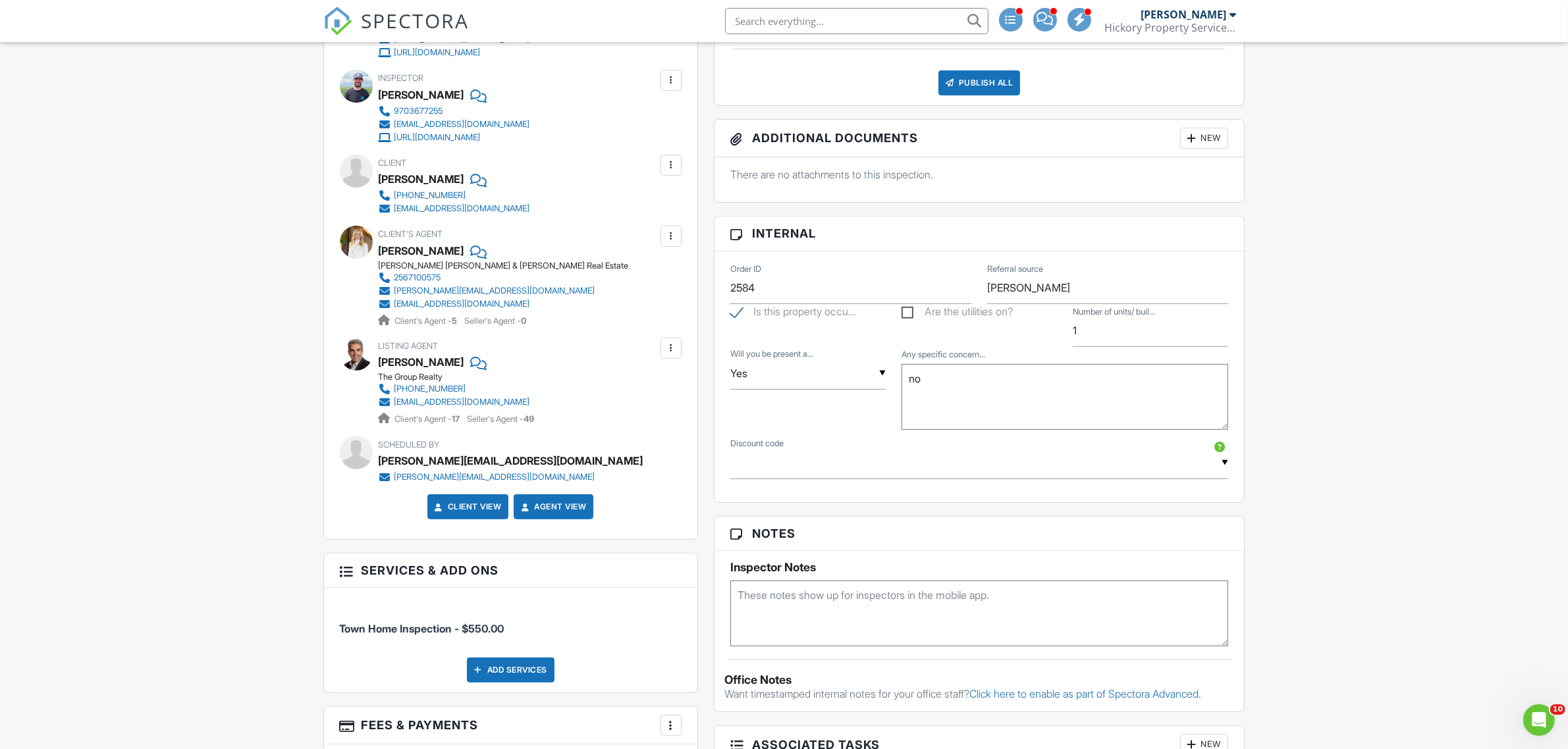
click at [945, 623] on textarea at bounding box center [980, 613] width 499 height 66
click at [737, 598] on textarea "10833474" at bounding box center [980, 613] width 499 height 66
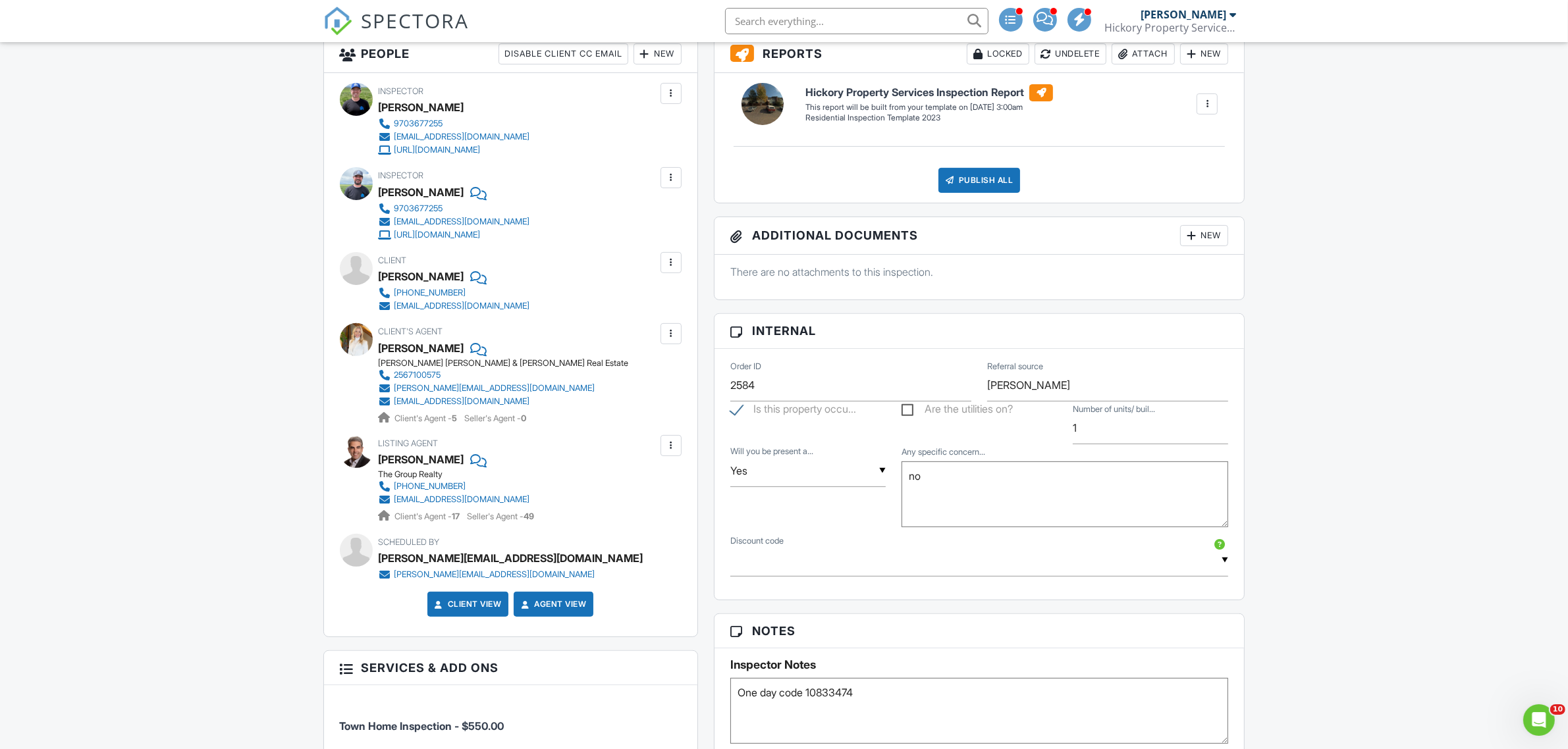
scroll to position [165, 0]
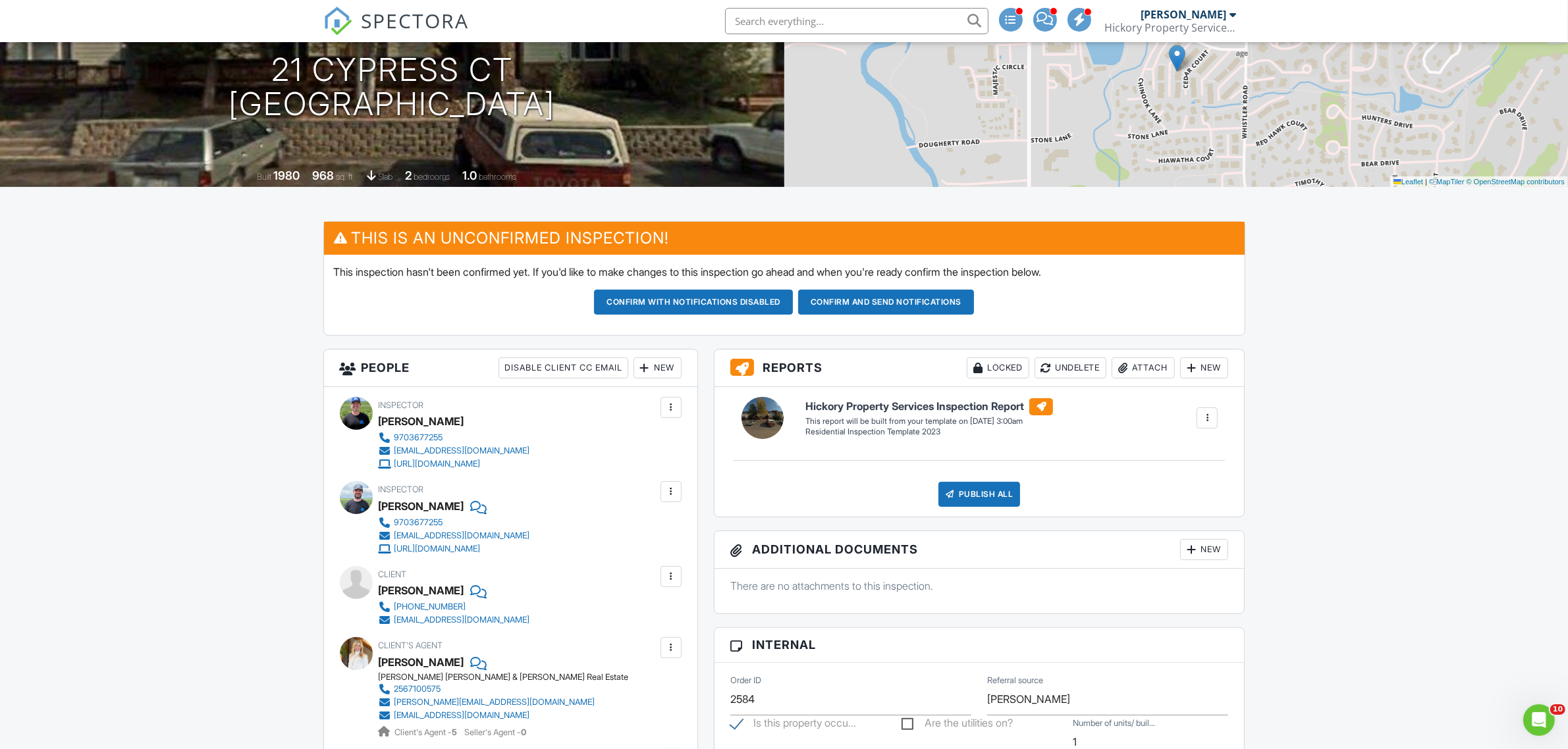
type textarea "One day code 10833474"
click at [669, 495] on div at bounding box center [670, 491] width 13 height 13
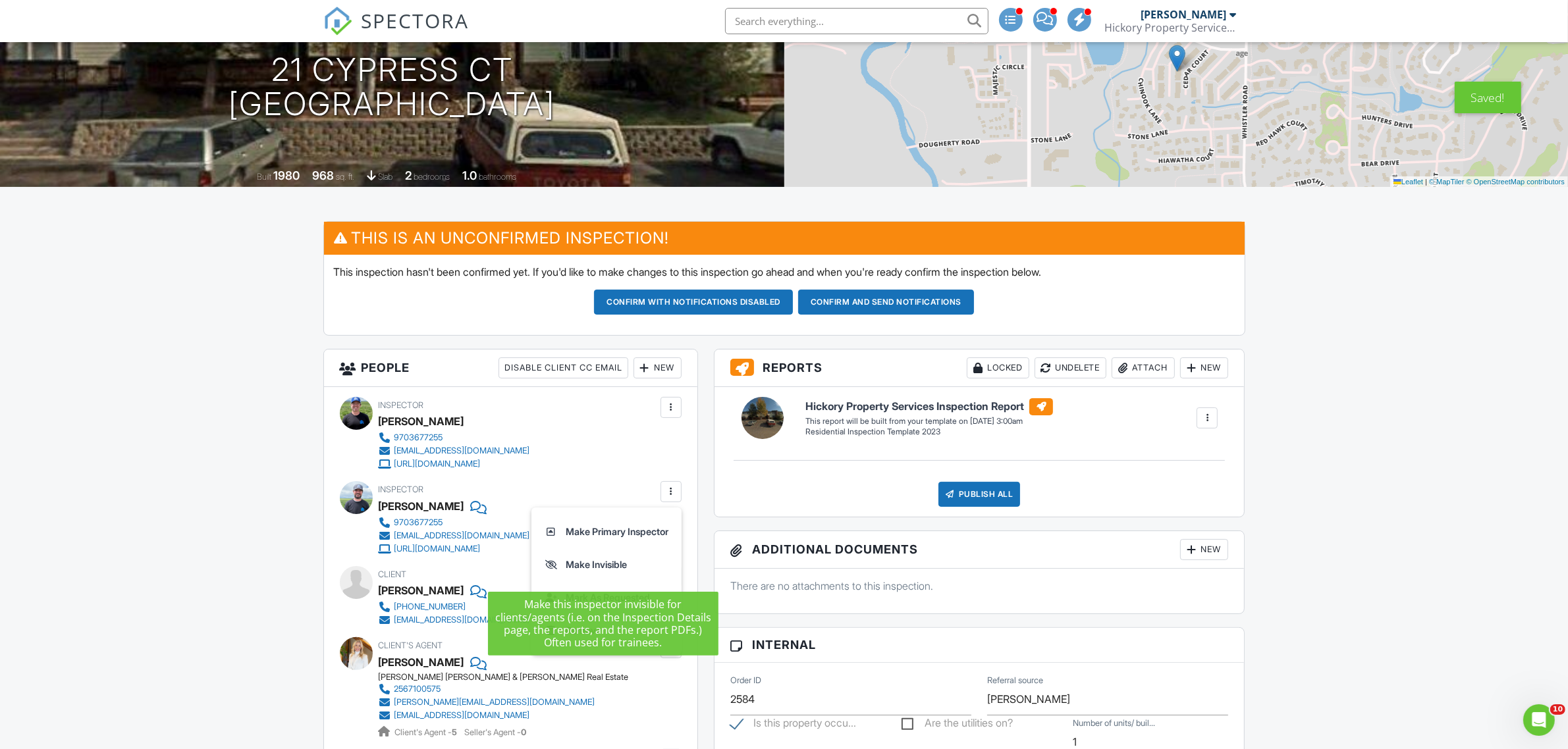
drag, startPoint x: 607, startPoint y: 536, endPoint x: 485, endPoint y: 569, distance: 126.4
click at [607, 536] on li "Make Primary Inspector" at bounding box center [606, 531] width 134 height 33
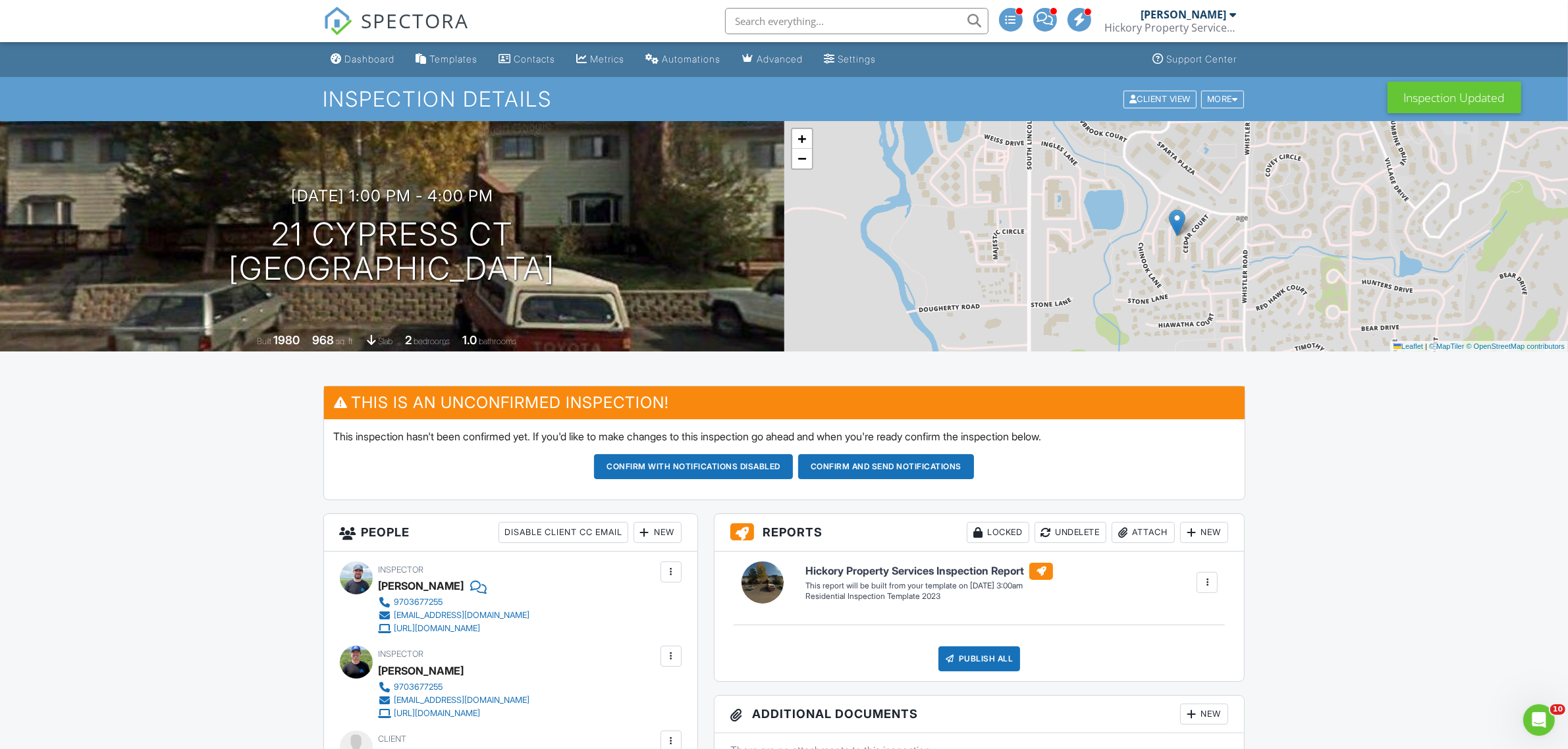
click at [792, 469] on button "Confirm and send notifications" at bounding box center [694, 466] width 199 height 25
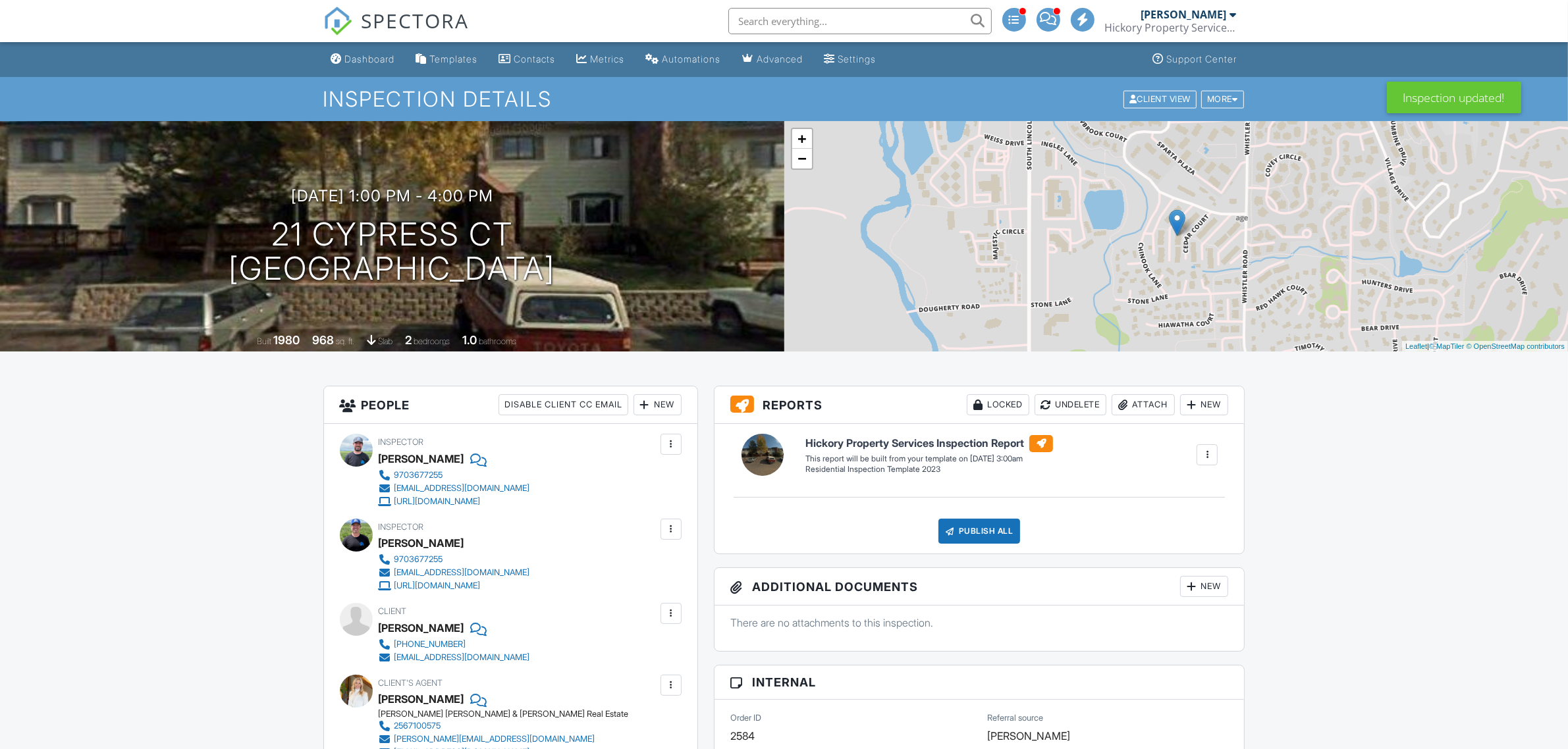
scroll to position [1171, 0]
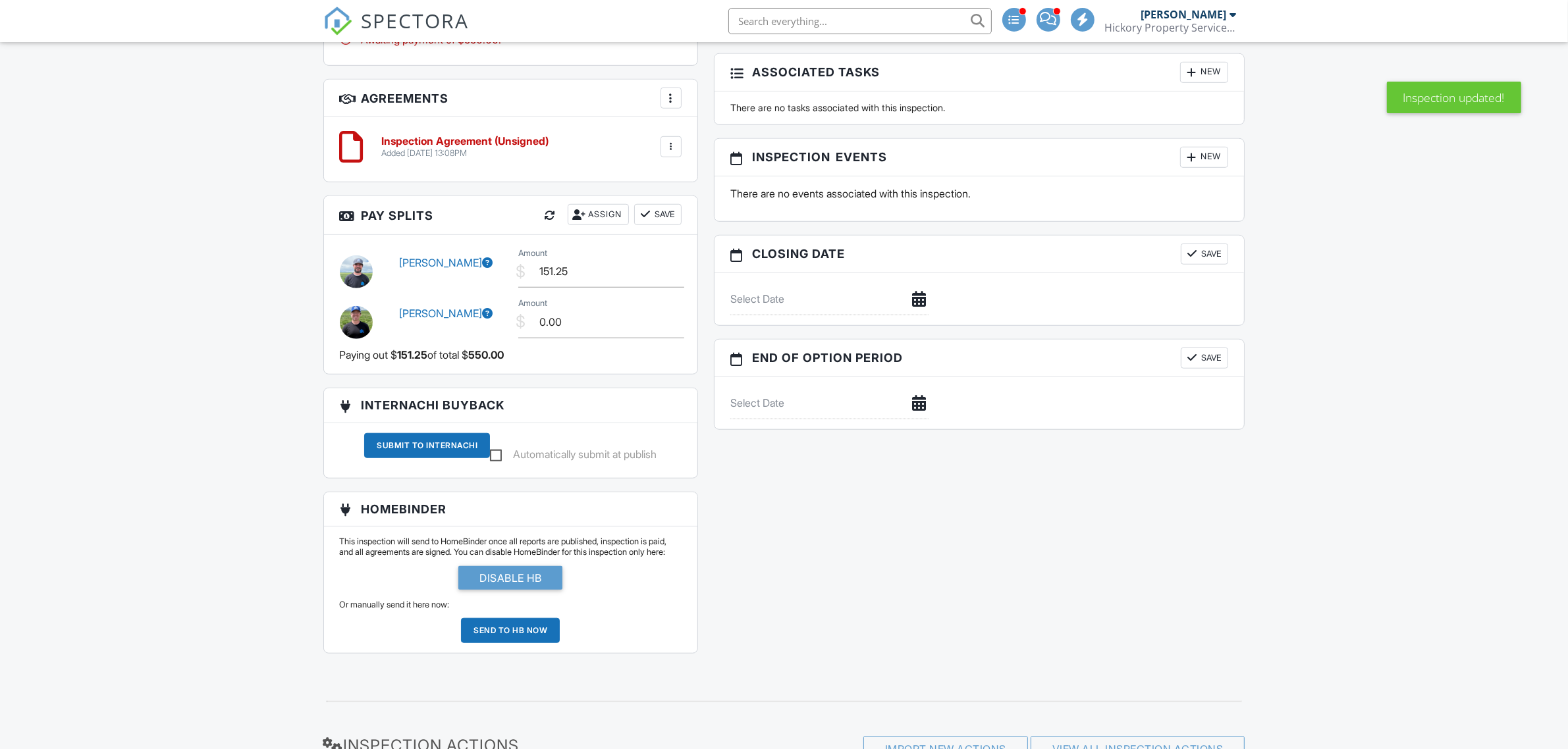
drag, startPoint x: 380, startPoint y: 636, endPoint x: 239, endPoint y: 575, distance: 153.6
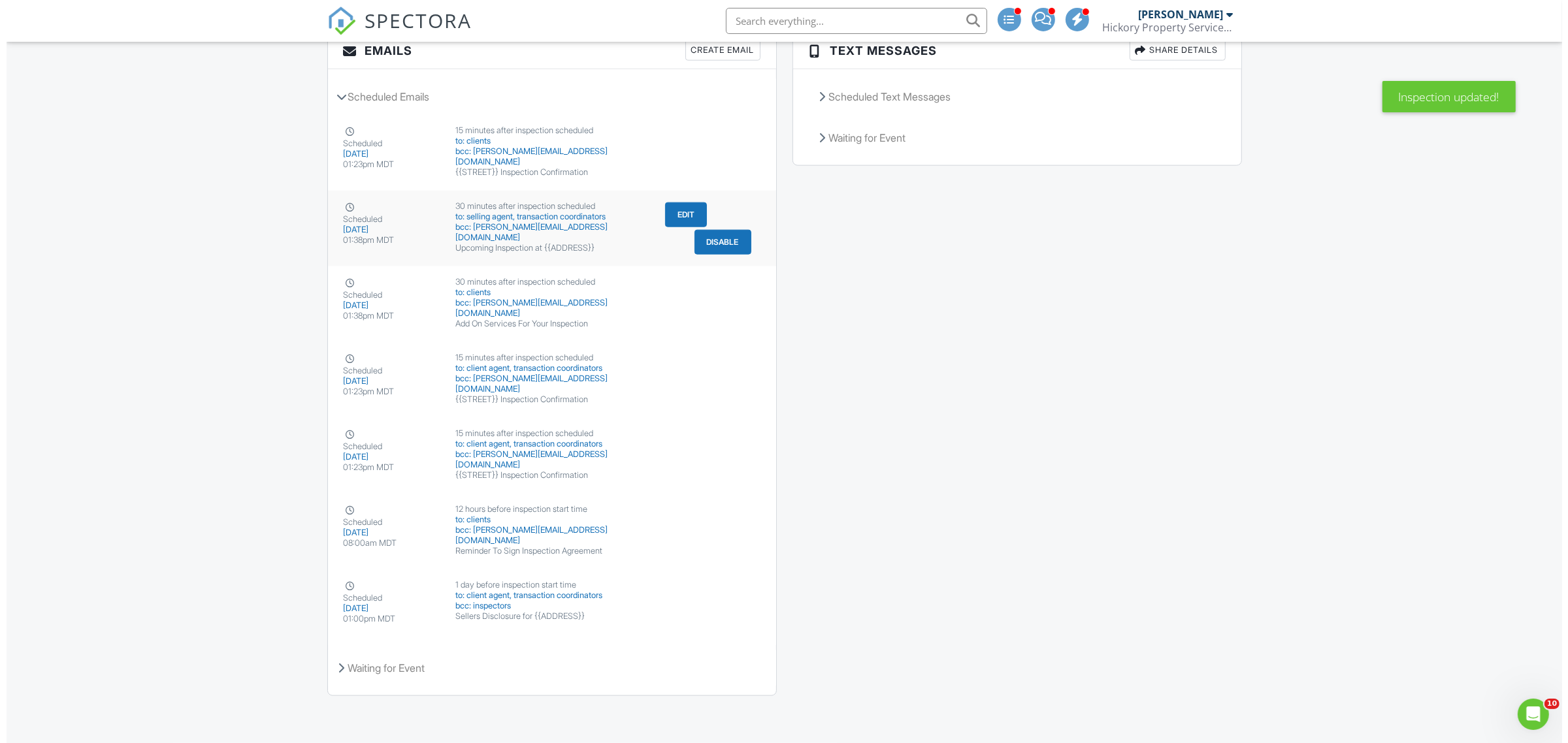
scroll to position [0, 0]
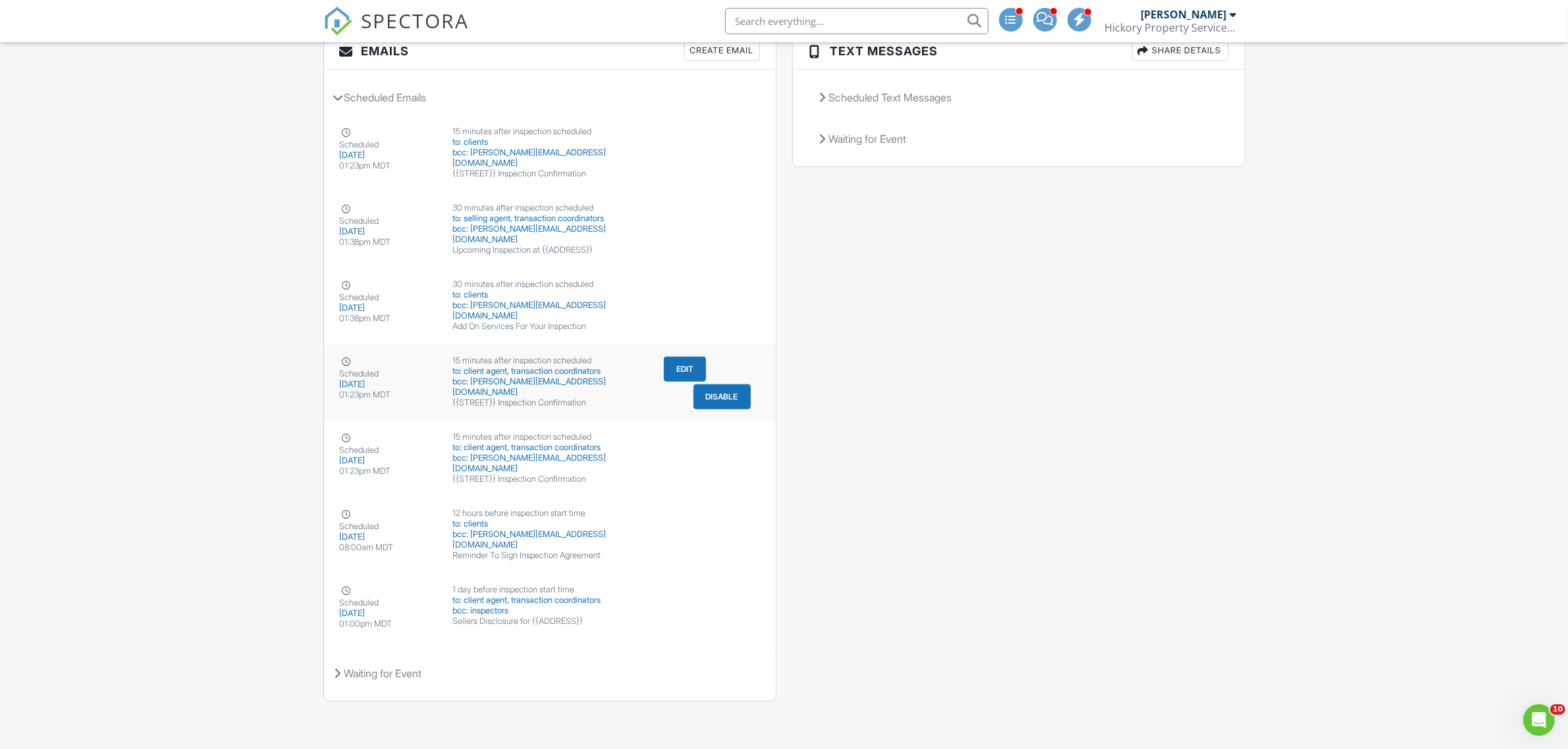
click at [691, 372] on button "Edit" at bounding box center [684, 369] width 42 height 25
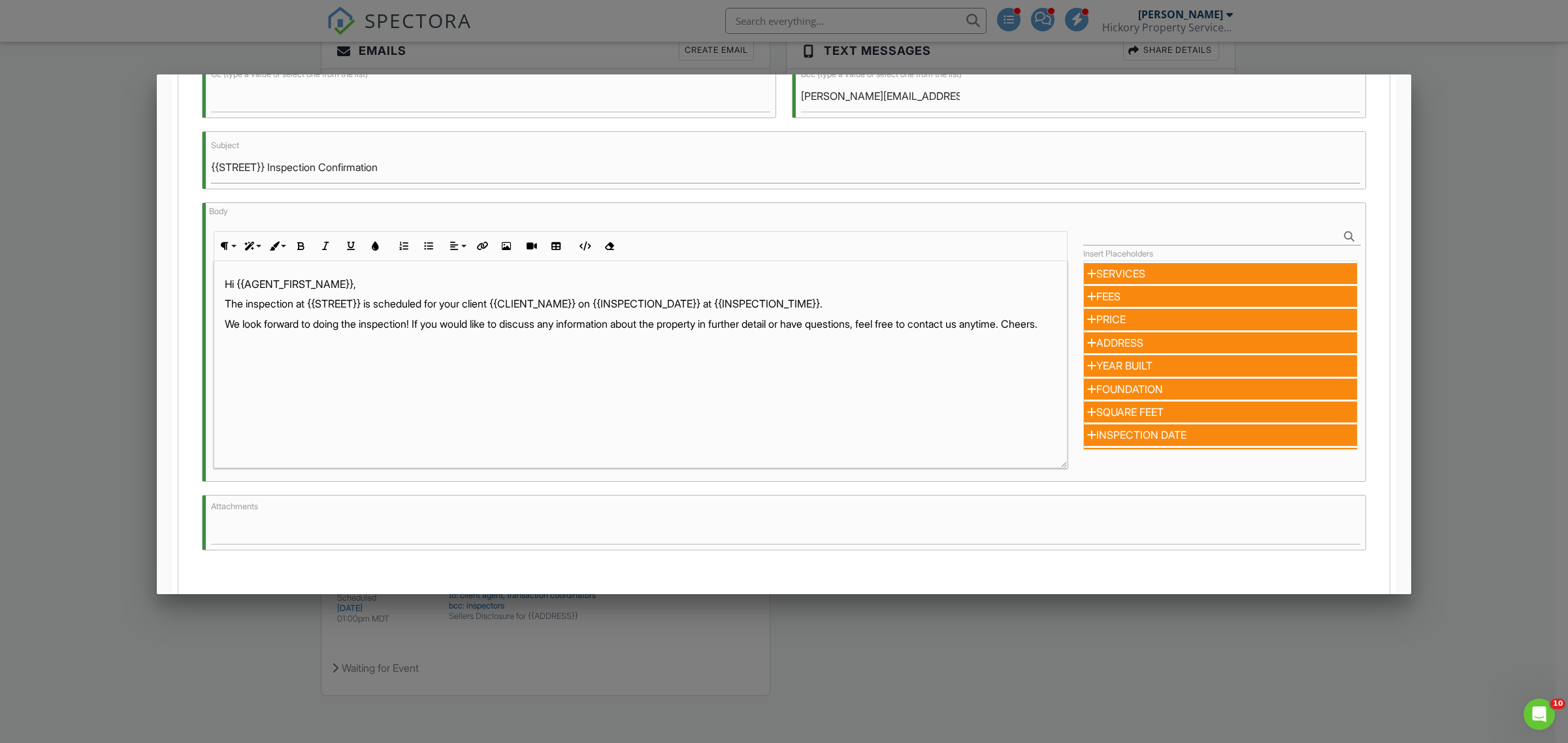
scroll to position [360, 0]
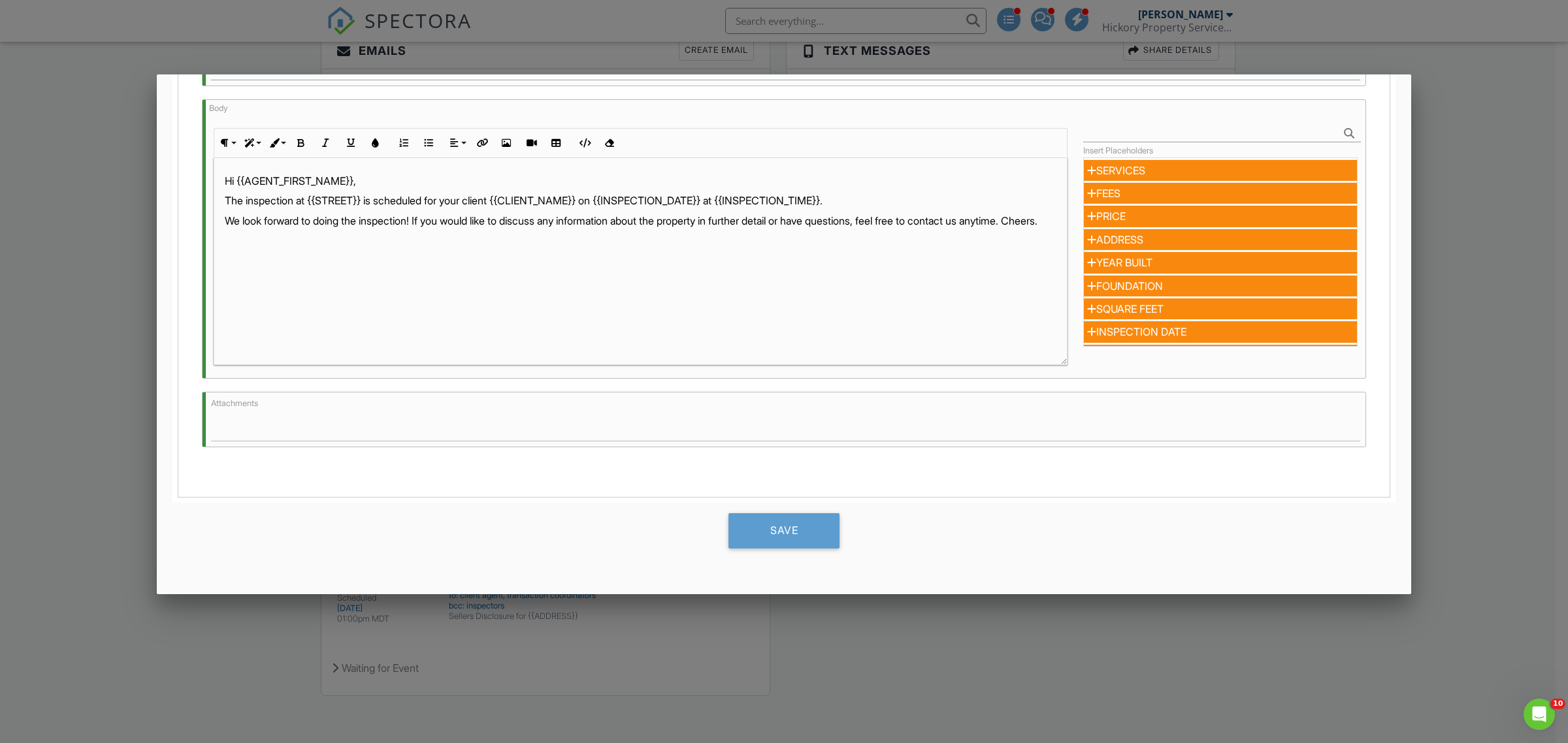
click at [73, 360] on div at bounding box center [784, 399] width 1568 height 930
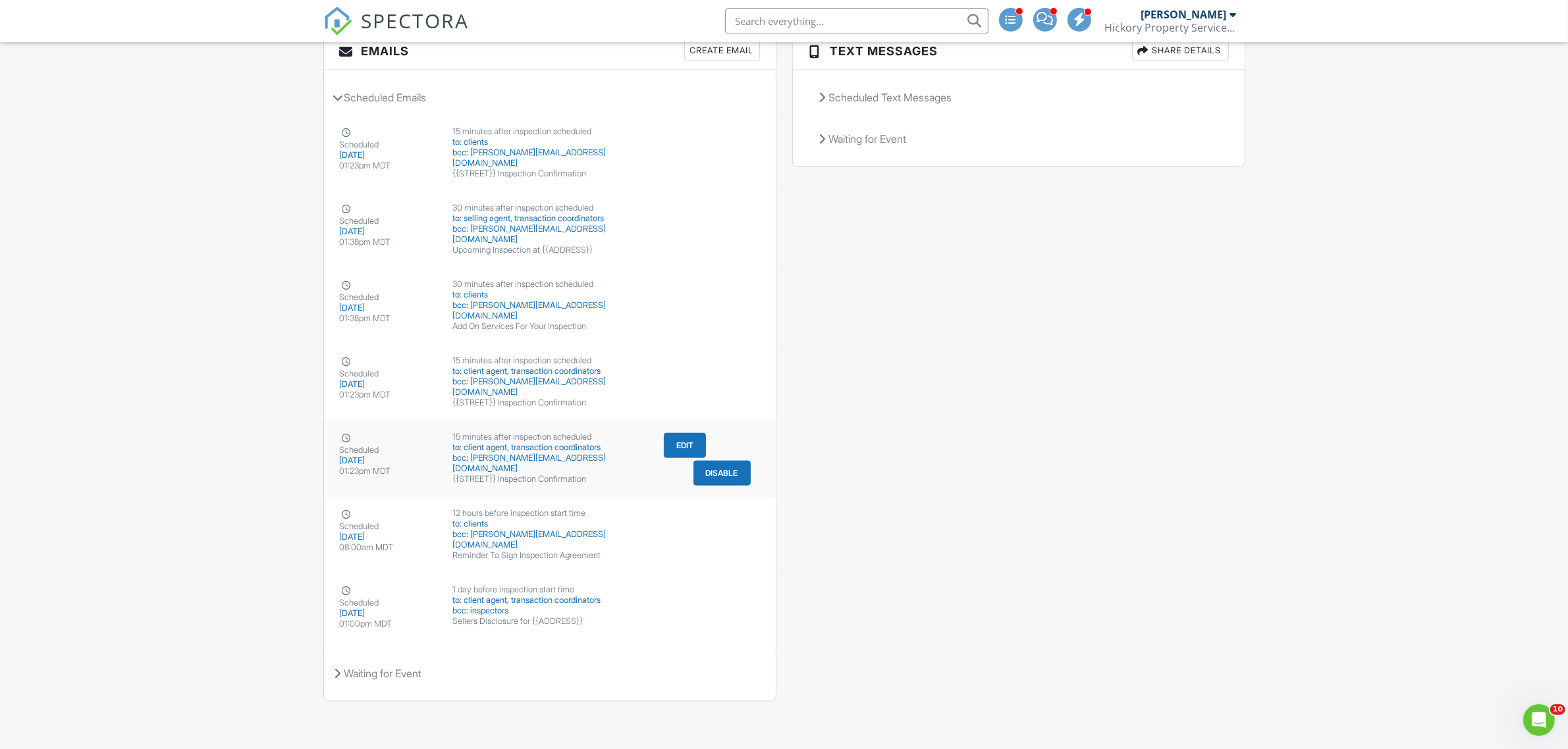
click at [688, 443] on button "Edit" at bounding box center [684, 445] width 42 height 25
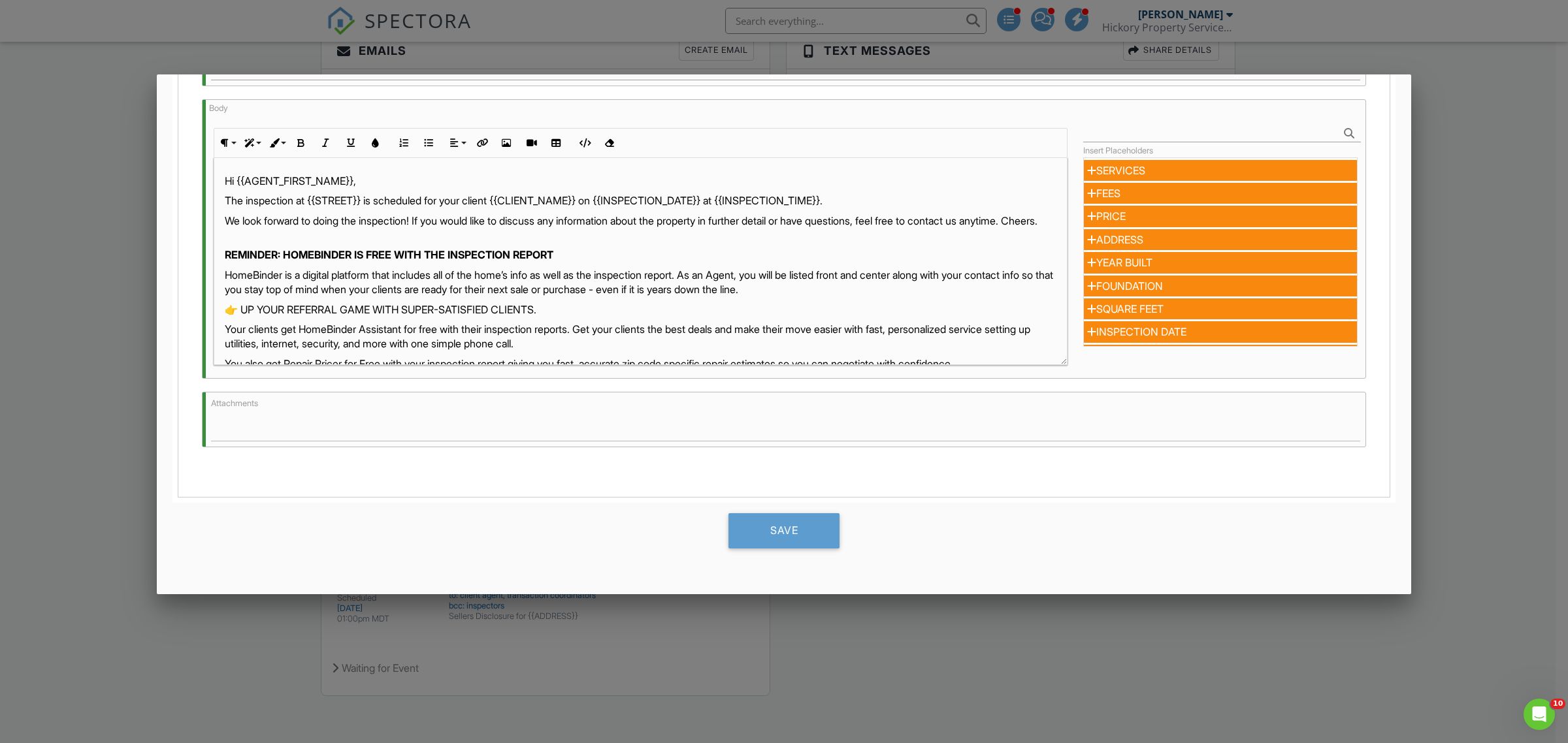
click at [89, 322] on div at bounding box center [784, 399] width 1568 height 930
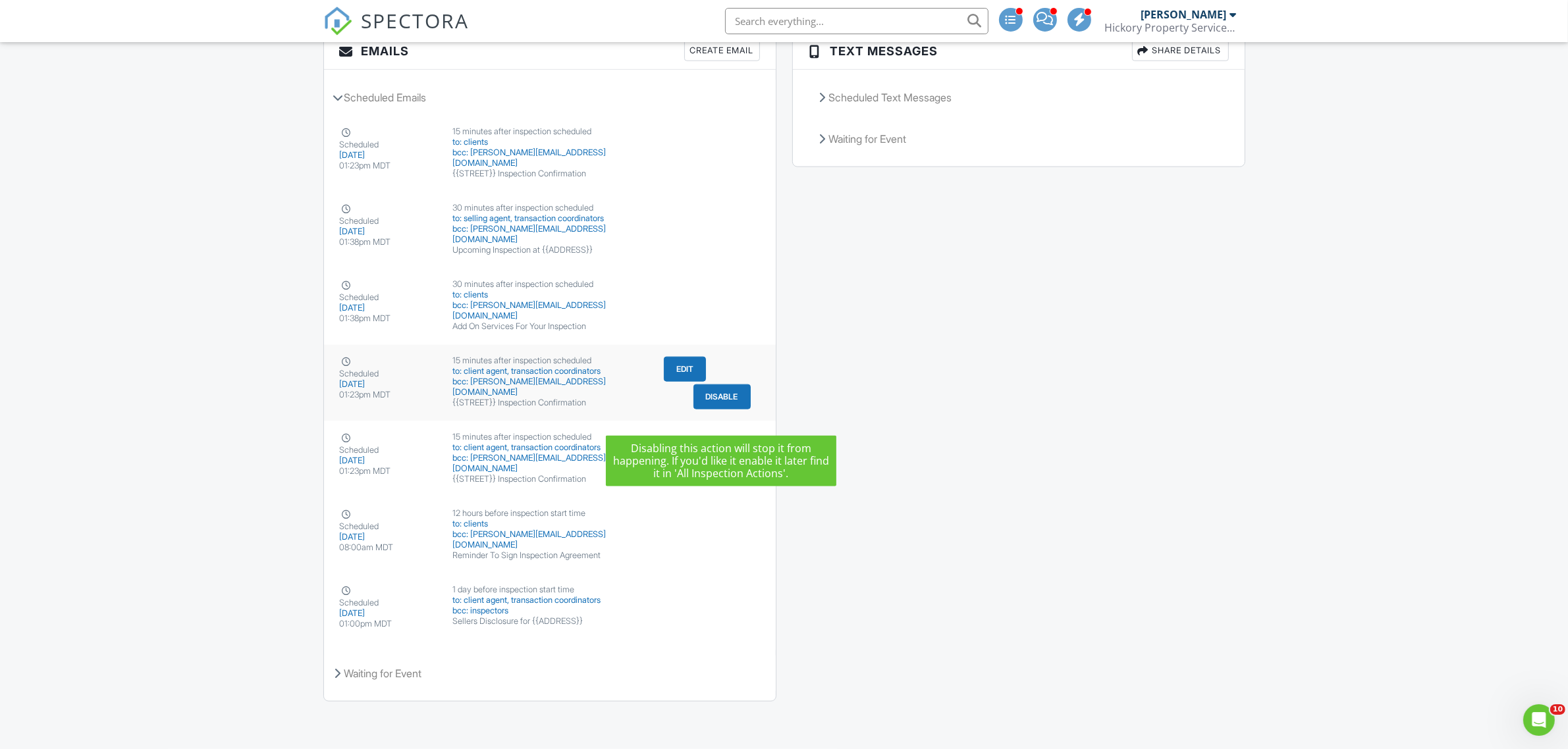
click at [729, 397] on button "Disable" at bounding box center [721, 396] width 57 height 25
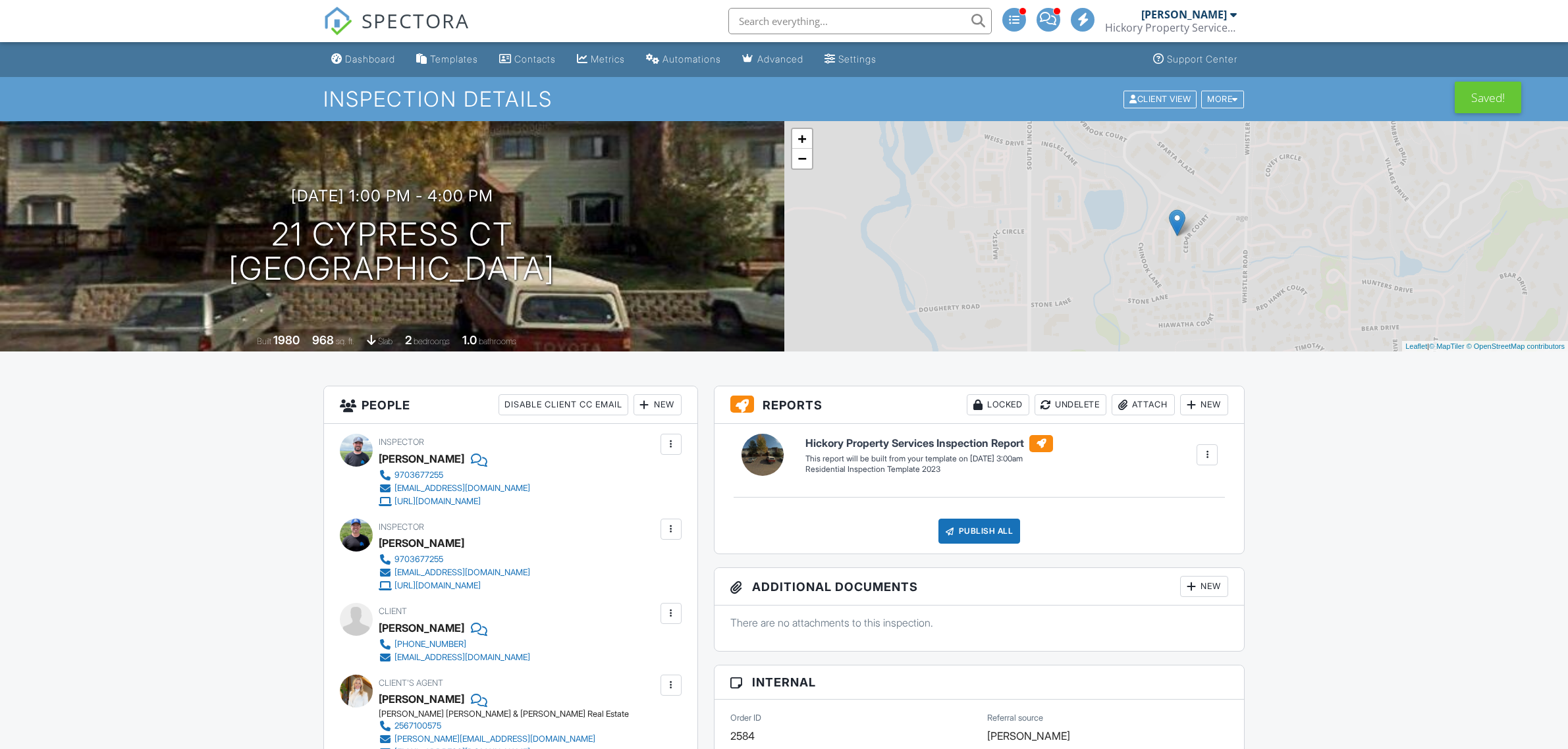
scroll to position [1403, 0]
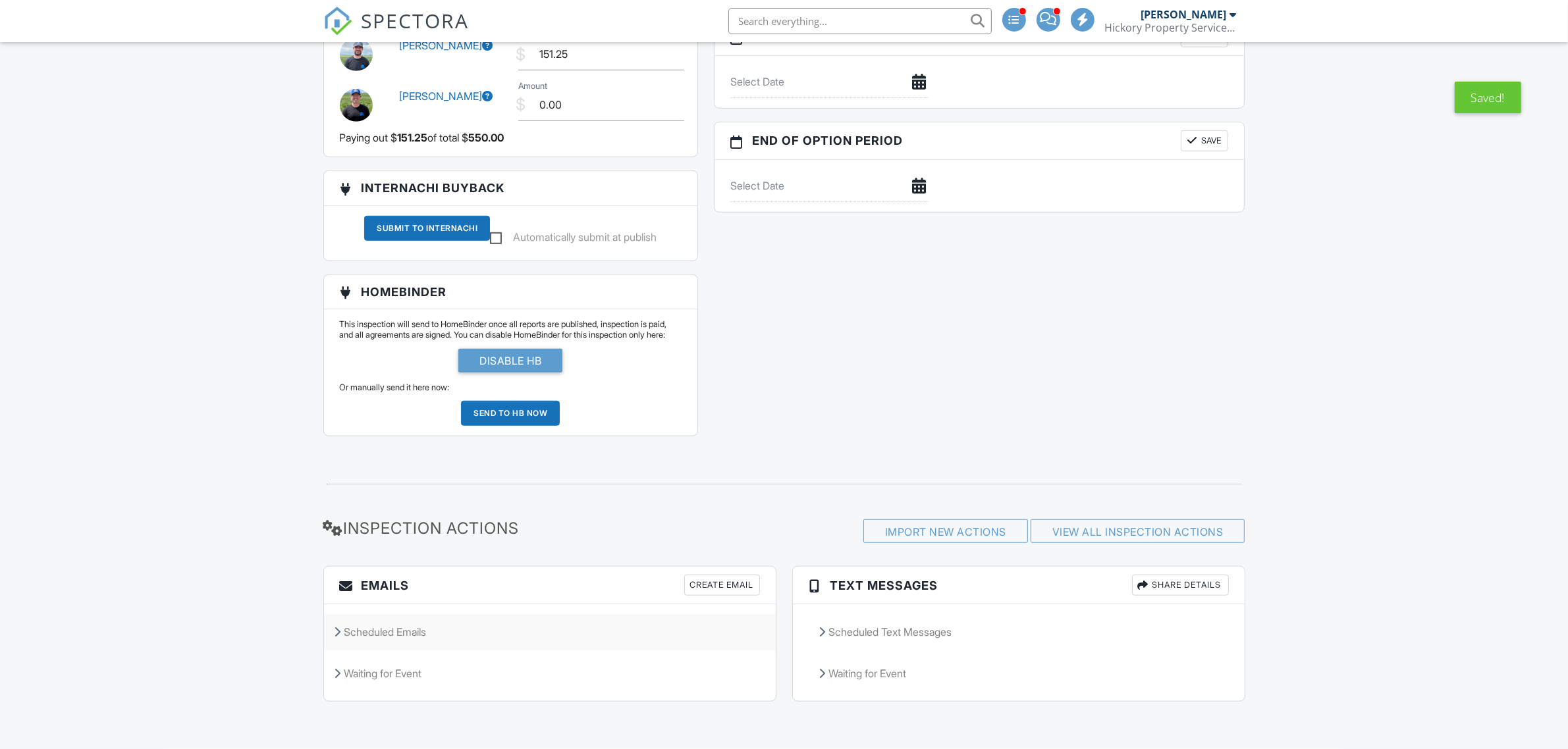
click at [373, 632] on div "Scheduled Emails" at bounding box center [550, 632] width 451 height 35
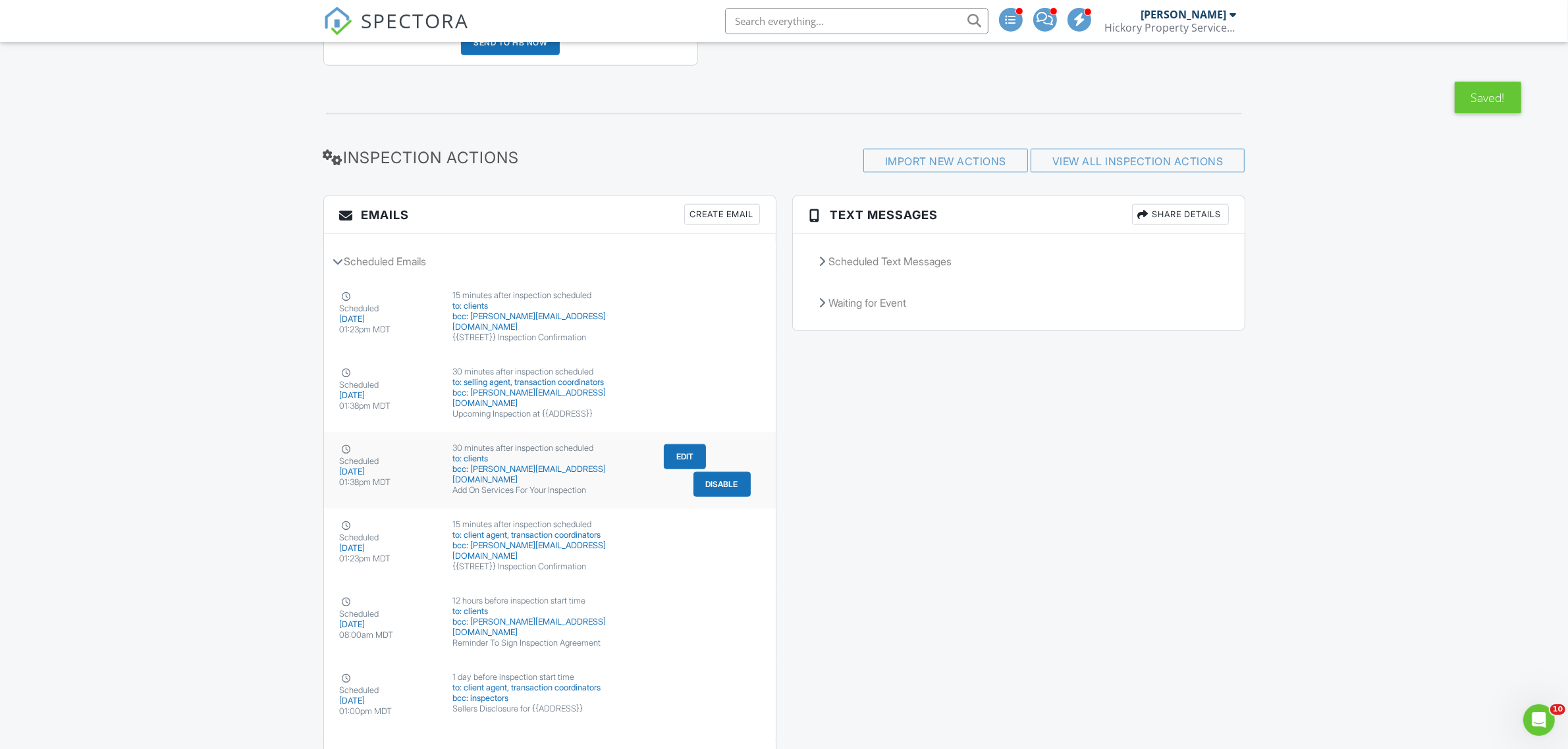
scroll to position [0, 0]
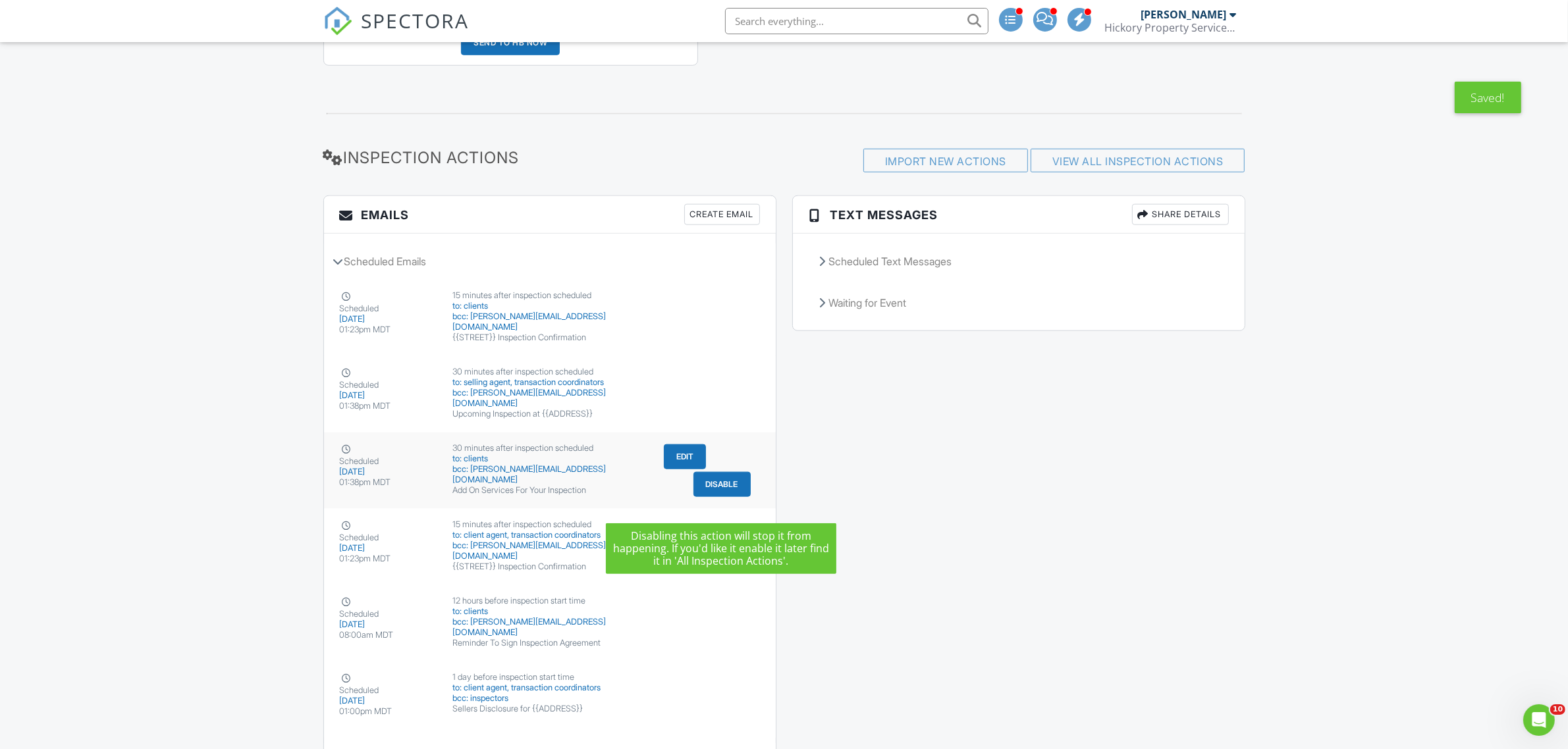
click at [721, 496] on button "Disable" at bounding box center [721, 484] width 57 height 25
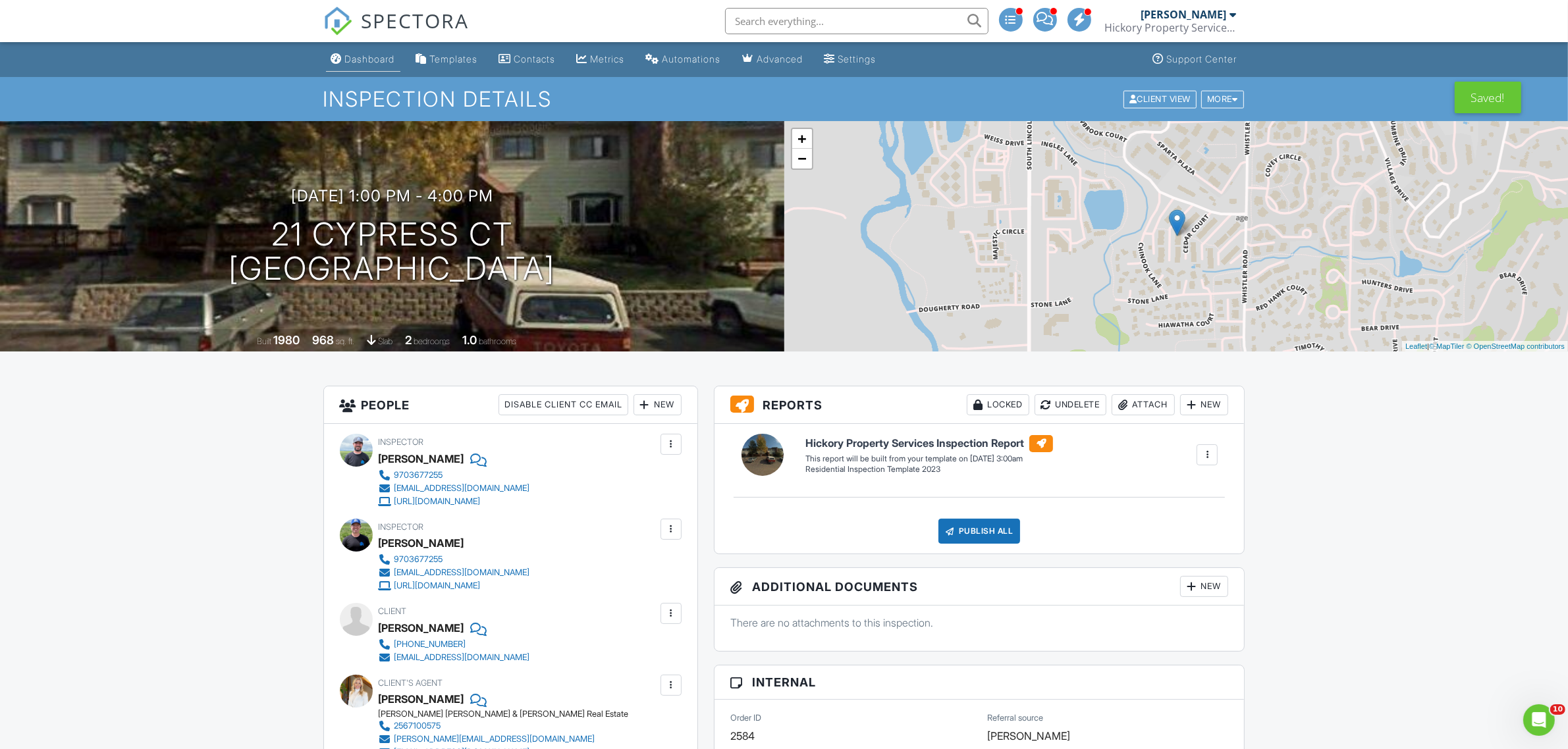
click at [363, 60] on div "Dashboard" at bounding box center [370, 58] width 50 height 11
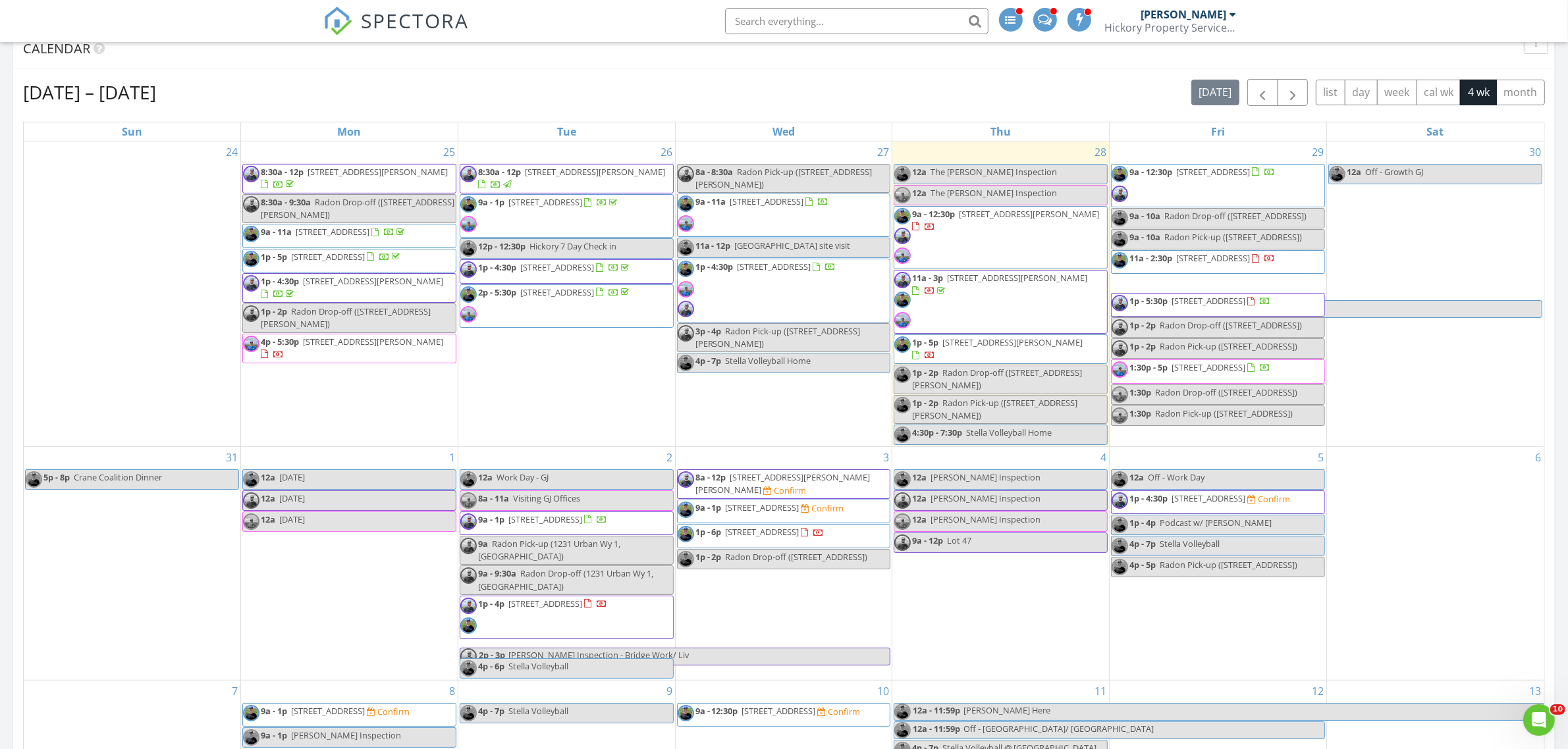
scroll to position [81, 0]
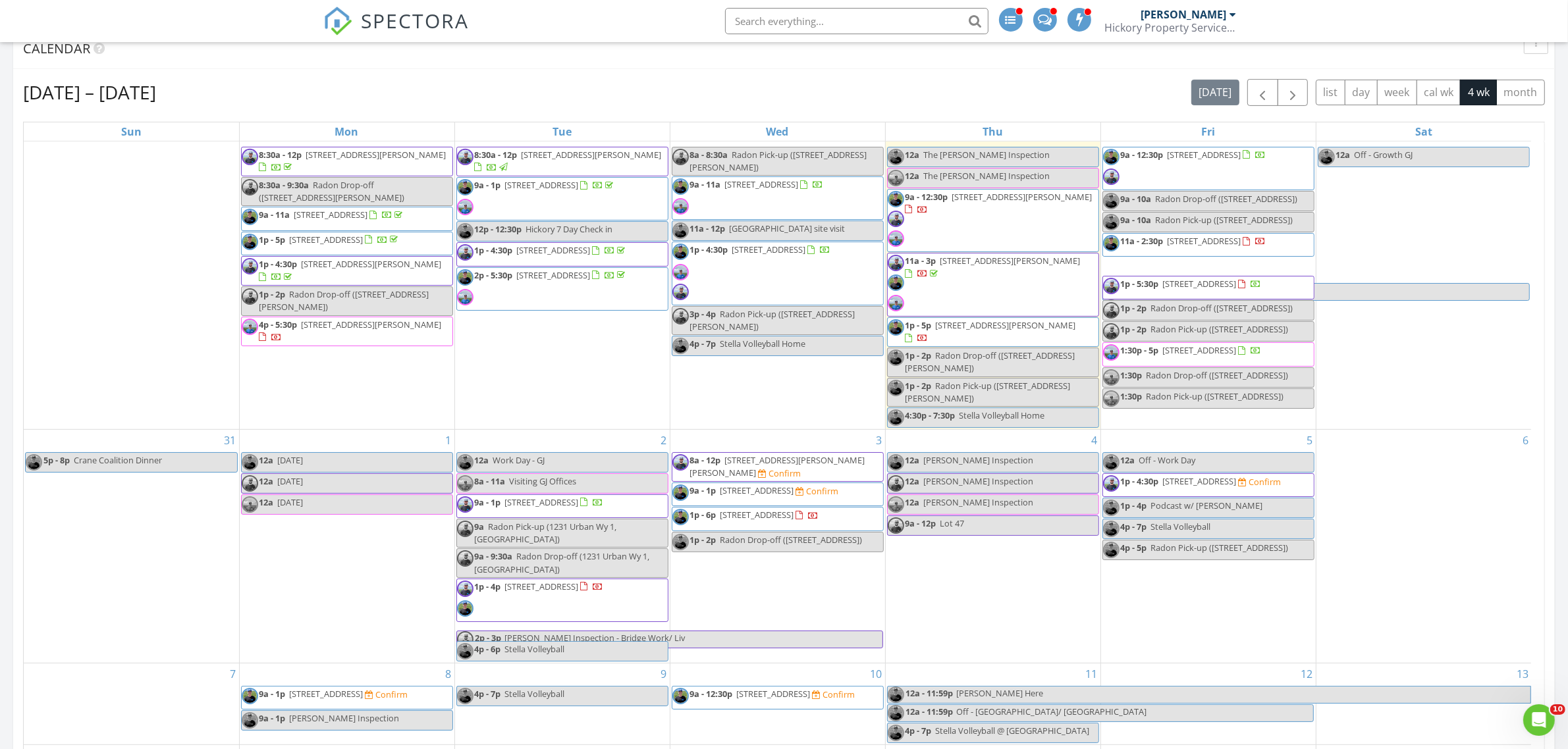
click at [1215, 475] on span "2370 Co Rd 29, Hayden 81639" at bounding box center [1199, 481] width 74 height 12
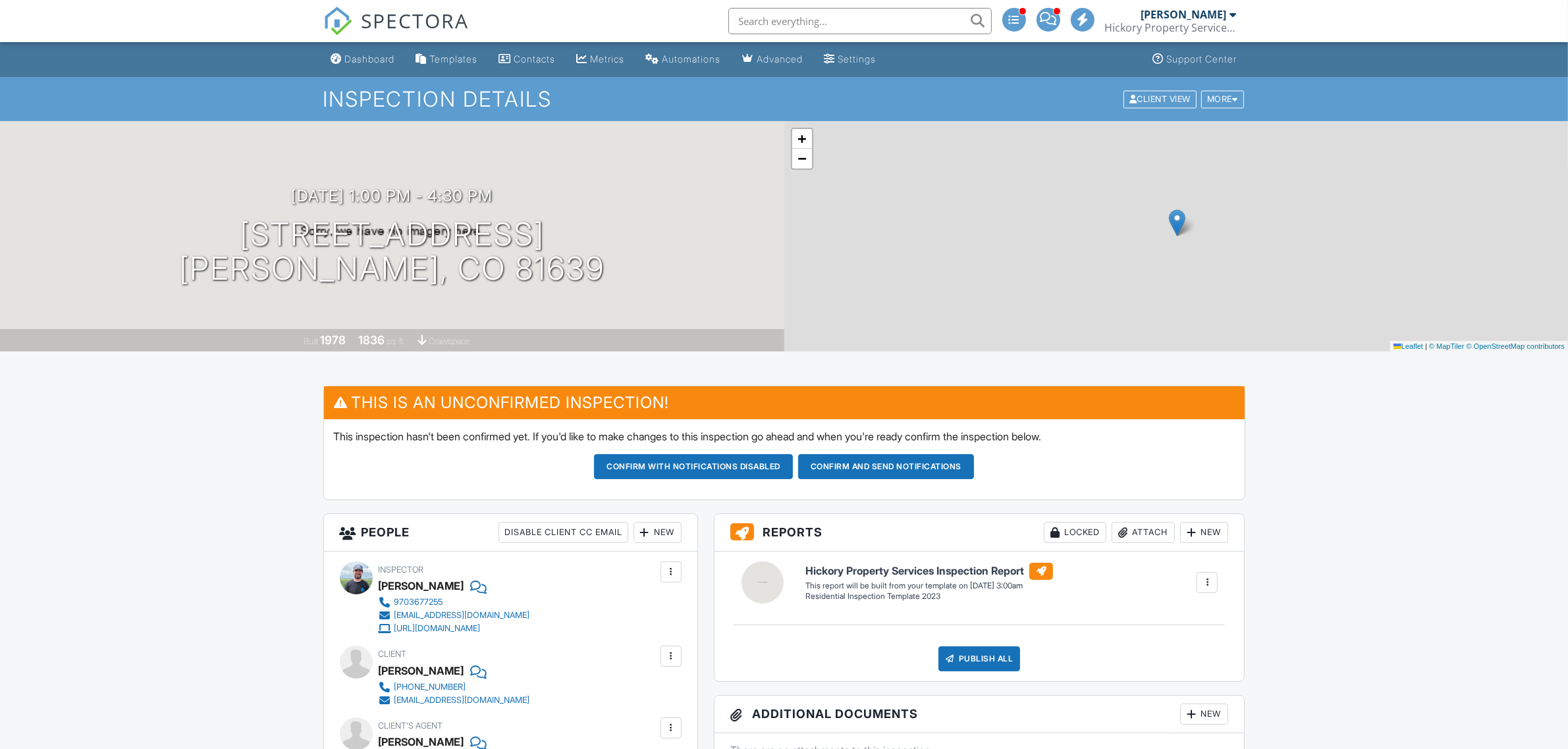
click at [700, 468] on button "Confirm with notifications disabled" at bounding box center [694, 466] width 199 height 25
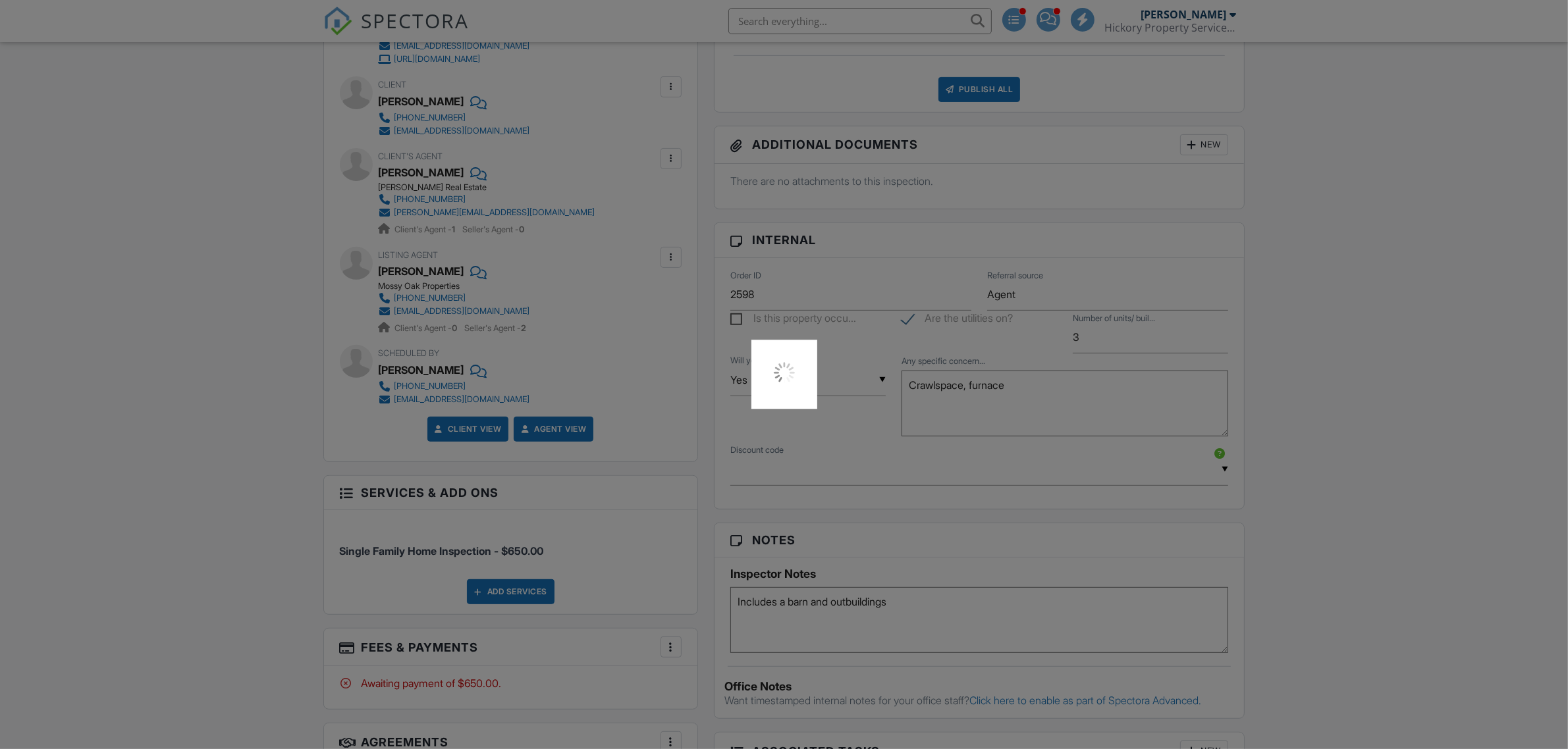
scroll to position [577, 0]
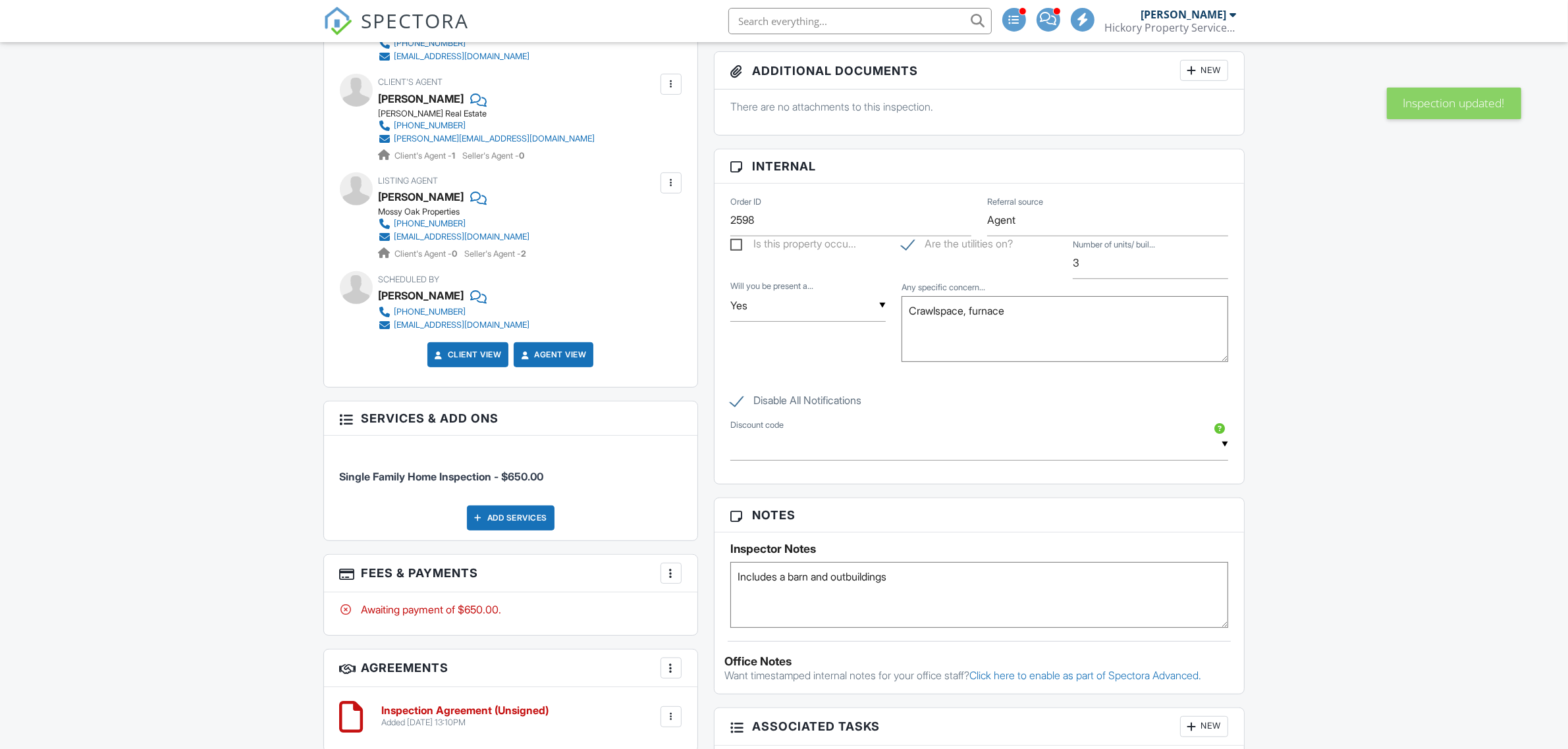
click at [920, 583] on textarea "Includes a barn and outbuildings" at bounding box center [980, 595] width 499 height 66
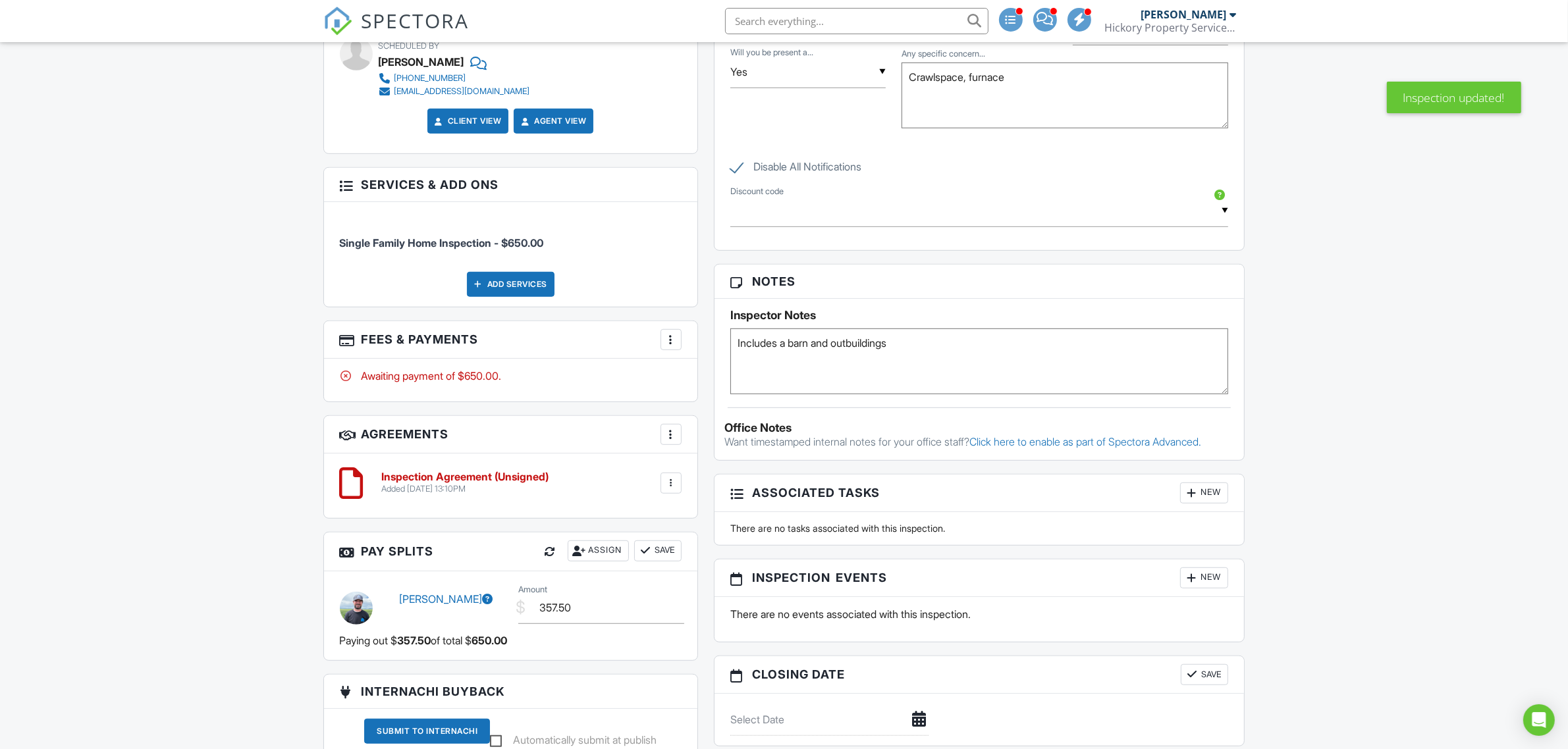
scroll to position [823, 0]
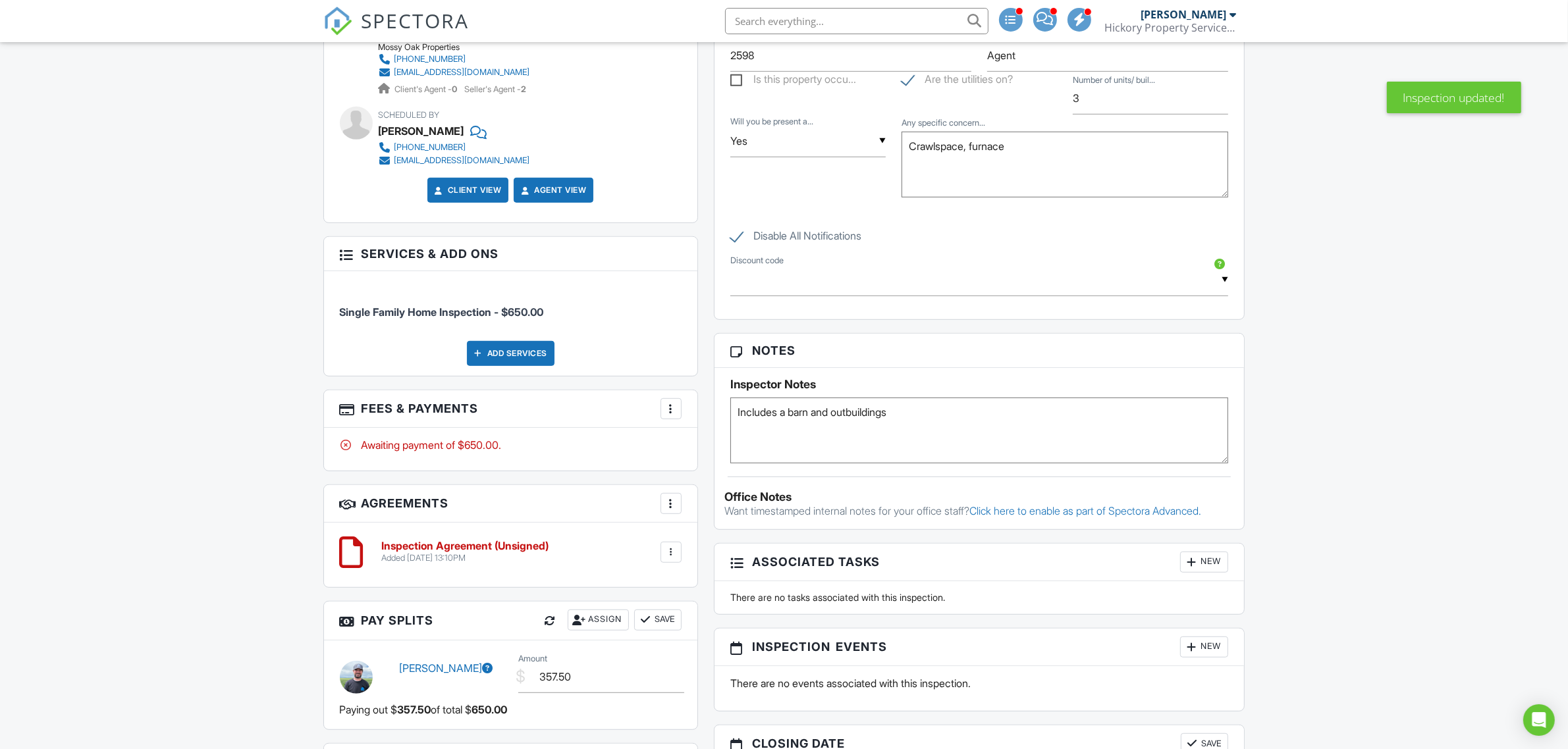
click at [744, 418] on textarea "Includes a barn and outbuildings" at bounding box center [980, 431] width 499 height 66
click at [904, 425] on textarea "Includes a barn and outbuildings" at bounding box center [980, 431] width 499 height 66
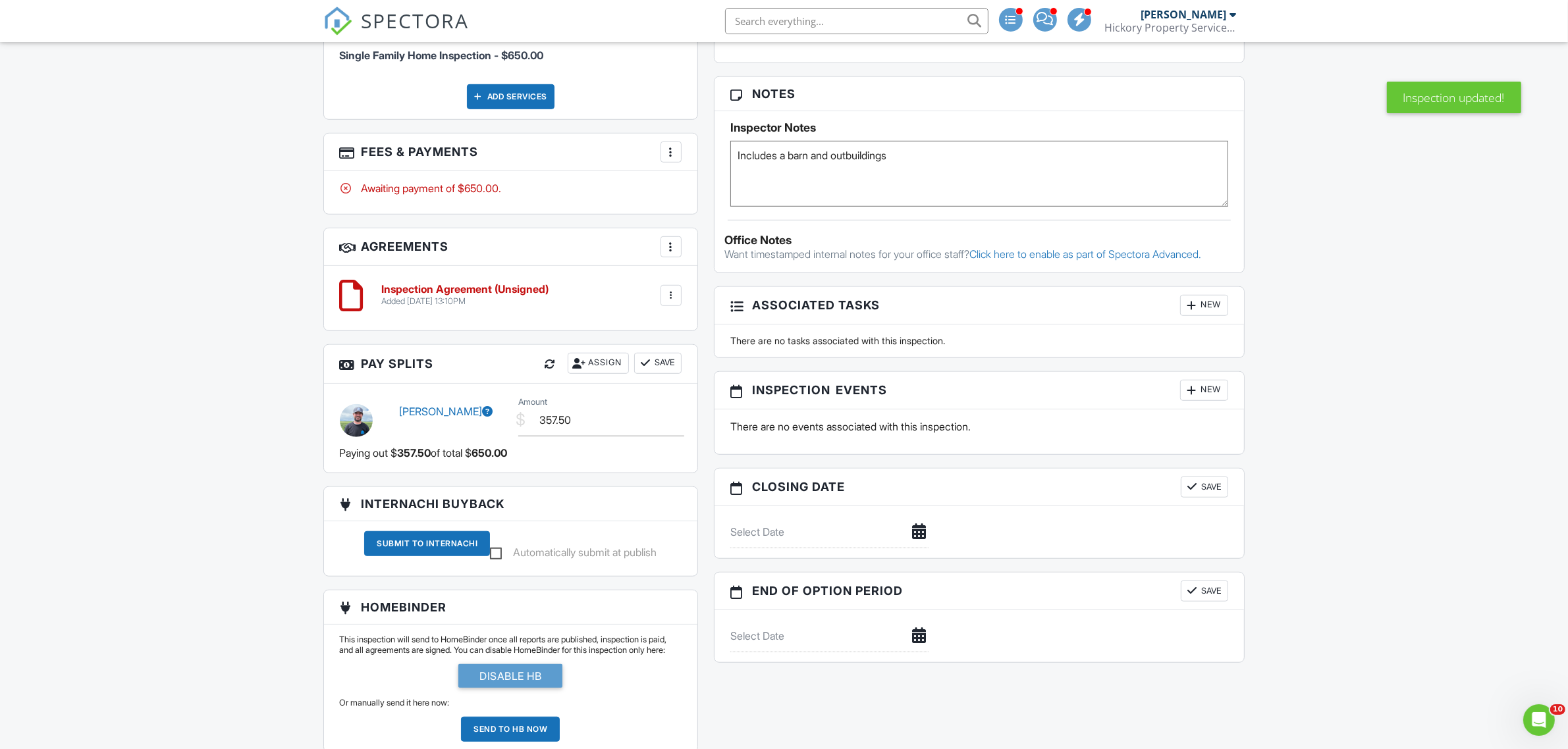
scroll to position [906, 0]
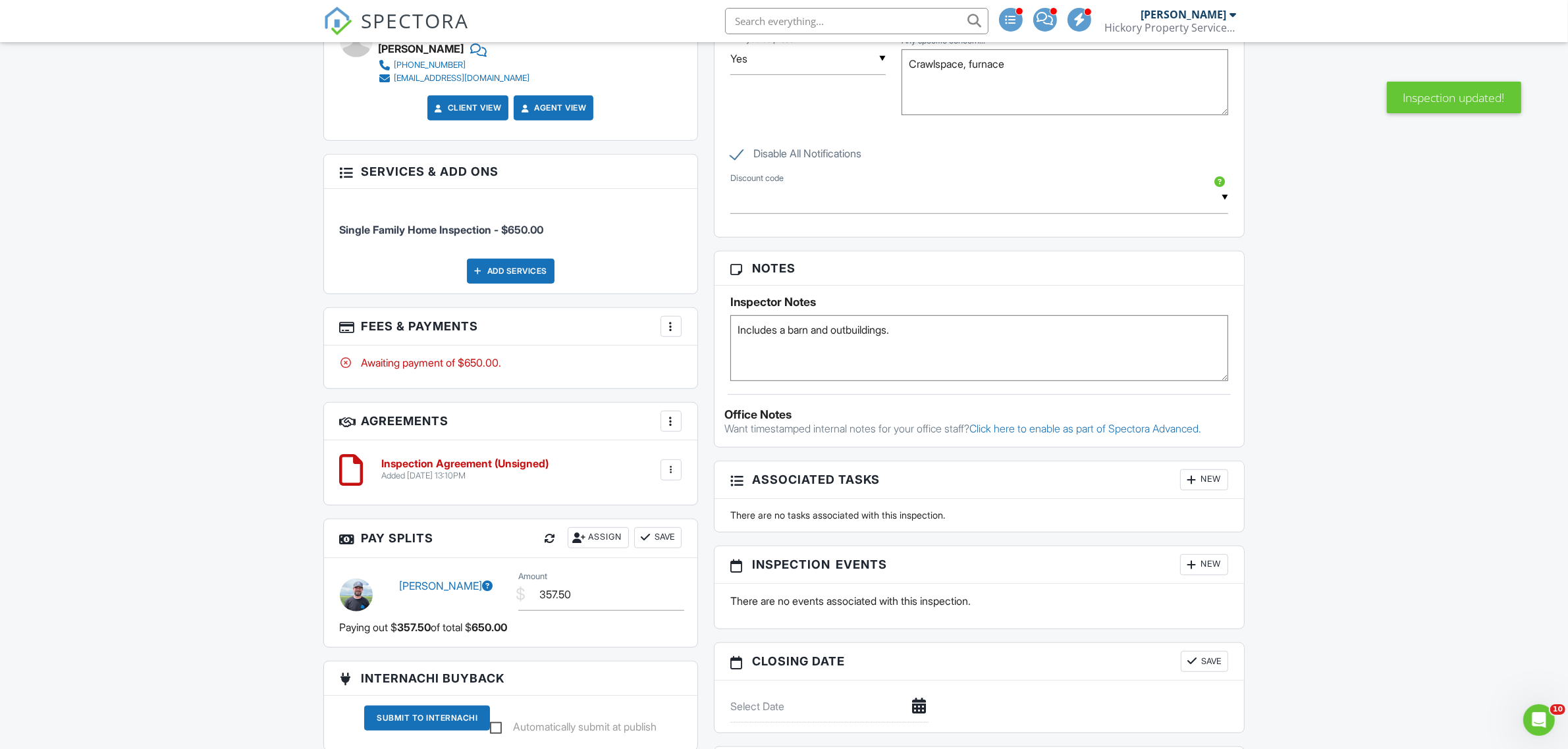
paste textarea "Yes, approved. I have a key, i can let you in or I will ask the sellers if I ca…"
drag, startPoint x: 904, startPoint y: 330, endPoint x: 1118, endPoint y: 329, distance: 214.0
click at [1118, 329] on textarea "Includes a barn and outbuildings" at bounding box center [980, 348] width 499 height 66
drag, startPoint x: 1125, startPoint y: 330, endPoint x: 1223, endPoint y: 346, distance: 99.3
click at [1223, 346] on textarea "Includes a barn and outbuildings" at bounding box center [980, 348] width 499 height 66
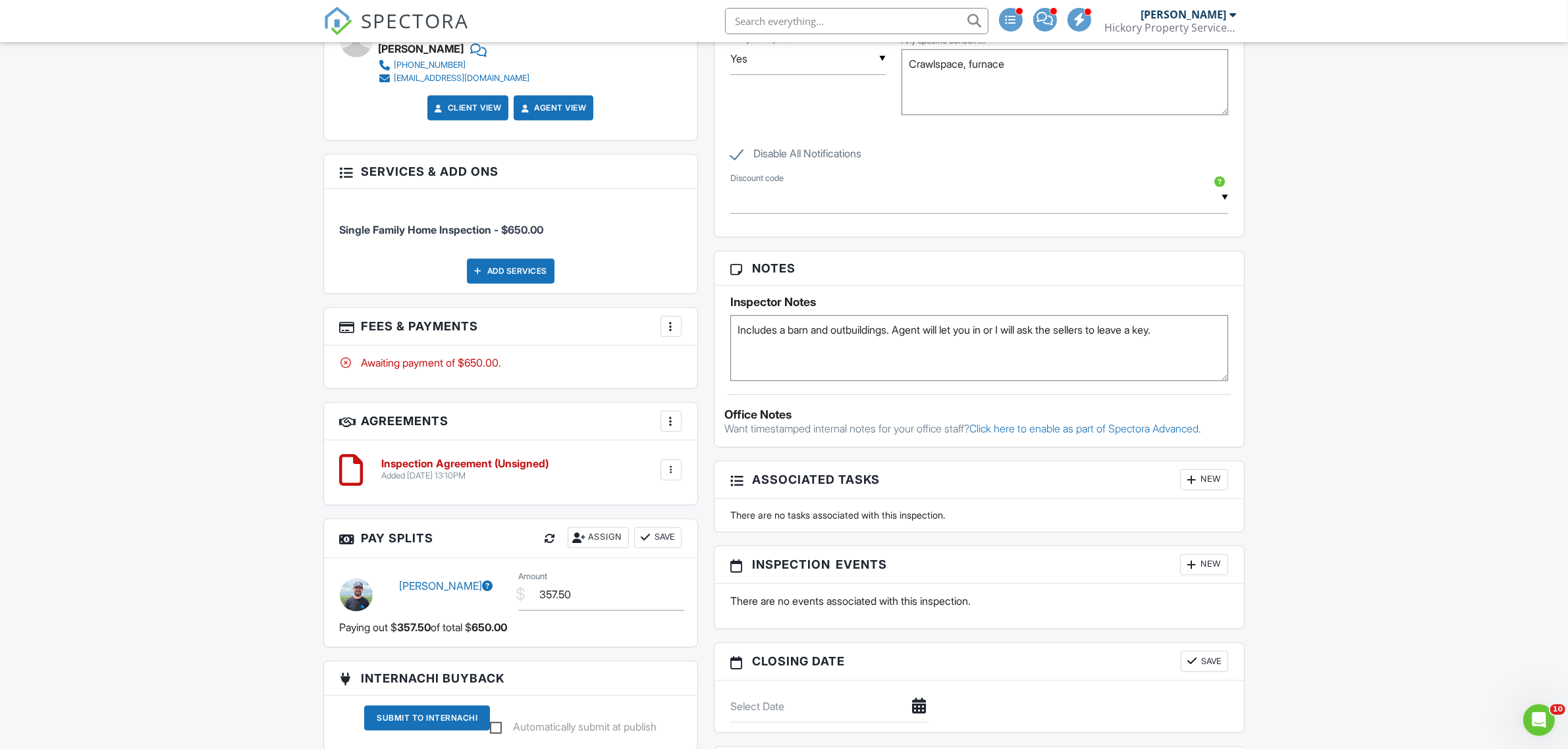
type textarea "Includes a barn and outbuildings. Agent will let you in or I will ask the selle…"
click at [191, 219] on div "Dashboard Templates Contacts Metrics Automations Advanced Settings Support Cent…" at bounding box center [784, 187] width 1568 height 2102
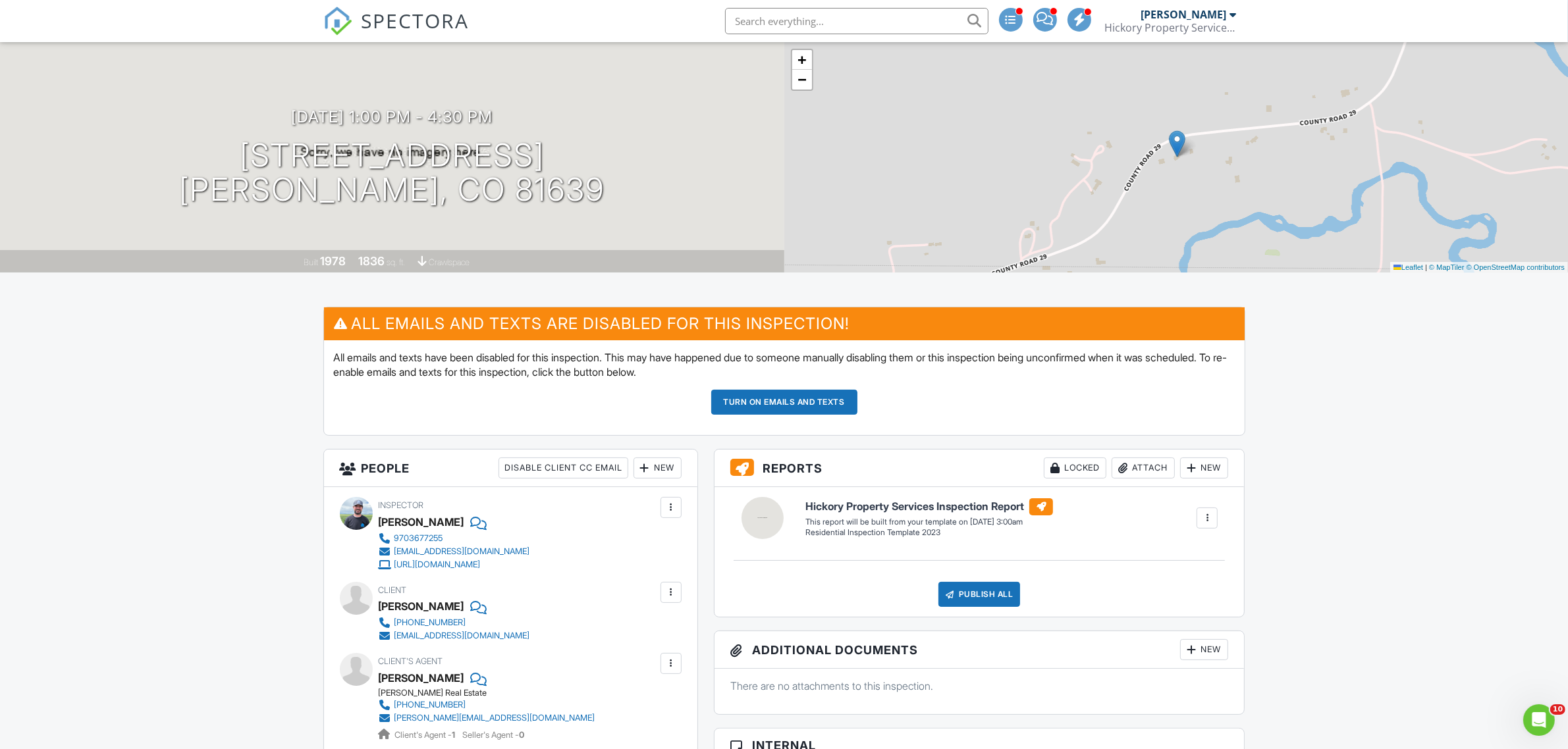
scroll to position [0, 0]
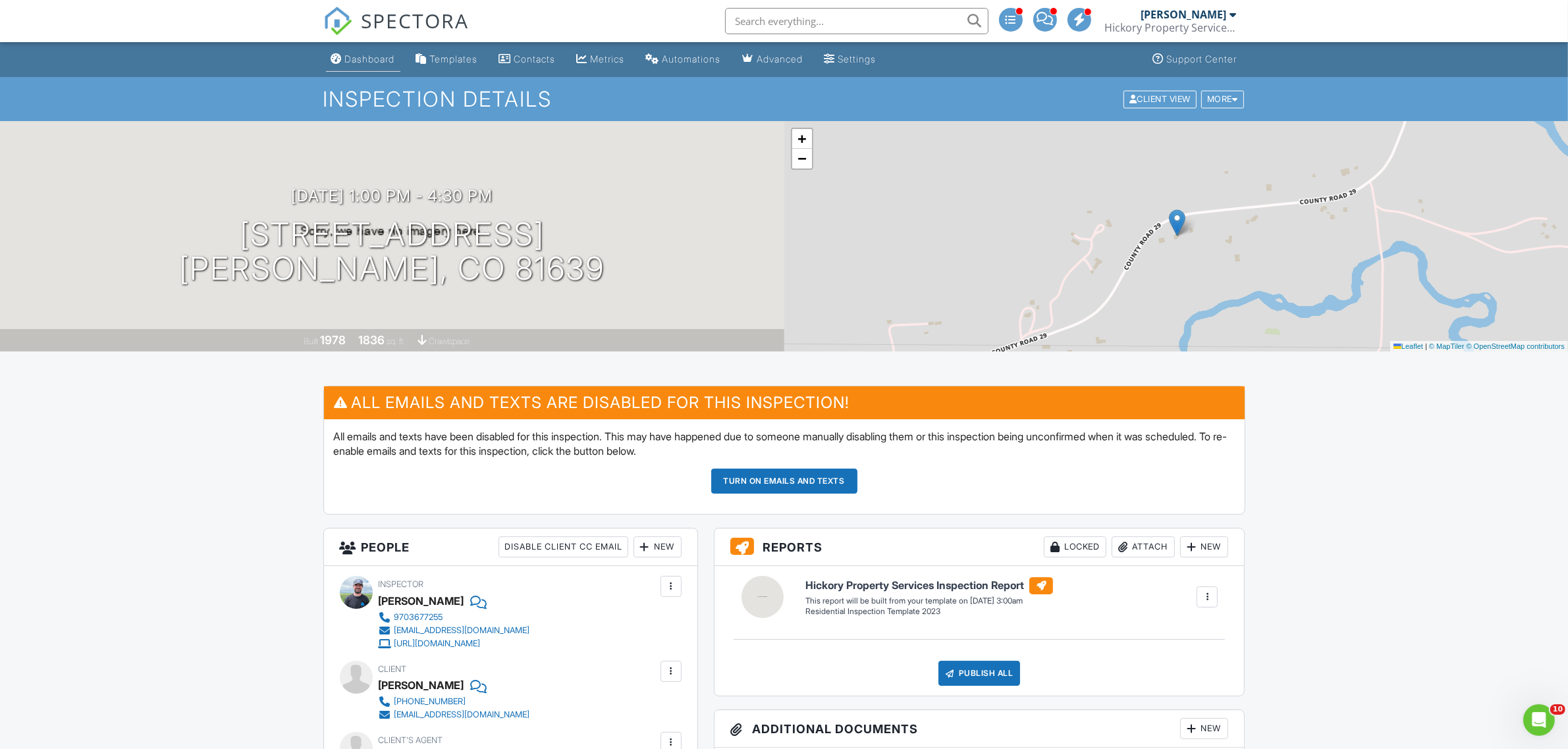
click at [372, 51] on link "Dashboard" at bounding box center [363, 59] width 74 height 25
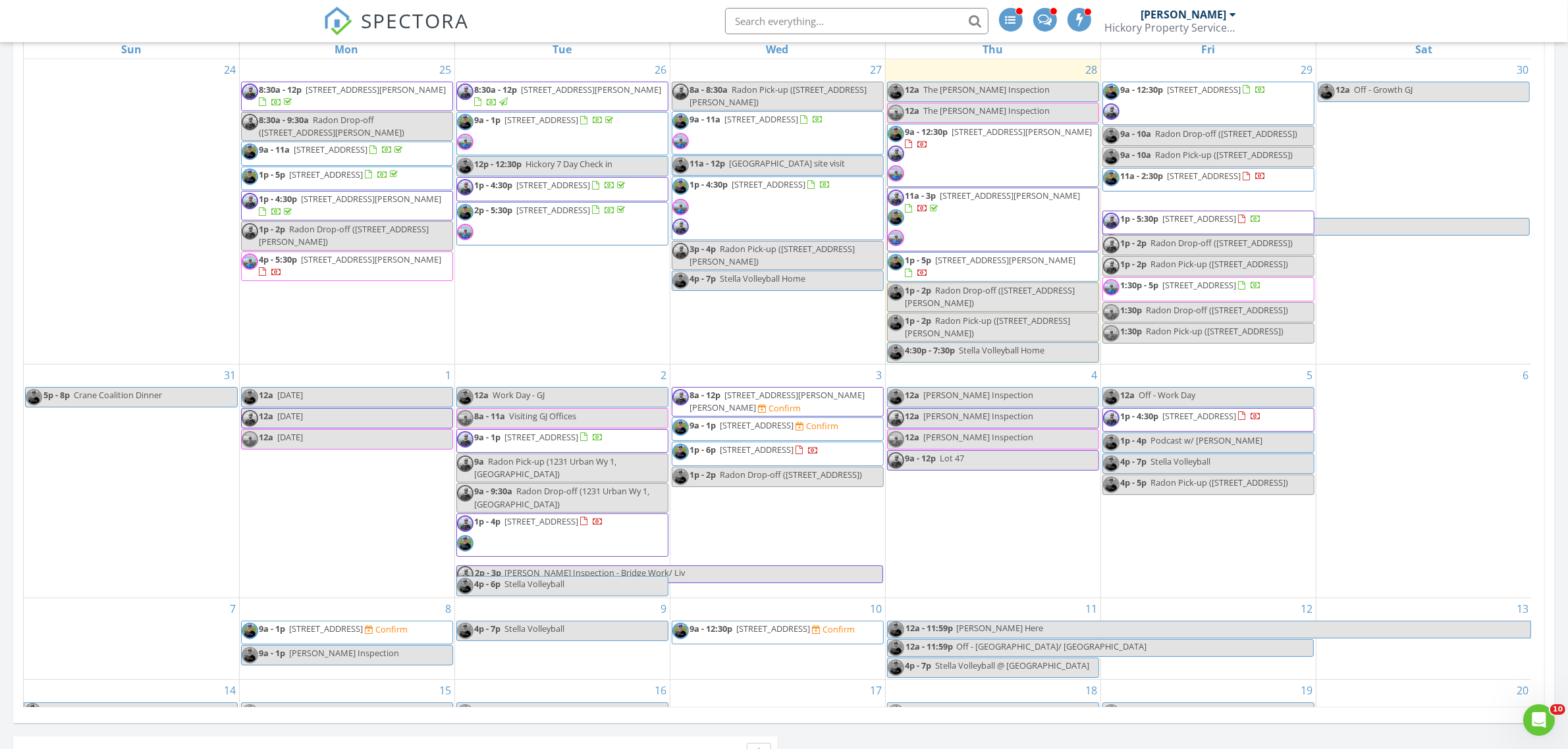
scroll to position [81, 0]
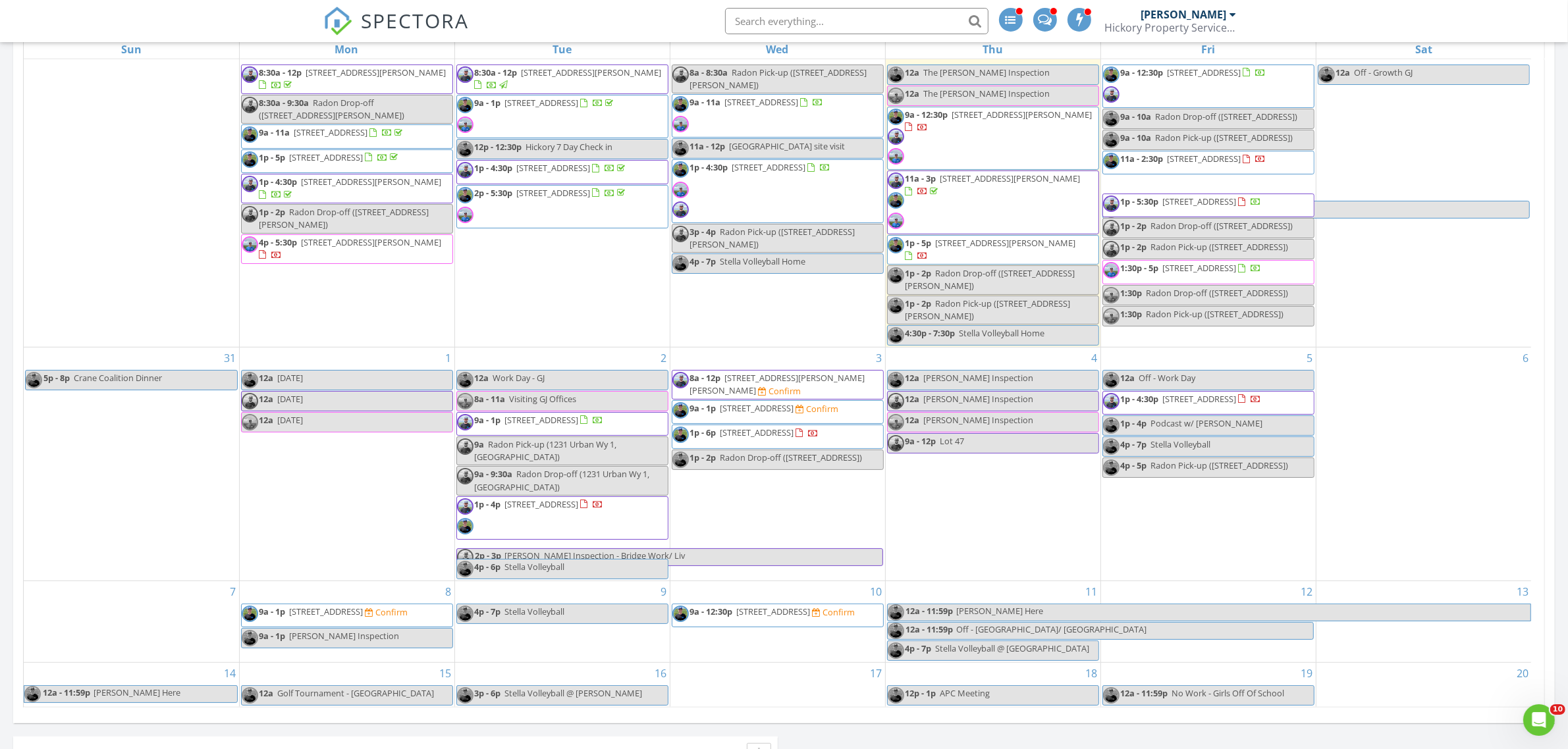
click at [364, 616] on span "2947 Mountaineer Cir, Steamboat Springs 80487" at bounding box center [326, 612] width 74 height 12
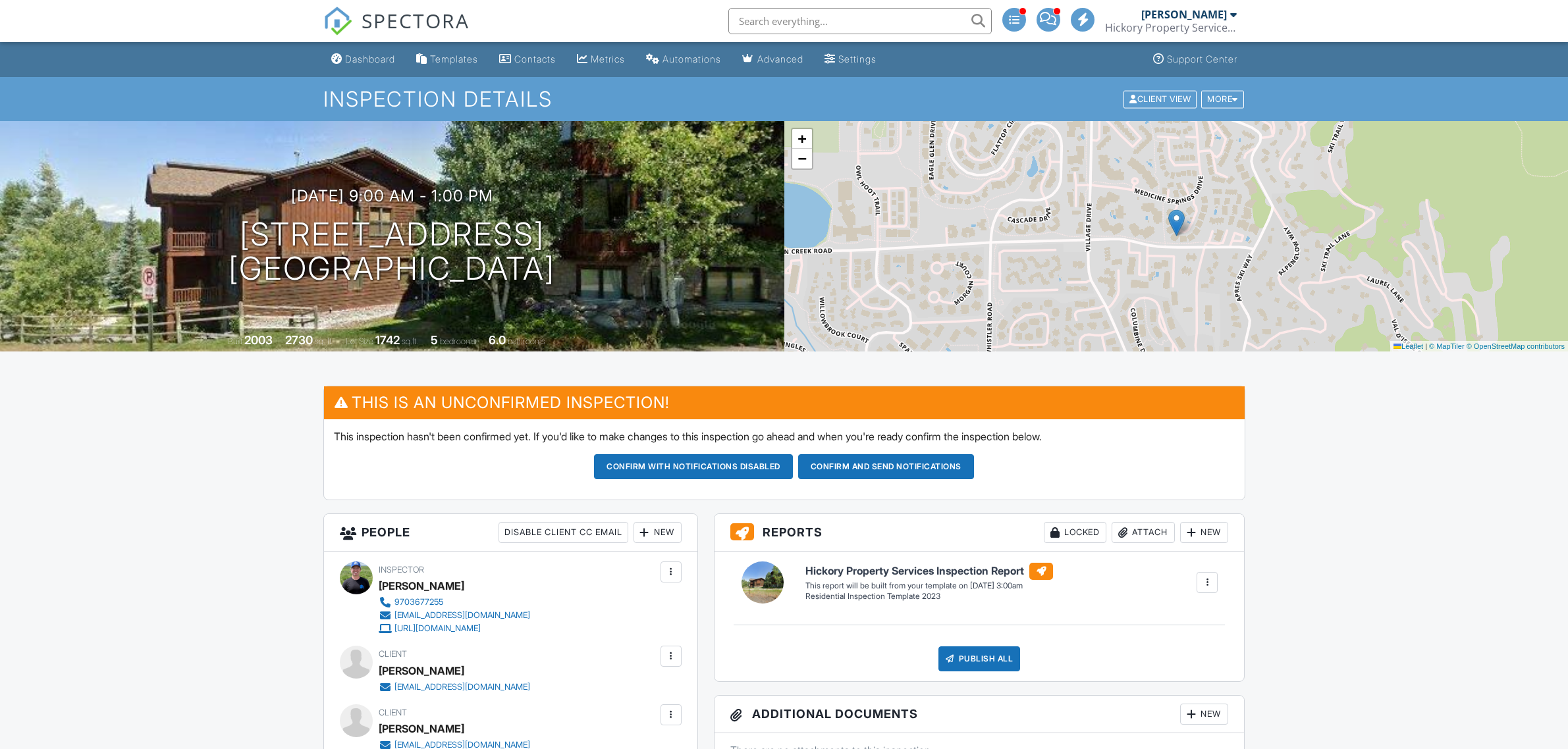
click at [792, 471] on button "Confirm and send notifications" at bounding box center [694, 466] width 199 height 25
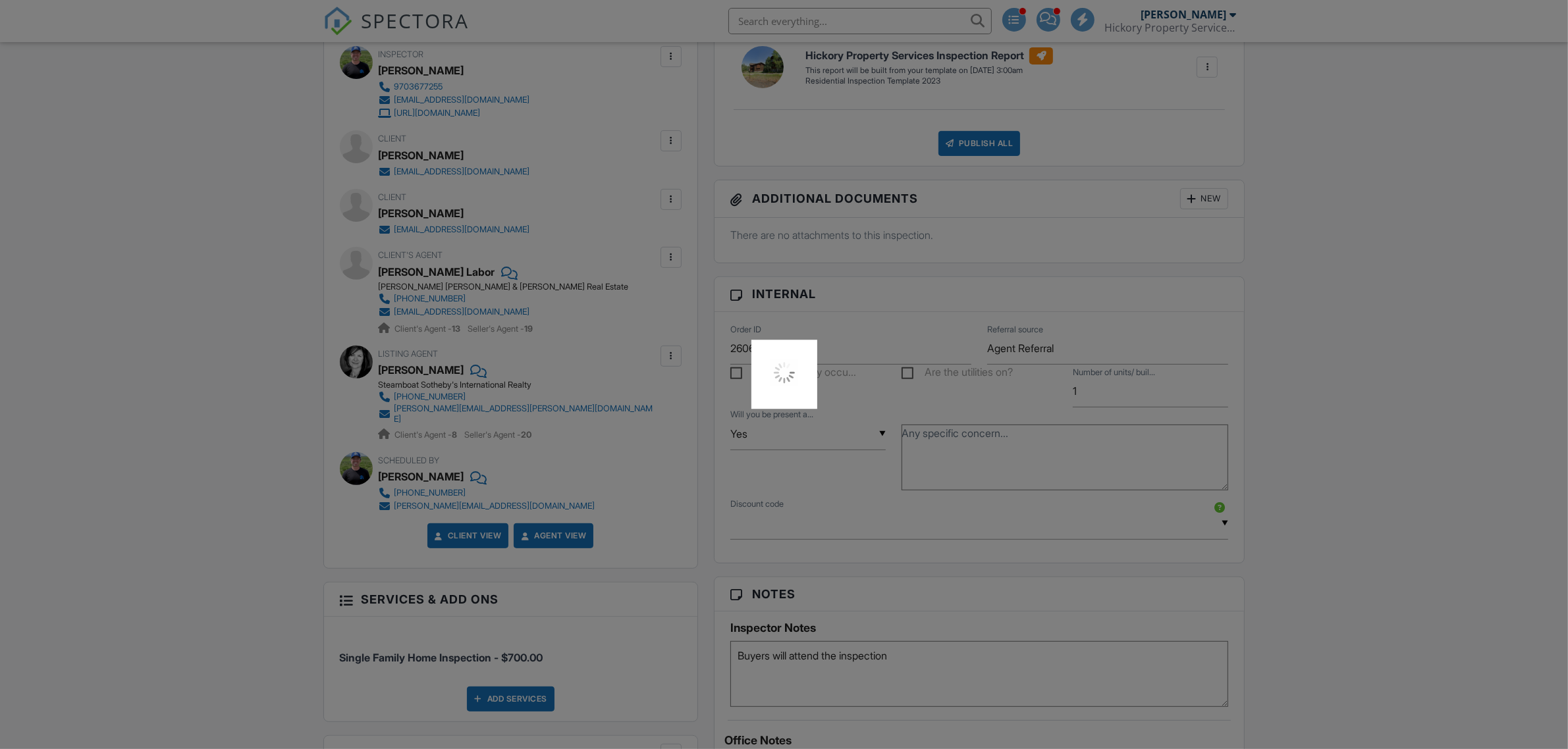
scroll to position [577, 0]
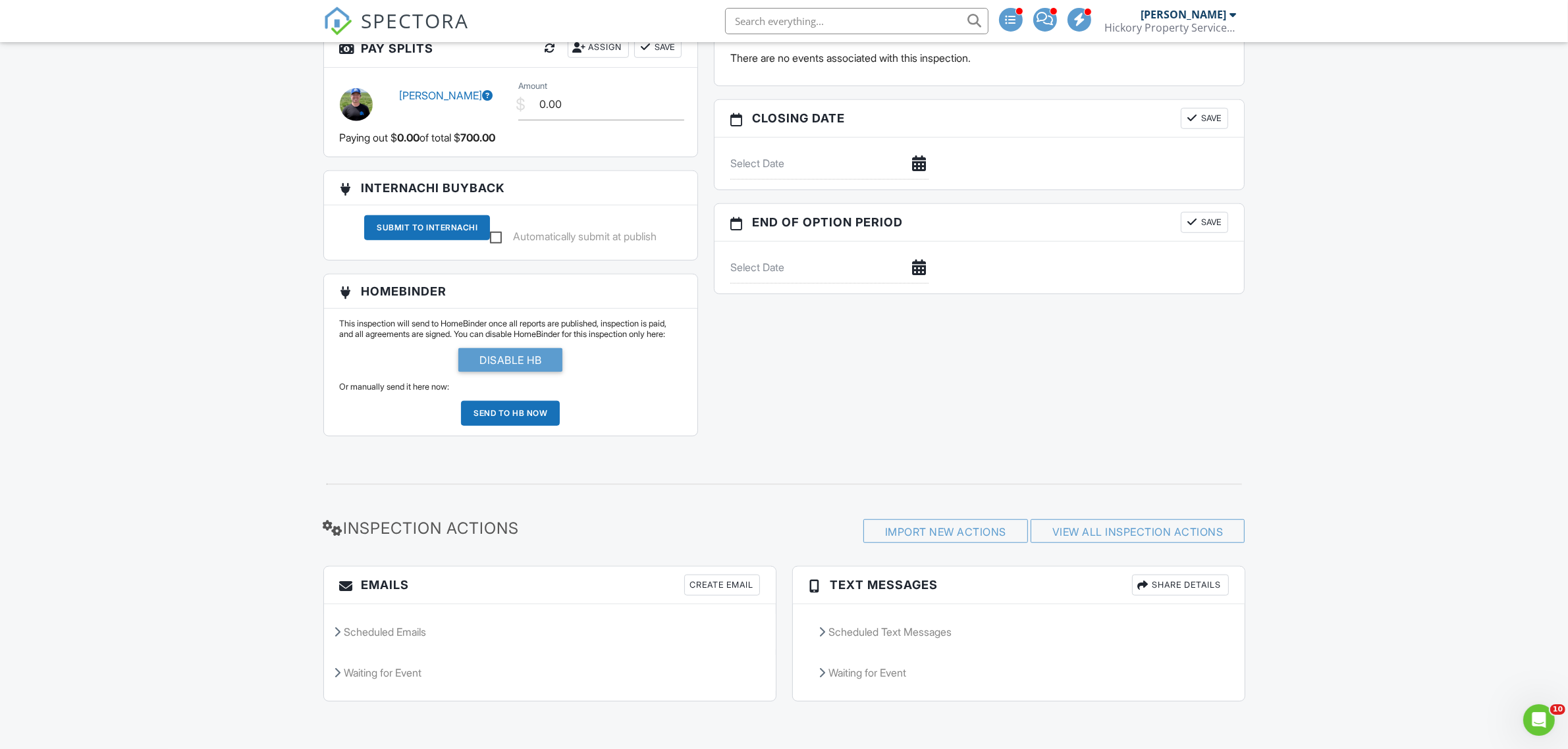
scroll to position [1314, 0]
click at [381, 636] on div "Scheduled Emails" at bounding box center [550, 632] width 451 height 35
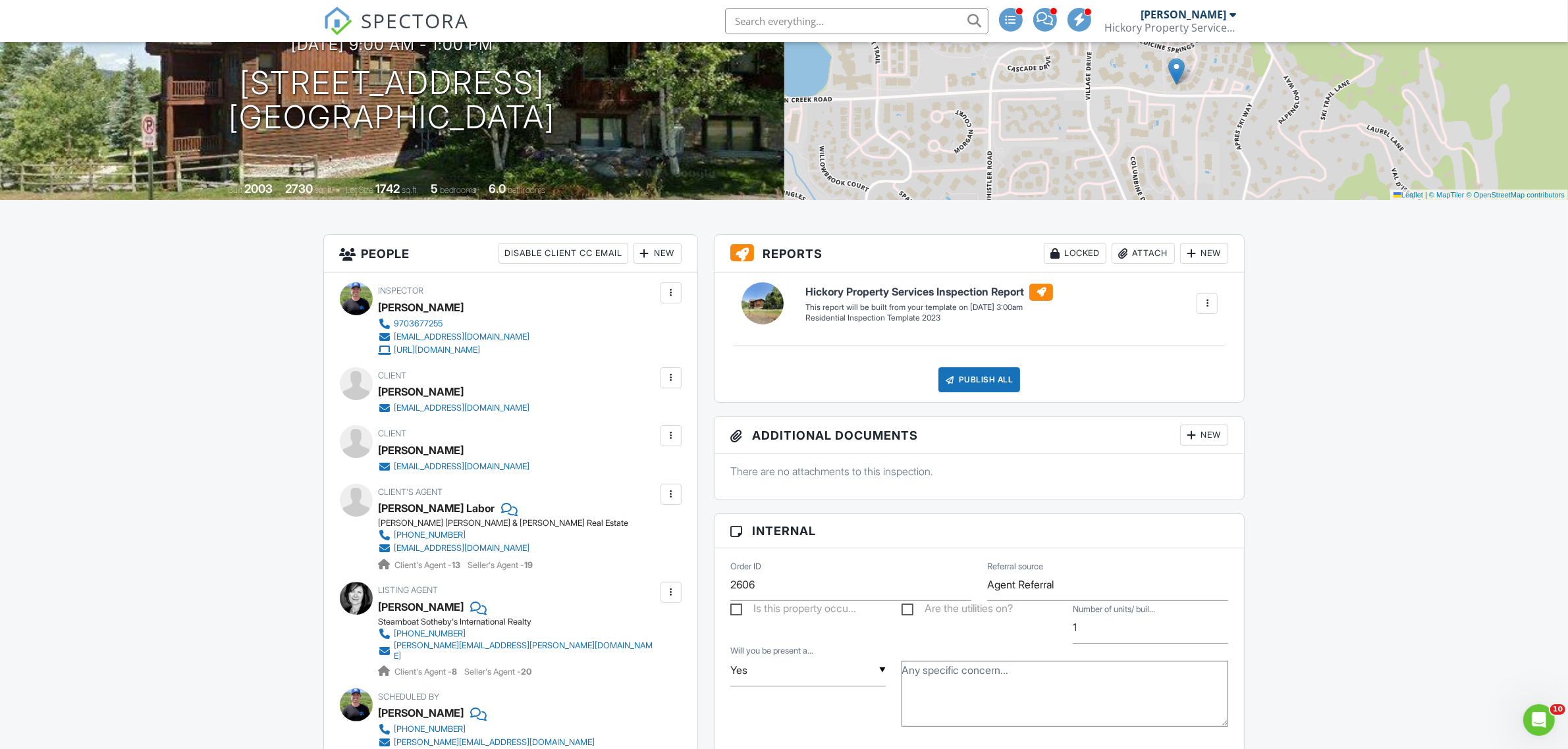
scroll to position [0, 0]
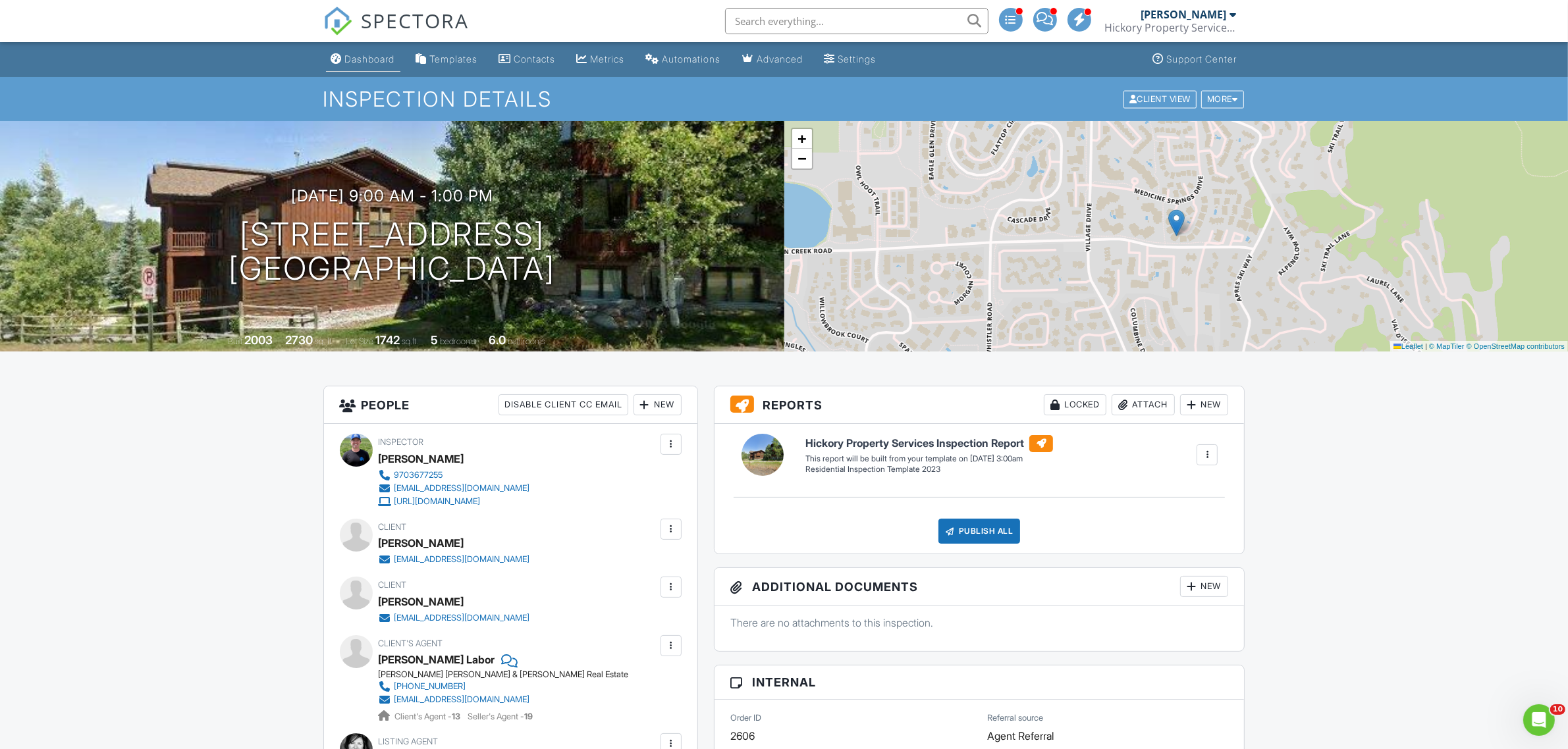
click at [370, 60] on div "Dashboard" at bounding box center [370, 58] width 50 height 11
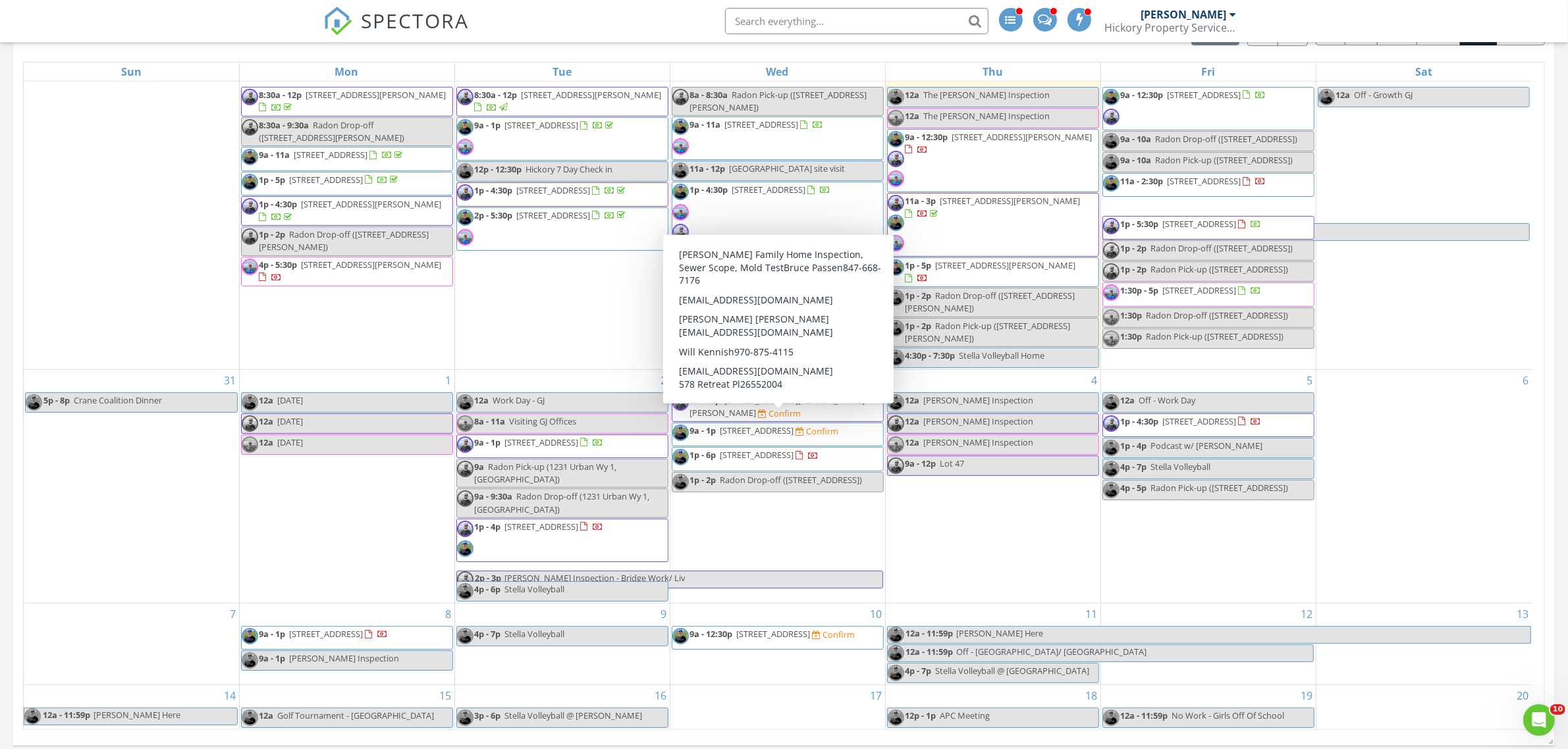
scroll to position [823, 0]
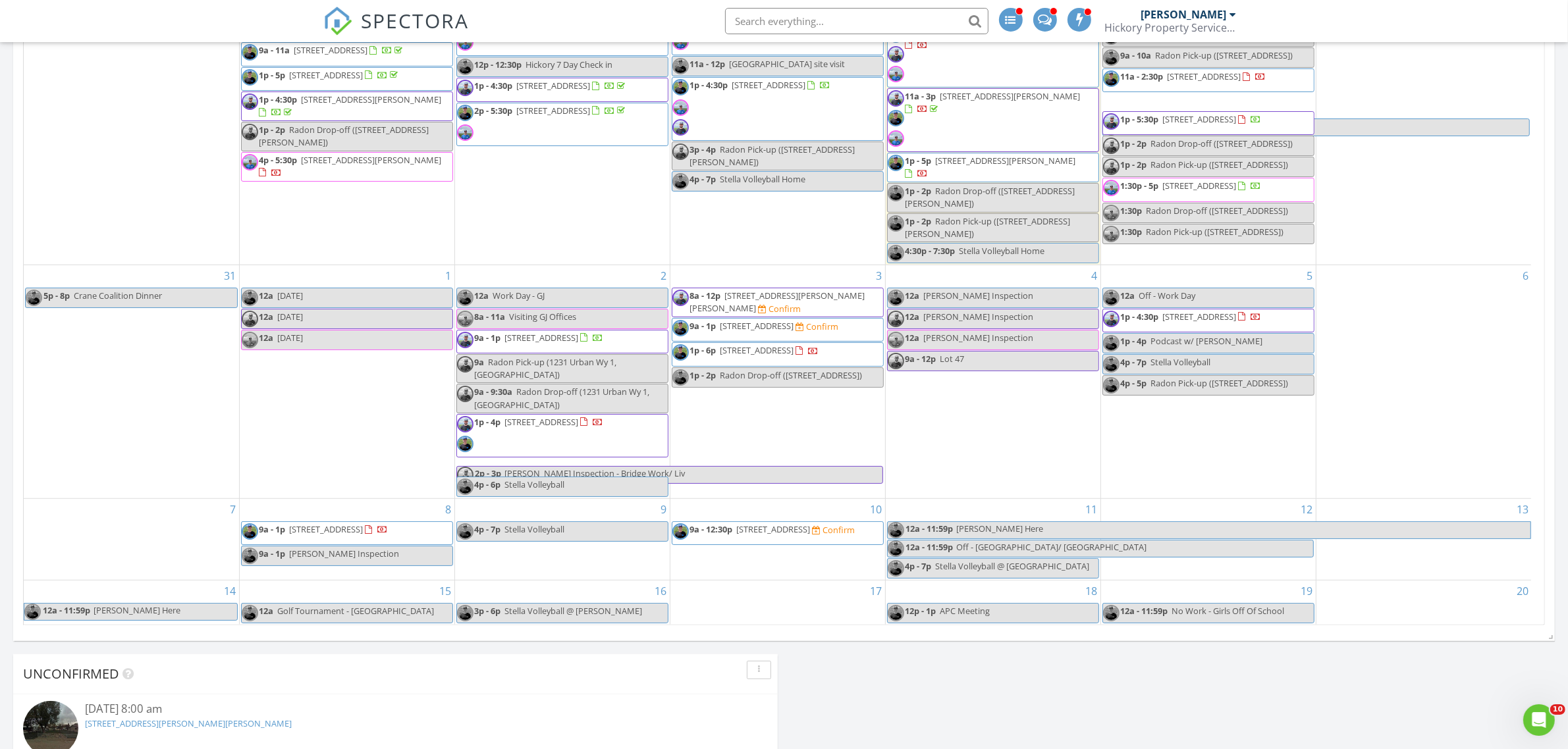
click at [855, 17] on input "text" at bounding box center [856, 21] width 263 height 27
type input "449 yampa"
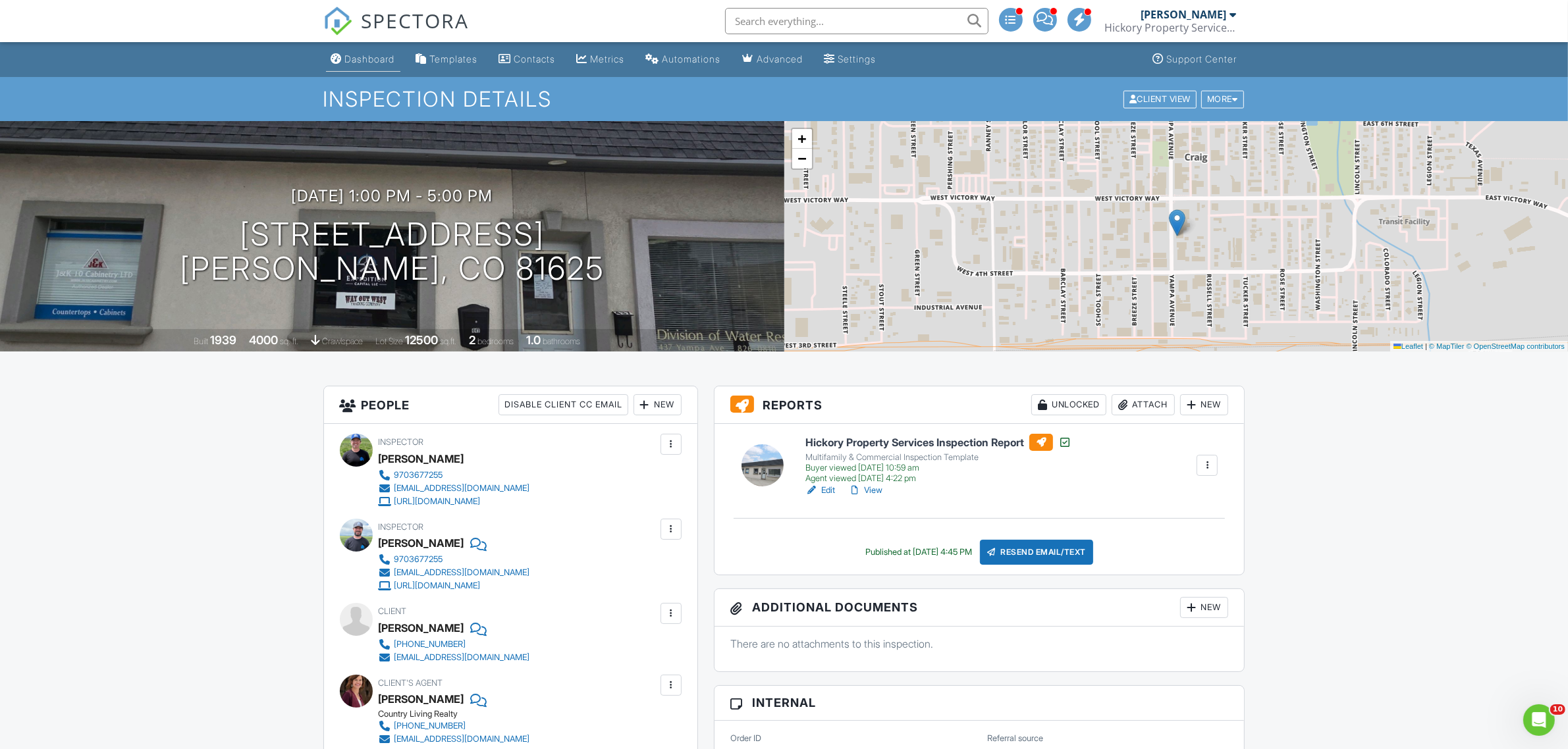
click at [375, 58] on div "Dashboard" at bounding box center [370, 58] width 50 height 11
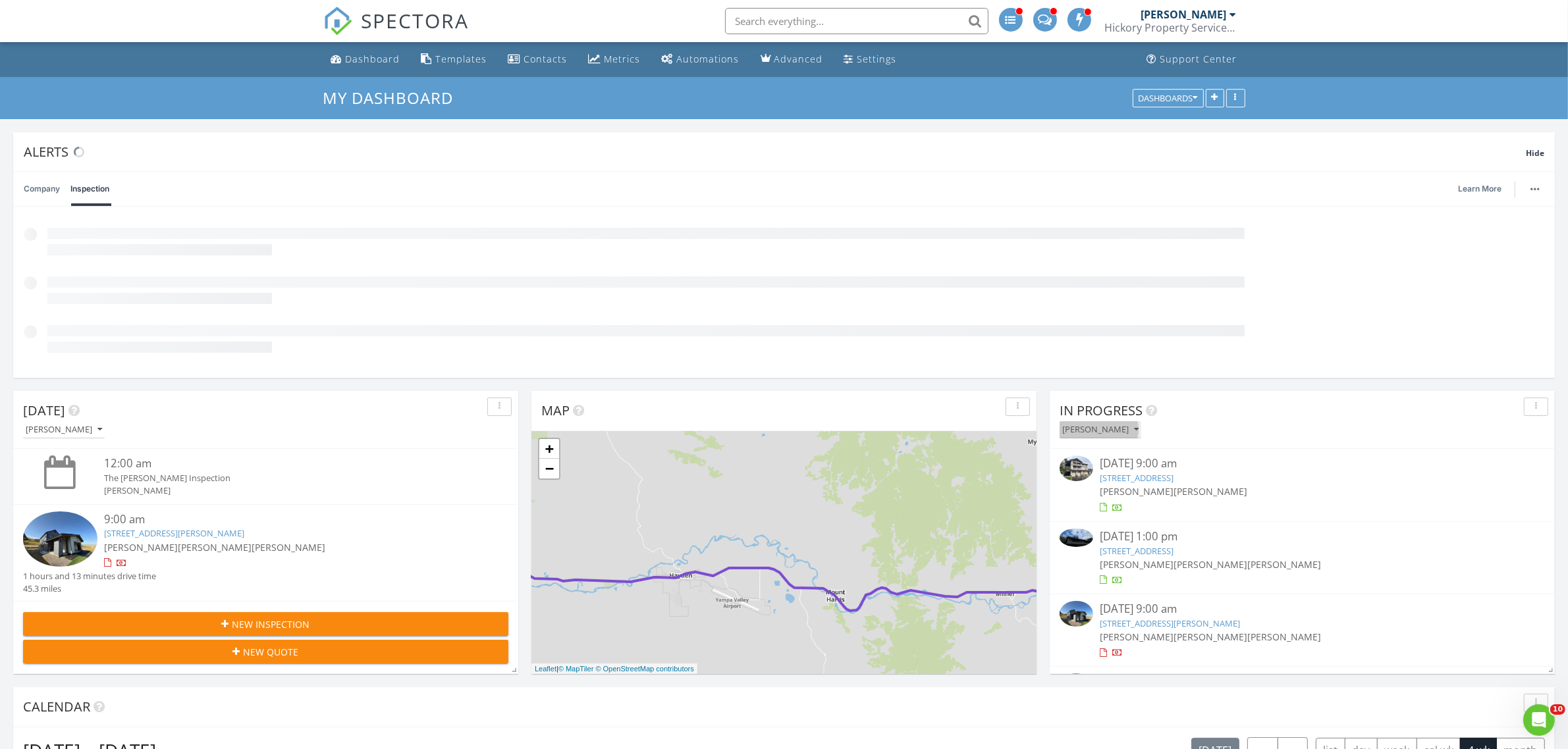
click at [1133, 434] on icon "button" at bounding box center [1135, 430] width 5 height 9
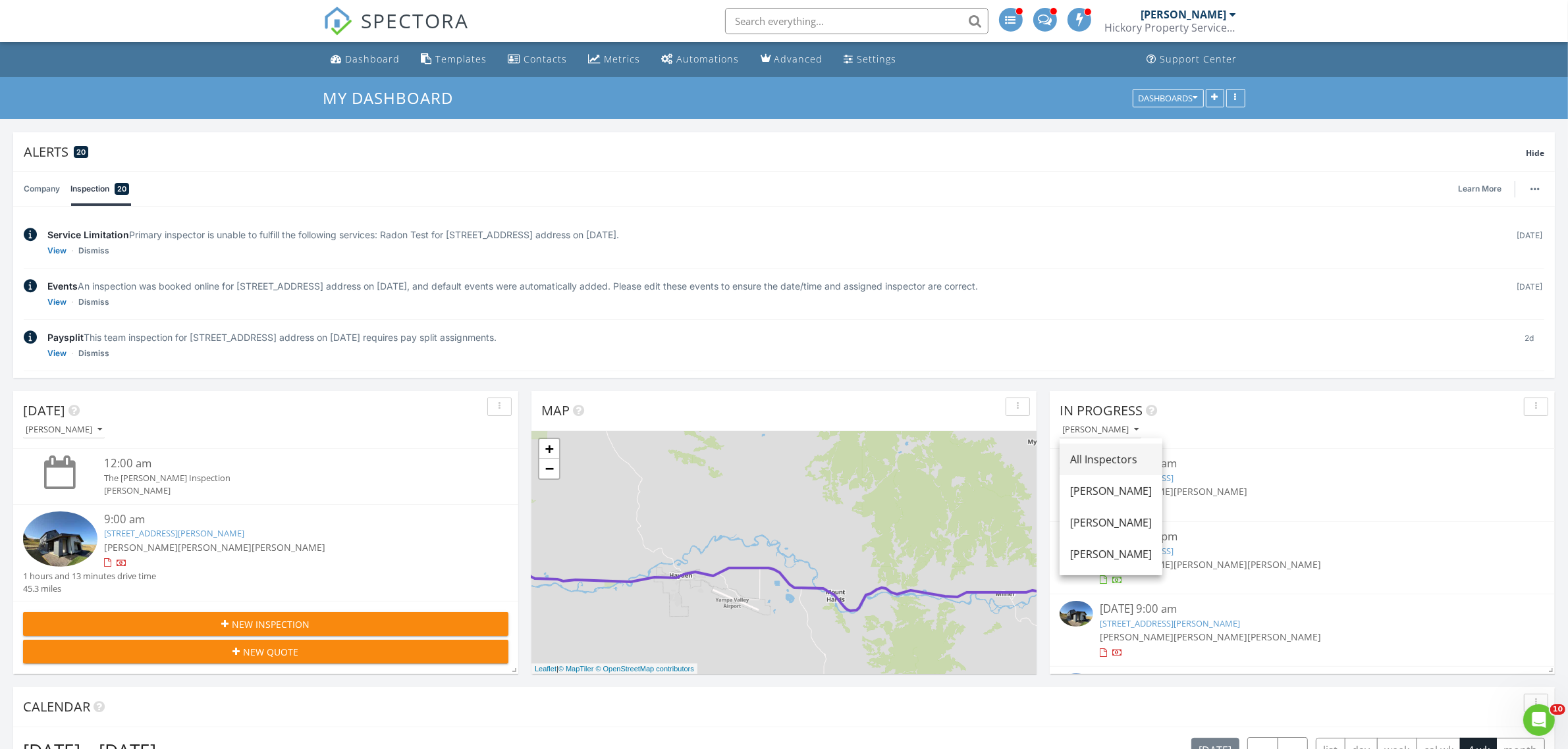
click at [1111, 462] on div "All Inspectors" at bounding box center [1111, 459] width 82 height 16
click at [1114, 430] on div "All Inspectors" at bounding box center [1100, 430] width 76 height 9
click at [1096, 462] on div "All Inspectors" at bounding box center [1111, 459] width 82 height 16
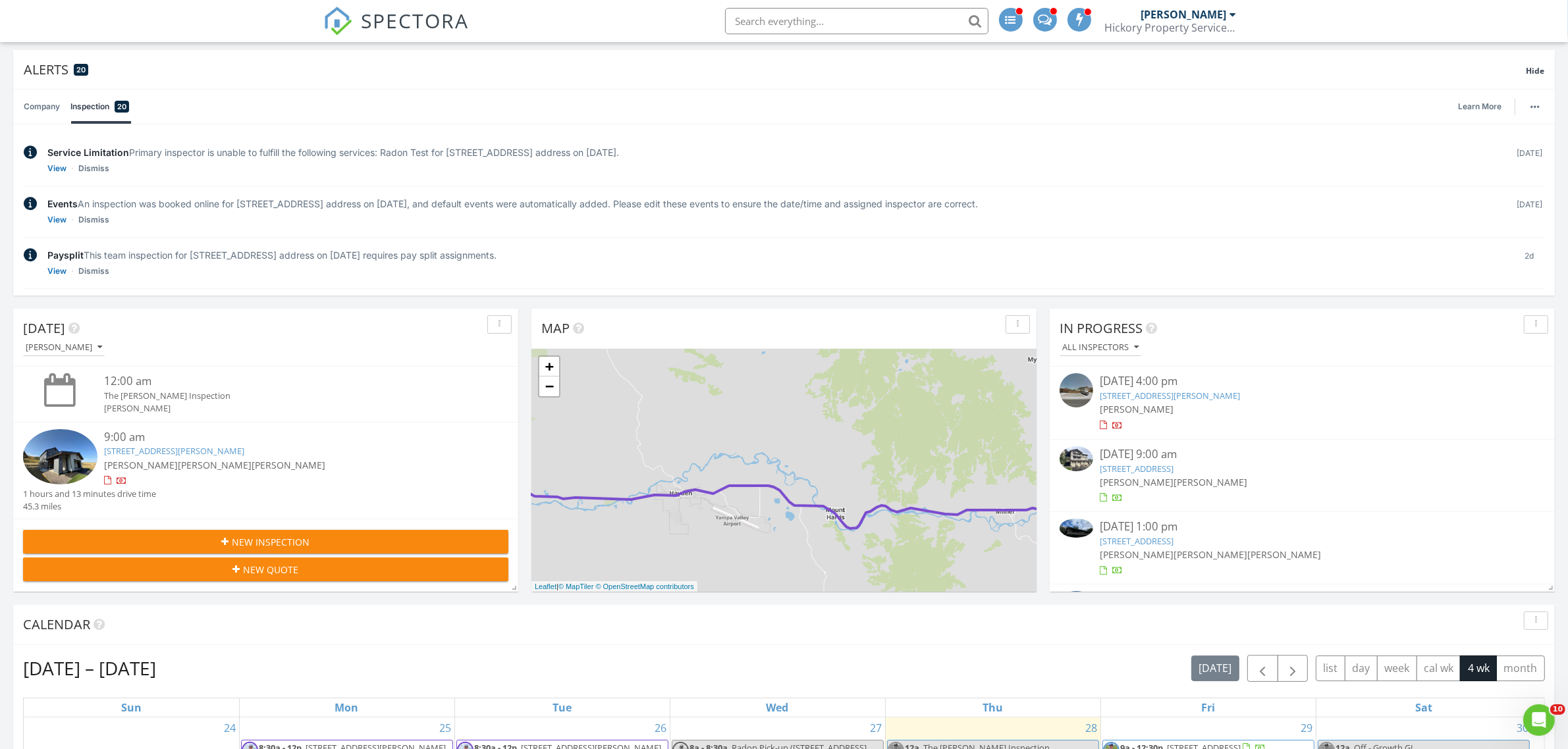
click at [1153, 469] on link "3370 Columbine Dr 104, Steamboat Springs, CO 80487" at bounding box center [1136, 469] width 74 height 12
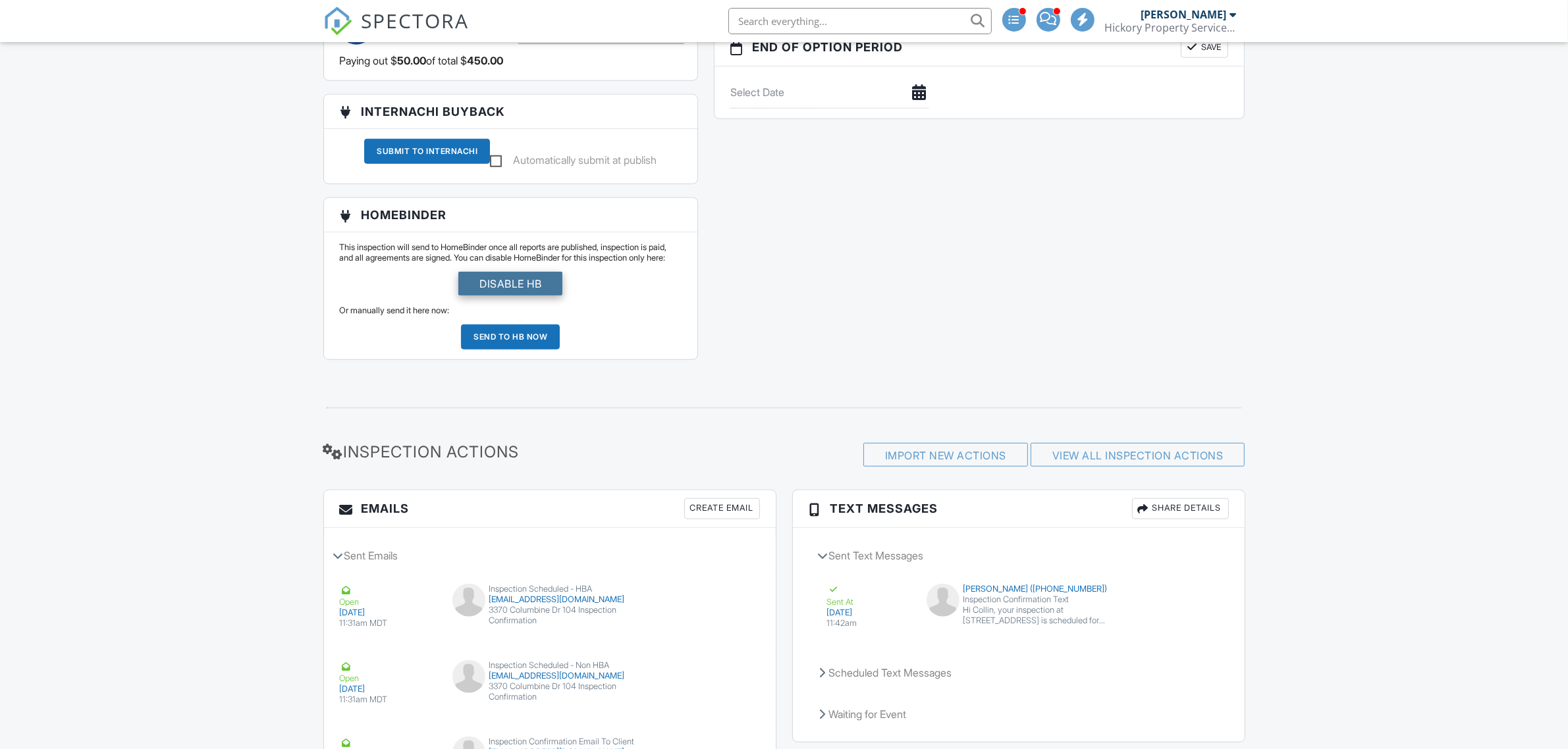
click at [502, 296] on div "Disable HB" at bounding box center [511, 284] width 104 height 24
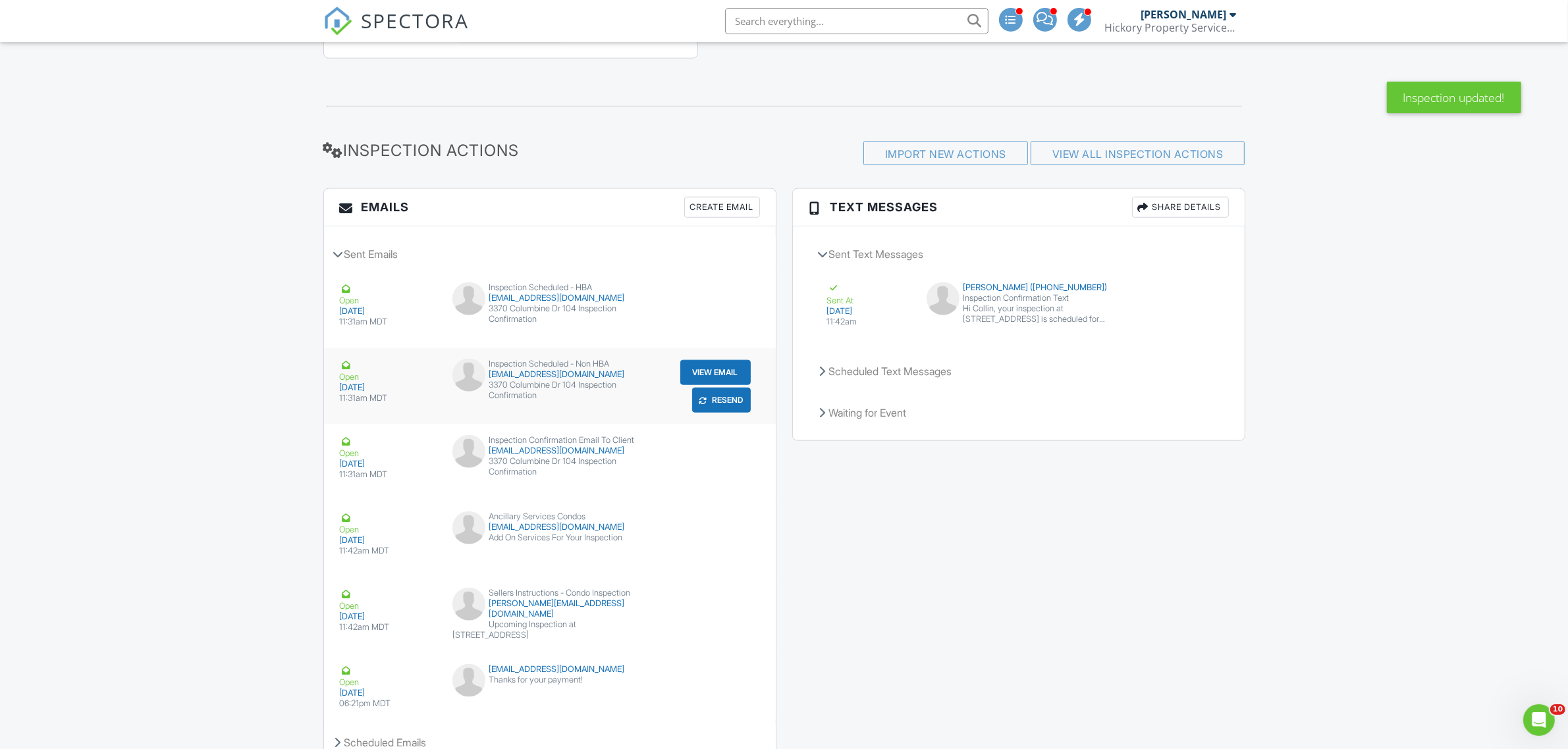
click at [693, 382] on button "View Email" at bounding box center [715, 372] width 70 height 25
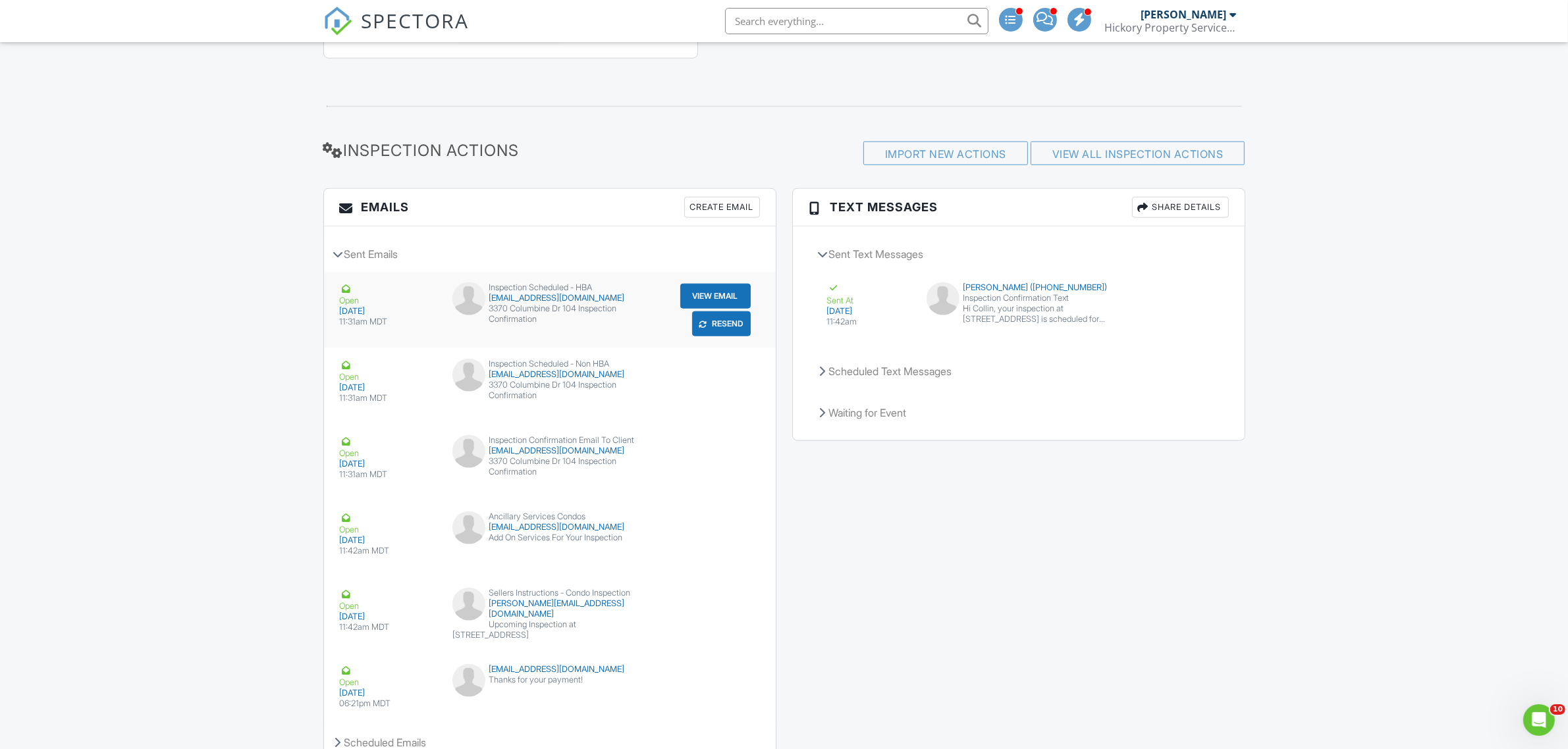
click at [680, 301] on button "View Email" at bounding box center [715, 296] width 70 height 25
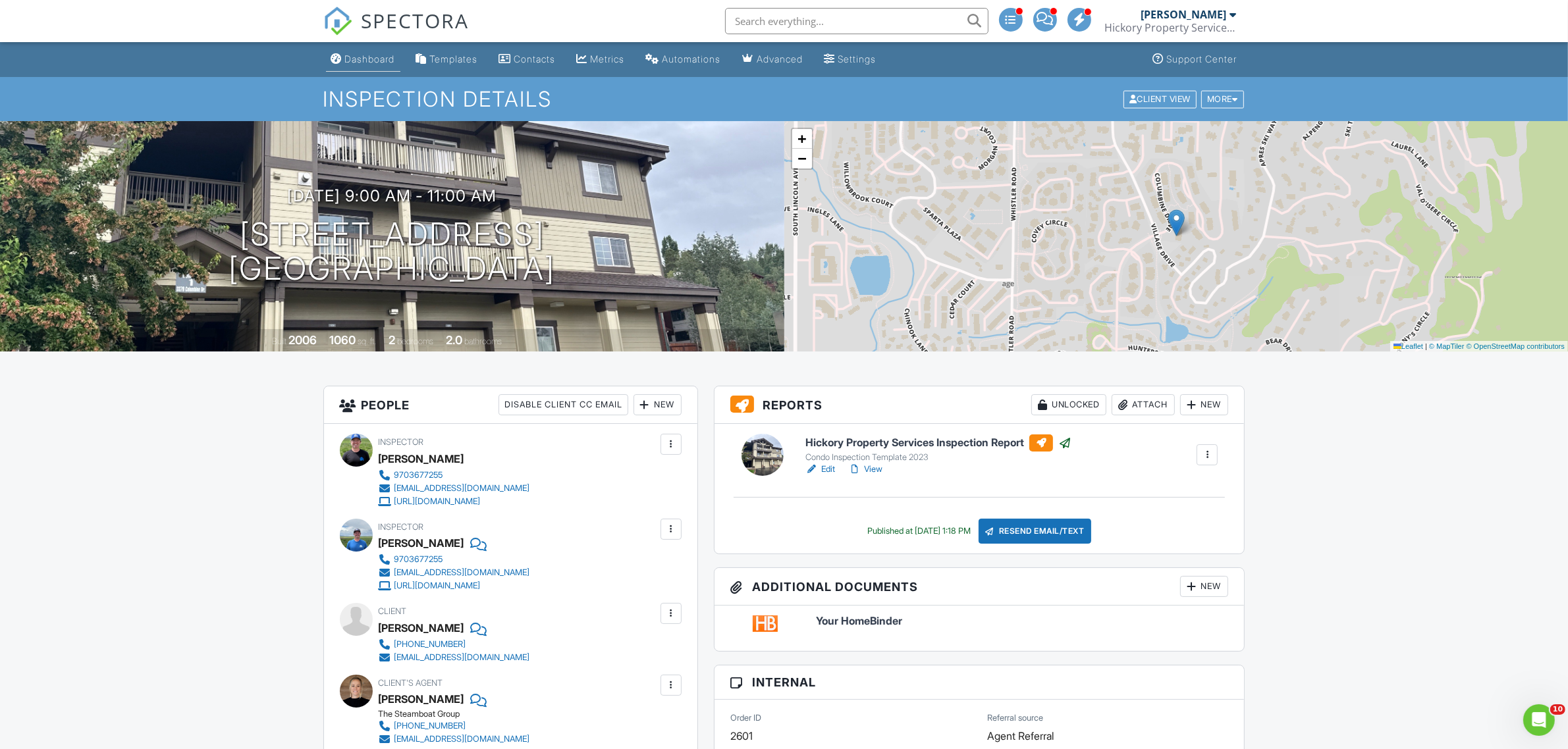
click at [364, 54] on div "Dashboard" at bounding box center [370, 58] width 50 height 11
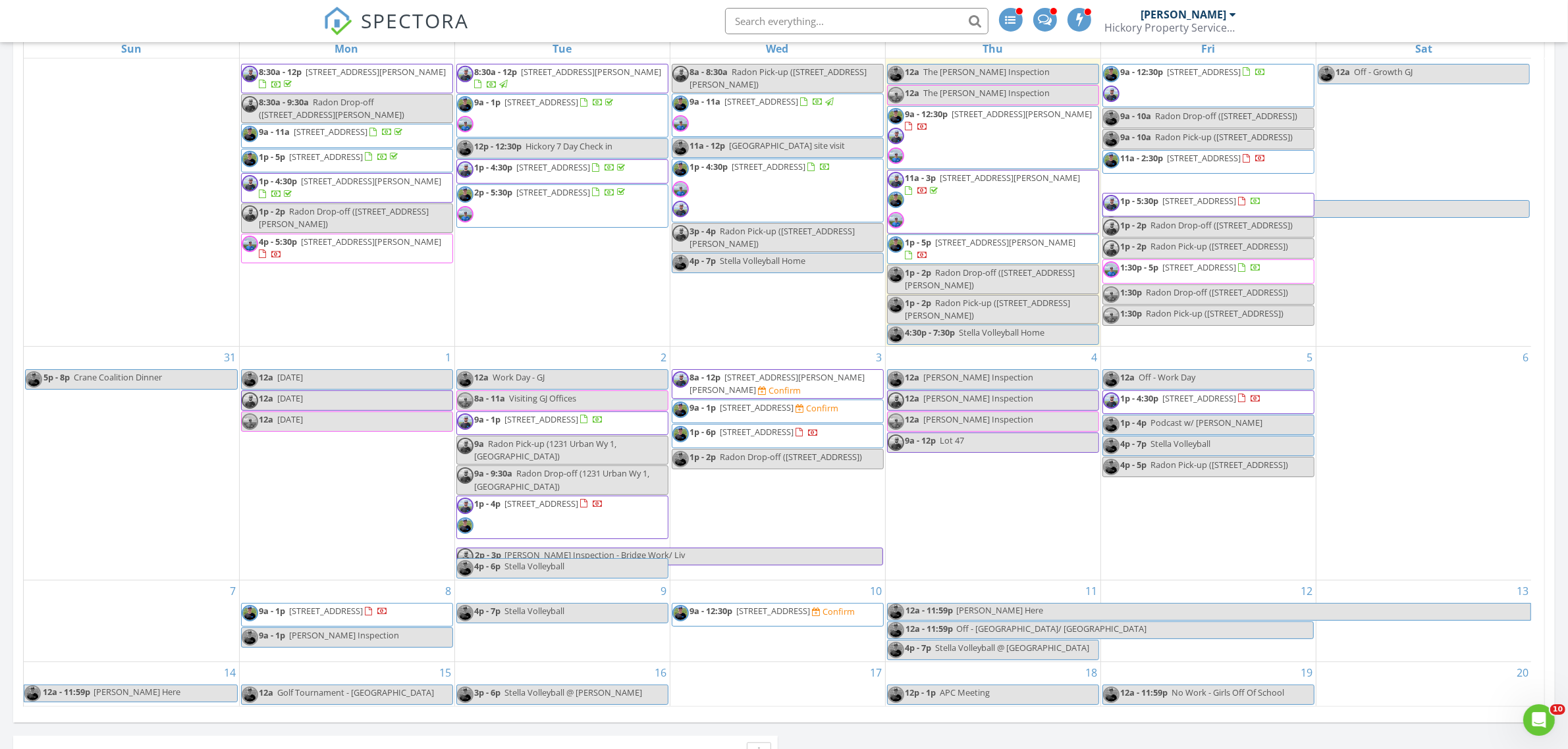
scroll to position [741, 0]
click at [797, 24] on input "text" at bounding box center [856, 21] width 263 height 27
type input "gardner house"
click at [741, 21] on input "gardner house" at bounding box center [856, 21] width 263 height 27
click at [818, 23] on input "gardner house" at bounding box center [856, 21] width 263 height 27
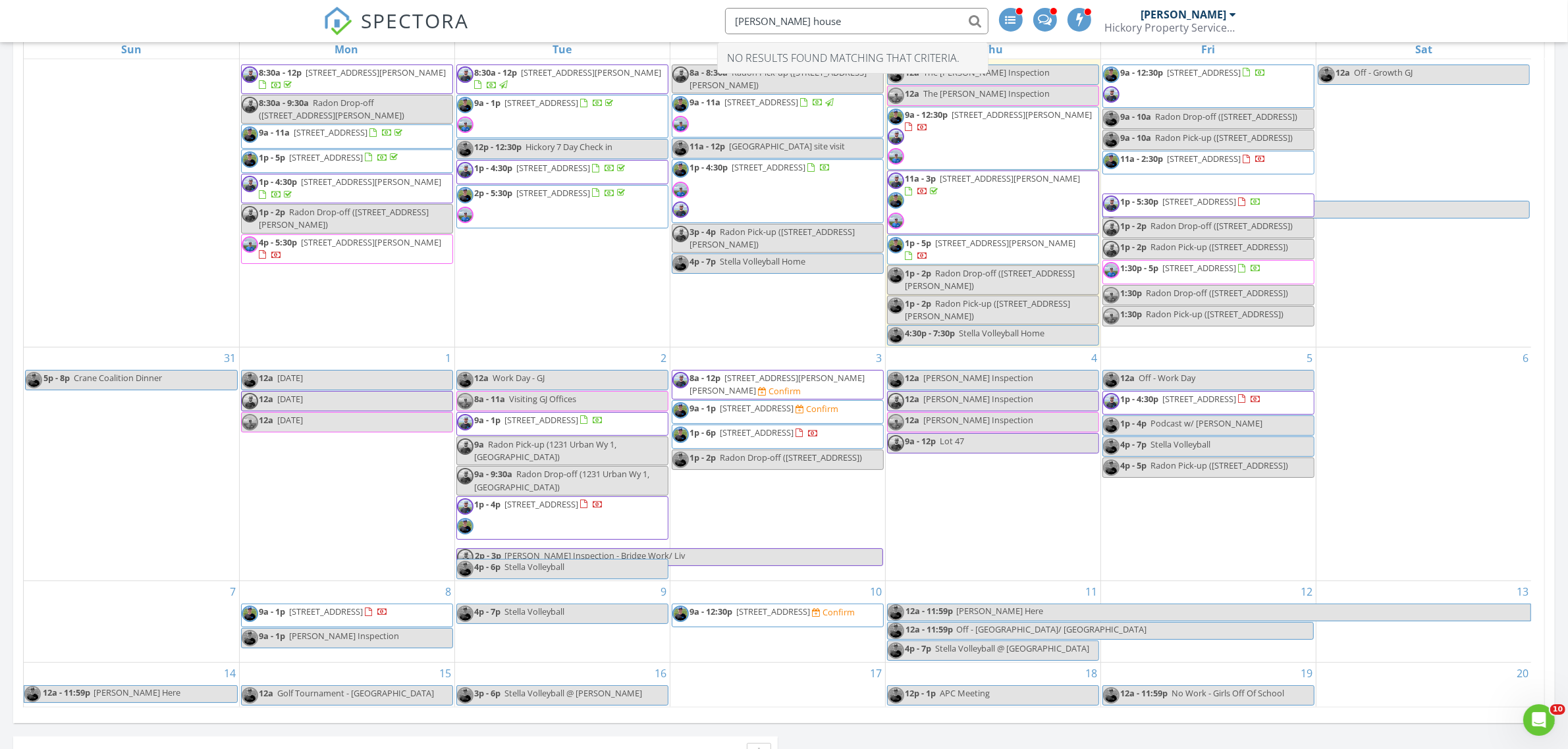
drag, startPoint x: 818, startPoint y: 23, endPoint x: 697, endPoint y: 13, distance: 121.4
click at [697, 13] on div "SPECTORA gardner house No results found matching that criteria. Brian Hickory H…" at bounding box center [784, 21] width 921 height 42
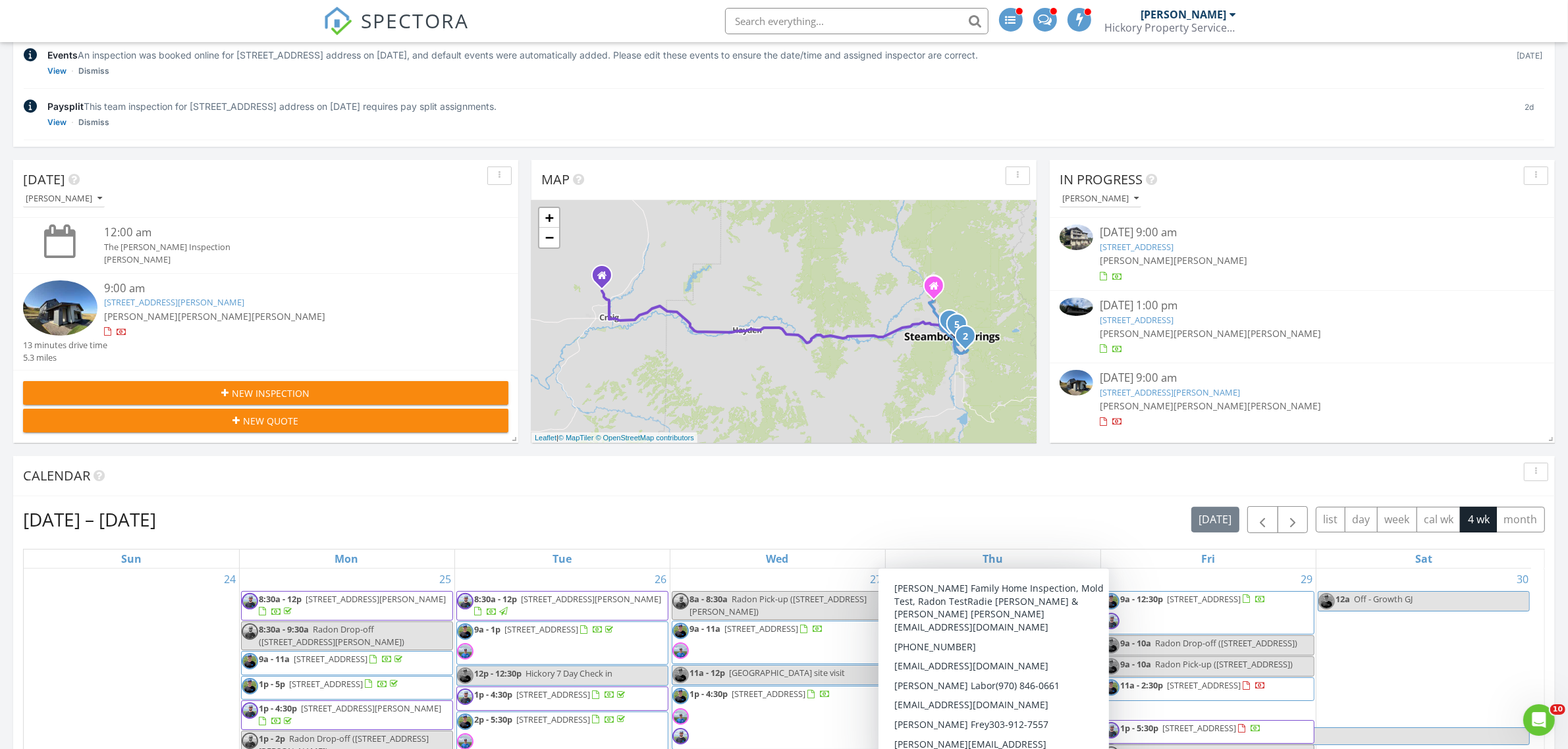
scroll to position [247, 0]
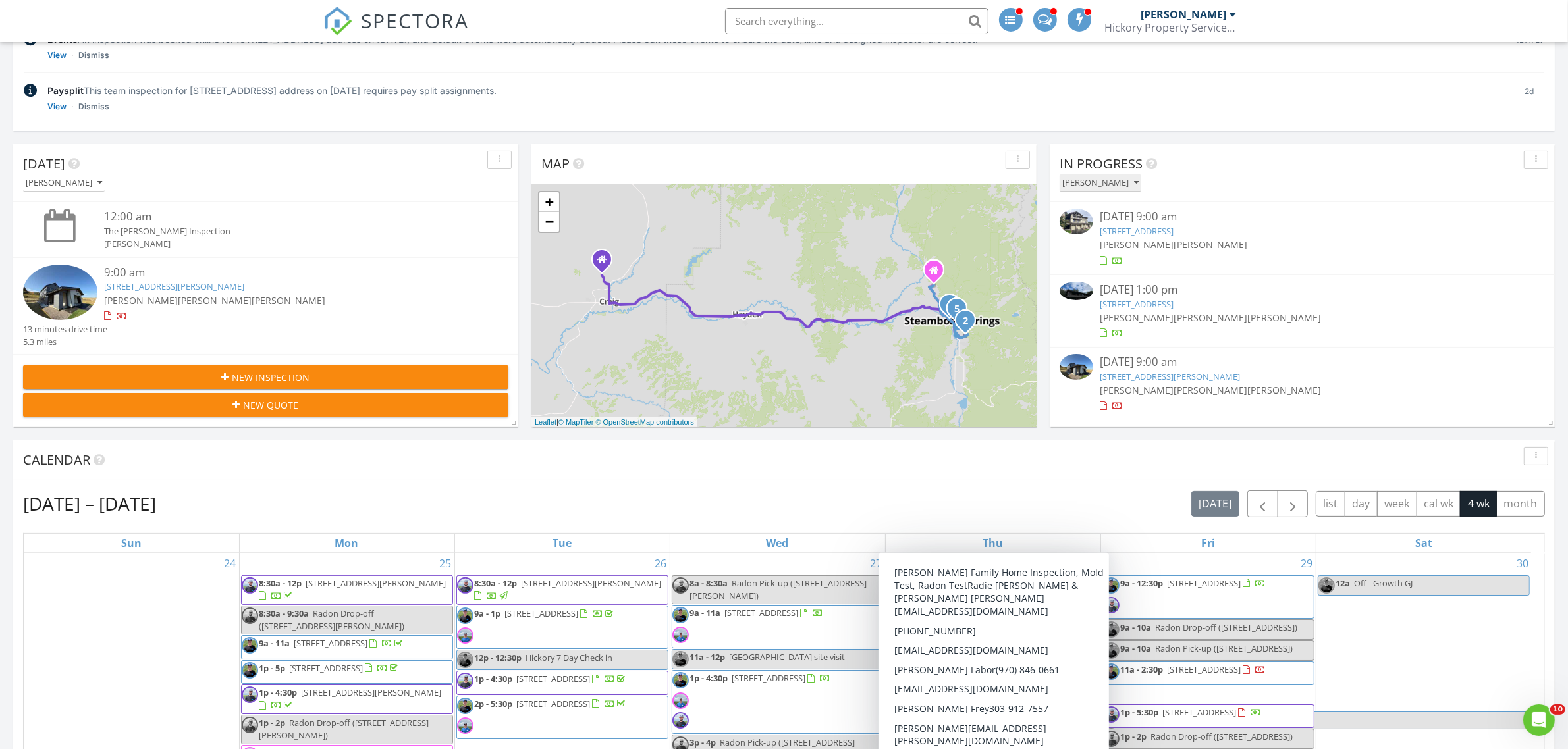
click at [1125, 182] on div "[PERSON_NAME]" at bounding box center [1100, 182] width 76 height 9
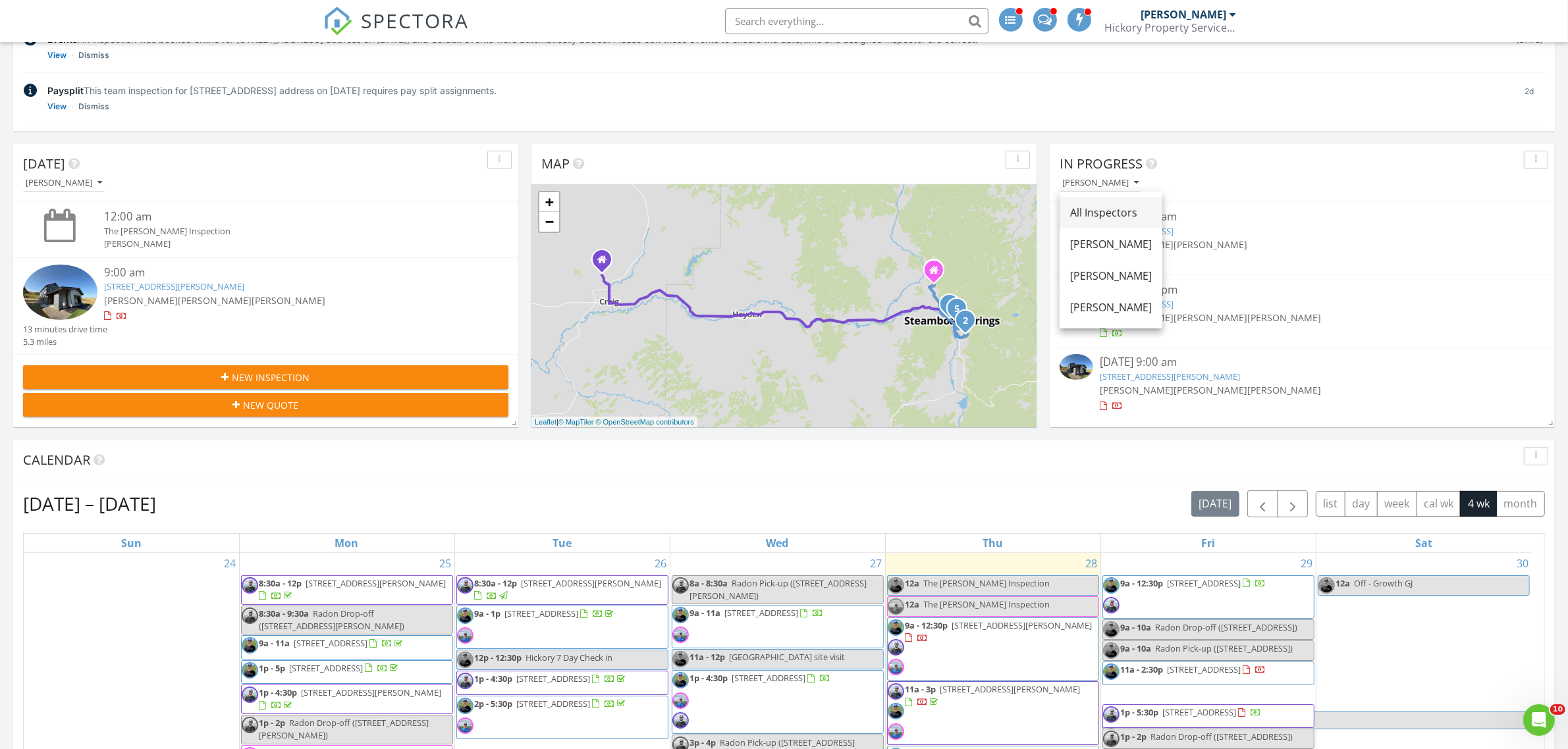
click at [1118, 217] on div "All Inspectors" at bounding box center [1111, 213] width 82 height 16
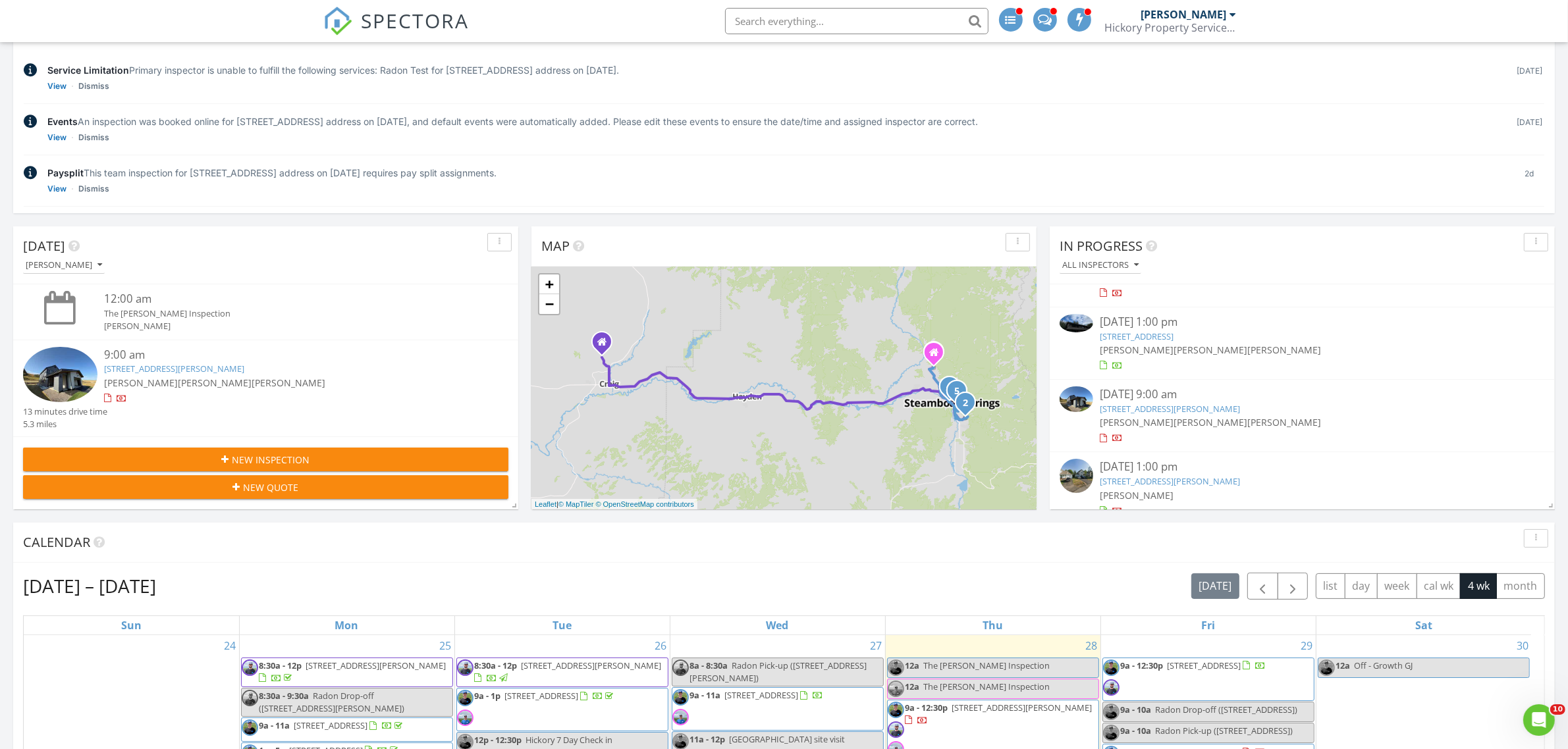
scroll to position [64, 0]
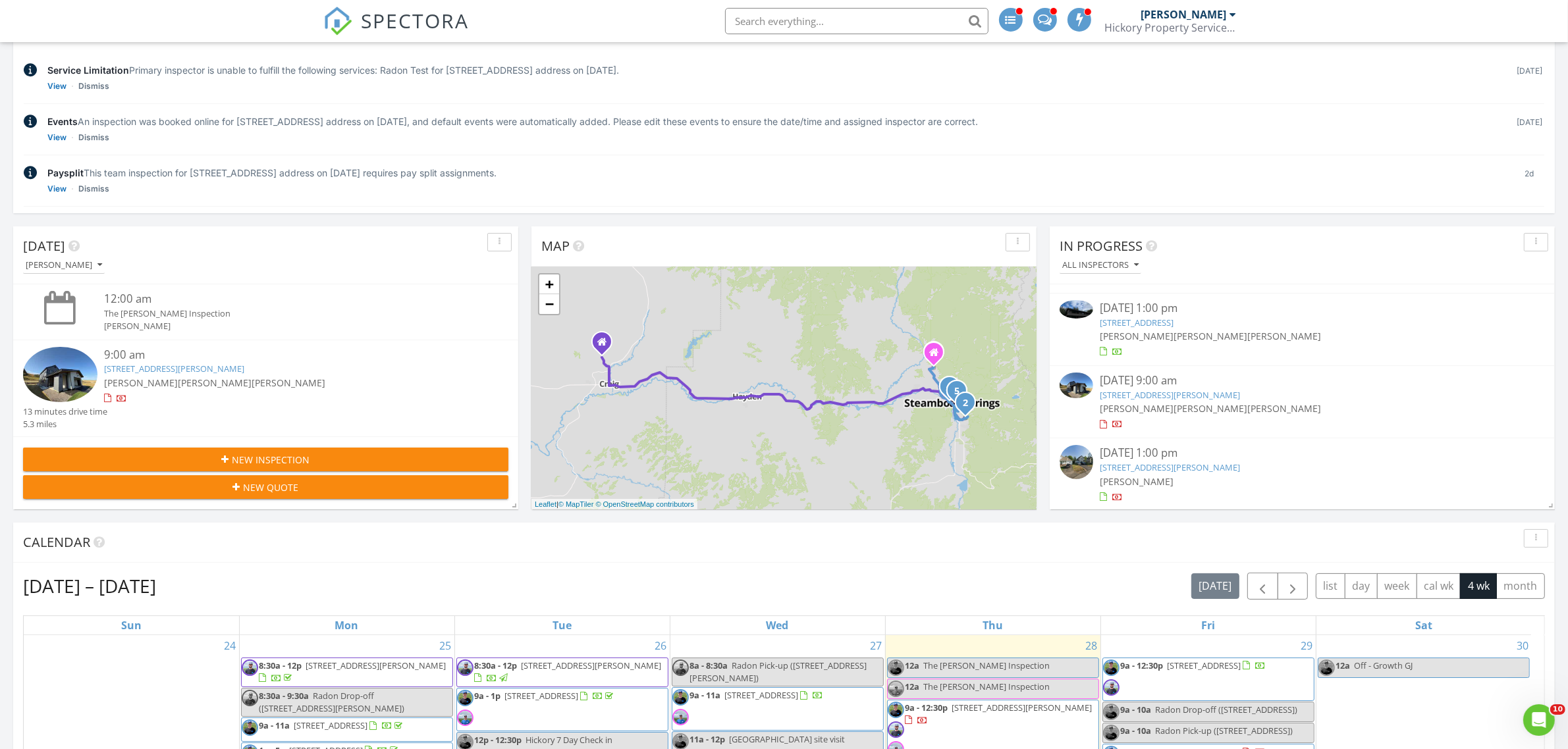
click at [778, 21] on input "text" at bounding box center [856, 21] width 263 height 27
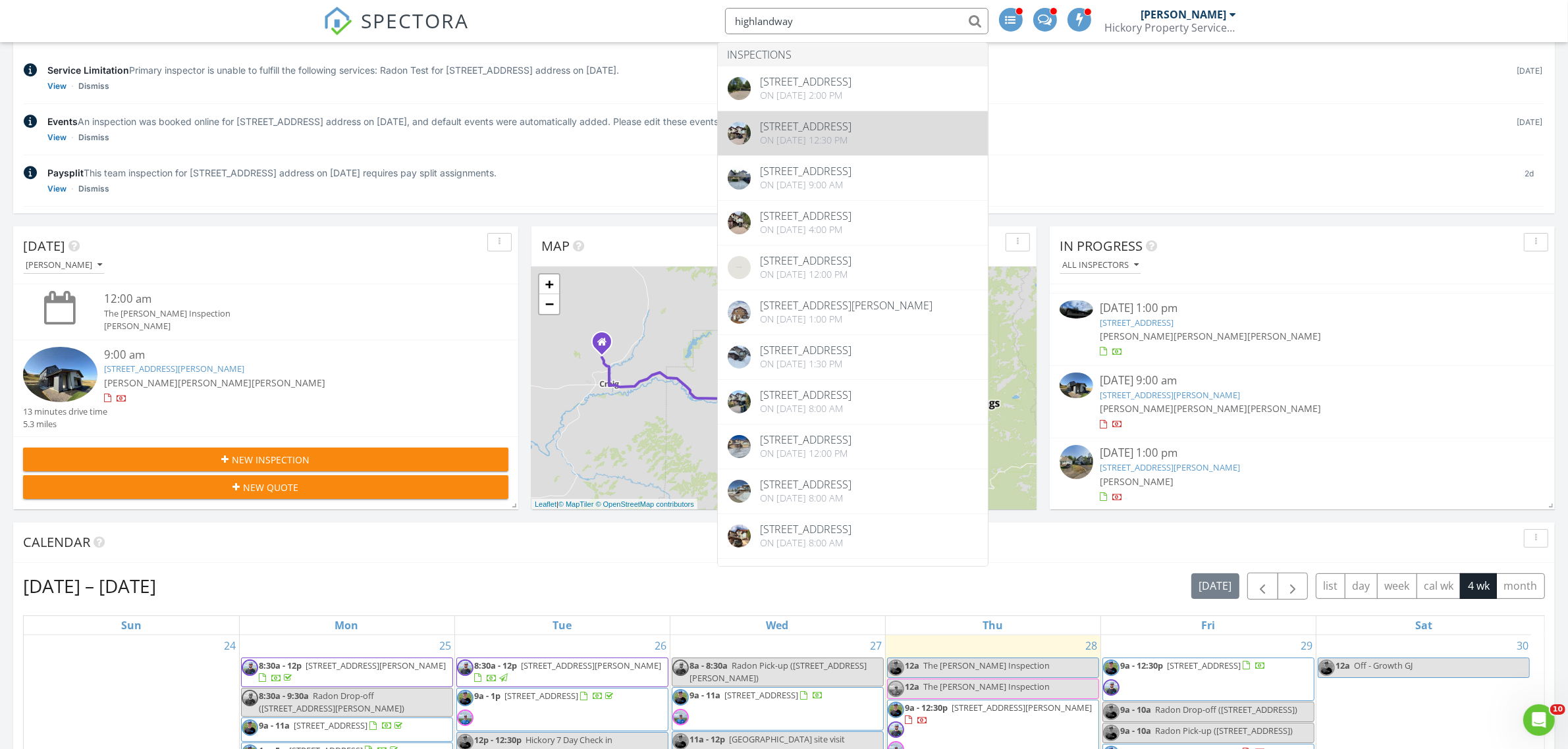
type input "highlandway"
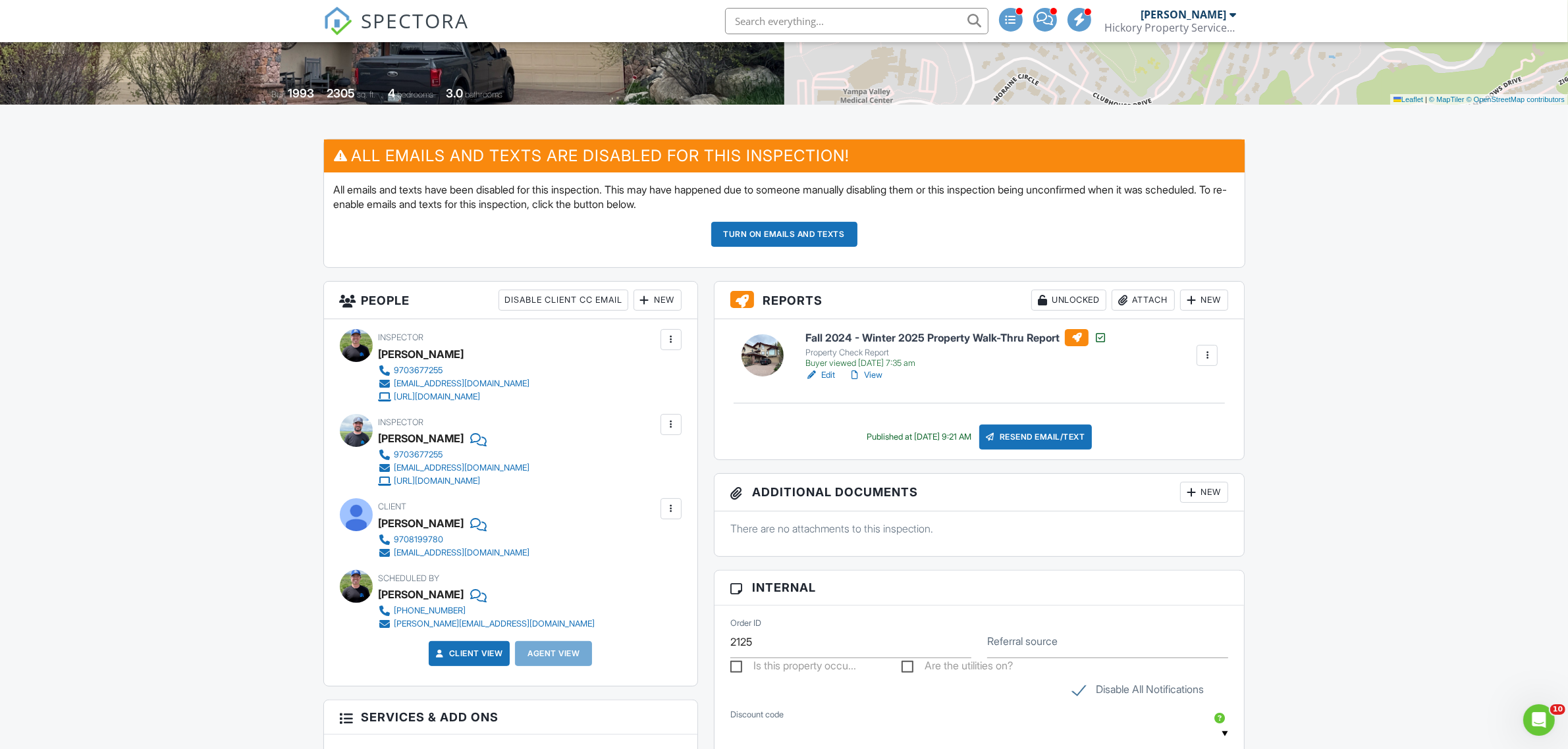
click at [872, 374] on link "View" at bounding box center [864, 374] width 34 height 13
